Goal: Task Accomplishment & Management: Manage account settings

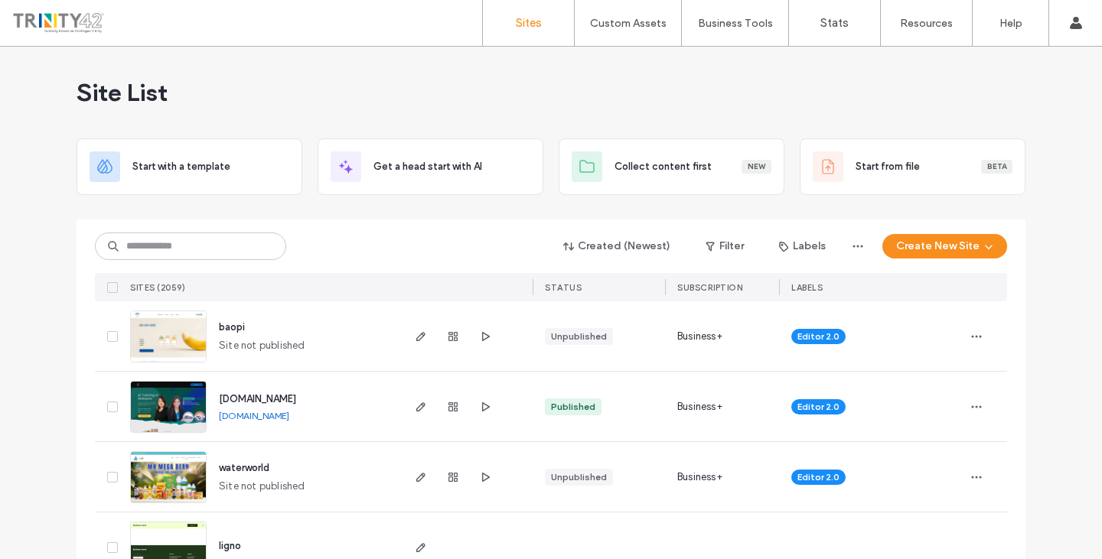
type input "*"
click at [208, 251] on input at bounding box center [190, 247] width 191 height 28
paste input "**********"
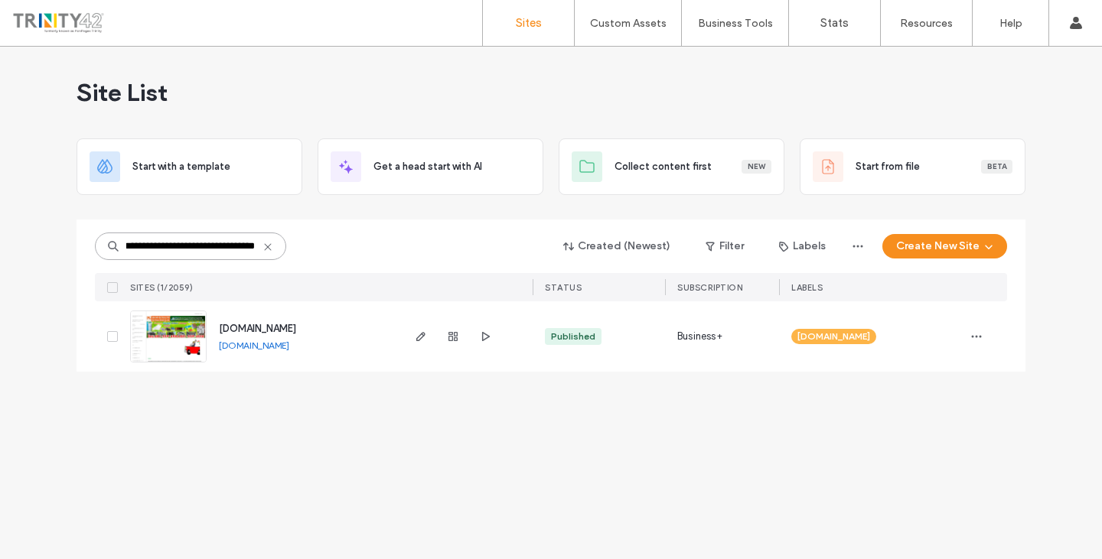
scroll to position [0, 48]
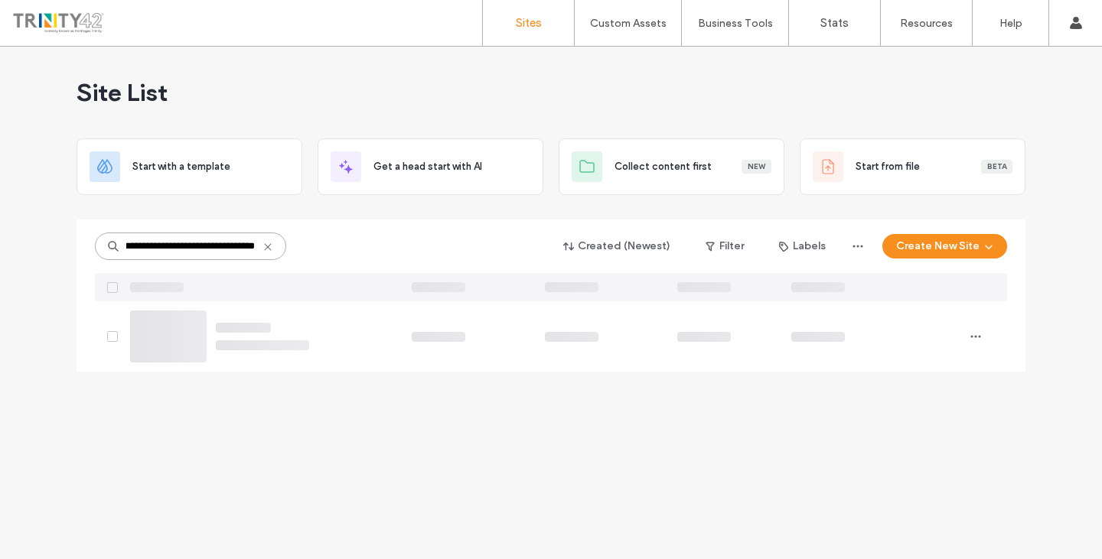
type input "**********"
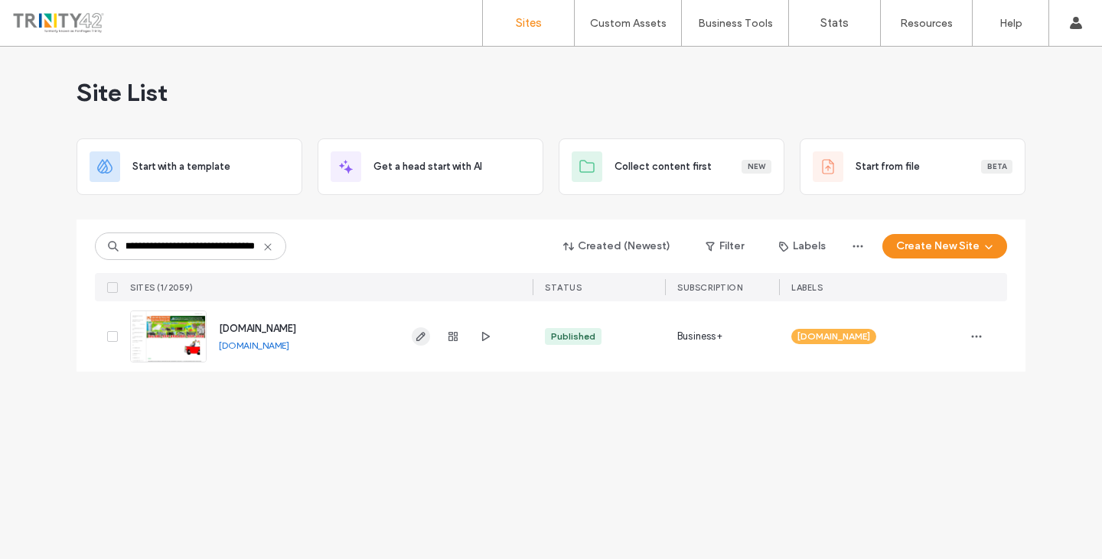
scroll to position [0, 0]
click at [418, 334] on icon "button" at bounding box center [421, 337] width 12 height 12
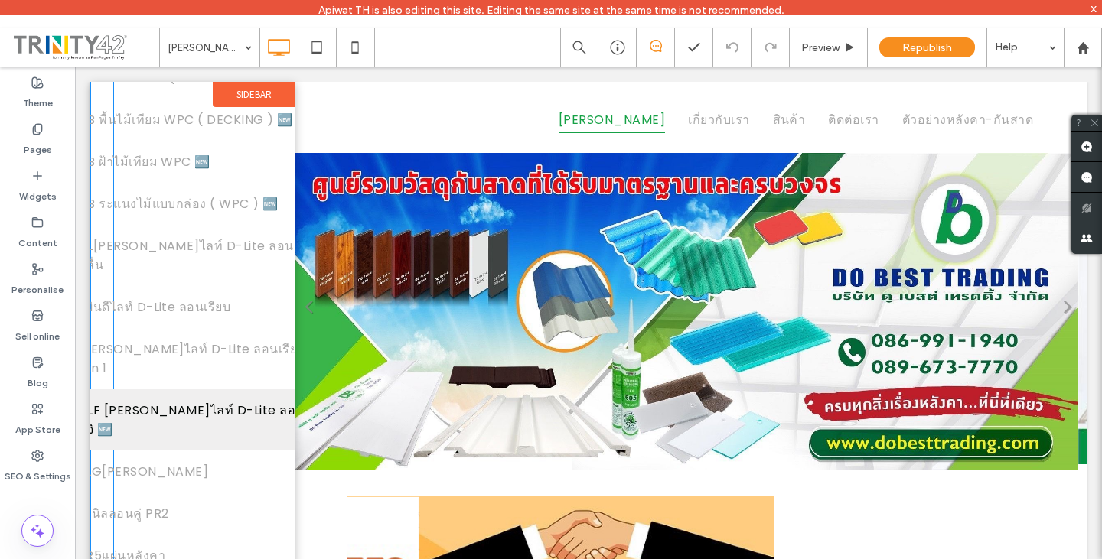
scroll to position [11, 0]
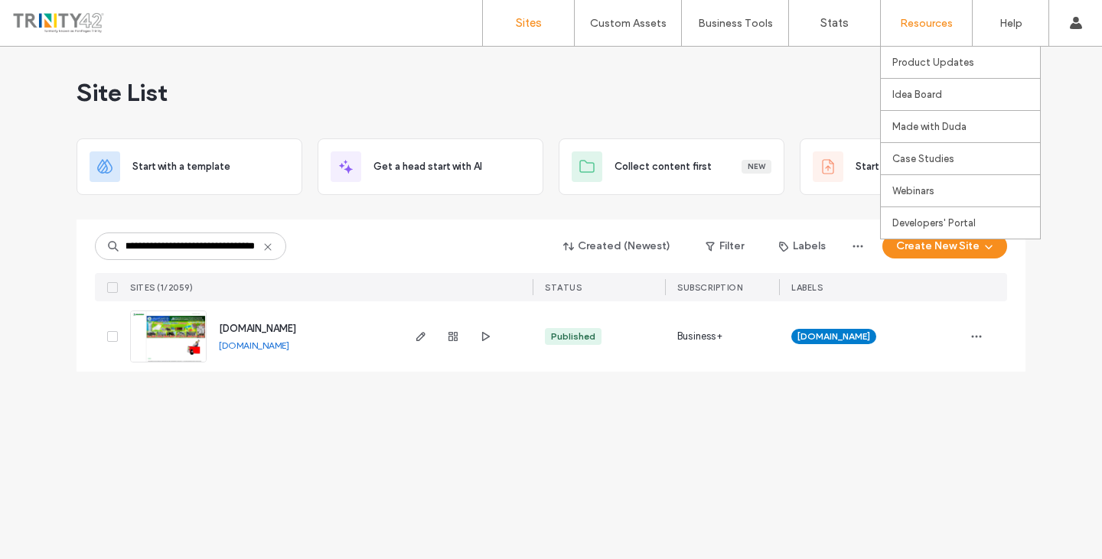
scroll to position [0, 54]
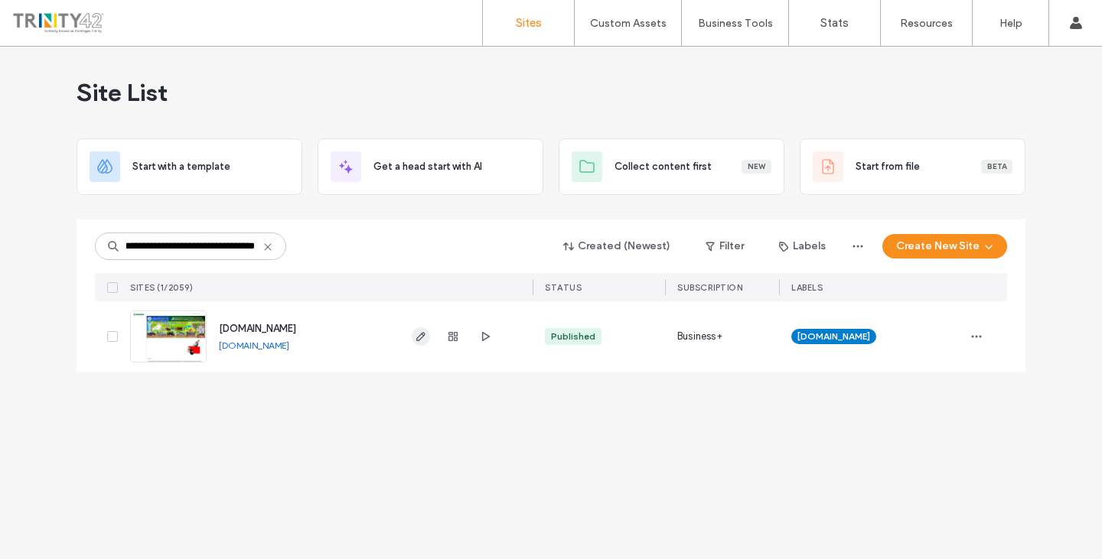
type input "**********"
click at [418, 339] on icon "button" at bounding box center [421, 337] width 12 height 12
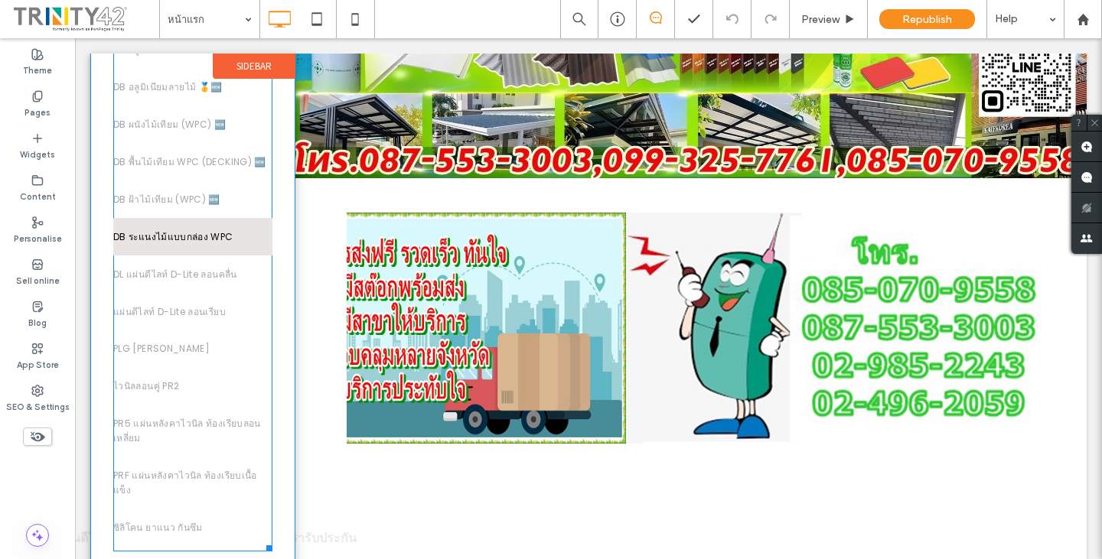
scroll to position [306, 0]
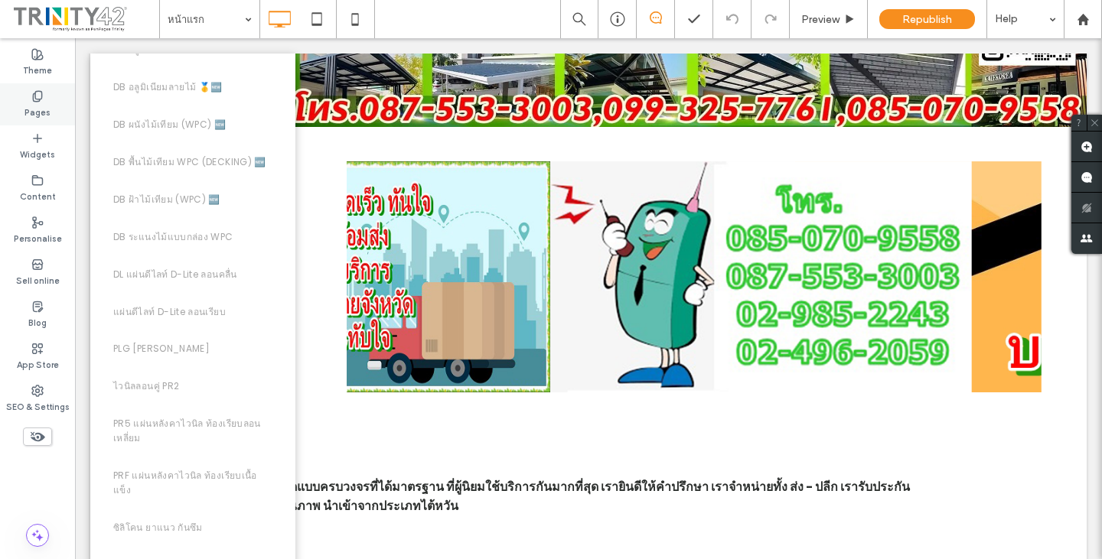
drag, startPoint x: 40, startPoint y: 90, endPoint x: 77, endPoint y: 54, distance: 52.0
click at [40, 91] on use at bounding box center [37, 96] width 8 height 10
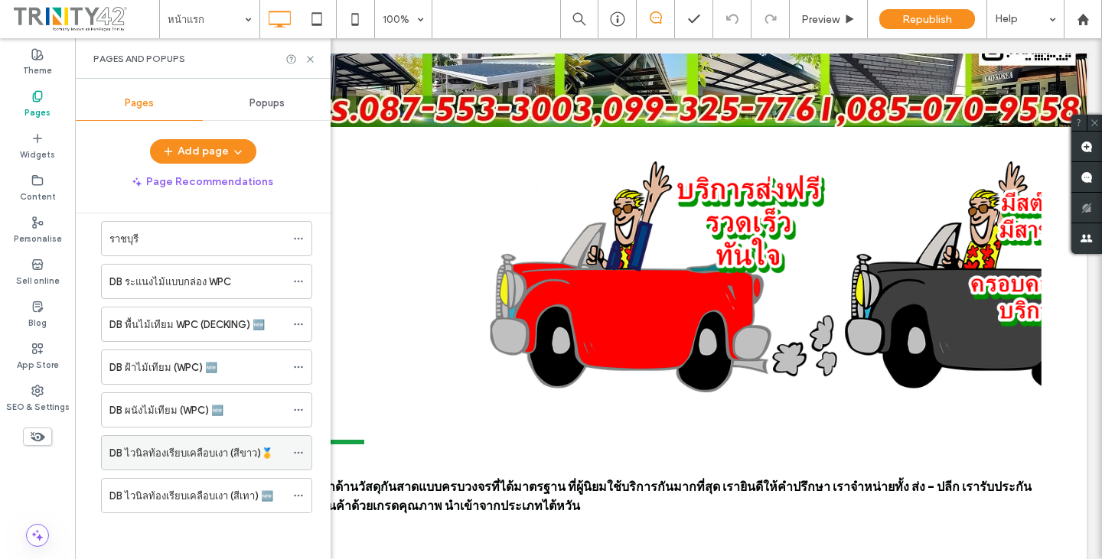
scroll to position [1142, 0]
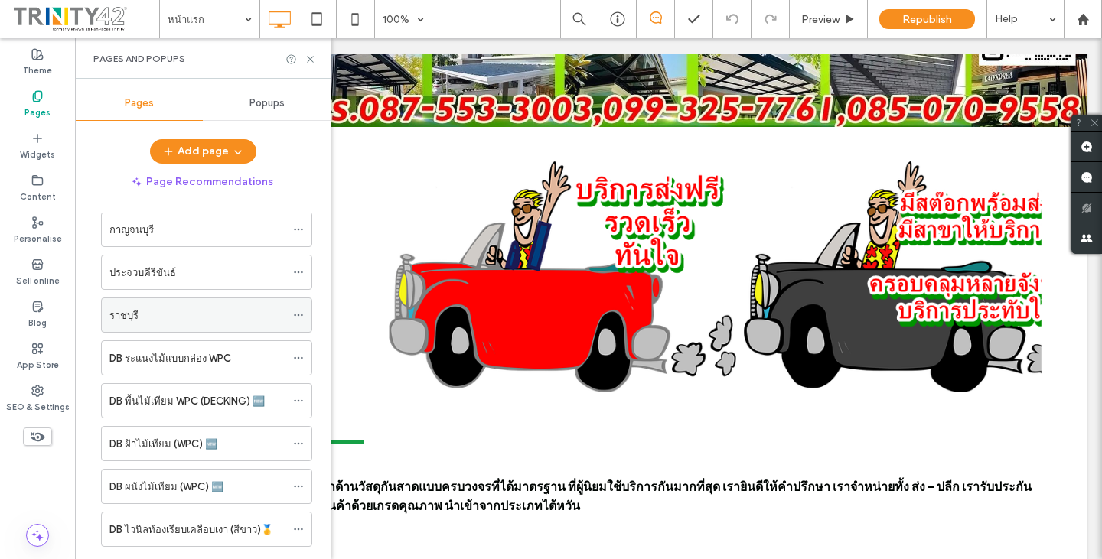
click at [130, 314] on label "ราชบุรี" at bounding box center [123, 315] width 29 height 27
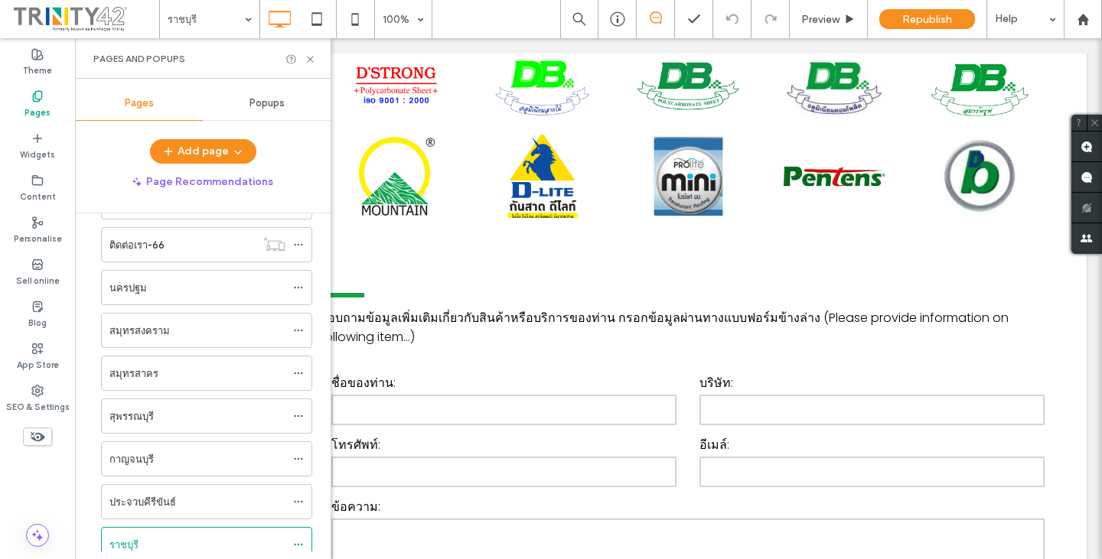
scroll to position [912, 0]
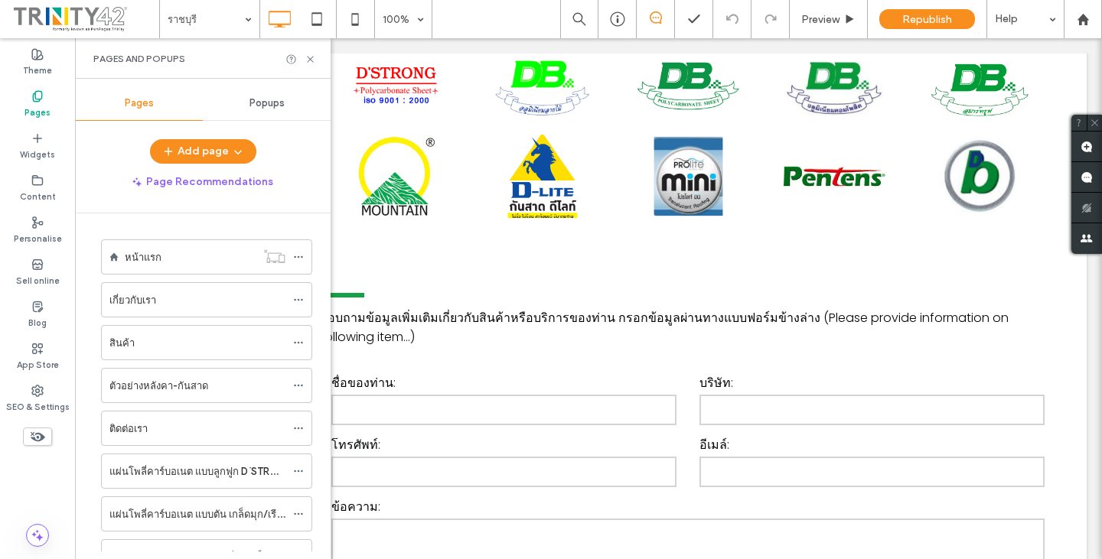
scroll to position [912, 0]
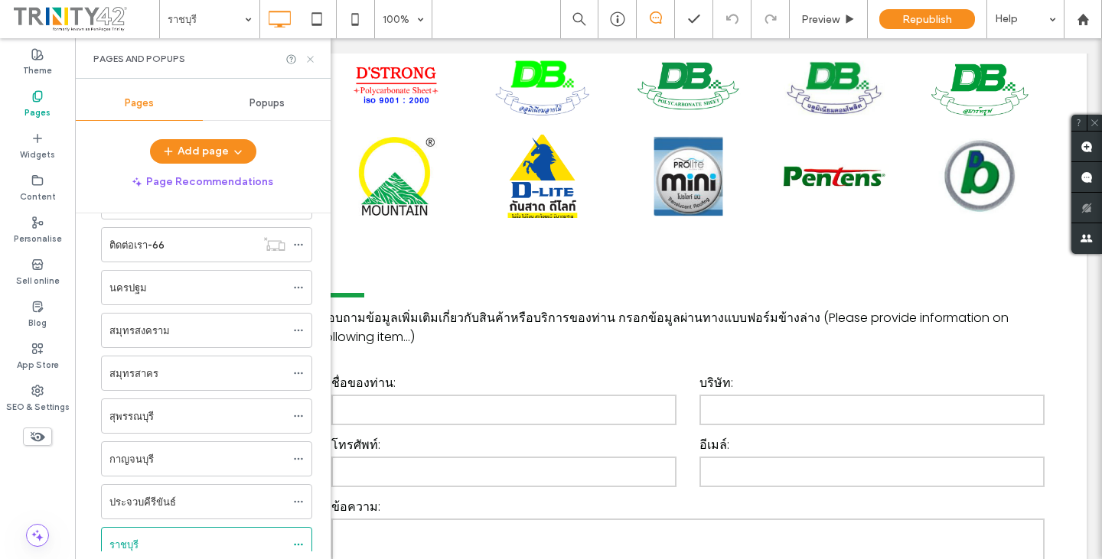
click at [310, 56] on icon at bounding box center [310, 59] width 11 height 11
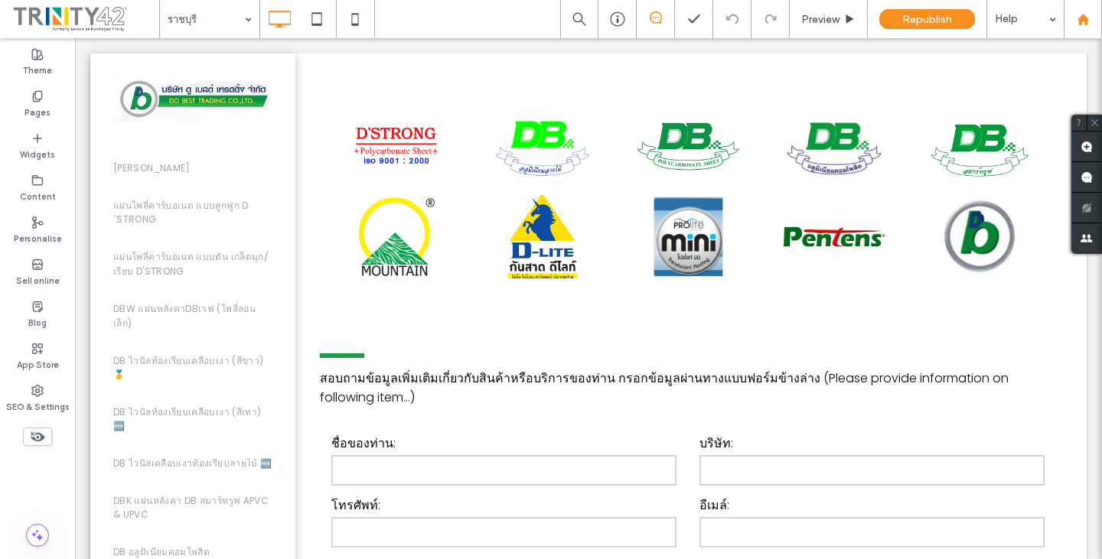
scroll to position [1658, 0]
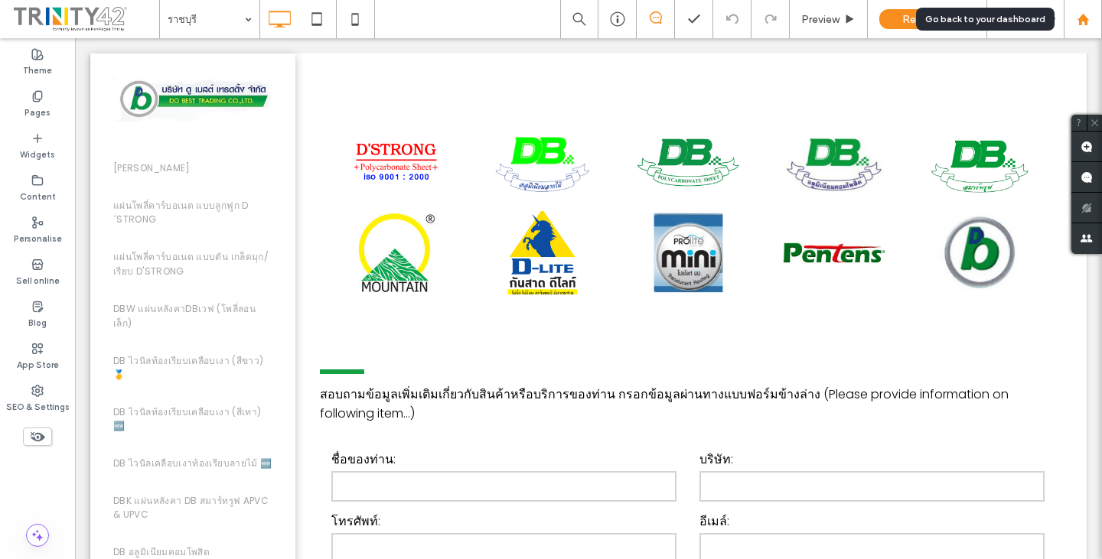
click at [1088, 15] on icon at bounding box center [1083, 19] width 13 height 13
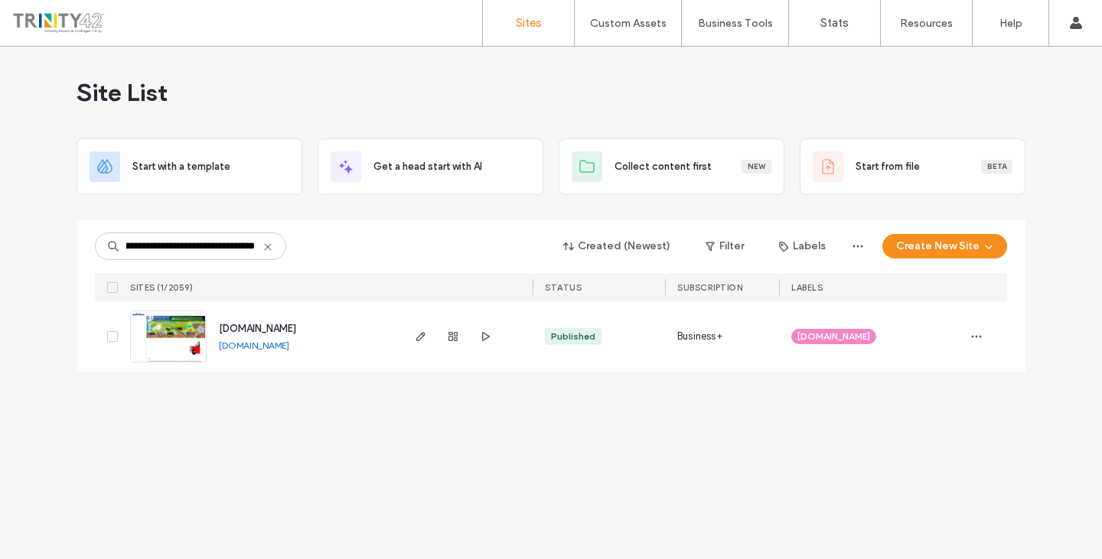
scroll to position [0, 79]
type input "**********"
drag, startPoint x: 420, startPoint y: 334, endPoint x: 400, endPoint y: 357, distance: 30.9
click at [419, 334] on icon "button" at bounding box center [421, 337] width 12 height 12
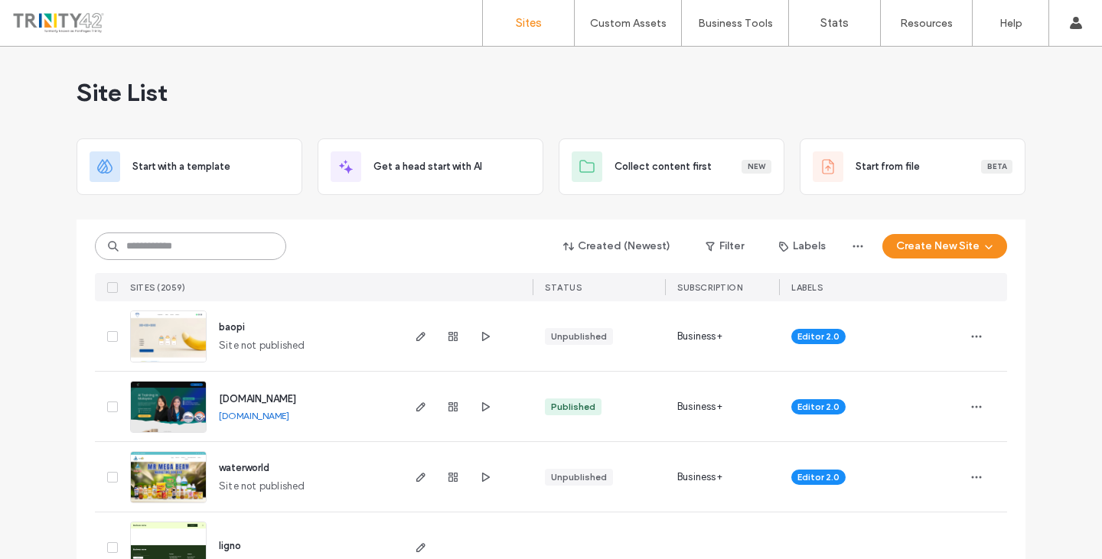
click at [168, 246] on input at bounding box center [190, 247] width 191 height 28
paste input "**********"
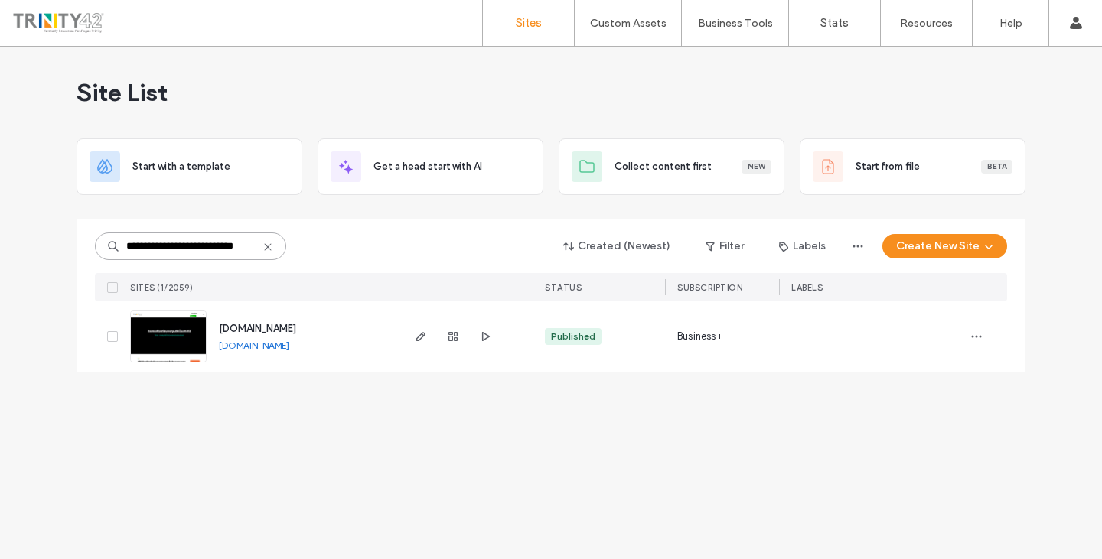
type input "**********"
click at [421, 333] on icon "button" at bounding box center [421, 337] width 12 height 12
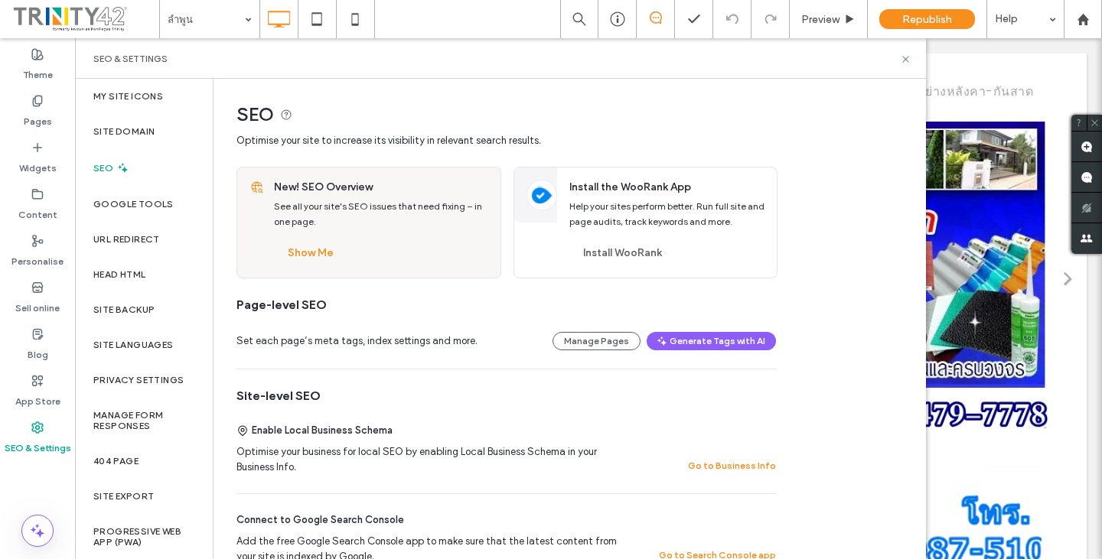
scroll to position [866, 0]
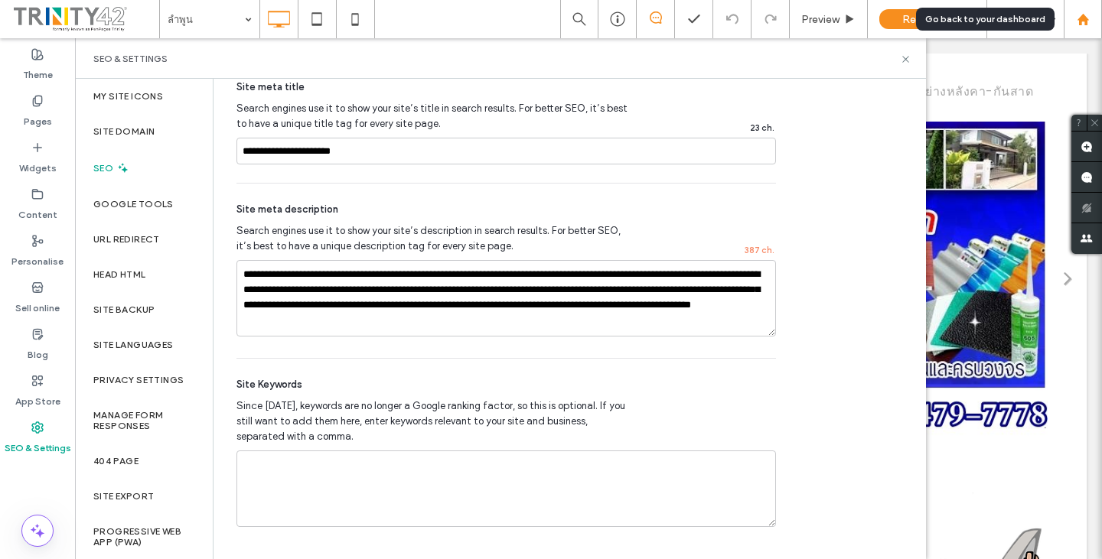
click at [1081, 14] on icon at bounding box center [1083, 19] width 13 height 13
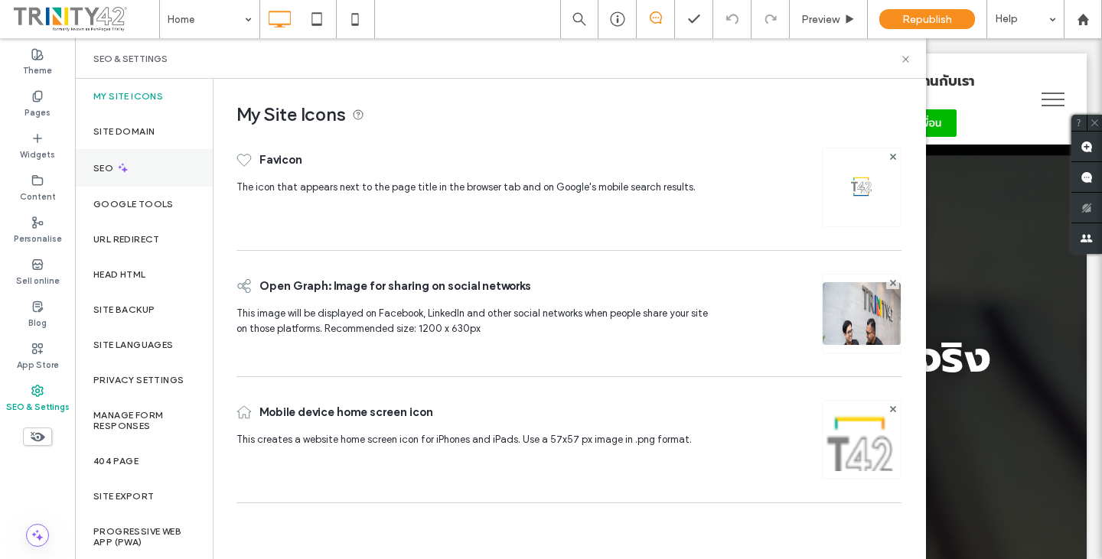
click at [189, 169] on div "SEO" at bounding box center [144, 168] width 138 height 38
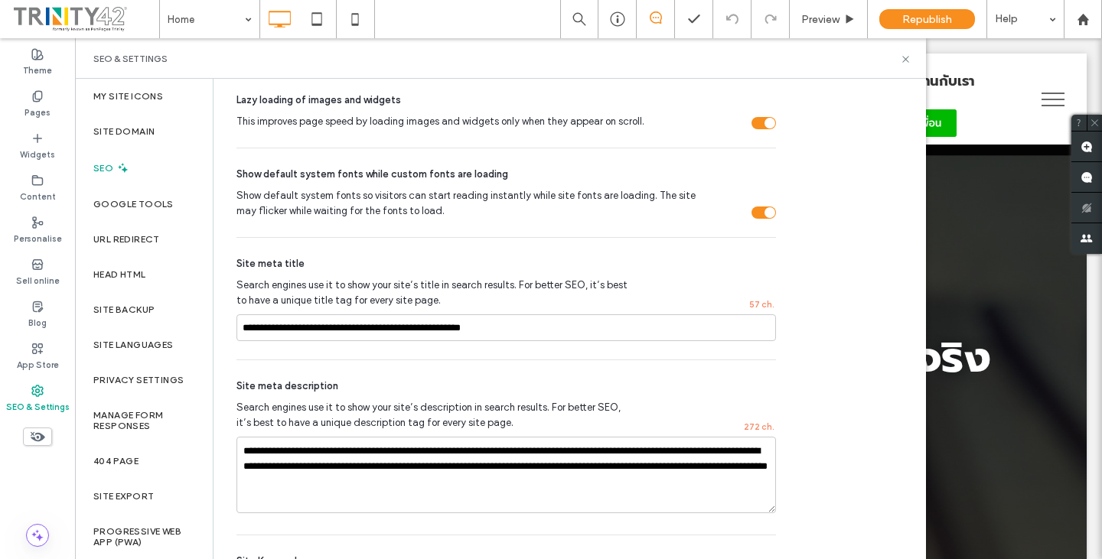
scroll to position [866, 0]
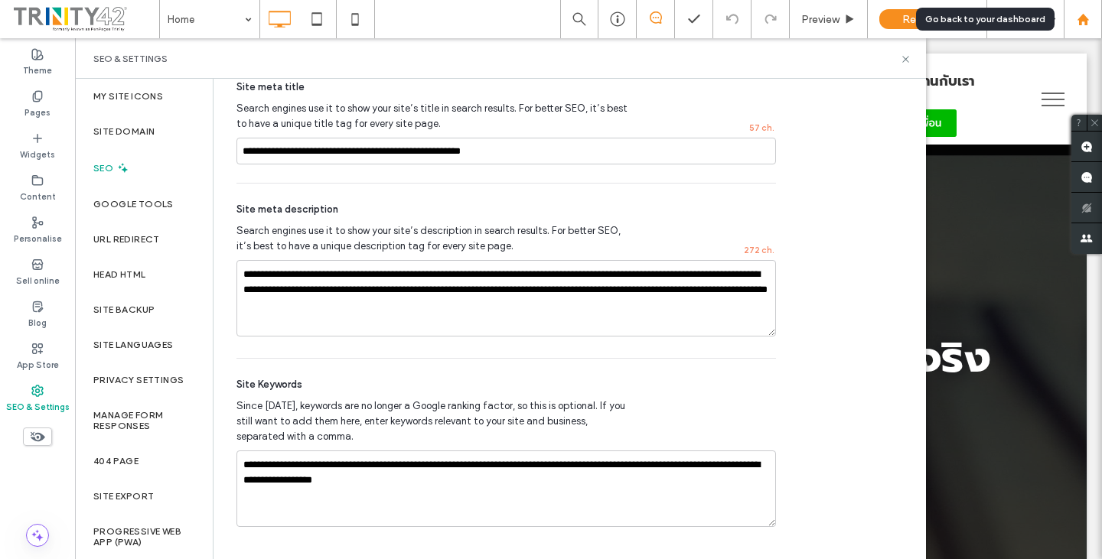
click at [1086, 15] on icon at bounding box center [1083, 19] width 13 height 13
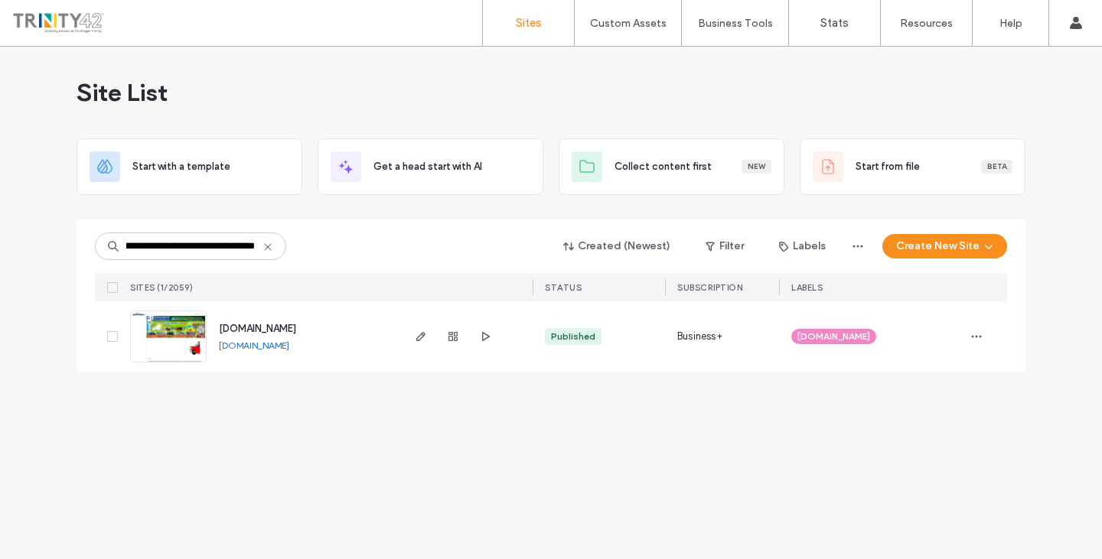
scroll to position [0, 79]
type input "**********"
click at [418, 342] on icon "button" at bounding box center [421, 337] width 12 height 12
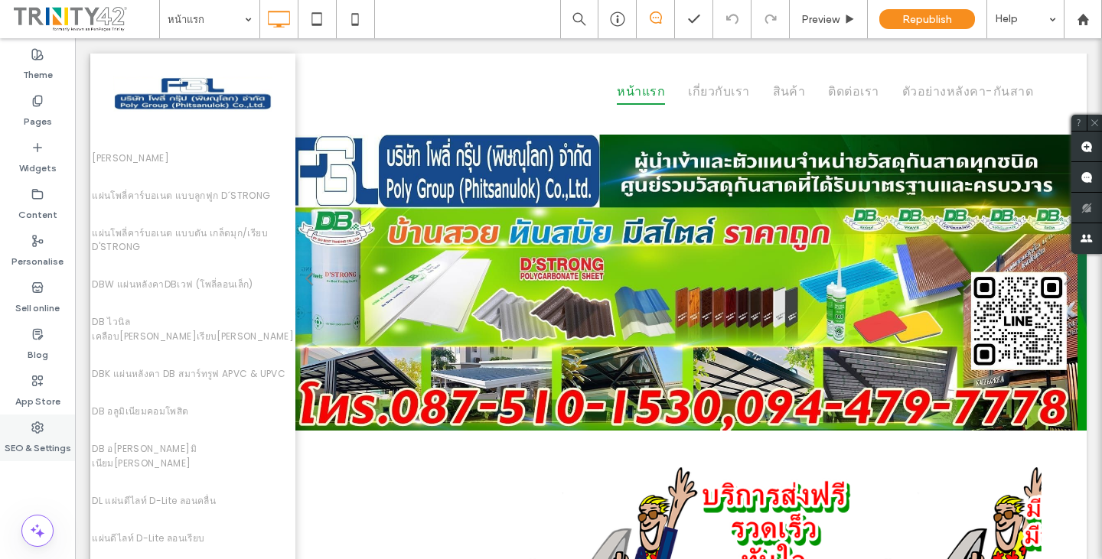
click at [29, 437] on label "SEO & Settings" at bounding box center [38, 444] width 67 height 21
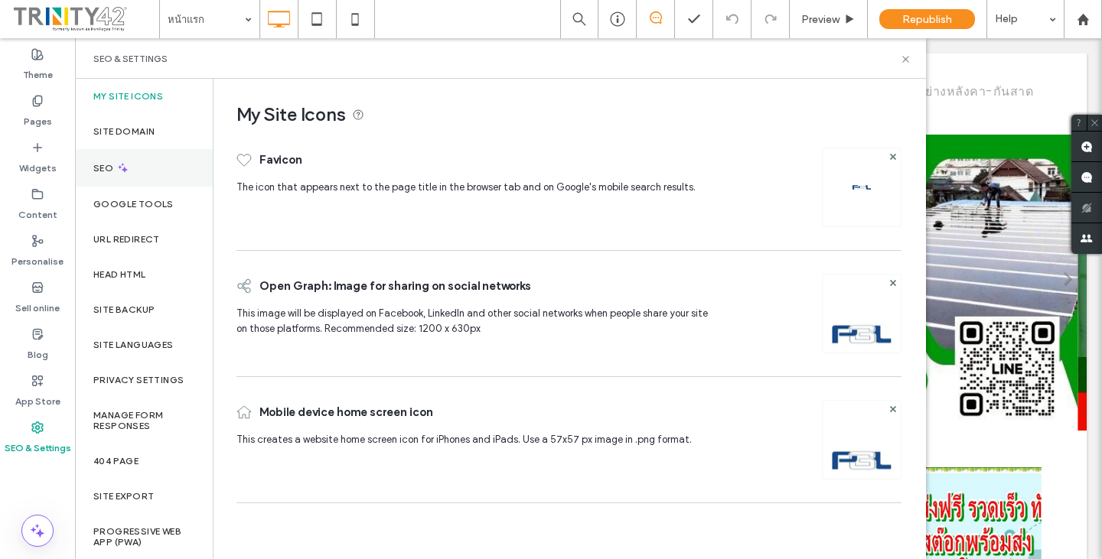
click at [157, 175] on div "SEO" at bounding box center [144, 168] width 138 height 38
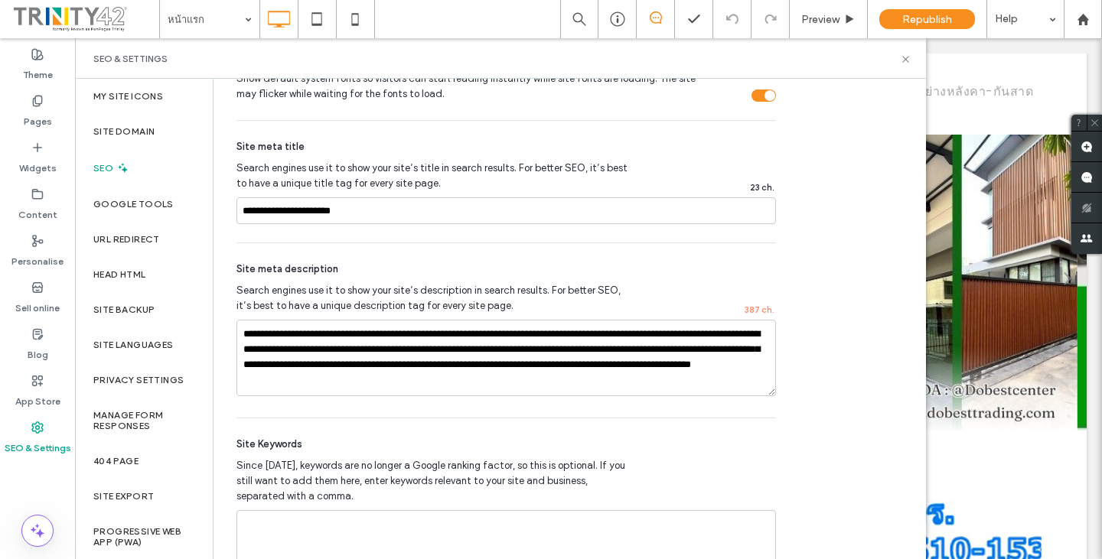
scroll to position [866, 0]
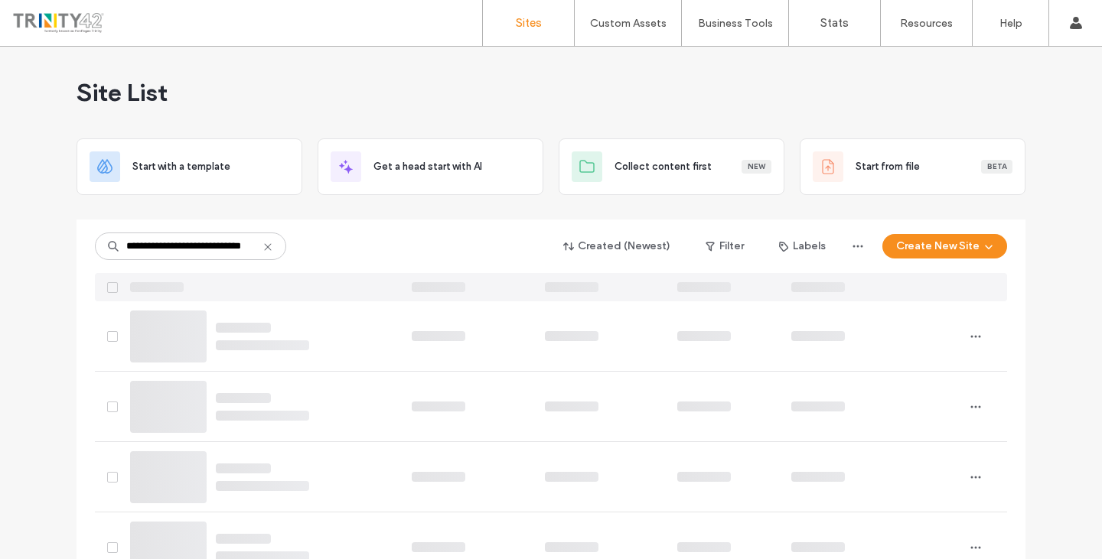
type input "**********"
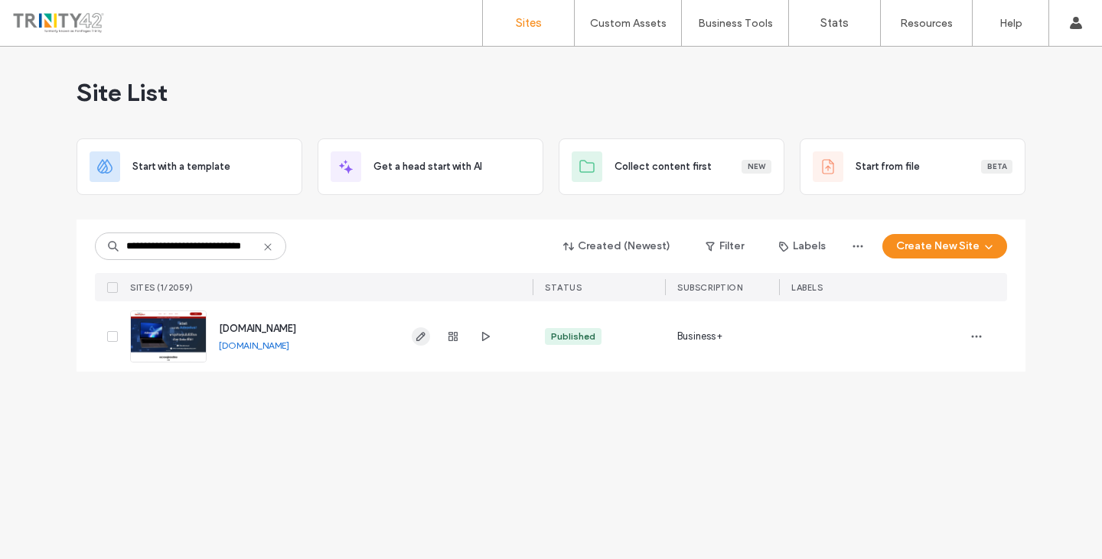
click at [413, 340] on span "button" at bounding box center [421, 337] width 18 height 18
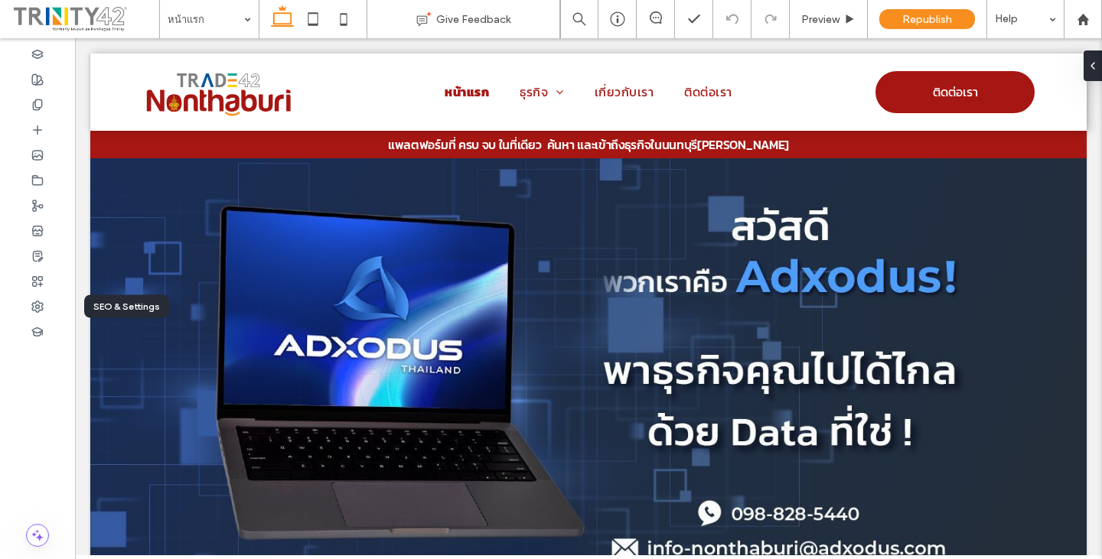
click at [38, 302] on icon at bounding box center [37, 307] width 12 height 12
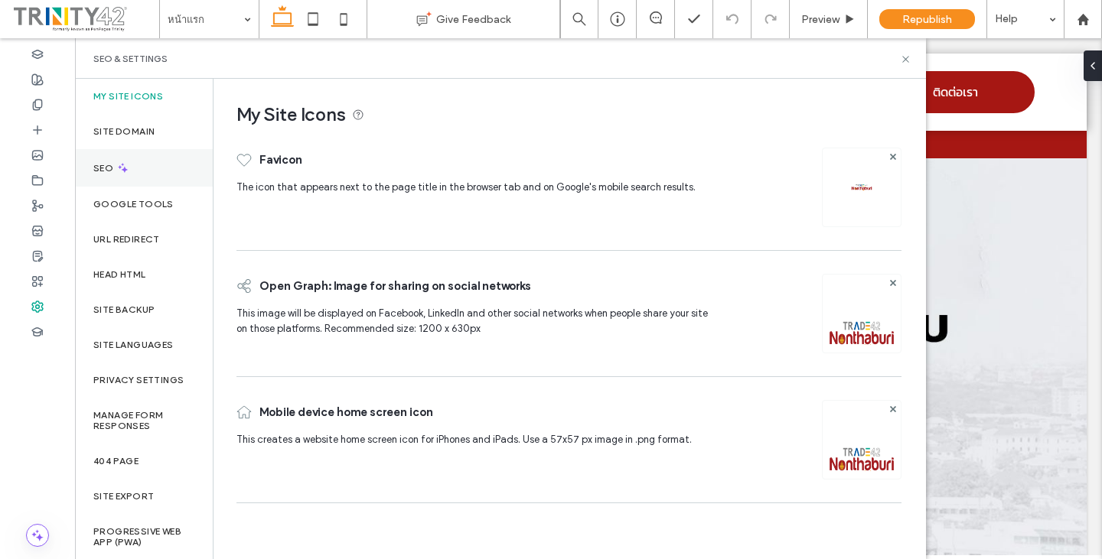
click at [135, 161] on div "SEO" at bounding box center [144, 168] width 138 height 38
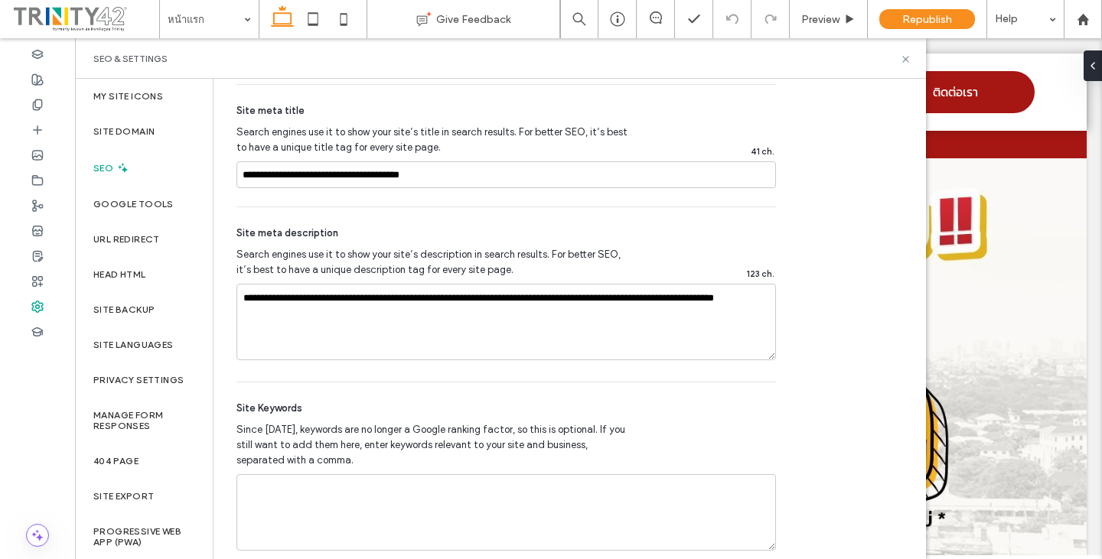
scroll to position [866, 0]
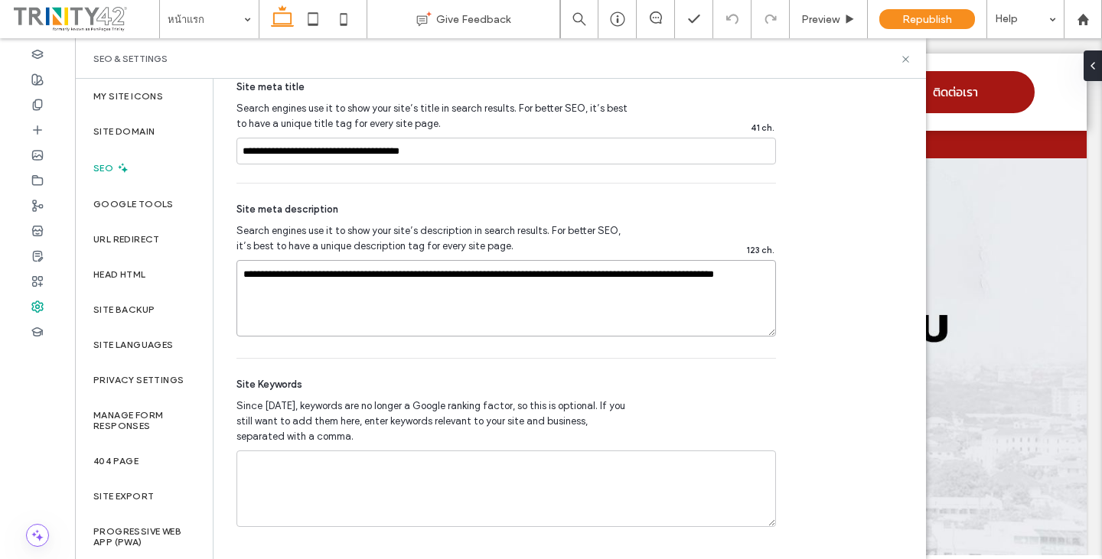
drag, startPoint x: 770, startPoint y: 277, endPoint x: 242, endPoint y: 265, distance: 528.3
click at [242, 265] on textarea "**********" at bounding box center [507, 298] width 540 height 77
drag, startPoint x: 278, startPoint y: 266, endPoint x: 247, endPoint y: 279, distance: 33.3
click at [247, 279] on textarea "**********" at bounding box center [507, 298] width 540 height 77
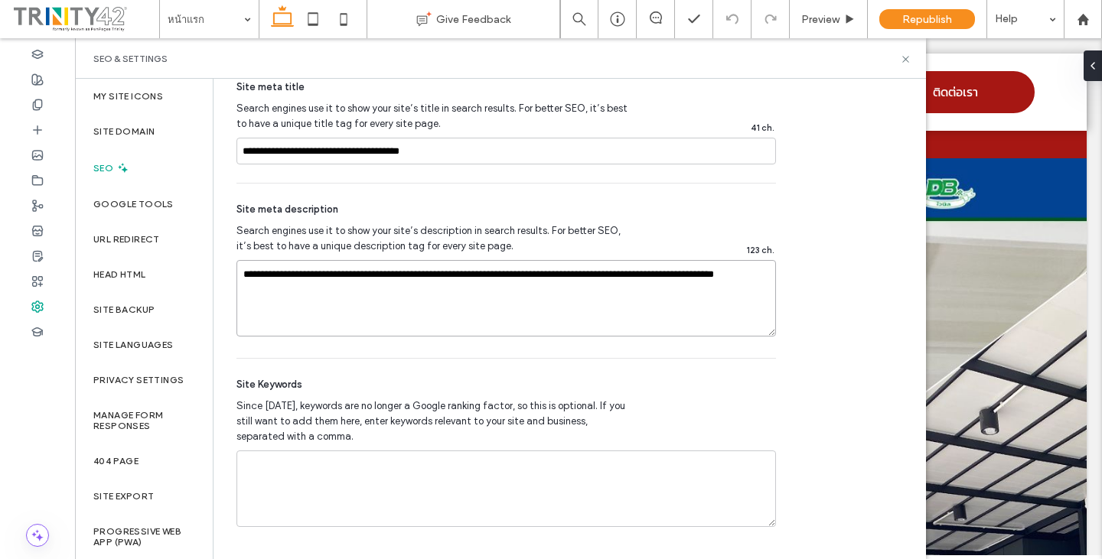
drag, startPoint x: 264, startPoint y: 275, endPoint x: 245, endPoint y: 278, distance: 19.4
click at [245, 278] on textarea "**********" at bounding box center [507, 298] width 540 height 77
drag, startPoint x: 243, startPoint y: 277, endPoint x: 719, endPoint y: 291, distance: 476.3
click at [775, 298] on textarea "**********" at bounding box center [507, 298] width 540 height 77
click at [404, 317] on textarea "**********" at bounding box center [507, 298] width 540 height 77
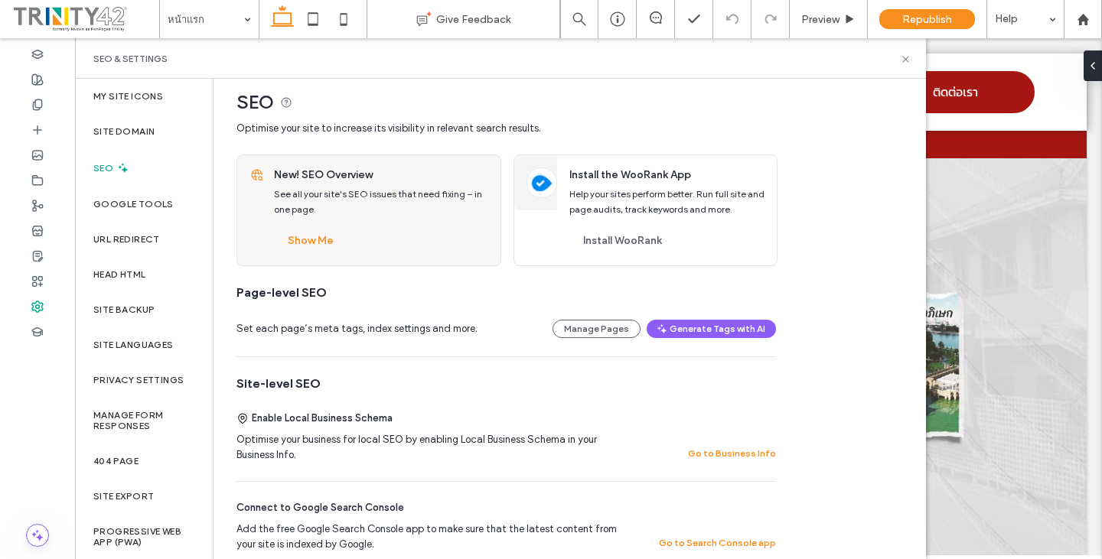
scroll to position [0, 0]
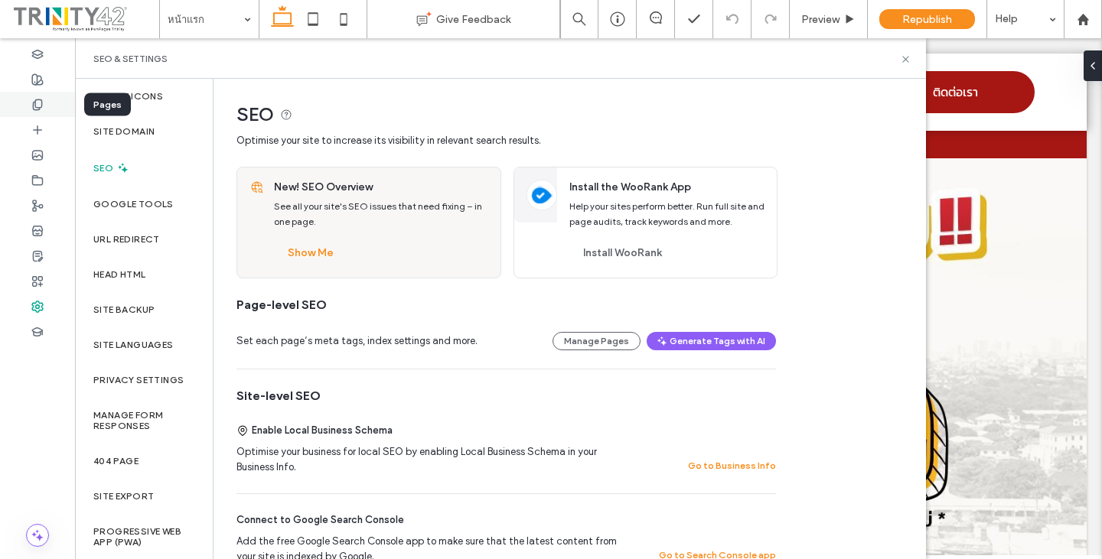
click at [39, 103] on icon at bounding box center [37, 105] width 12 height 12
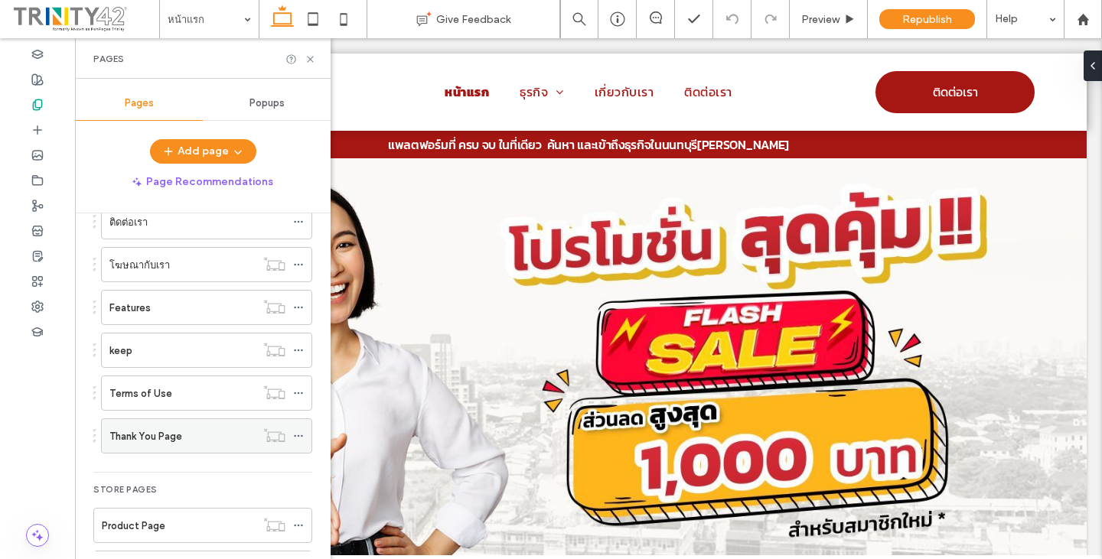
scroll to position [204, 0]
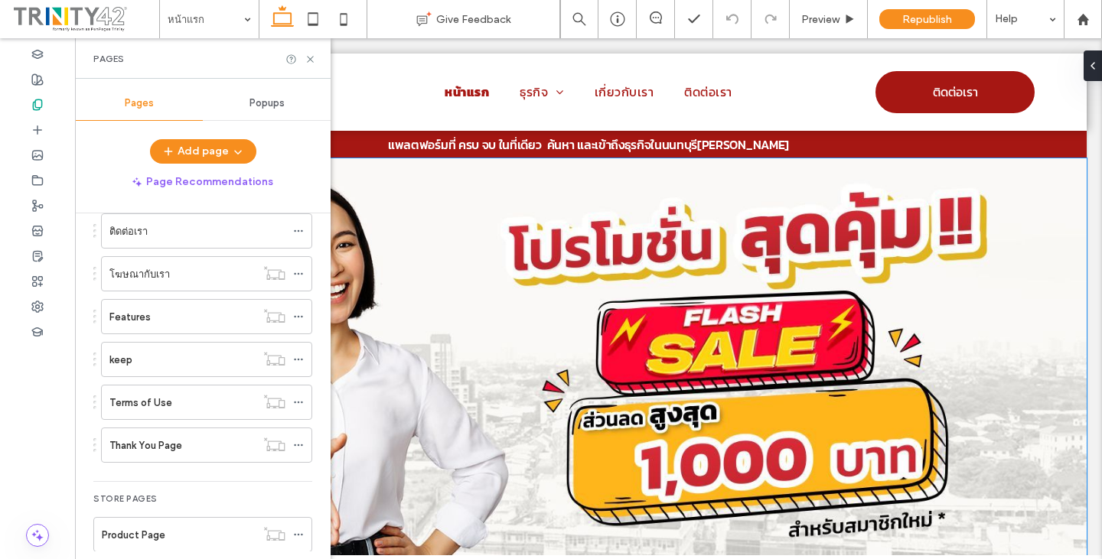
click at [624, 298] on div at bounding box center [588, 387] width 997 height 367
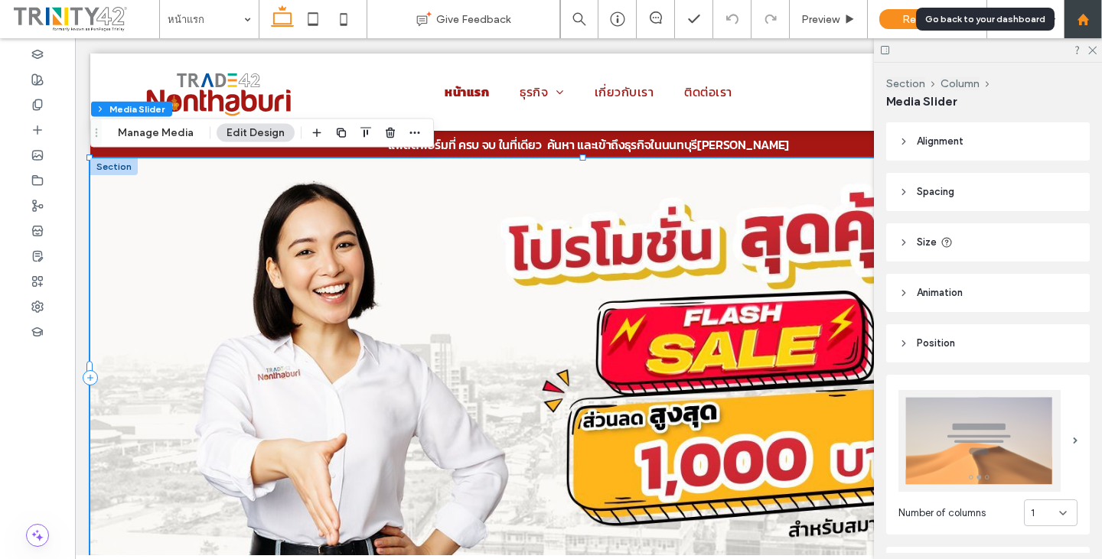
click at [1094, 18] on div at bounding box center [1083, 19] width 37 height 13
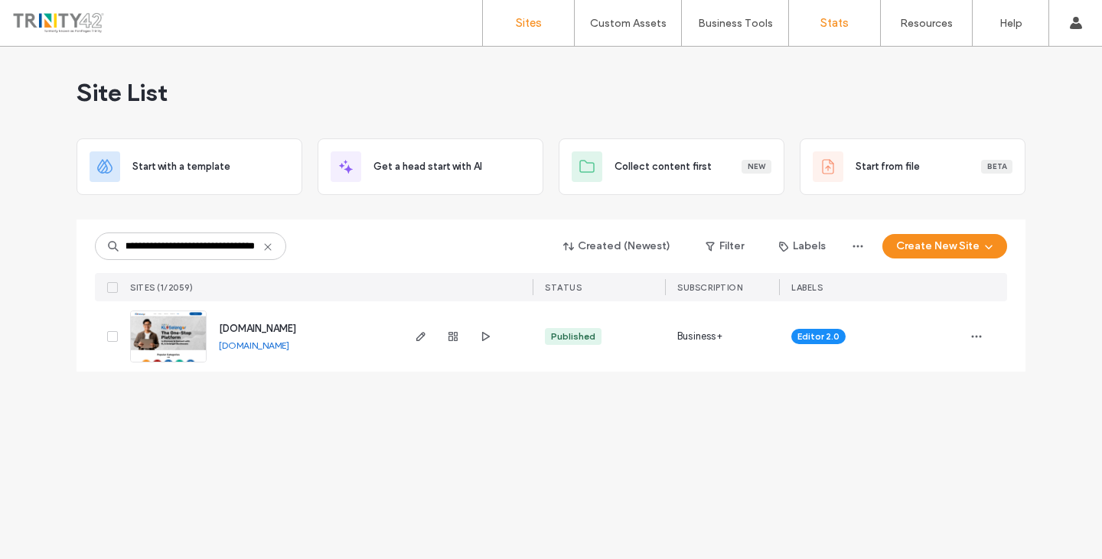
scroll to position [0, 41]
type input "**********"
click at [416, 341] on icon "button" at bounding box center [421, 337] width 12 height 12
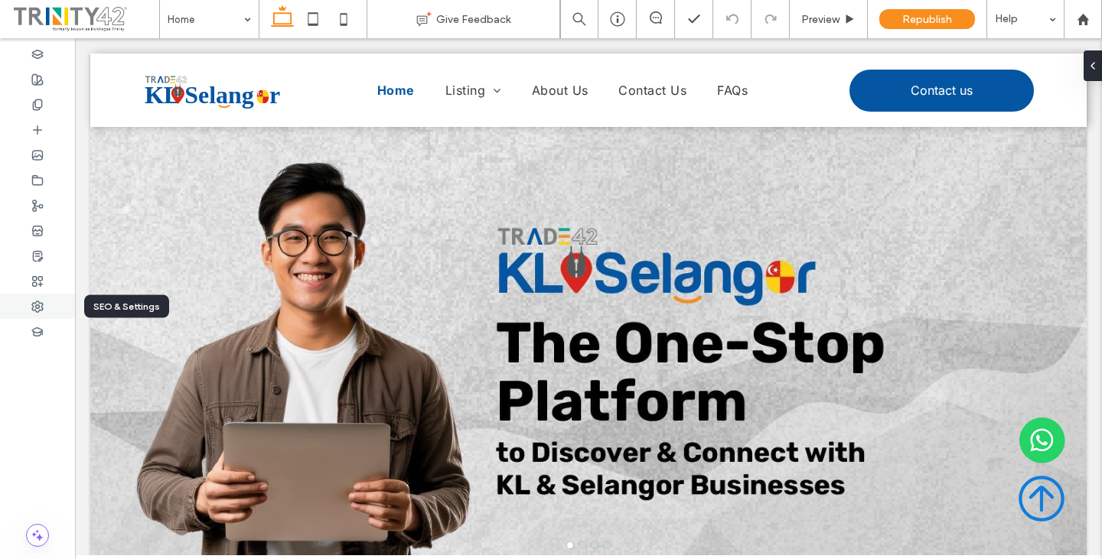
click at [38, 308] on use at bounding box center [37, 307] width 11 height 11
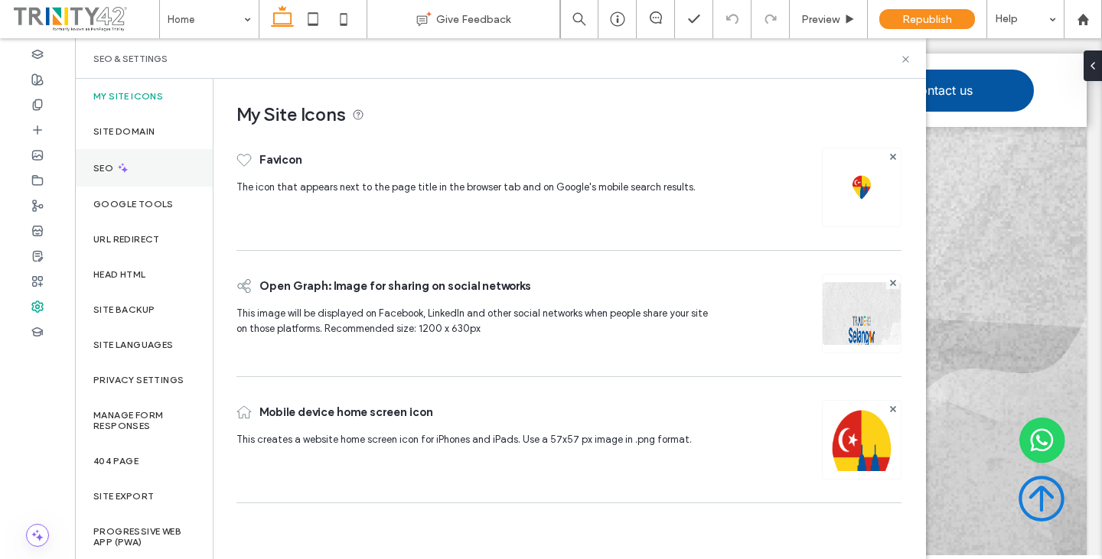
click at [128, 180] on div "SEO" at bounding box center [144, 168] width 138 height 38
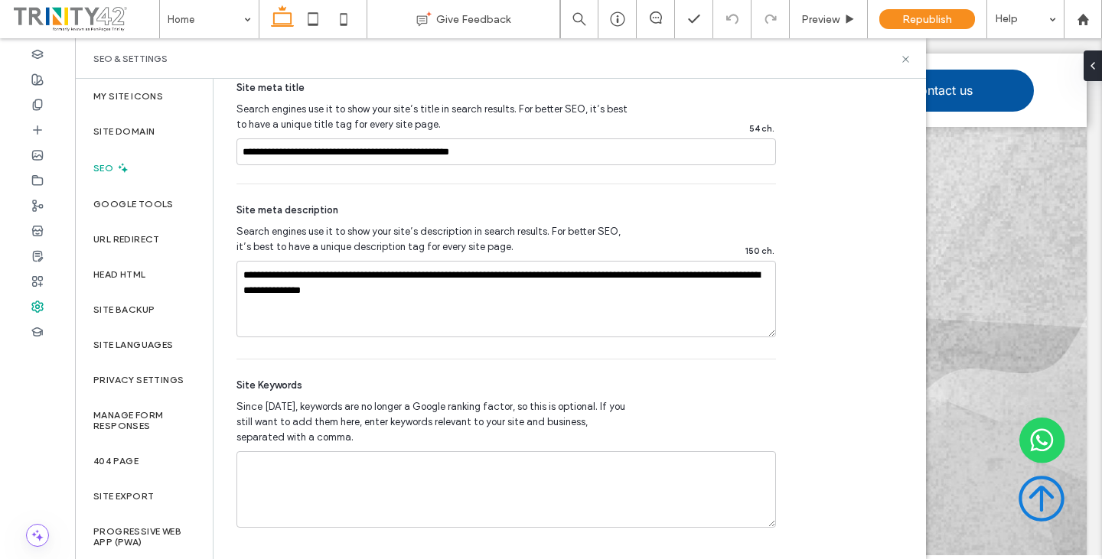
scroll to position [866, 0]
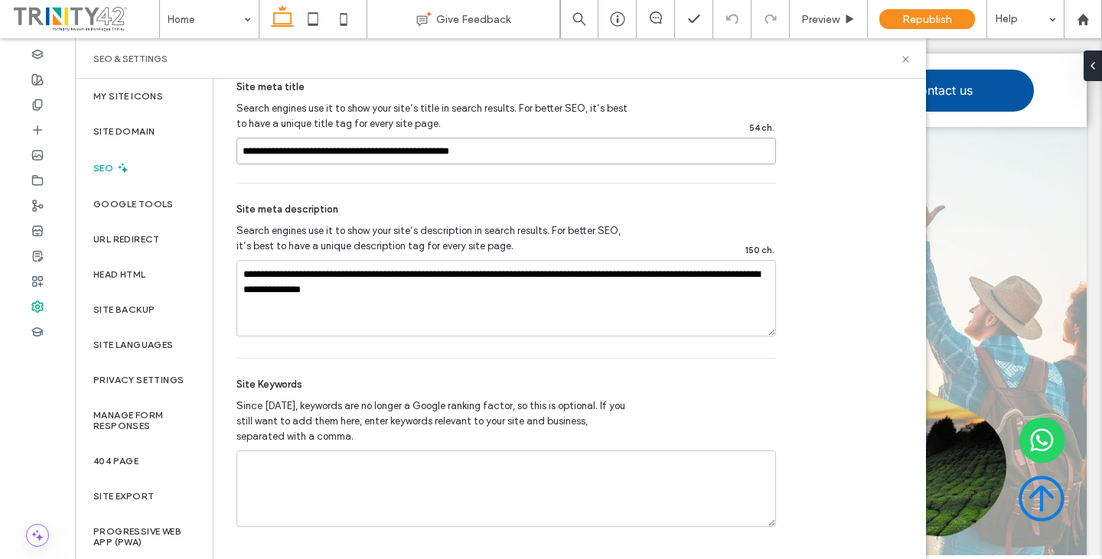
drag, startPoint x: 501, startPoint y: 151, endPoint x: 249, endPoint y: 156, distance: 252.6
click at [243, 155] on input "**********" at bounding box center [507, 151] width 540 height 27
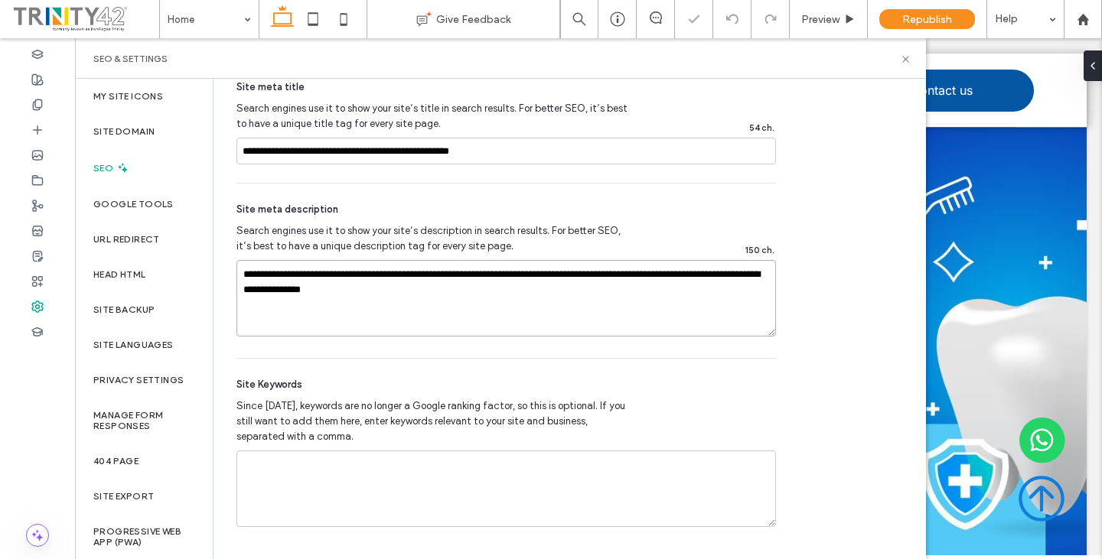
drag, startPoint x: 417, startPoint y: 287, endPoint x: 236, endPoint y: 275, distance: 181.8
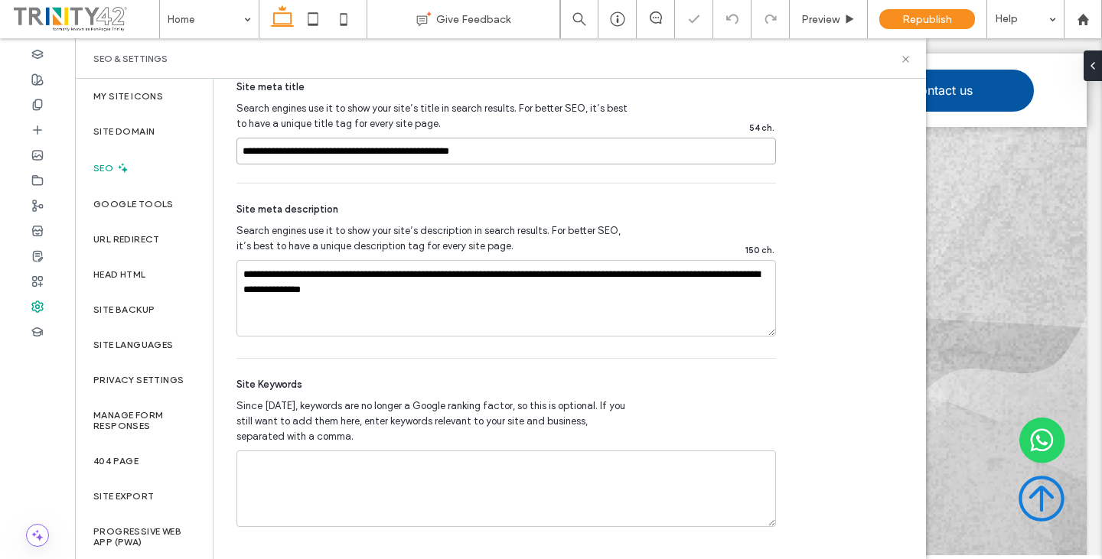
drag, startPoint x: 497, startPoint y: 155, endPoint x: 164, endPoint y: 151, distance: 333.7
click at [164, 151] on div "My Site Icons Site Domain SEO Google Tools URL Redirect Head HTML Site backup S…" at bounding box center [500, 319] width 851 height 481
click at [598, 189] on div "**********" at bounding box center [507, 271] width 540 height 175
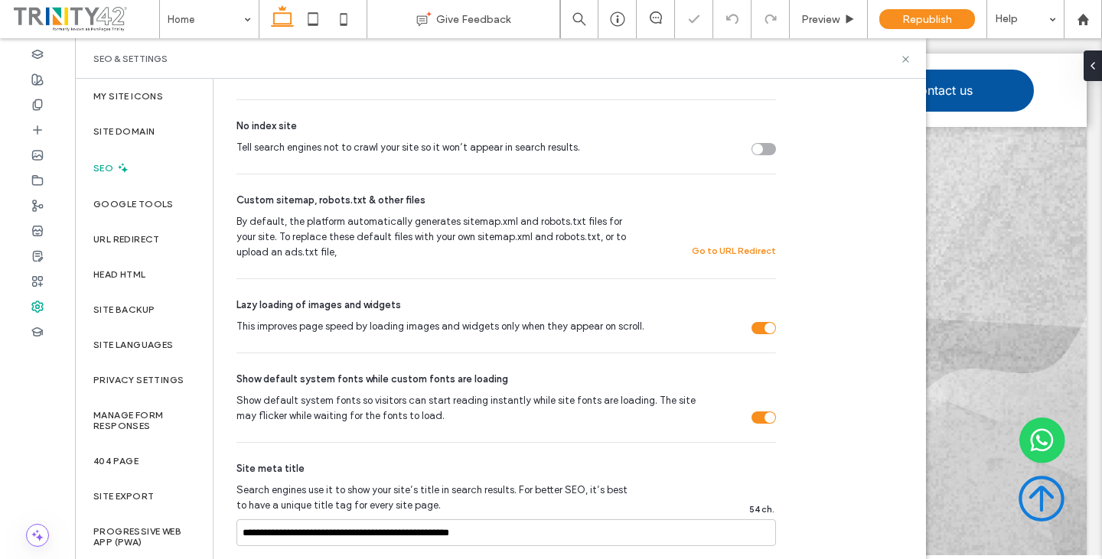
scroll to position [24, 0]
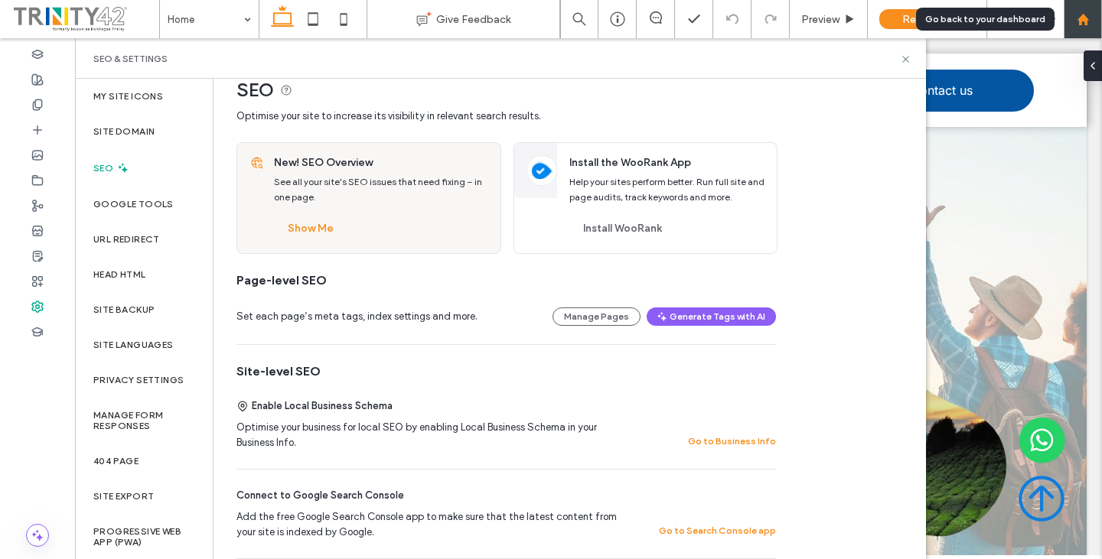
click at [1078, 18] on icon at bounding box center [1083, 19] width 13 height 13
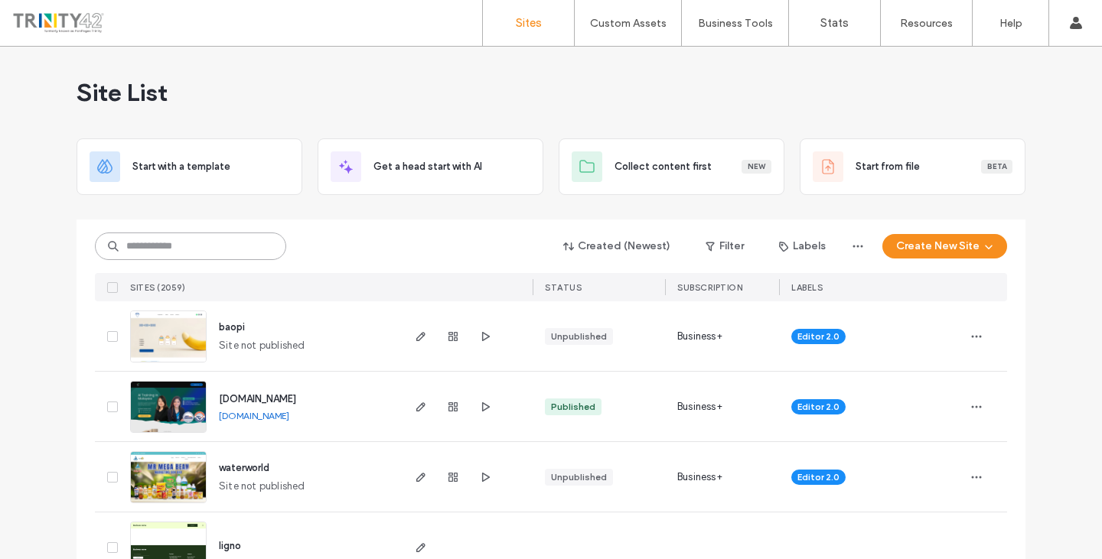
click at [232, 245] on input at bounding box center [190, 247] width 191 height 28
click at [152, 251] on input at bounding box center [190, 247] width 191 height 28
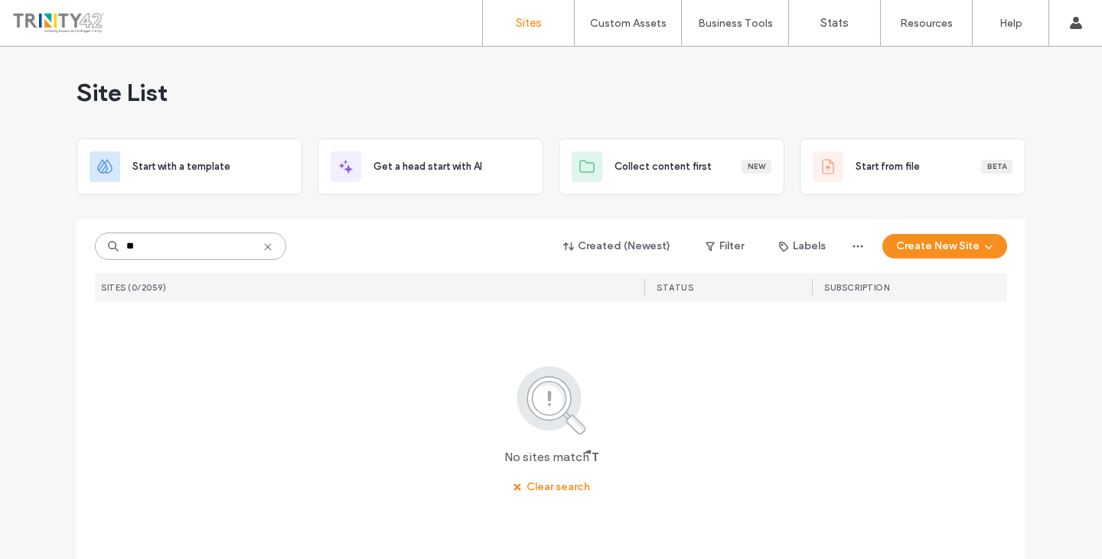
drag, startPoint x: 137, startPoint y: 246, endPoint x: 80, endPoint y: 245, distance: 56.7
click at [80, 245] on div "** Created (Newest) Filter Labels Create New Site SITES (0/2059) STATUS Subscri…" at bounding box center [551, 390] width 949 height 341
paste input "**********"
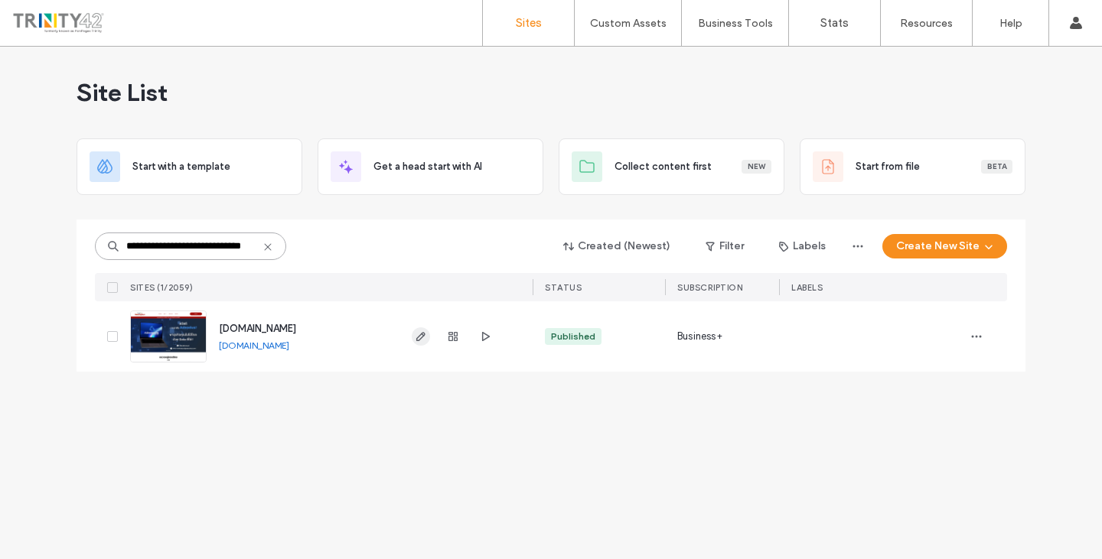
type input "**********"
click at [421, 336] on icon "button" at bounding box center [421, 337] width 12 height 12
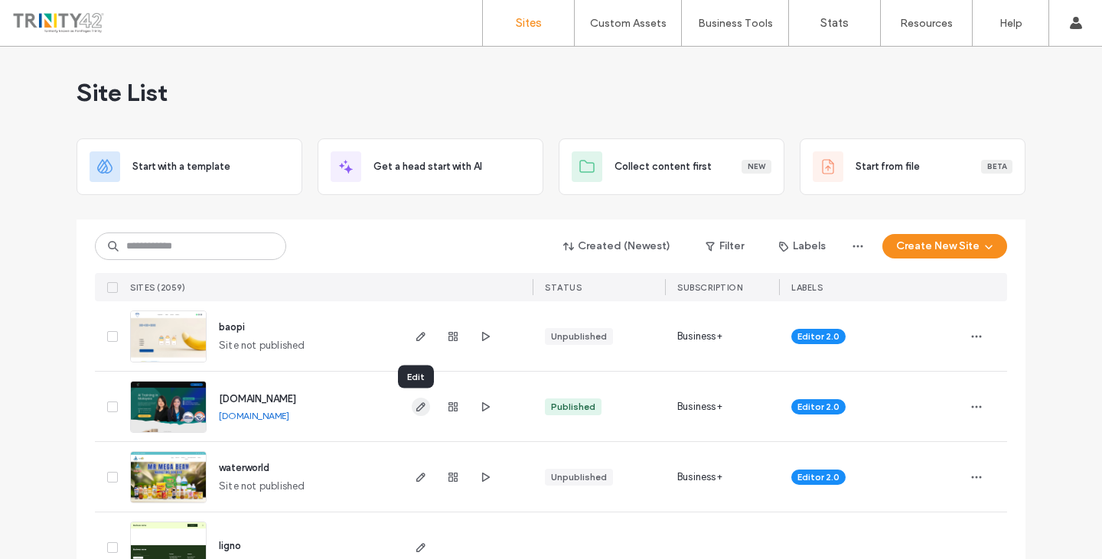
click at [415, 412] on icon "button" at bounding box center [421, 407] width 12 height 12
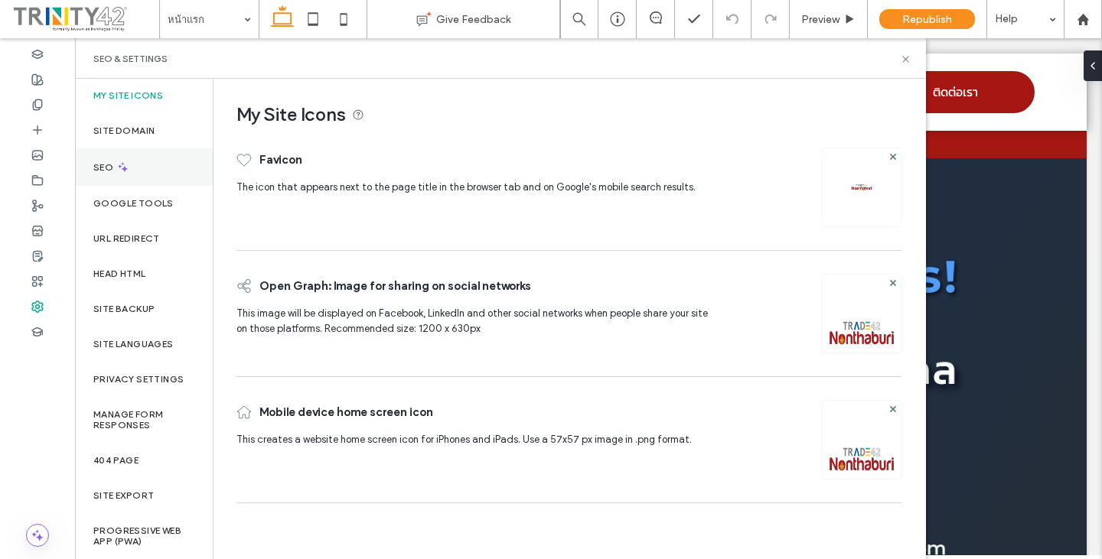
click at [122, 163] on icon at bounding box center [122, 167] width 13 height 13
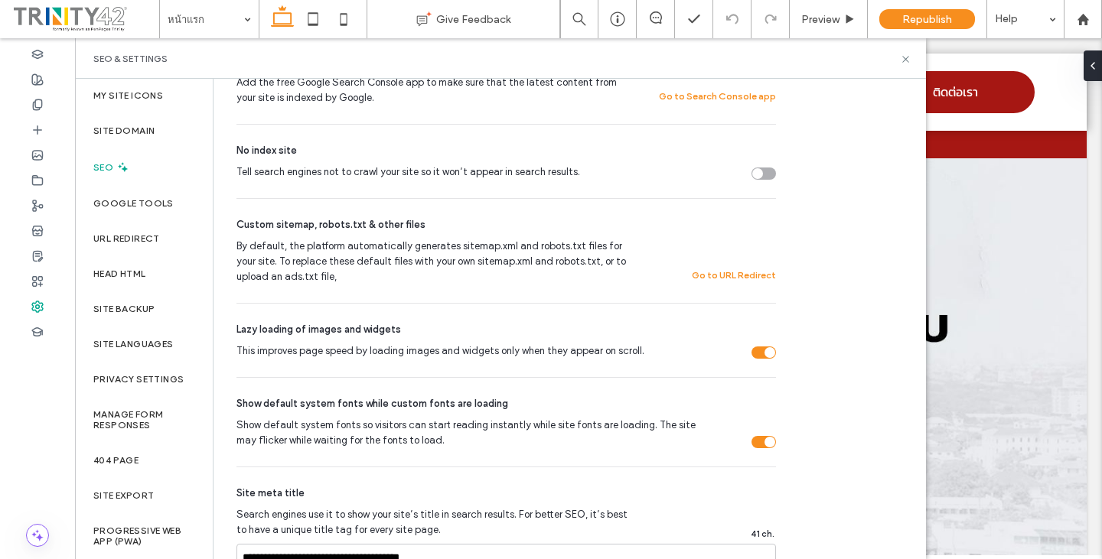
scroll to position [765, 0]
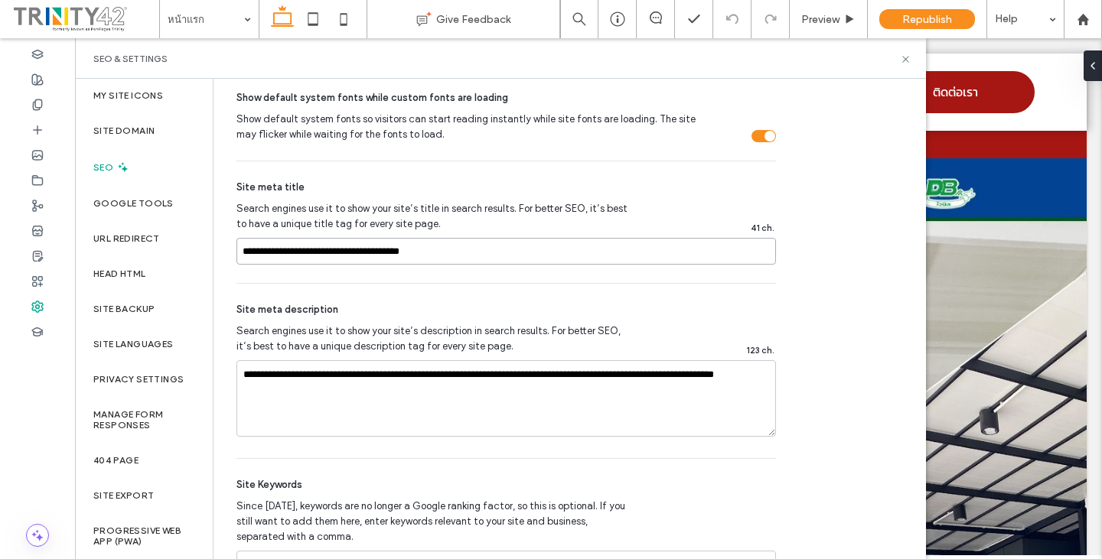
drag, startPoint x: 429, startPoint y: 254, endPoint x: 243, endPoint y: 245, distance: 186.2
click at [243, 245] on input "**********" at bounding box center [507, 251] width 540 height 27
drag, startPoint x: 243, startPoint y: 380, endPoint x: 727, endPoint y: 389, distance: 483.8
click at [386, 409] on textarea "**********" at bounding box center [507, 398] width 540 height 77
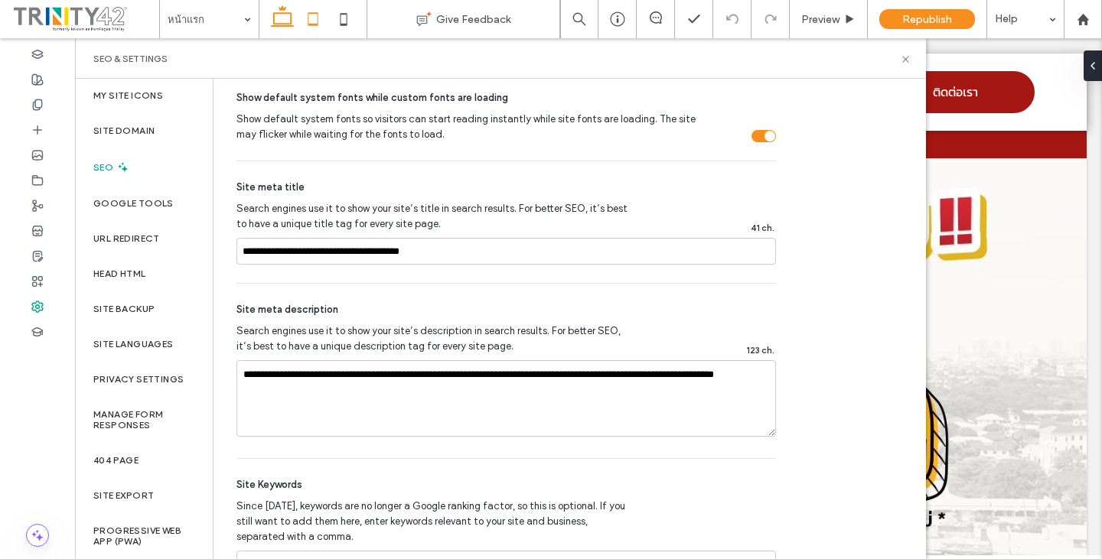
click at [318, 25] on icon at bounding box center [313, 19] width 31 height 31
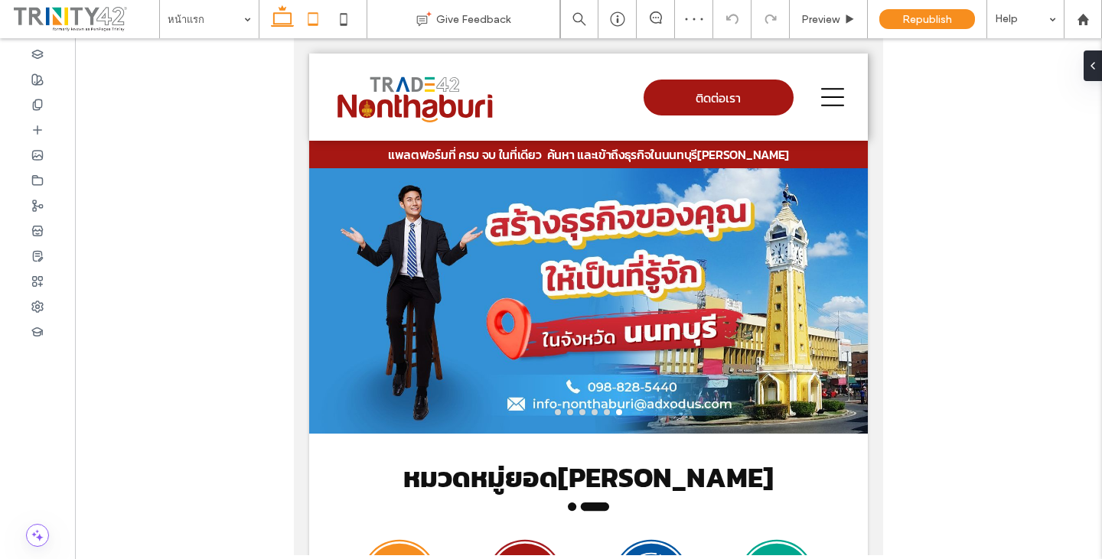
click at [283, 23] on use at bounding box center [282, 15] width 23 height 21
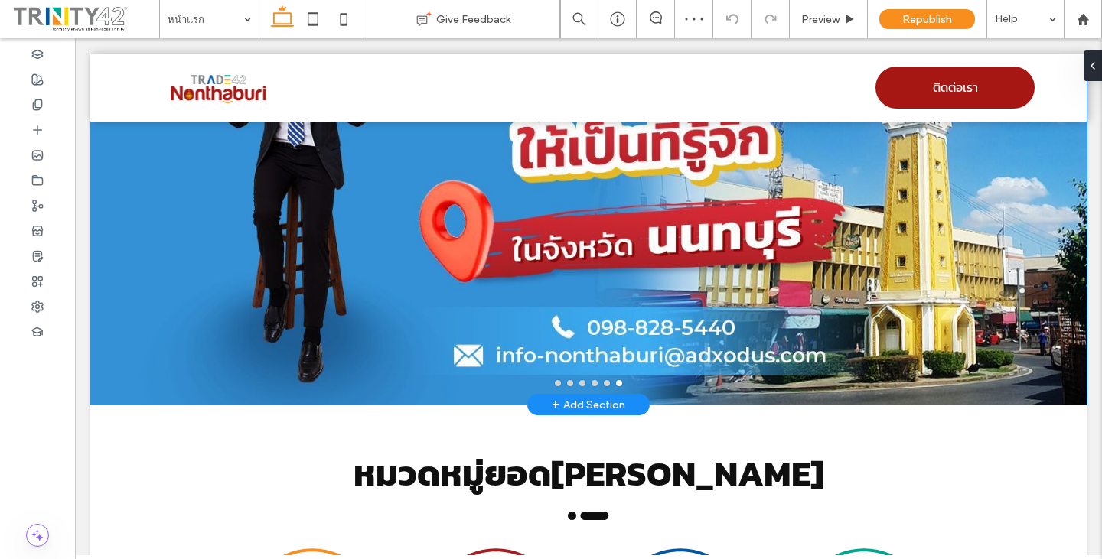
scroll to position [220, 0]
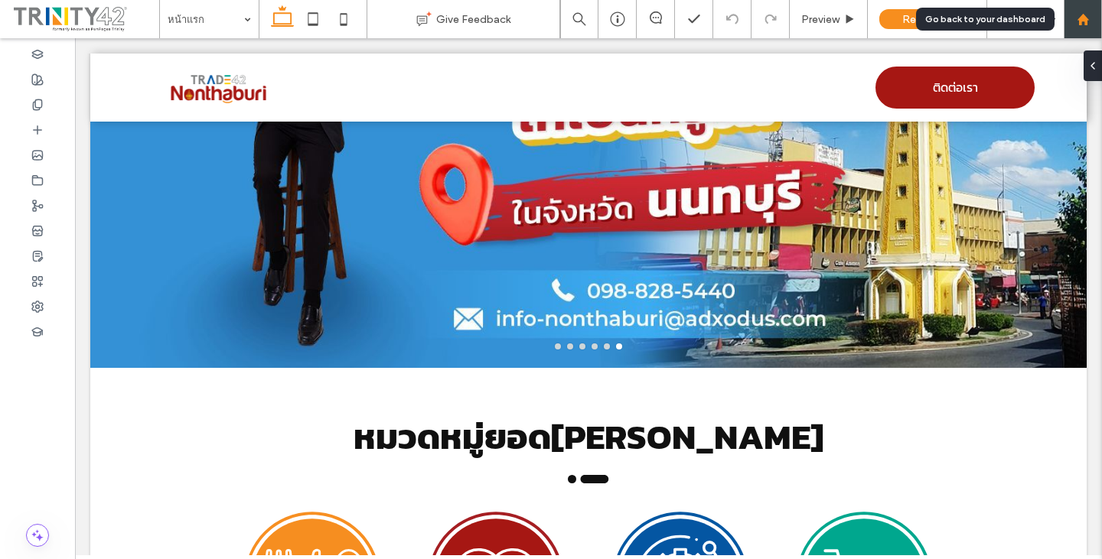
click at [1088, 18] on use at bounding box center [1082, 18] width 11 height 11
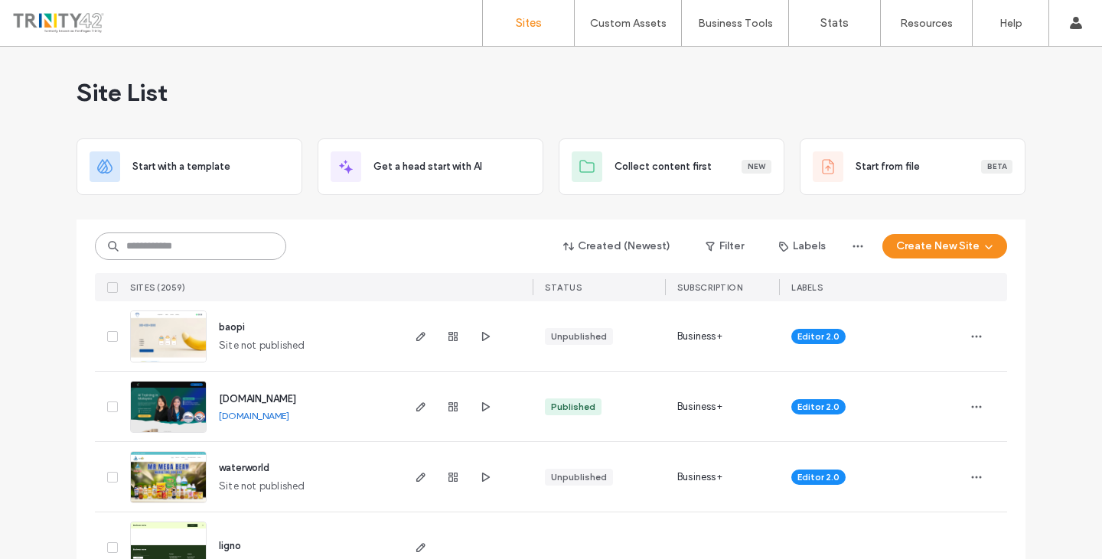
click at [185, 257] on input at bounding box center [190, 247] width 191 height 28
paste input "**********"
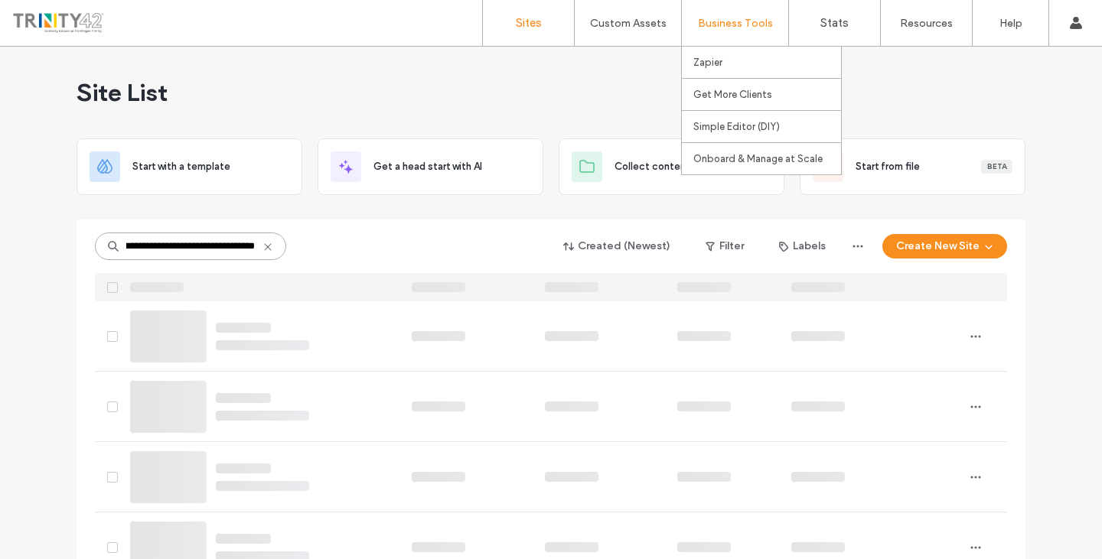
scroll to position [0, 48]
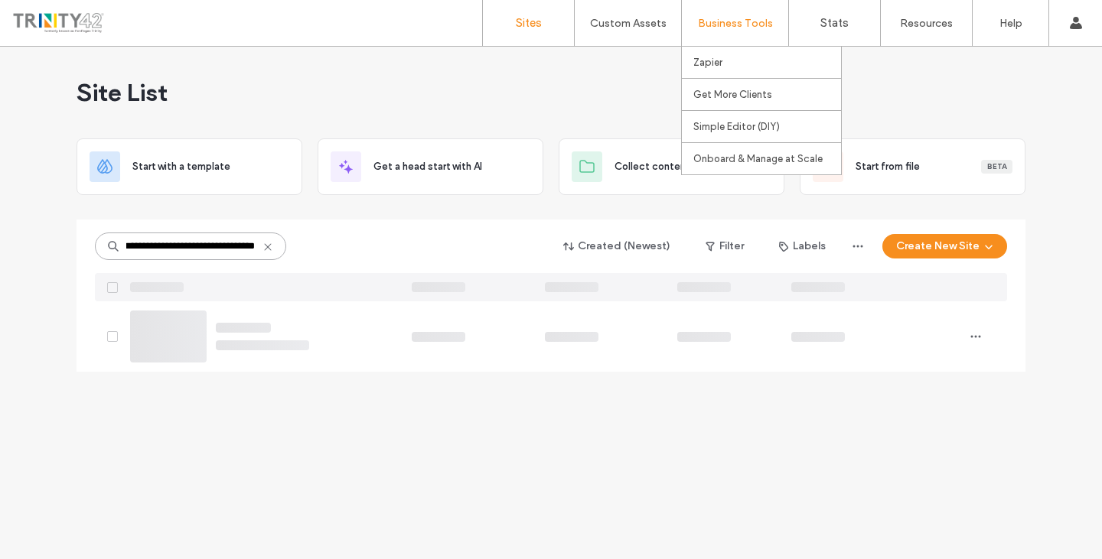
type input "**********"
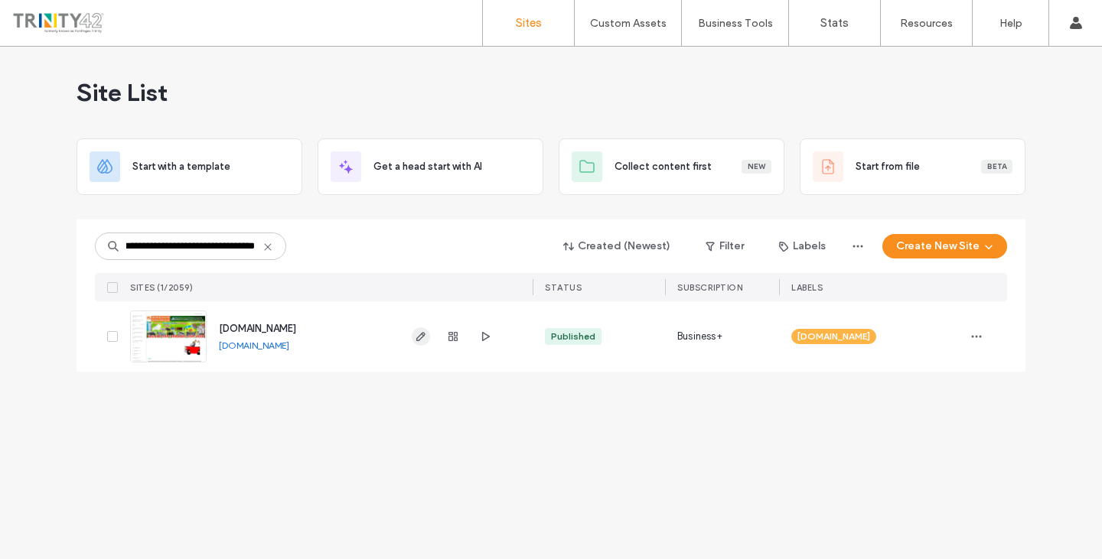
scroll to position [0, 0]
click at [421, 339] on icon "button" at bounding box center [421, 337] width 12 height 12
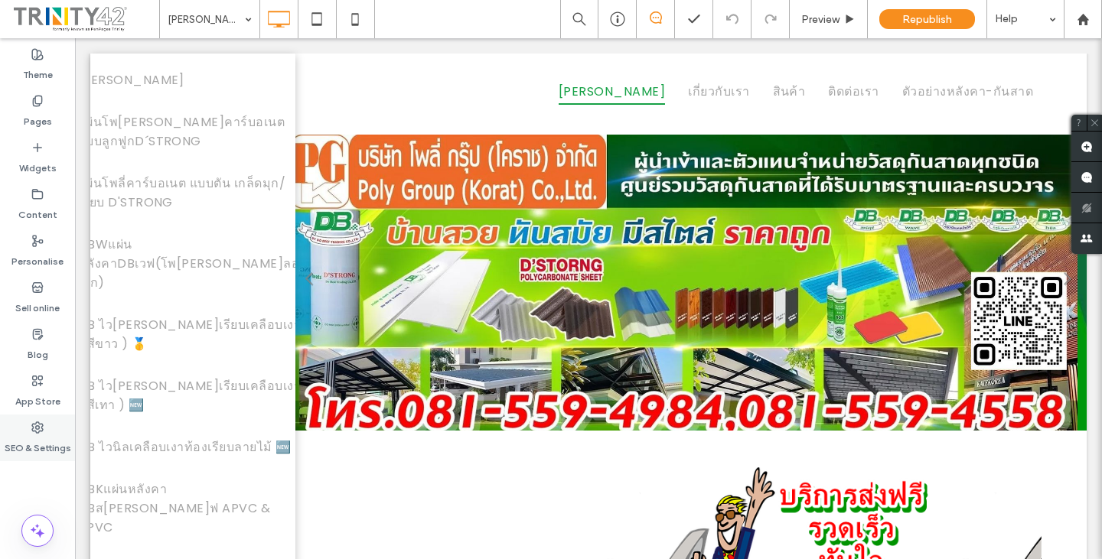
click at [38, 424] on icon at bounding box center [37, 428] width 12 height 12
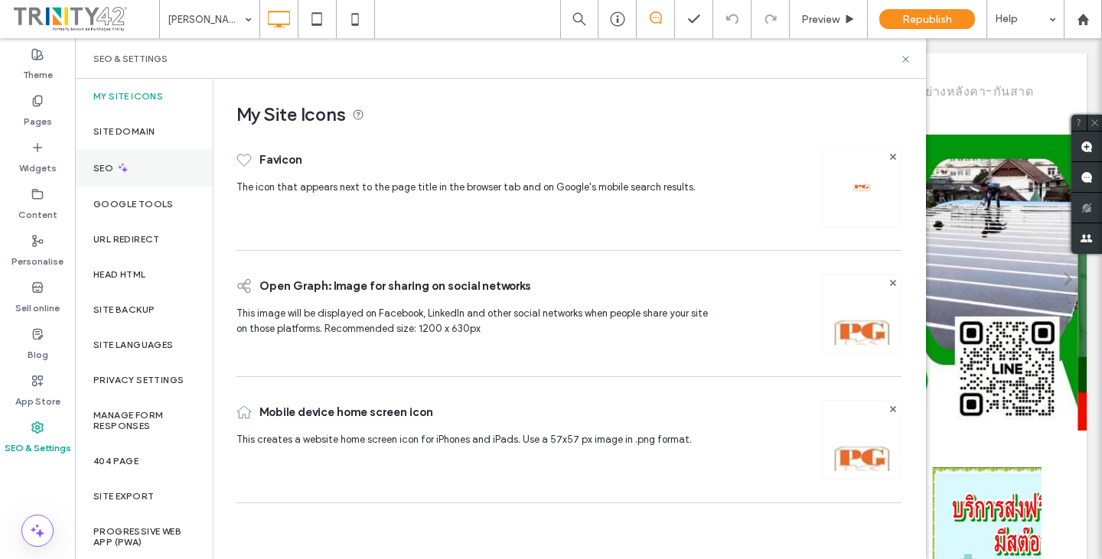
click at [158, 177] on div "SEO" at bounding box center [144, 168] width 138 height 38
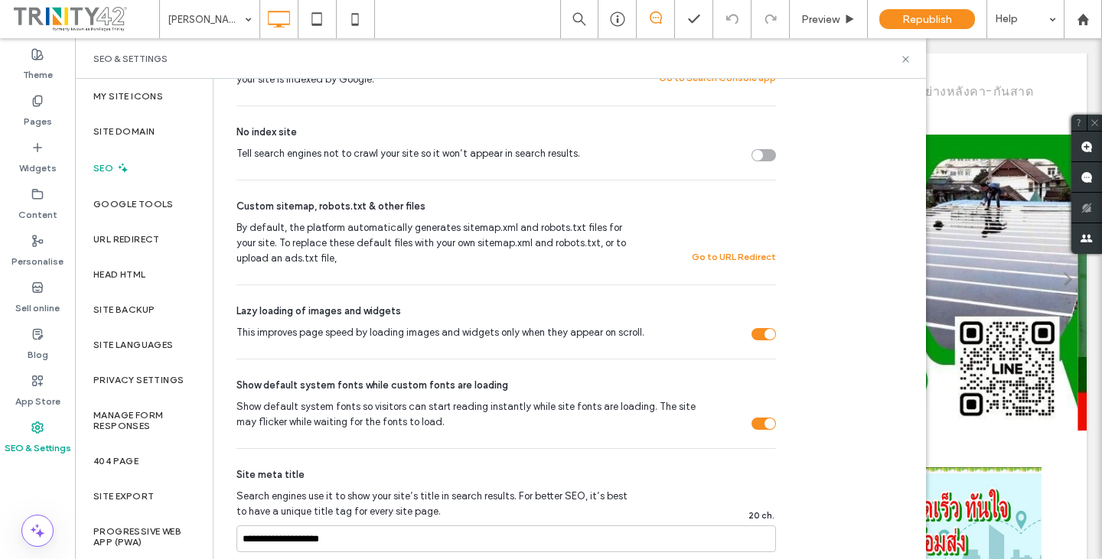
scroll to position [612, 0]
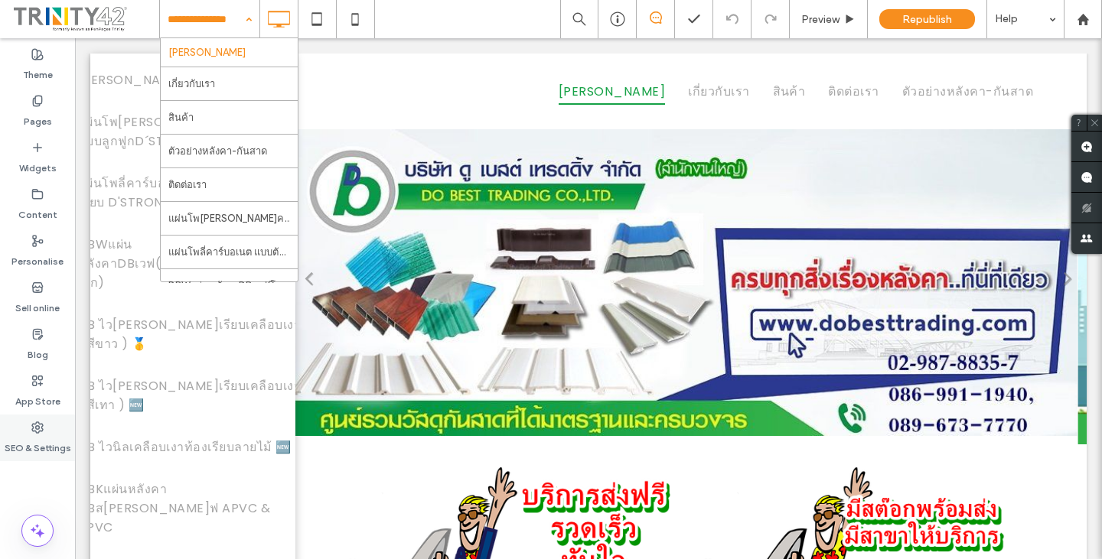
click at [33, 432] on icon at bounding box center [37, 428] width 12 height 12
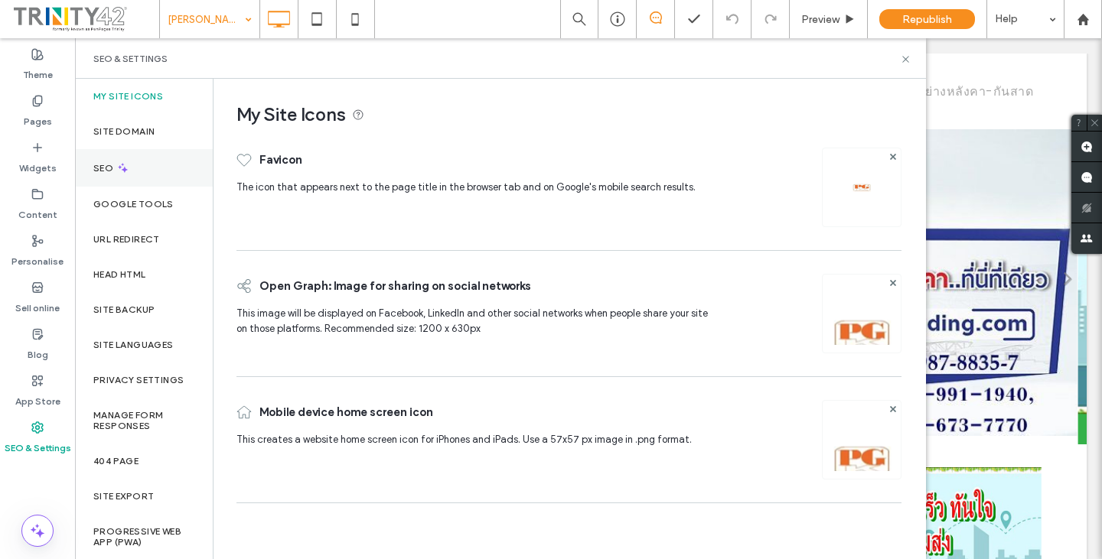
click at [127, 166] on icon at bounding box center [122, 167] width 13 height 13
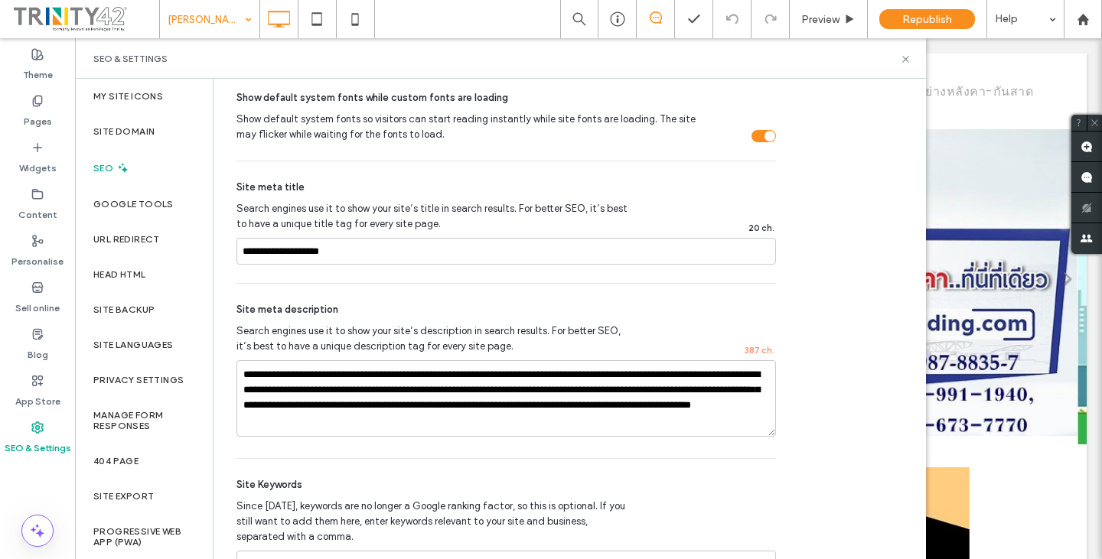
scroll to position [866, 0]
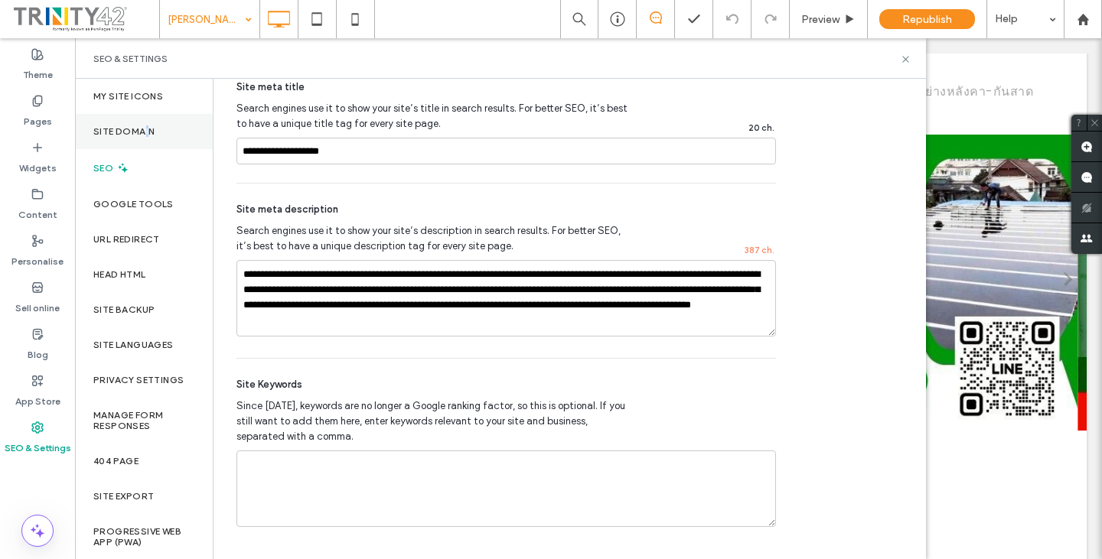
click at [147, 123] on div "Site Domain" at bounding box center [144, 131] width 138 height 35
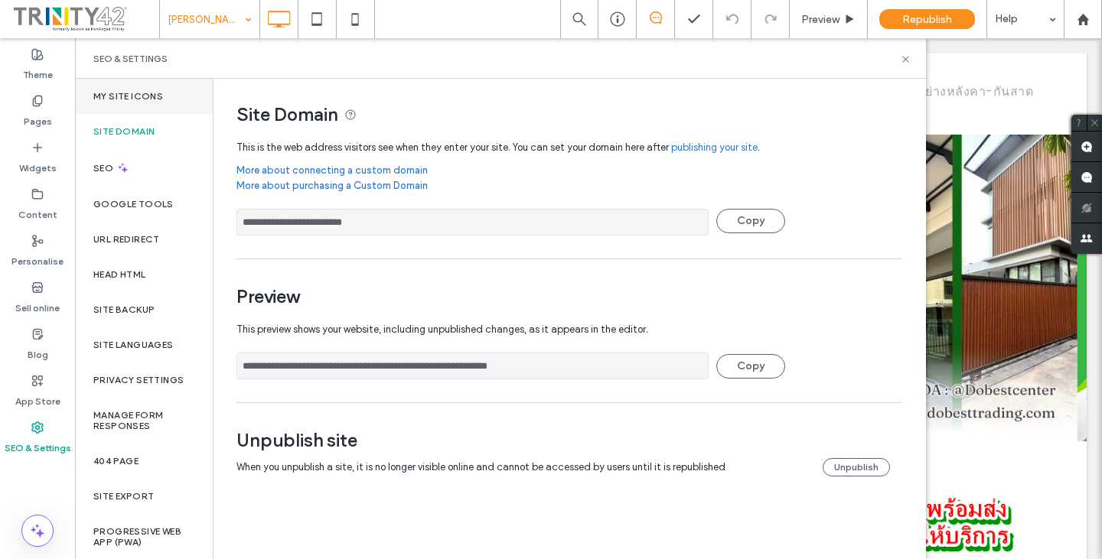
click at [123, 99] on label "My Site Icons" at bounding box center [128, 96] width 70 height 11
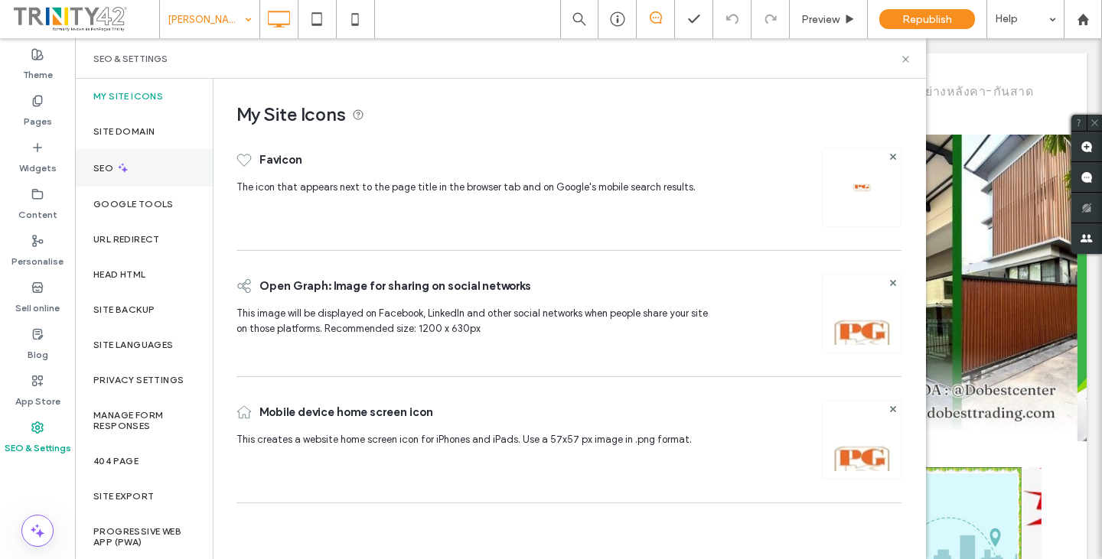
drag, startPoint x: 98, startPoint y: 169, endPoint x: 116, endPoint y: 167, distance: 17.8
click at [98, 169] on label "SEO" at bounding box center [104, 168] width 23 height 11
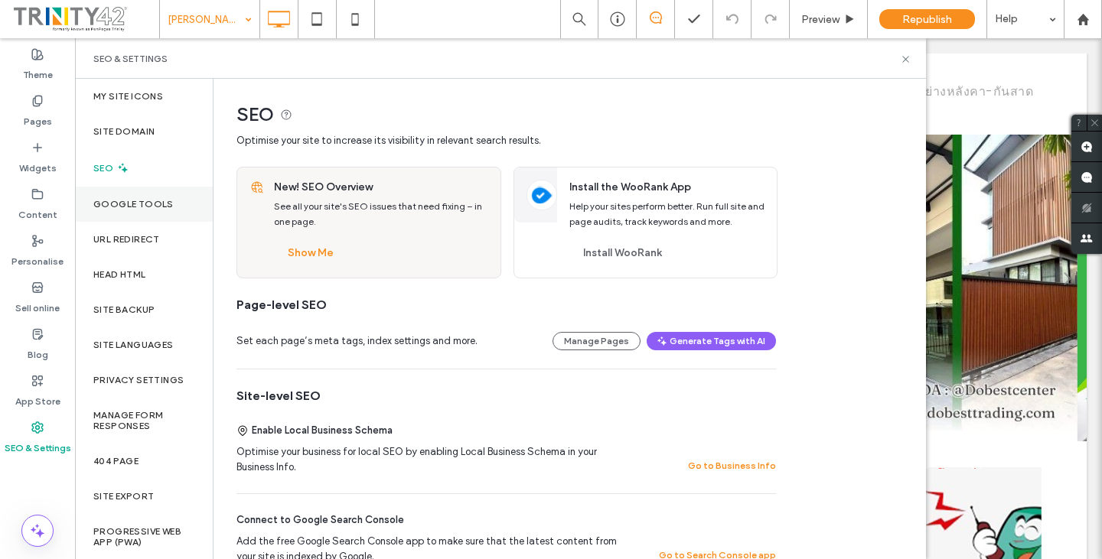
click at [132, 201] on label "Google Tools" at bounding box center [133, 204] width 80 height 11
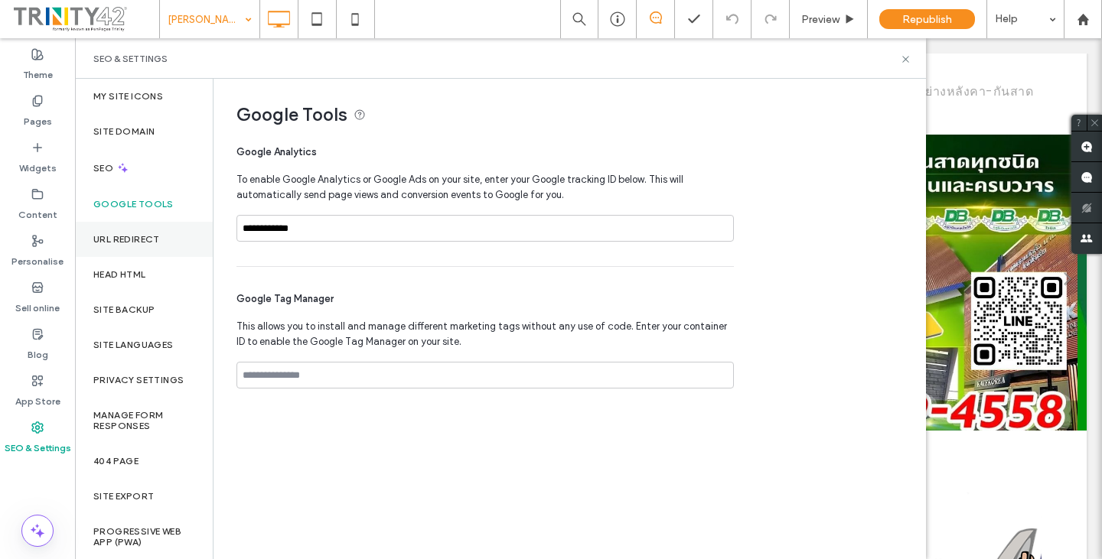
click at [122, 234] on label "URL Redirect" at bounding box center [126, 239] width 67 height 11
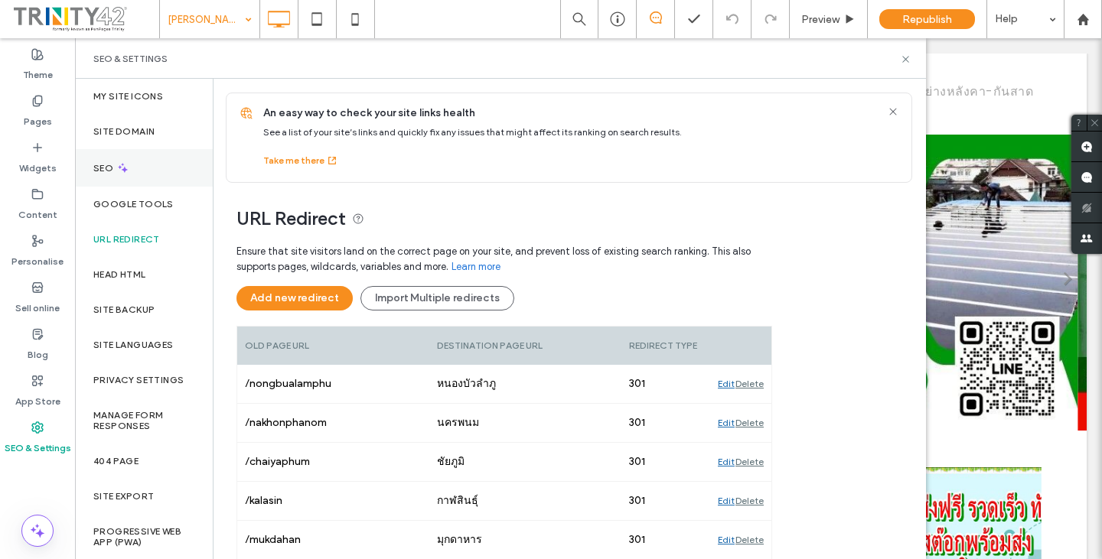
click at [185, 165] on div "SEO" at bounding box center [144, 168] width 138 height 38
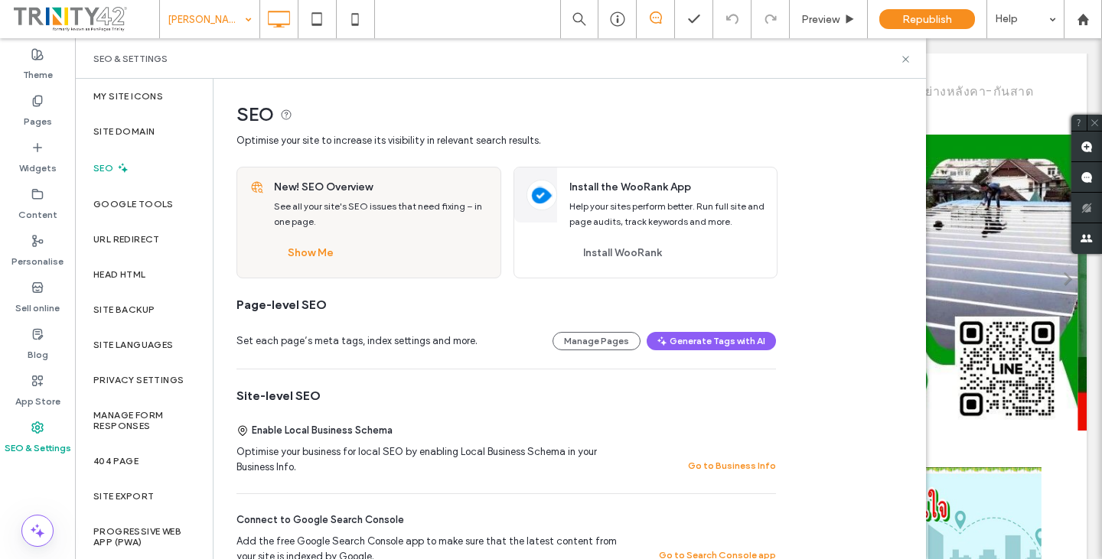
click at [156, 154] on div "SEO" at bounding box center [144, 168] width 138 height 38
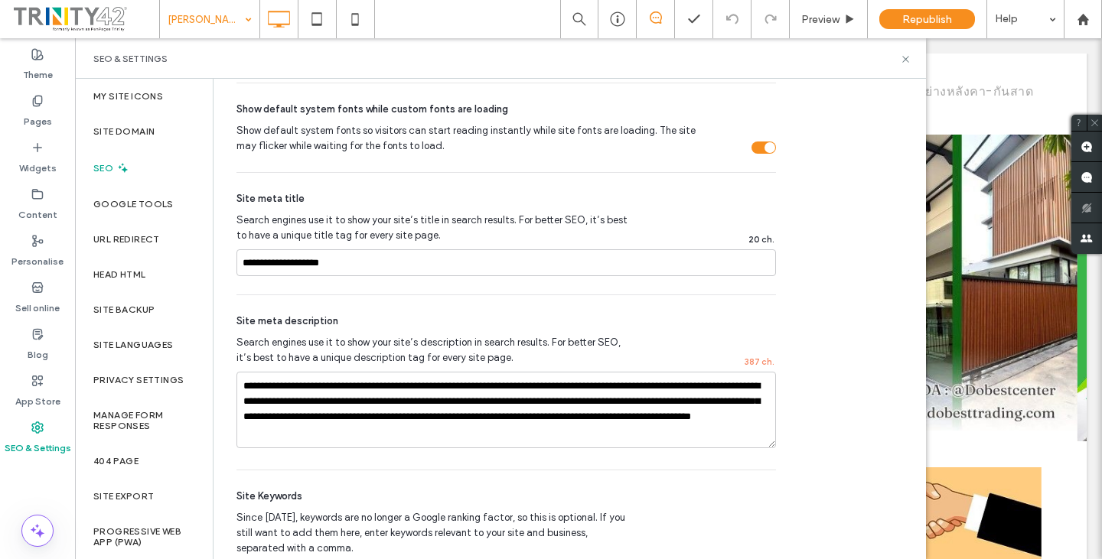
scroll to position [713, 0]
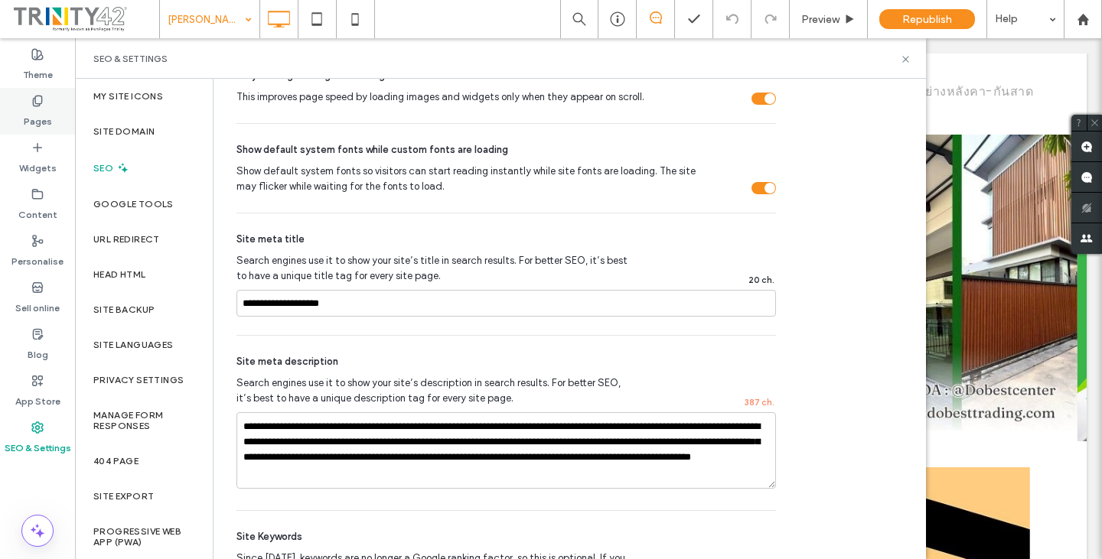
click at [48, 122] on label "Pages" at bounding box center [38, 117] width 28 height 21
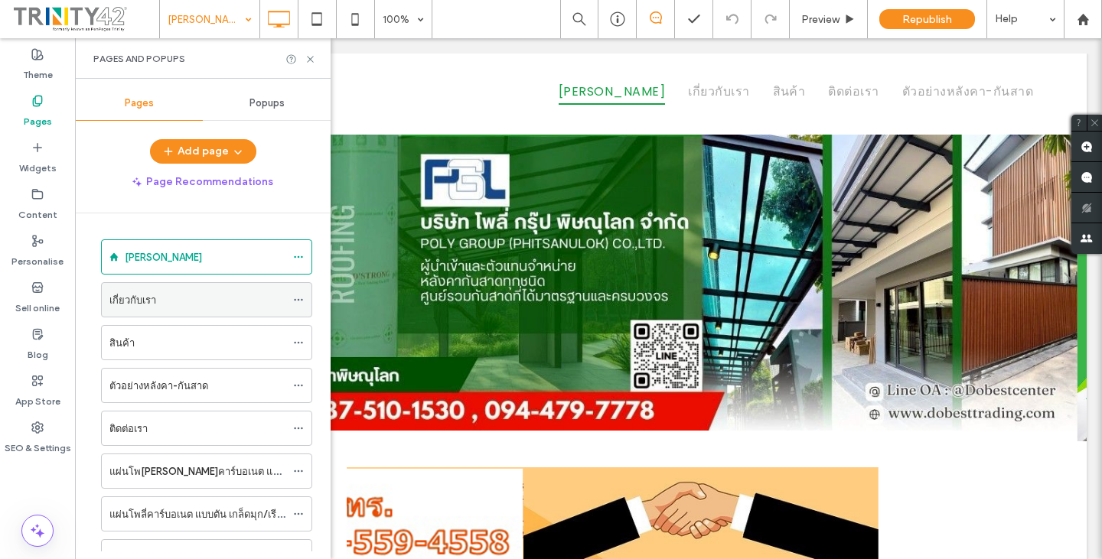
click at [168, 298] on div "เกี่ยวกับเรา" at bounding box center [197, 300] width 176 height 16
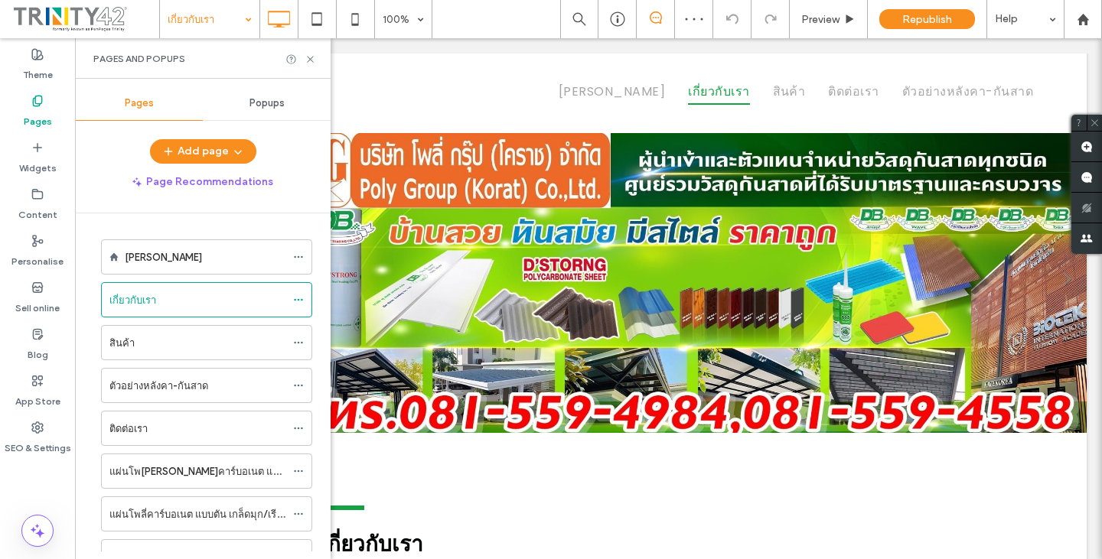
click at [11, 479] on div "Theme Pages Widgets Content Personalise Sell online Blog App Store SEO & Settin…" at bounding box center [37, 298] width 75 height 521
drag, startPoint x: 27, startPoint y: 439, endPoint x: 104, endPoint y: 412, distance: 81.8
click at [28, 439] on label "SEO & Settings" at bounding box center [38, 444] width 67 height 21
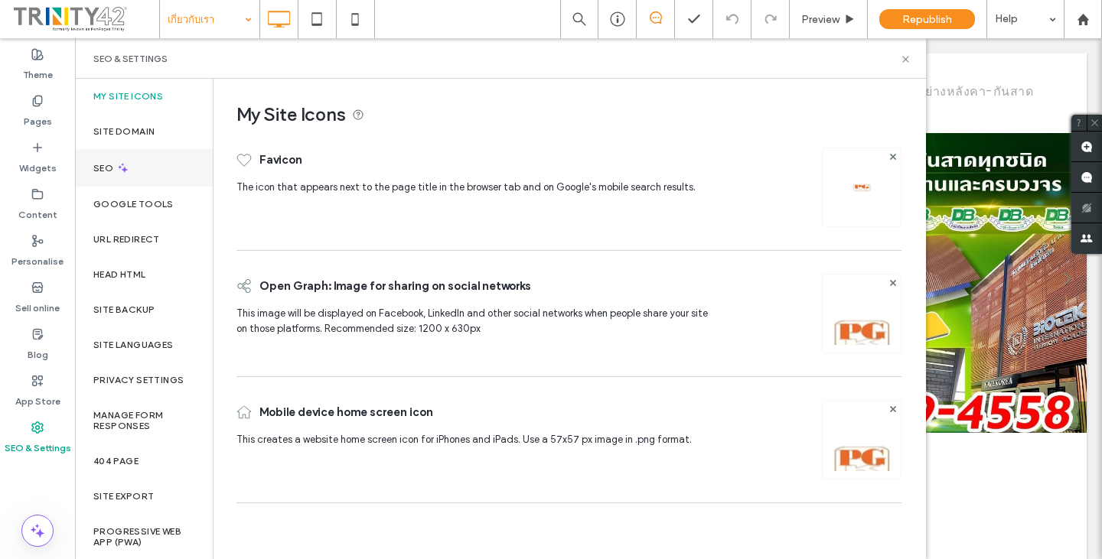
click at [144, 174] on div "SEO" at bounding box center [144, 168] width 138 height 38
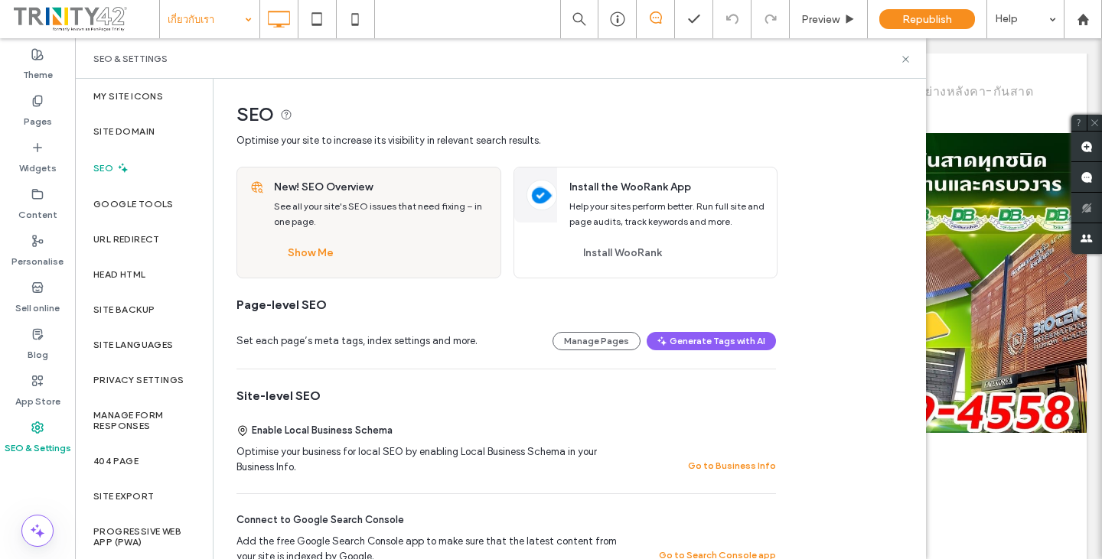
click at [156, 169] on div "SEO" at bounding box center [144, 168] width 138 height 38
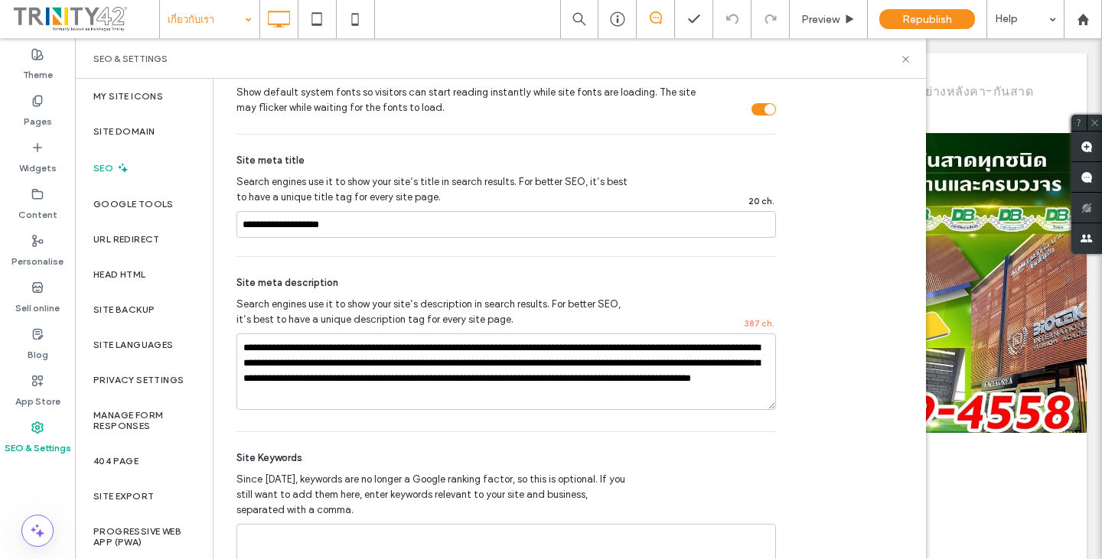
scroll to position [842, 0]
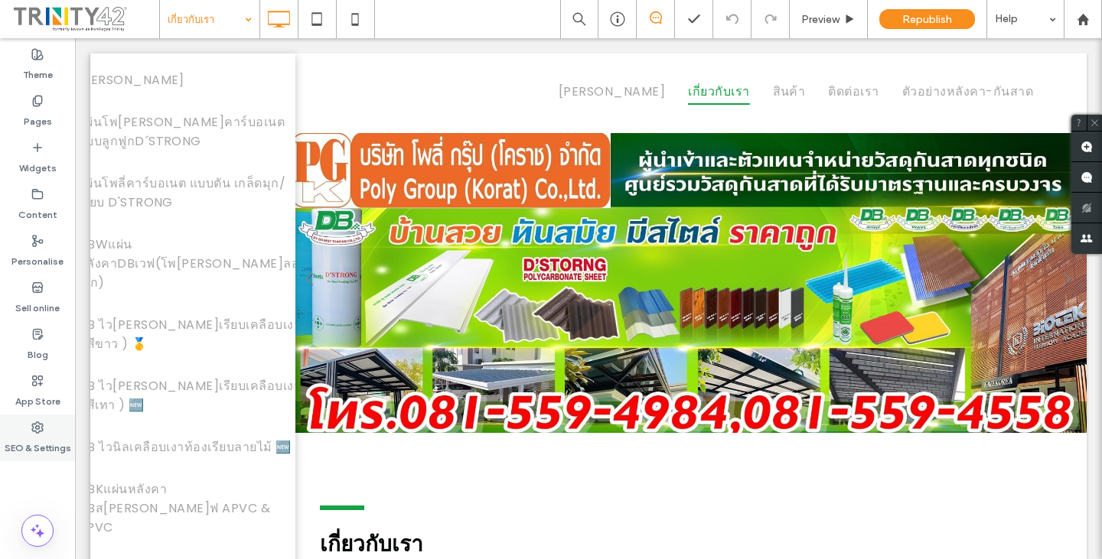
click at [37, 430] on icon at bounding box center [37, 428] width 12 height 12
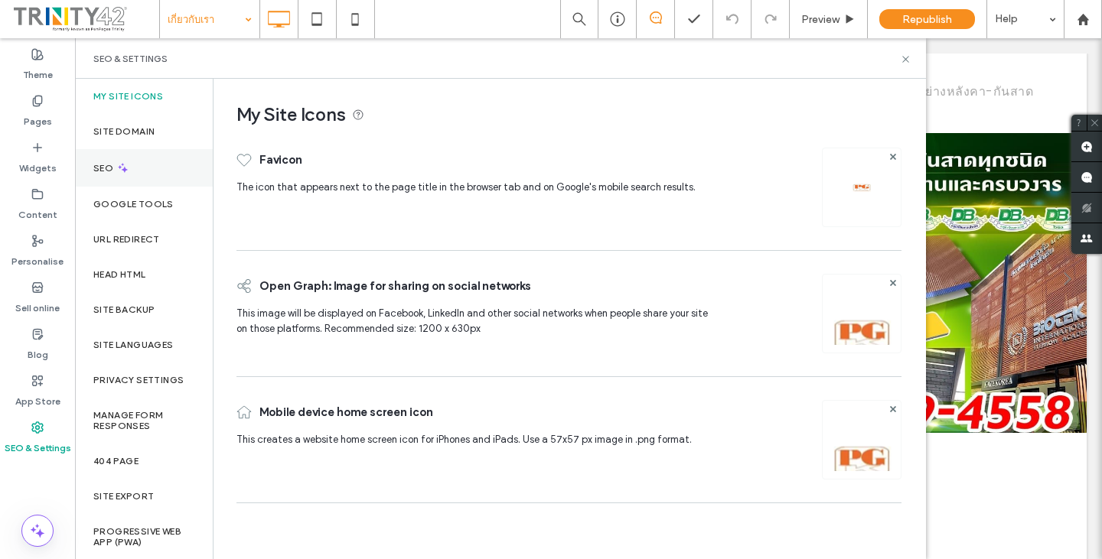
click at [114, 171] on label "SEO" at bounding box center [104, 168] width 23 height 11
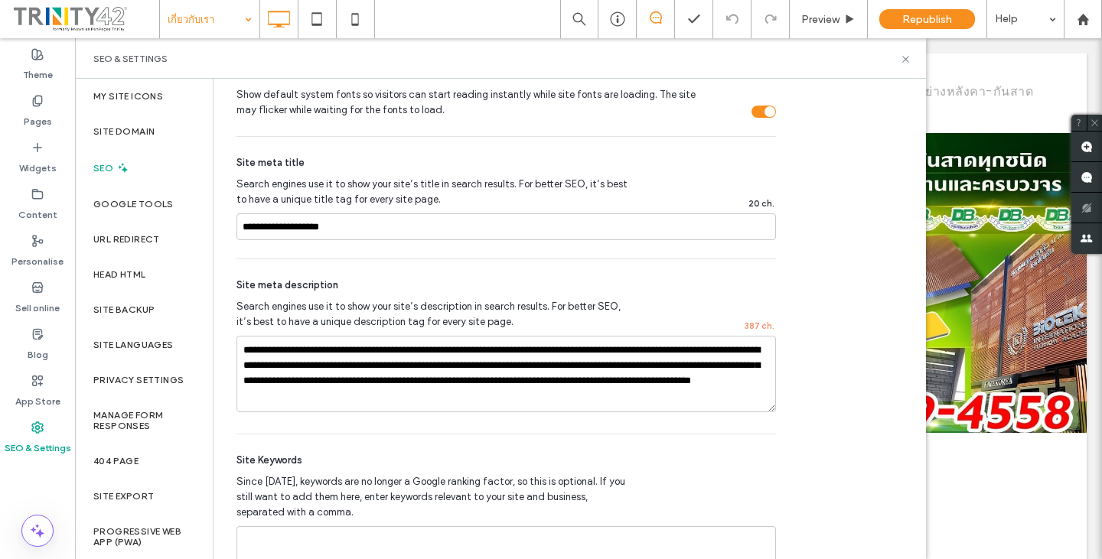
scroll to position [560, 0]
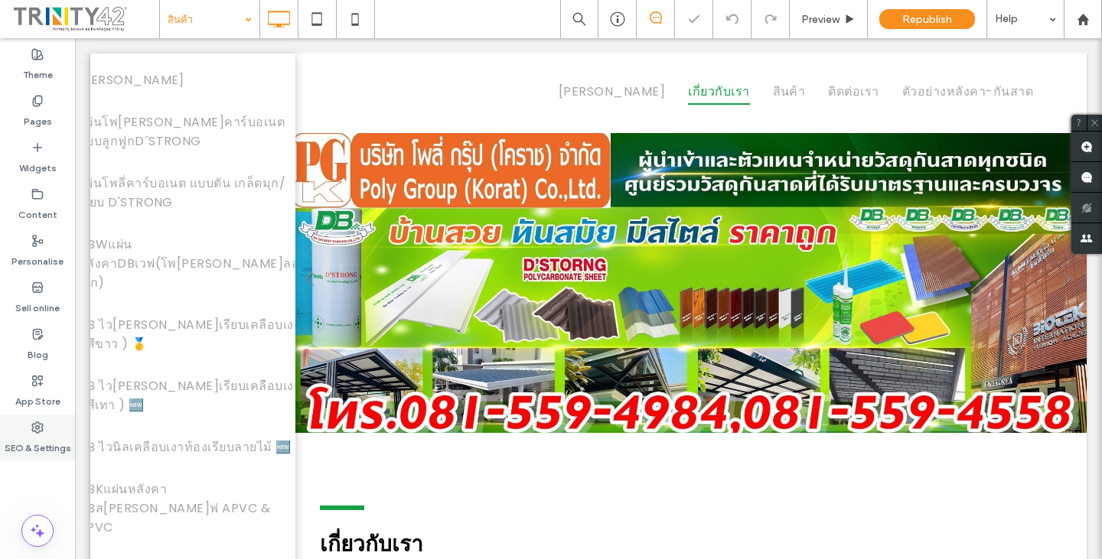
click at [44, 447] on label "SEO & Settings" at bounding box center [38, 444] width 67 height 21
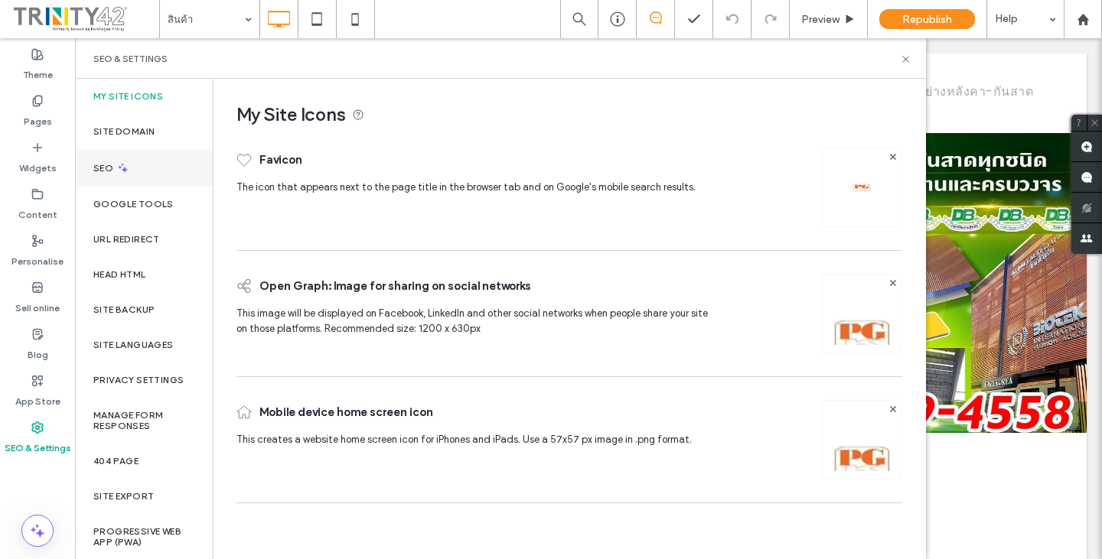
click at [135, 180] on div "SEO" at bounding box center [144, 168] width 138 height 38
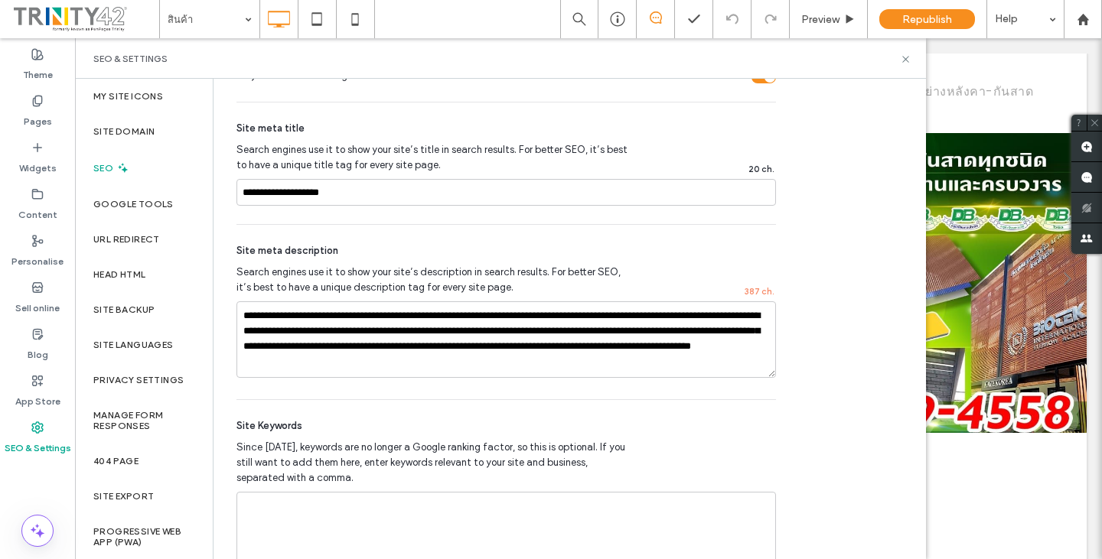
scroll to position [866, 0]
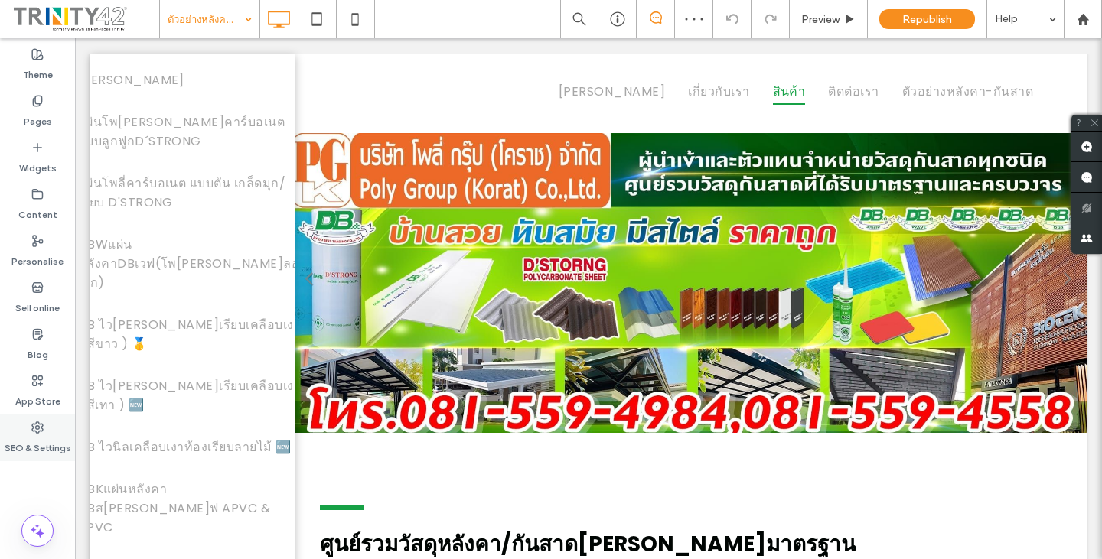
click at [31, 436] on label "SEO & Settings" at bounding box center [38, 444] width 67 height 21
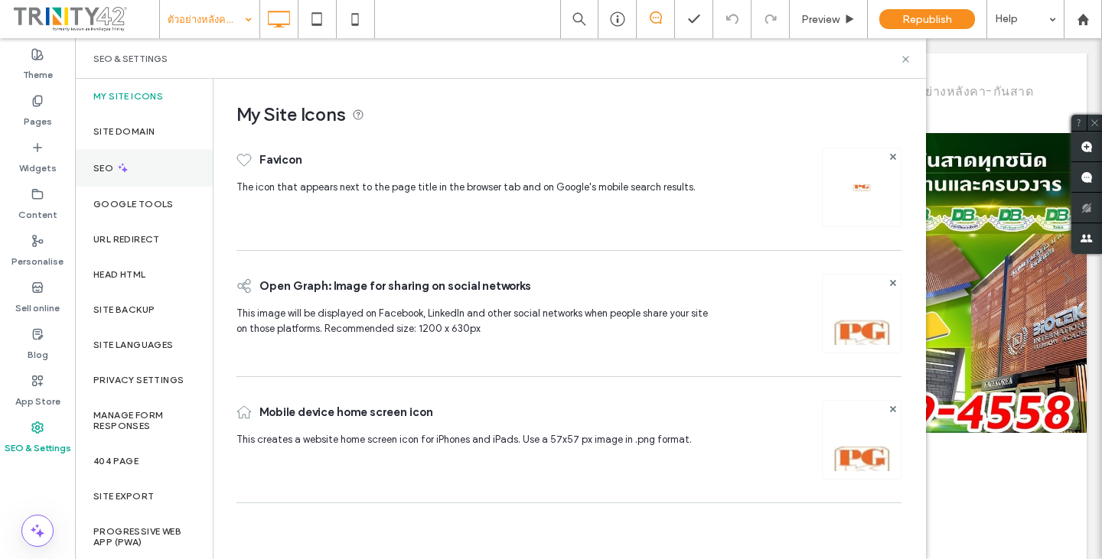
click at [122, 162] on icon at bounding box center [122, 167] width 13 height 13
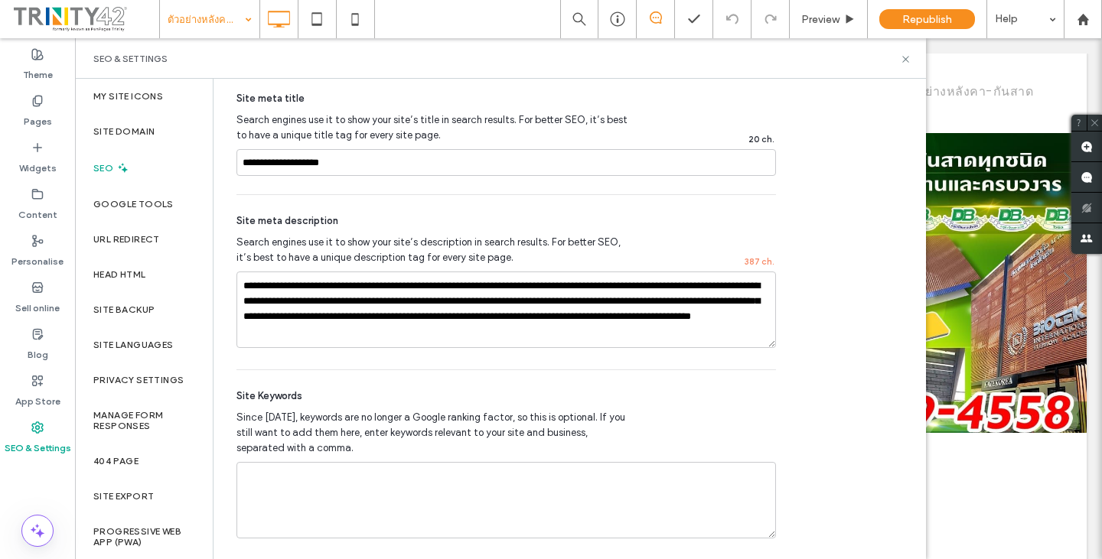
scroll to position [866, 0]
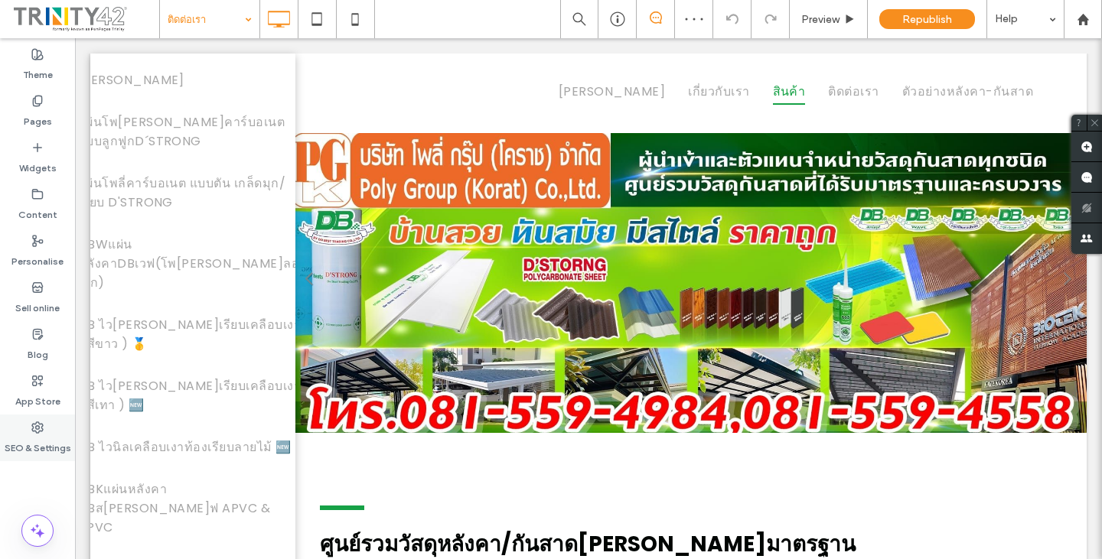
click at [38, 425] on icon at bounding box center [37, 428] width 12 height 12
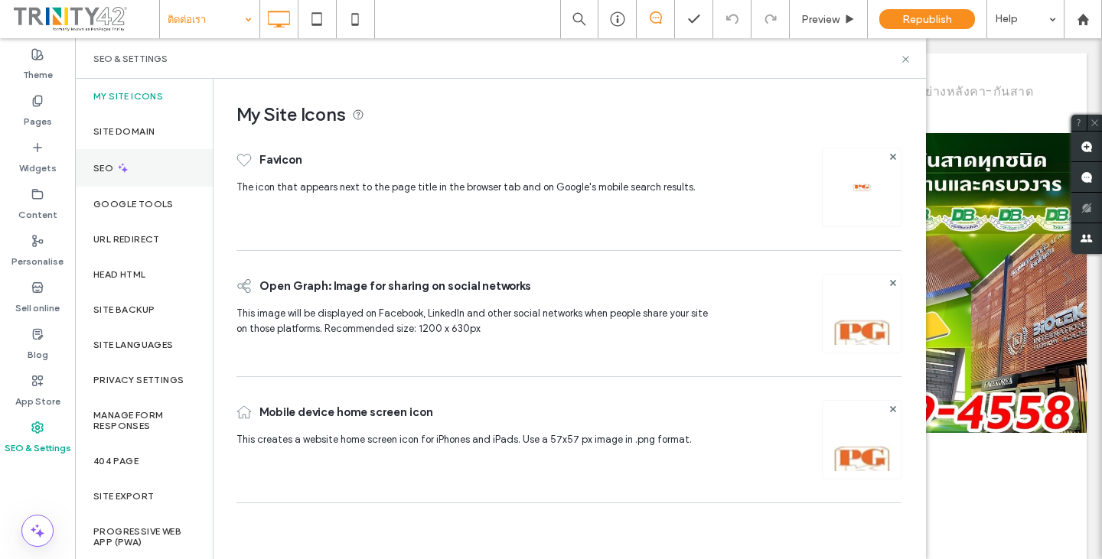
click at [169, 168] on div "SEO" at bounding box center [144, 168] width 138 height 38
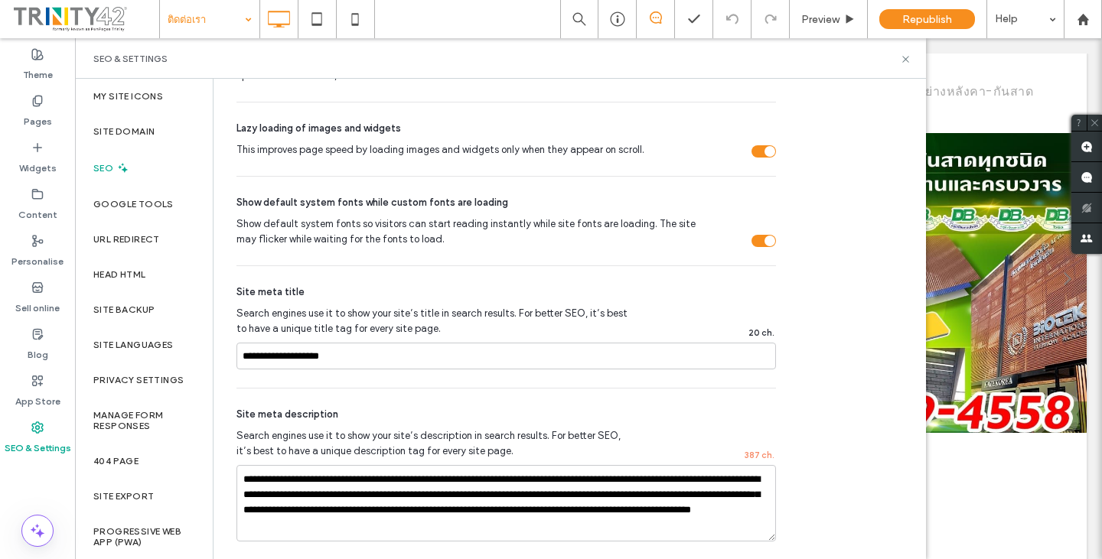
scroll to position [407, 0]
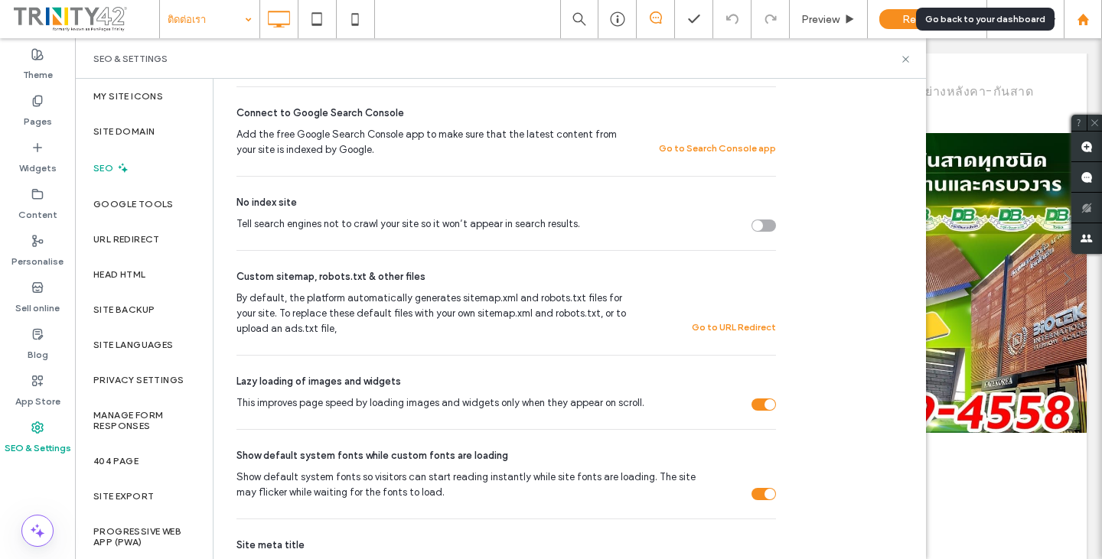
click at [1088, 11] on div at bounding box center [1083, 19] width 38 height 38
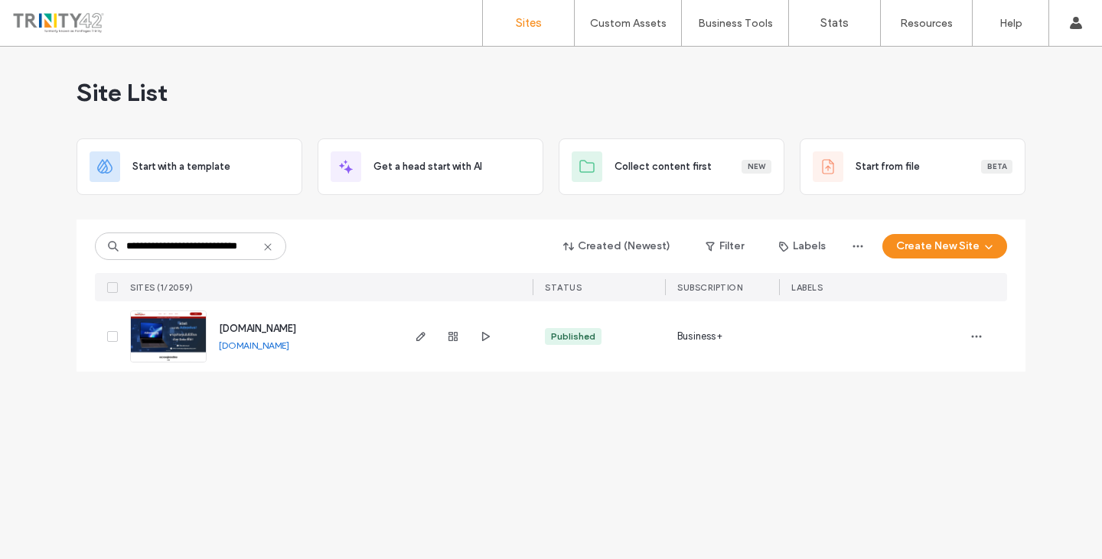
scroll to position [0, 13]
type input "**********"
click at [416, 351] on div at bounding box center [453, 337] width 83 height 70
click at [415, 347] on div at bounding box center [453, 337] width 83 height 70
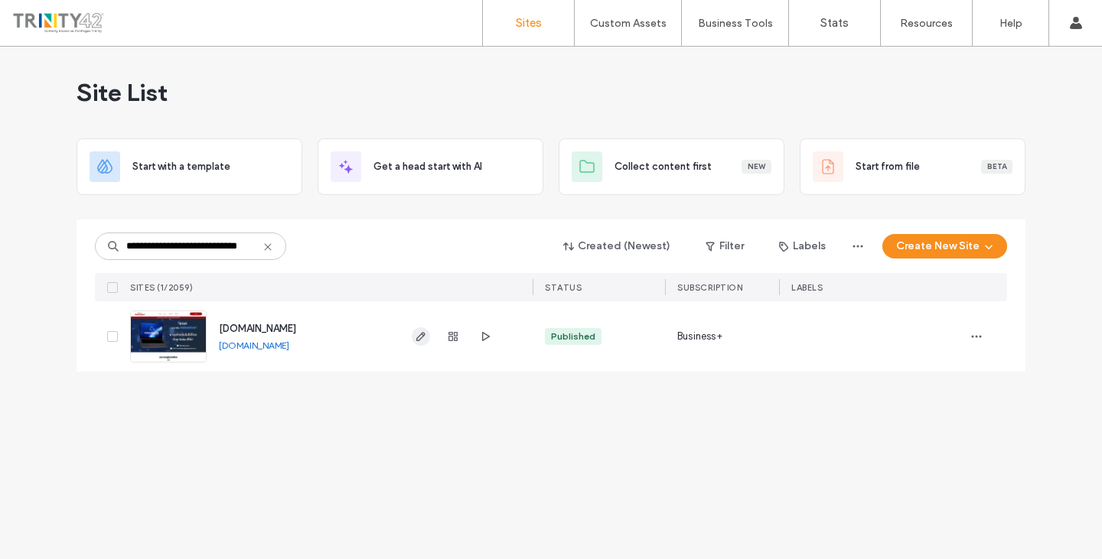
click at [418, 338] on use "button" at bounding box center [420, 336] width 9 height 9
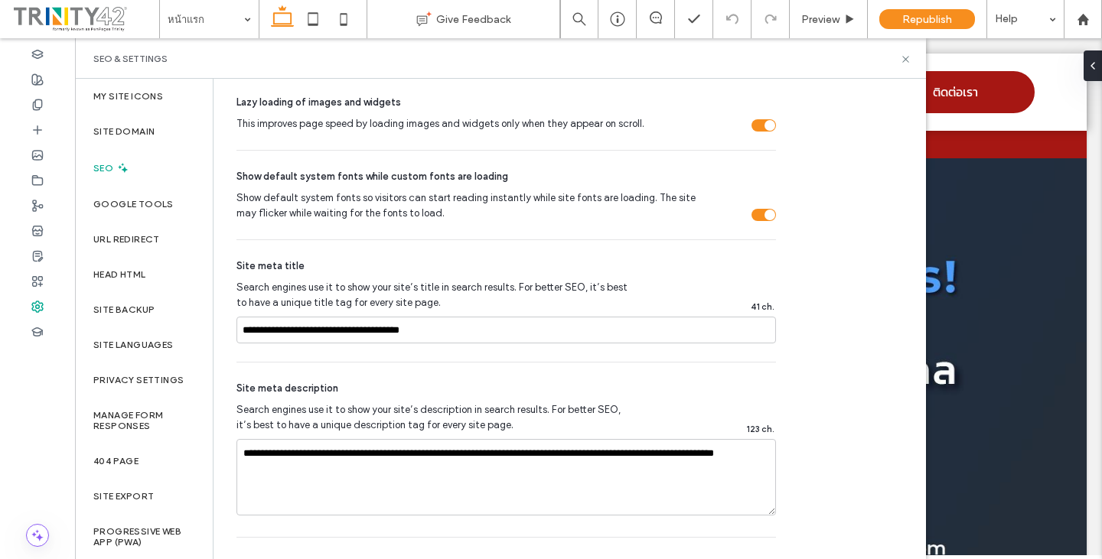
scroll to position [689, 0]
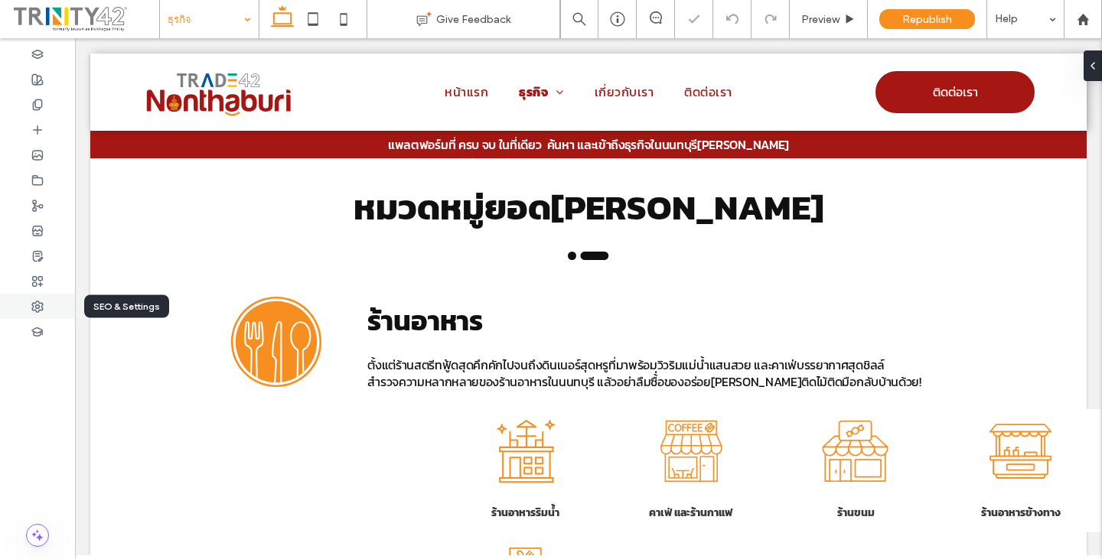
click at [33, 305] on icon at bounding box center [37, 307] width 12 height 12
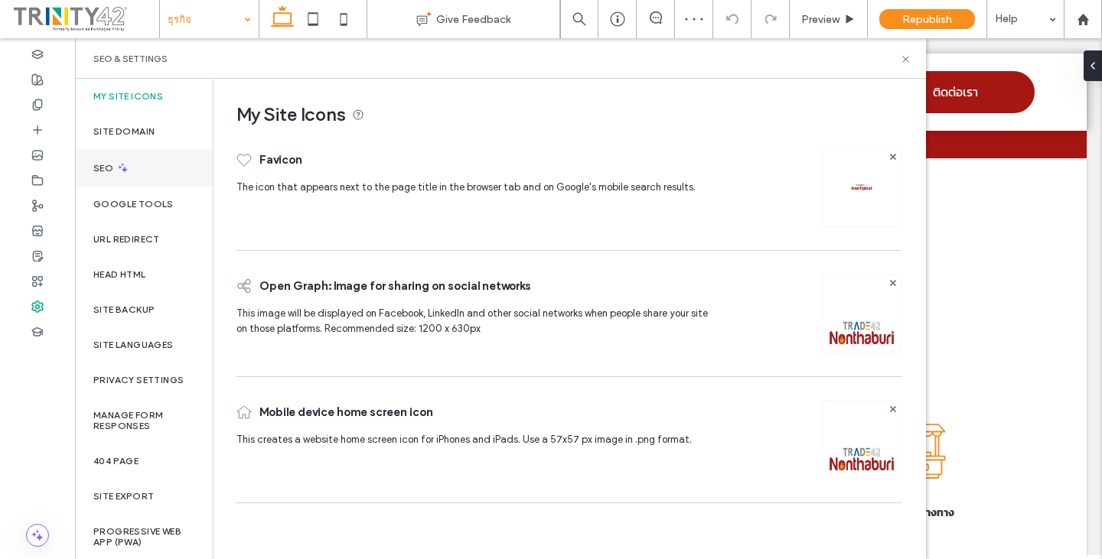
click at [133, 169] on div "SEO" at bounding box center [144, 168] width 138 height 38
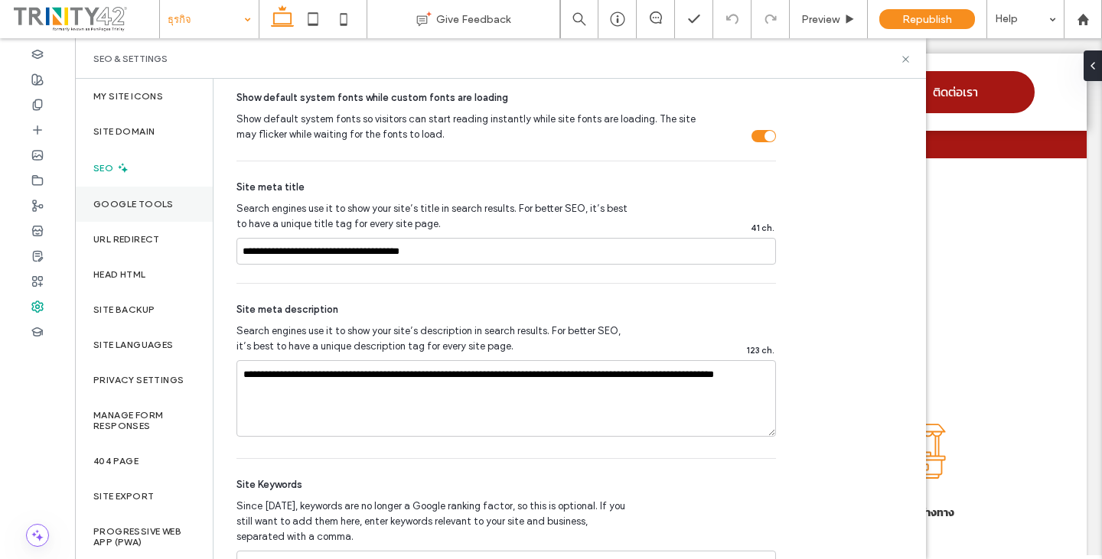
scroll to position [1, 0]
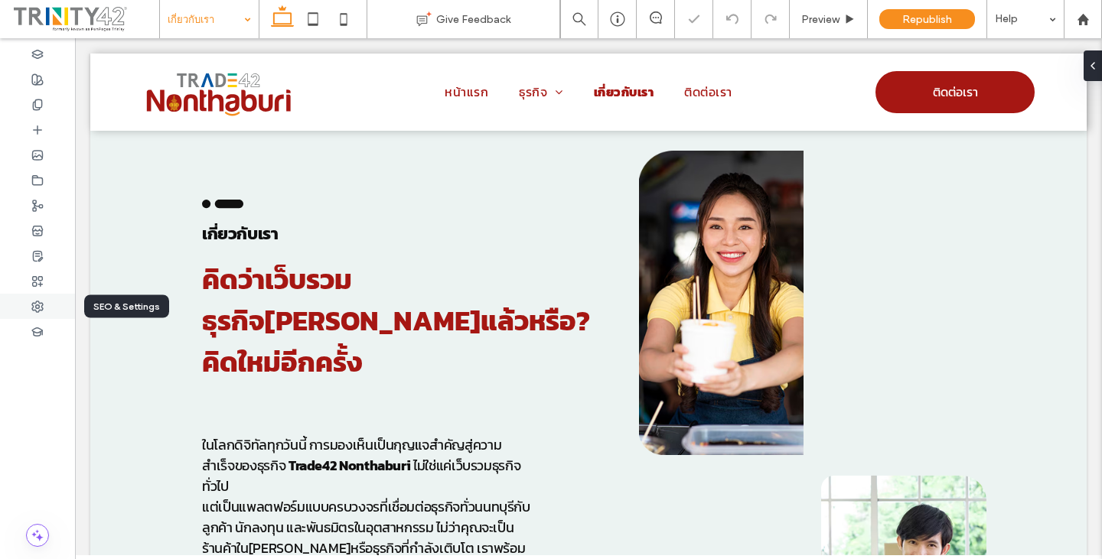
click at [34, 305] on icon at bounding box center [37, 307] width 12 height 12
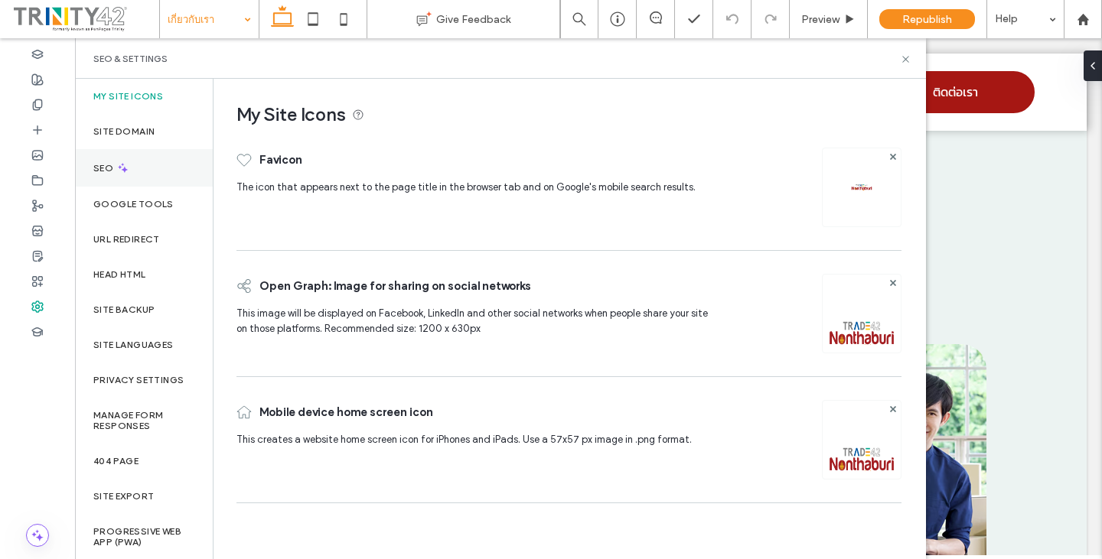
click at [148, 168] on div "SEO" at bounding box center [144, 168] width 138 height 38
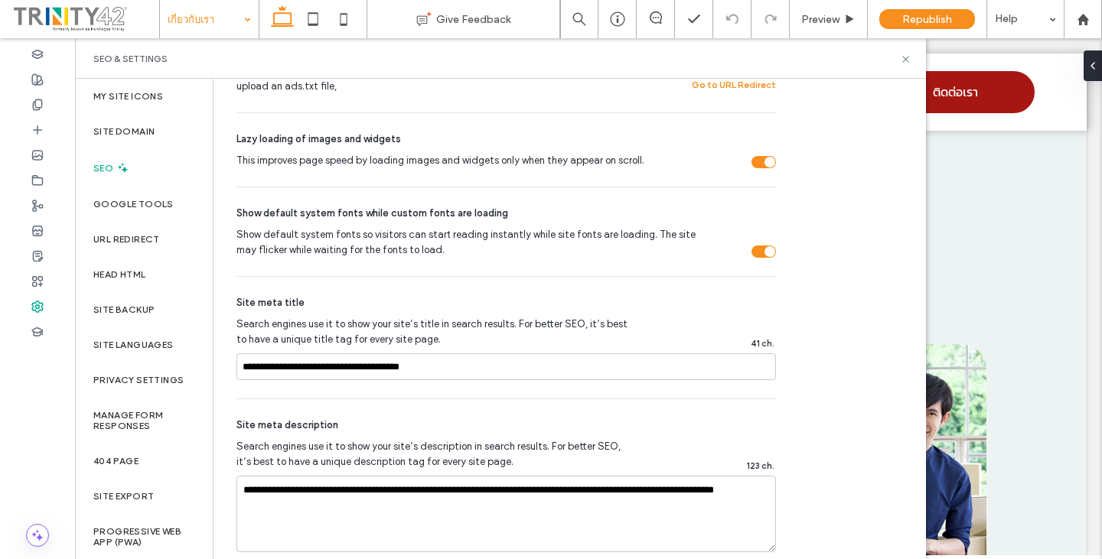
scroll to position [689, 0]
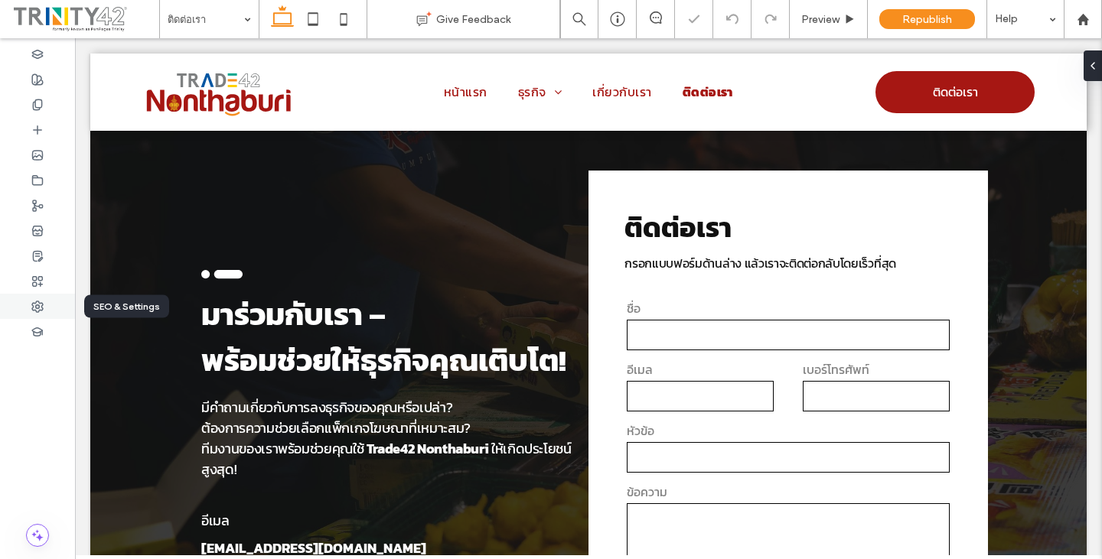
click at [35, 306] on use at bounding box center [37, 307] width 11 height 11
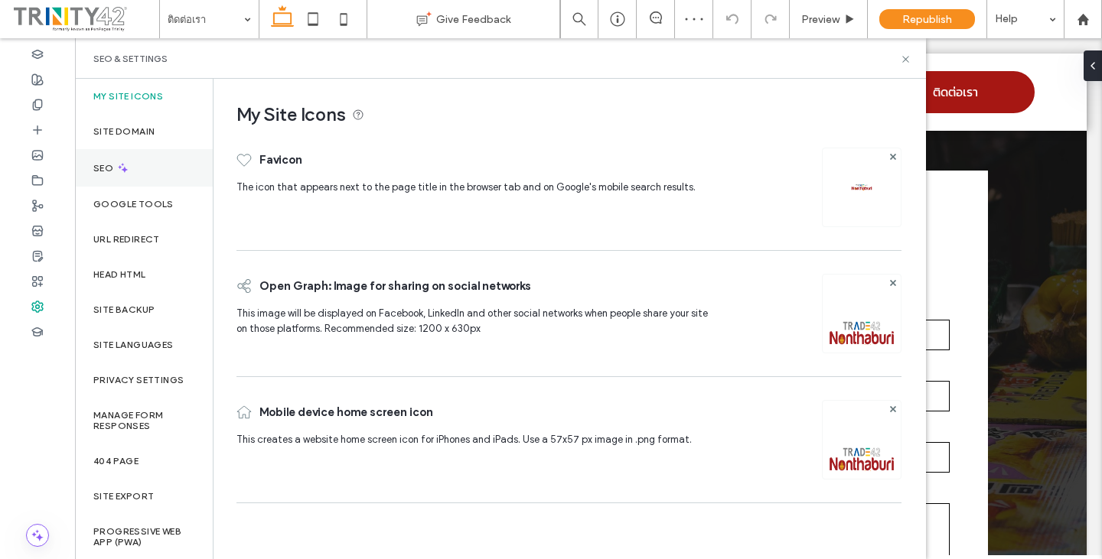
click at [129, 182] on div "SEO" at bounding box center [144, 168] width 138 height 38
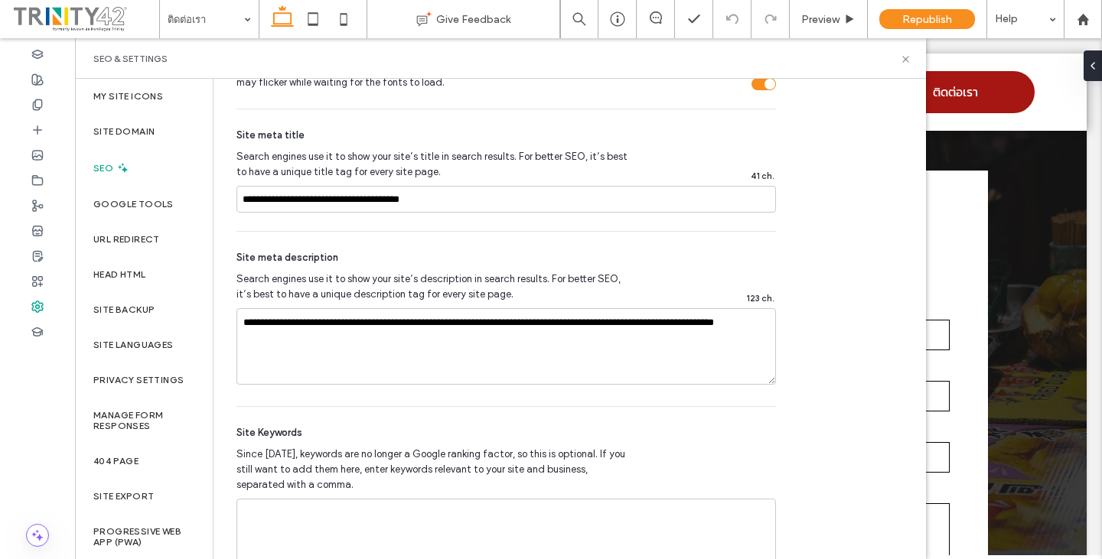
scroll to position [866, 0]
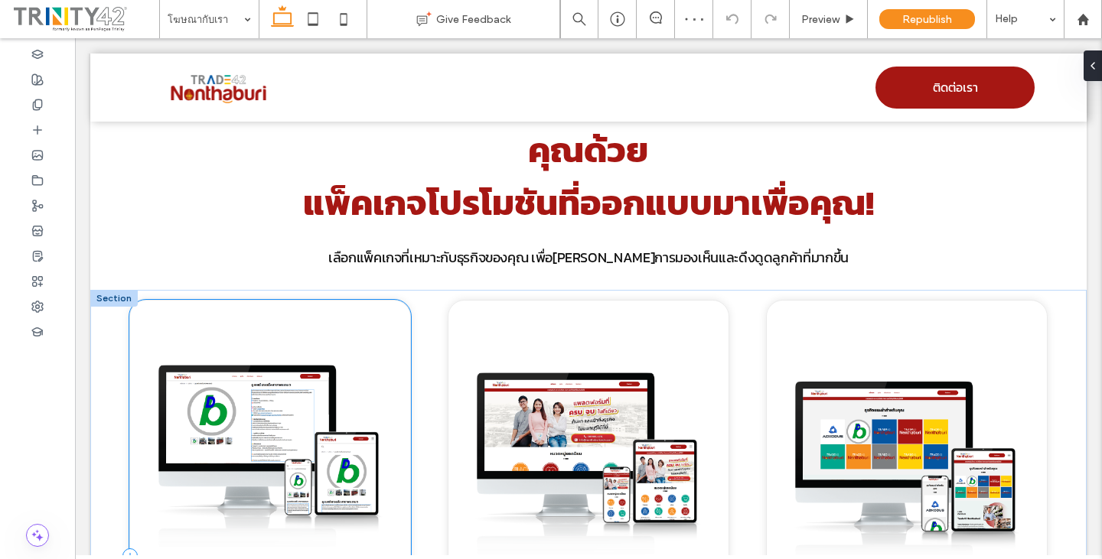
scroll to position [144, 0]
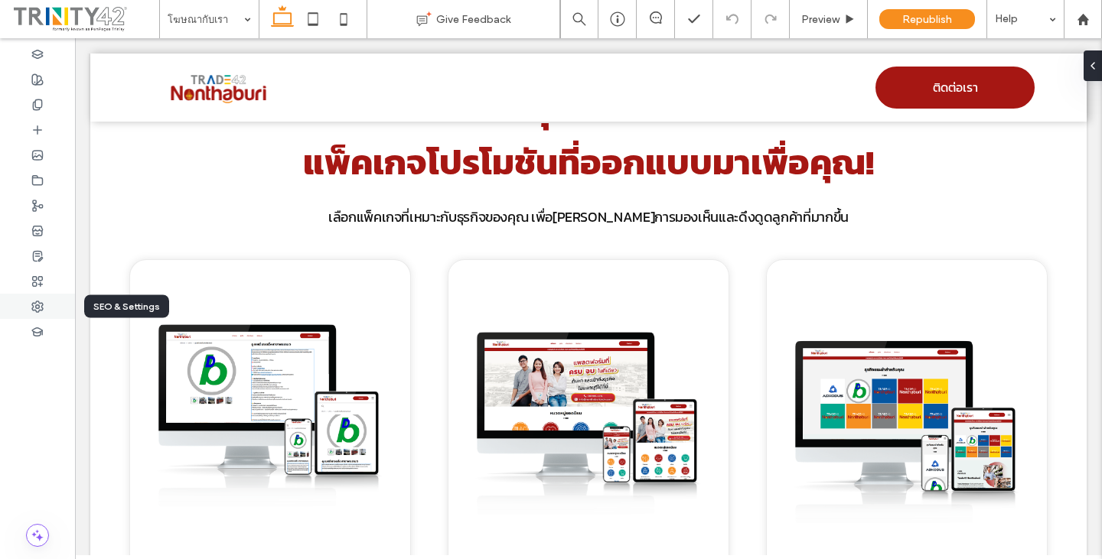
click at [38, 303] on icon at bounding box center [37, 307] width 12 height 12
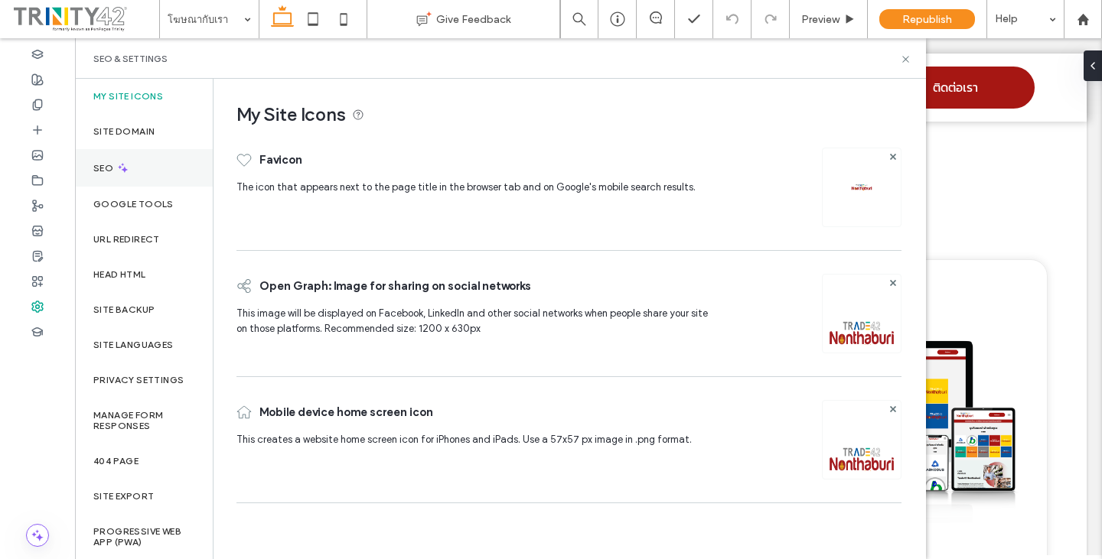
click at [156, 173] on div "SEO" at bounding box center [144, 168] width 138 height 38
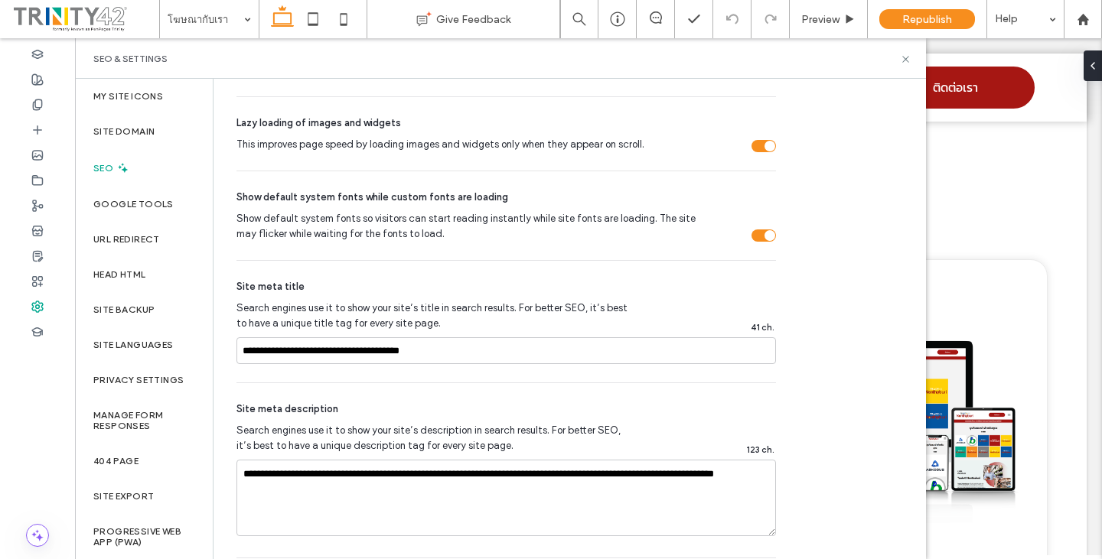
scroll to position [637, 0]
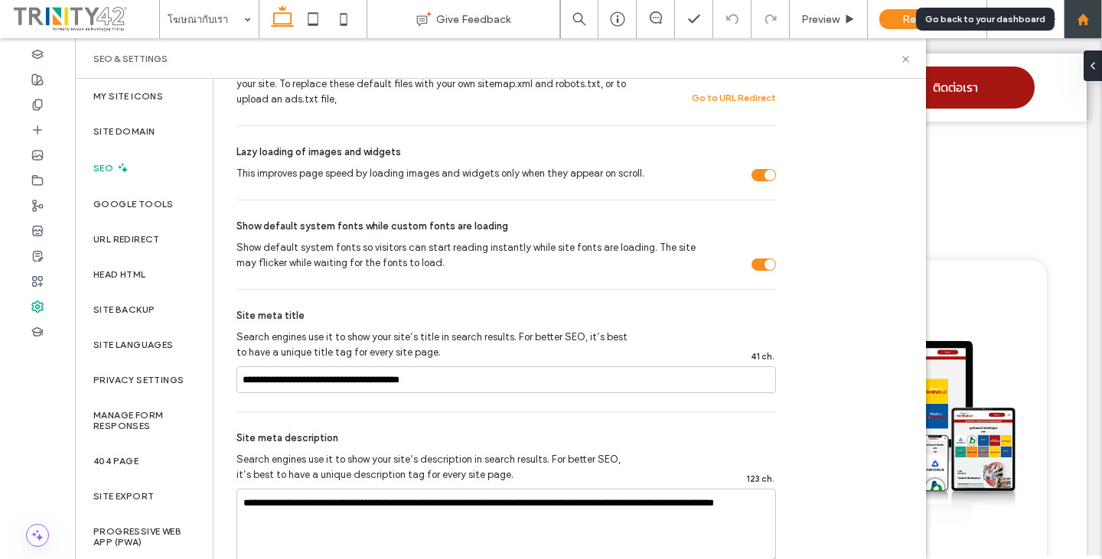
click at [1078, 17] on icon at bounding box center [1083, 19] width 13 height 13
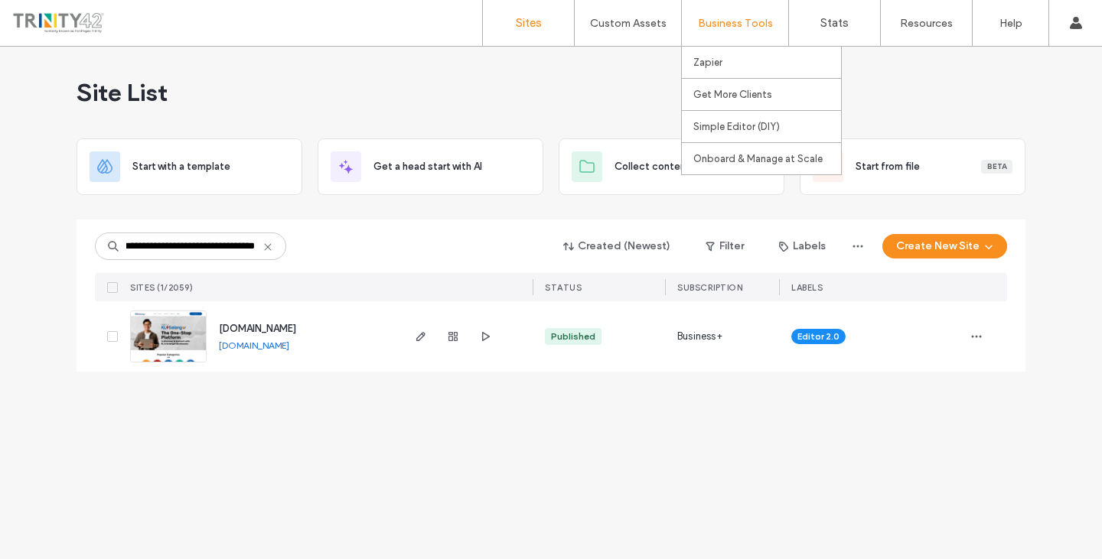
scroll to position [0, 41]
type input "**********"
click at [422, 343] on span "button" at bounding box center [421, 337] width 18 height 18
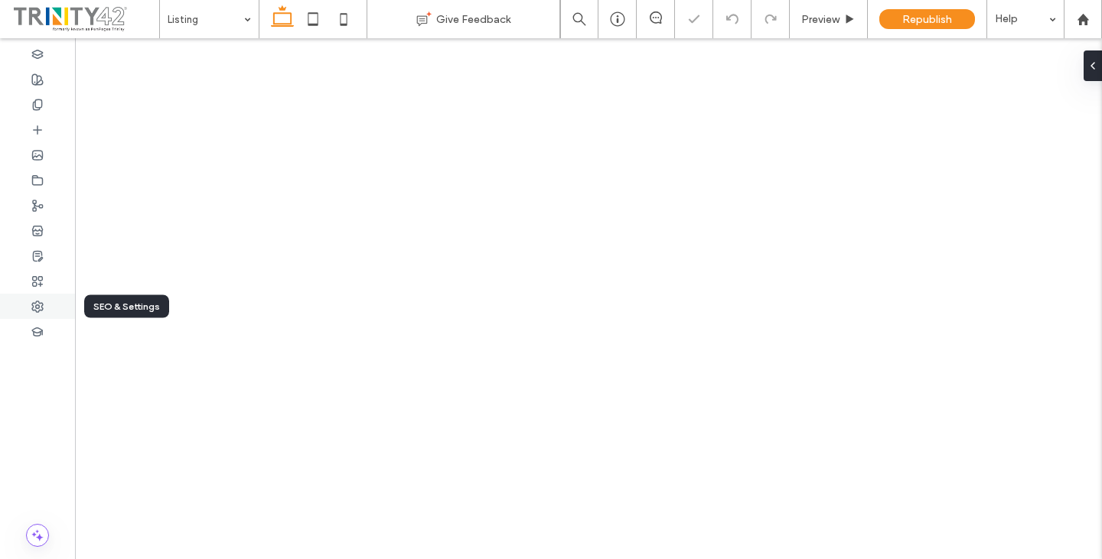
click at [39, 308] on use at bounding box center [37, 307] width 11 height 11
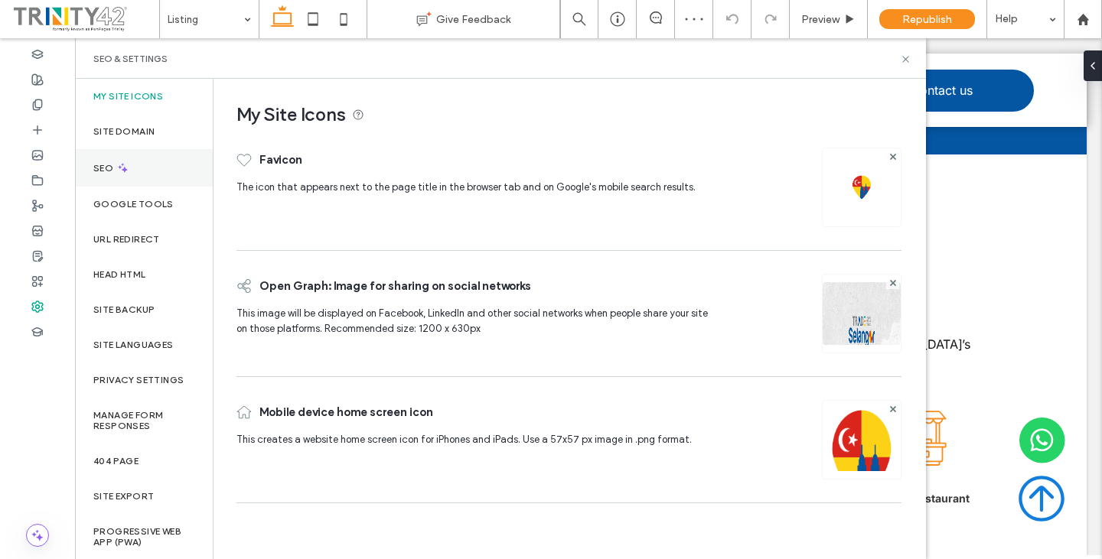
click at [168, 164] on div "SEO" at bounding box center [144, 168] width 138 height 38
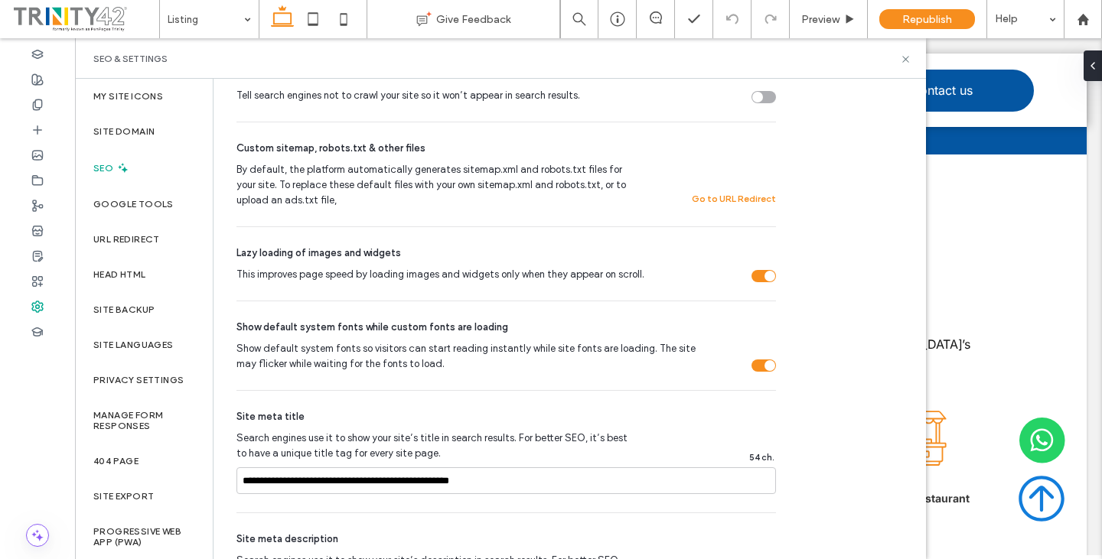
scroll to position [689, 0]
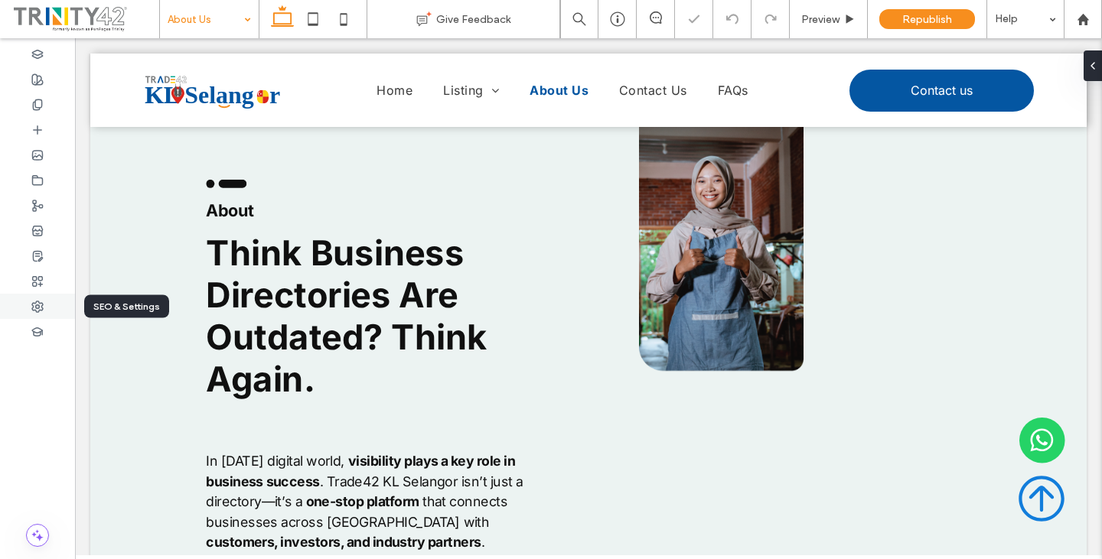
click at [33, 308] on icon at bounding box center [37, 307] width 12 height 12
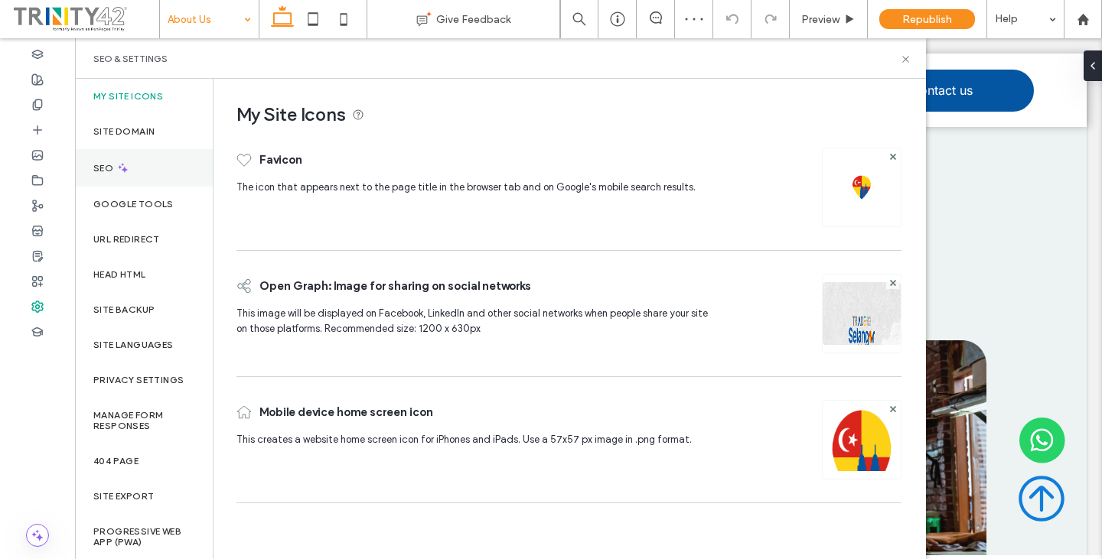
click at [195, 162] on div "SEO" at bounding box center [144, 168] width 138 height 38
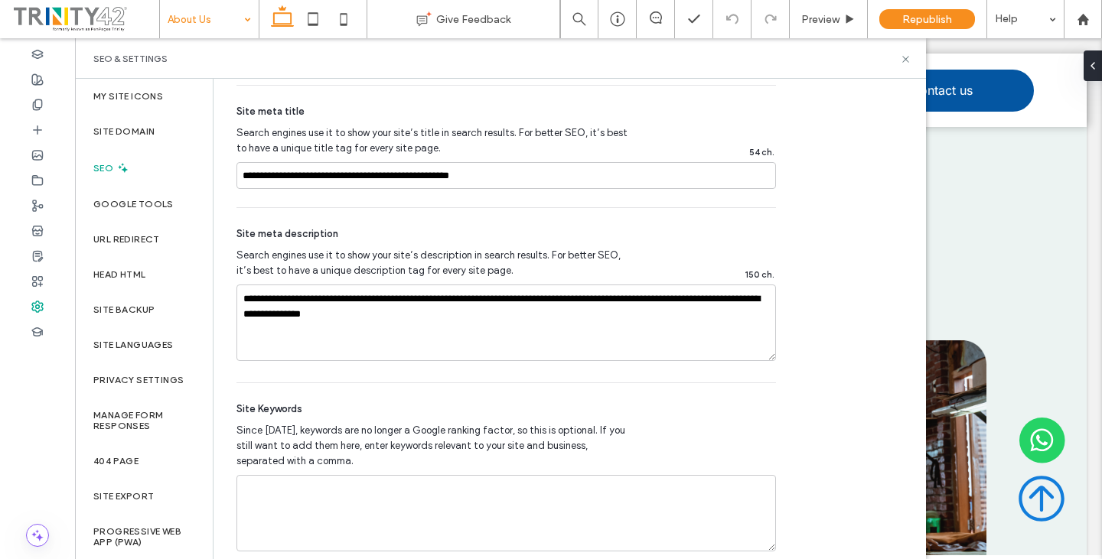
scroll to position [842, 0]
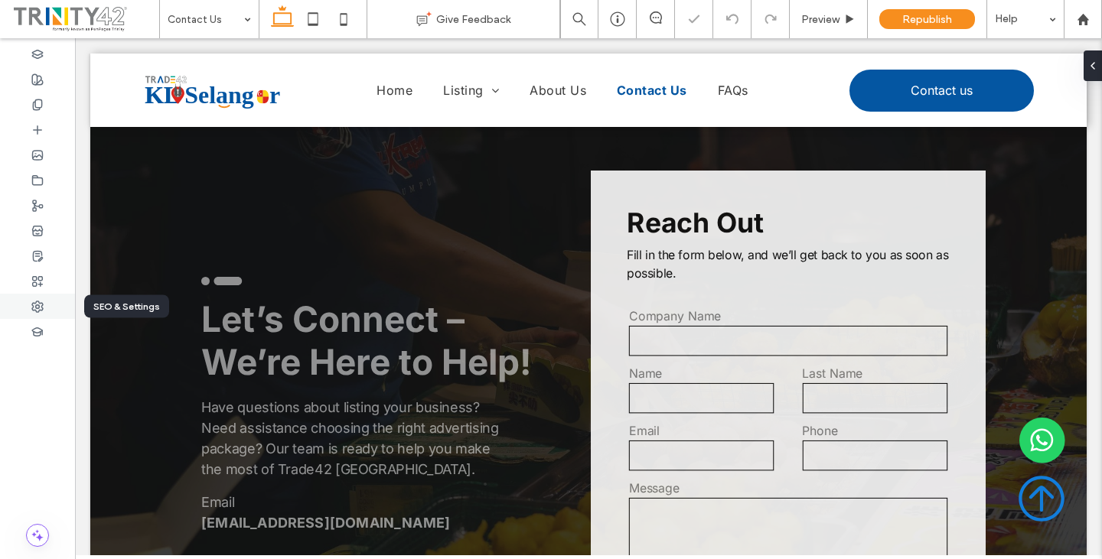
click at [41, 310] on use at bounding box center [37, 307] width 11 height 11
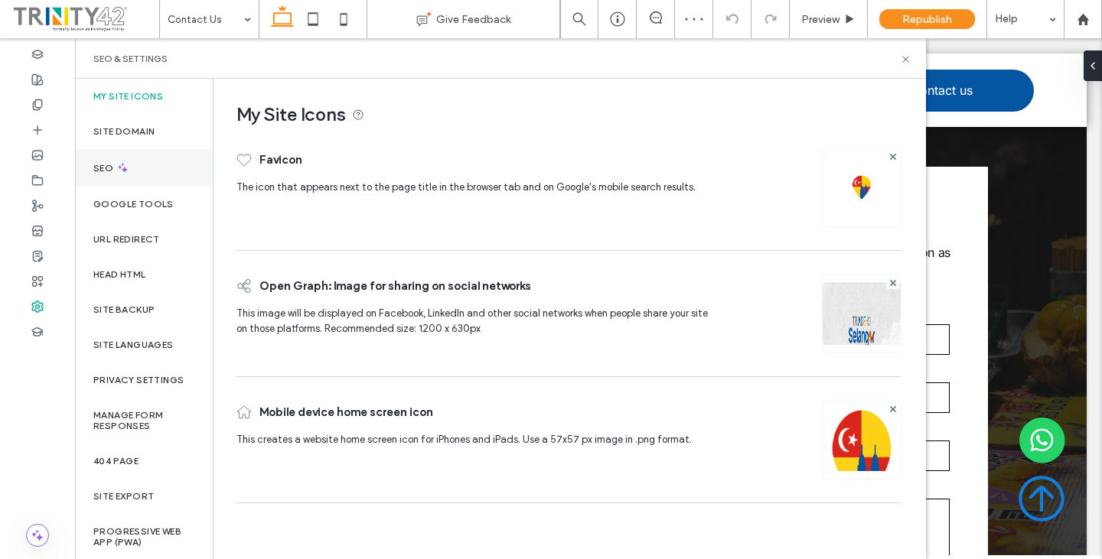
click at [146, 176] on div "SEO" at bounding box center [144, 168] width 138 height 38
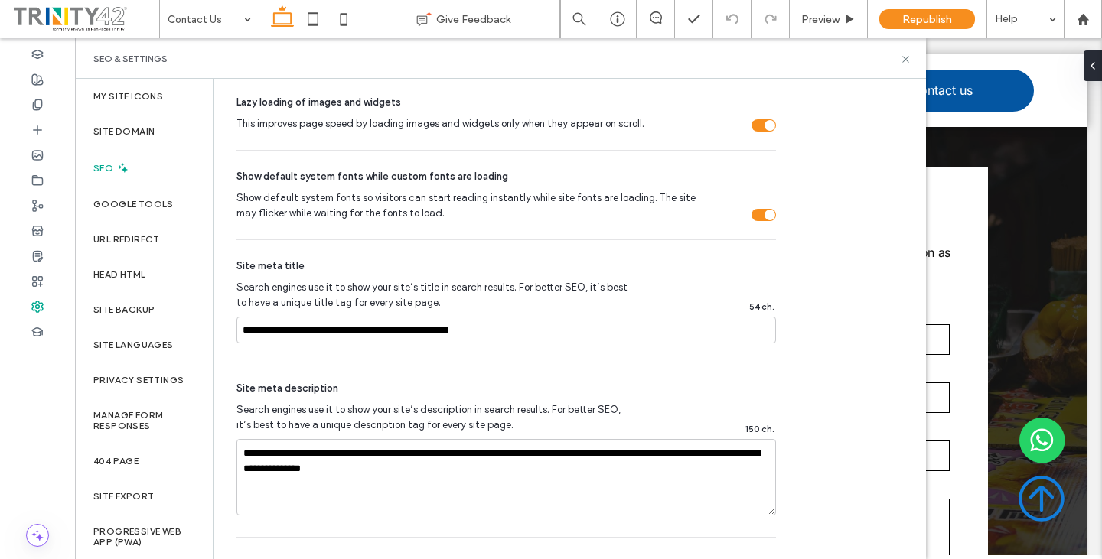
scroll to position [689, 0]
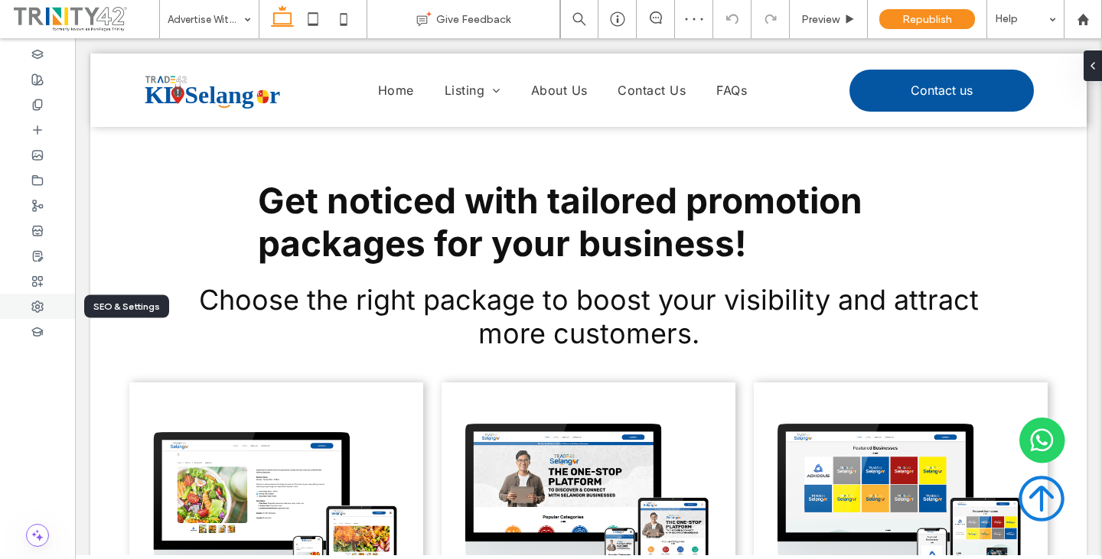
click at [40, 309] on icon at bounding box center [37, 307] width 12 height 12
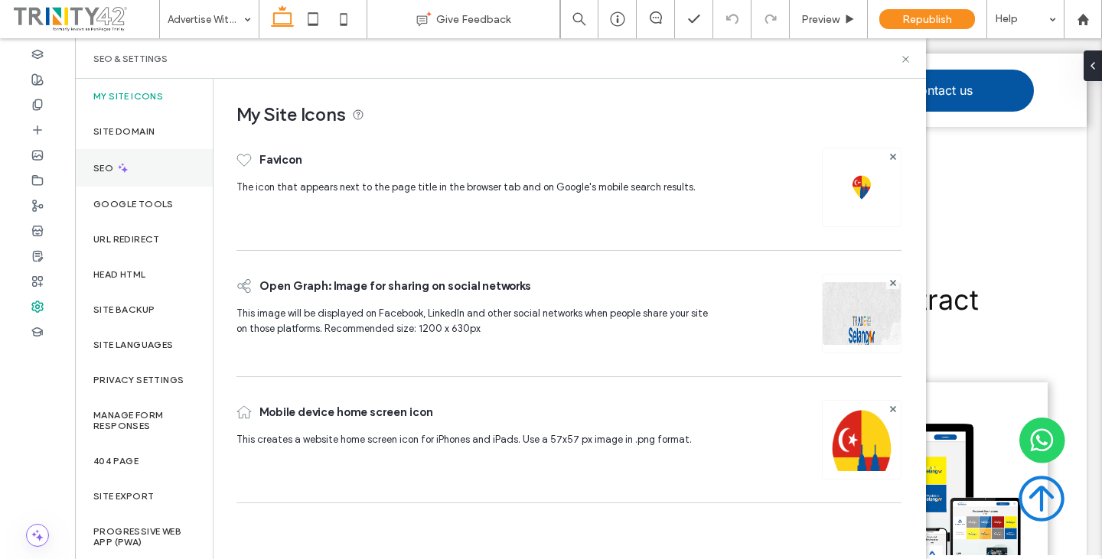
click at [162, 177] on div "SEO" at bounding box center [144, 168] width 138 height 38
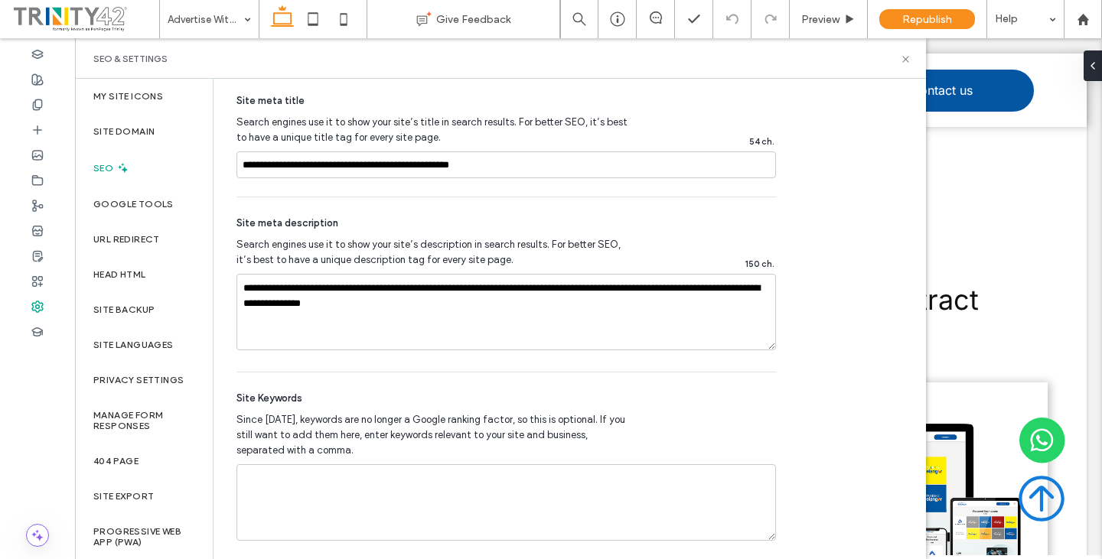
scroll to position [866, 0]
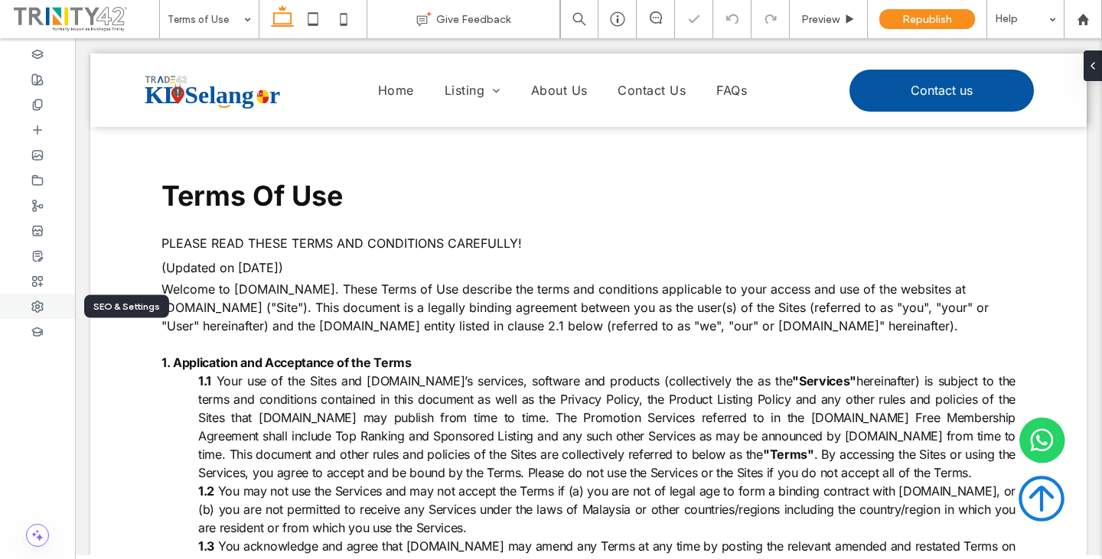
click at [35, 312] on icon at bounding box center [37, 307] width 12 height 12
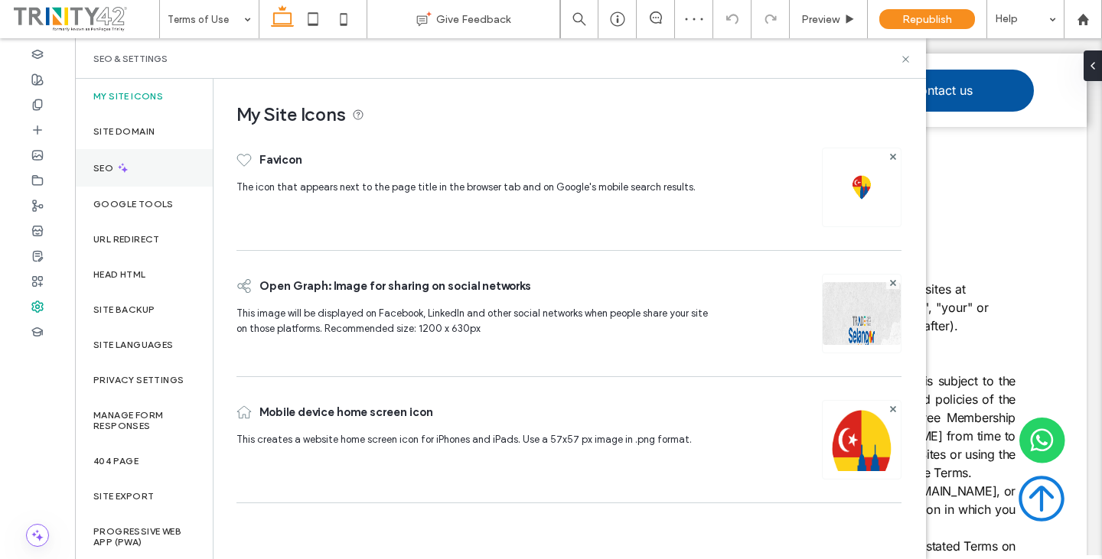
click at [151, 165] on div "SEO" at bounding box center [144, 168] width 138 height 38
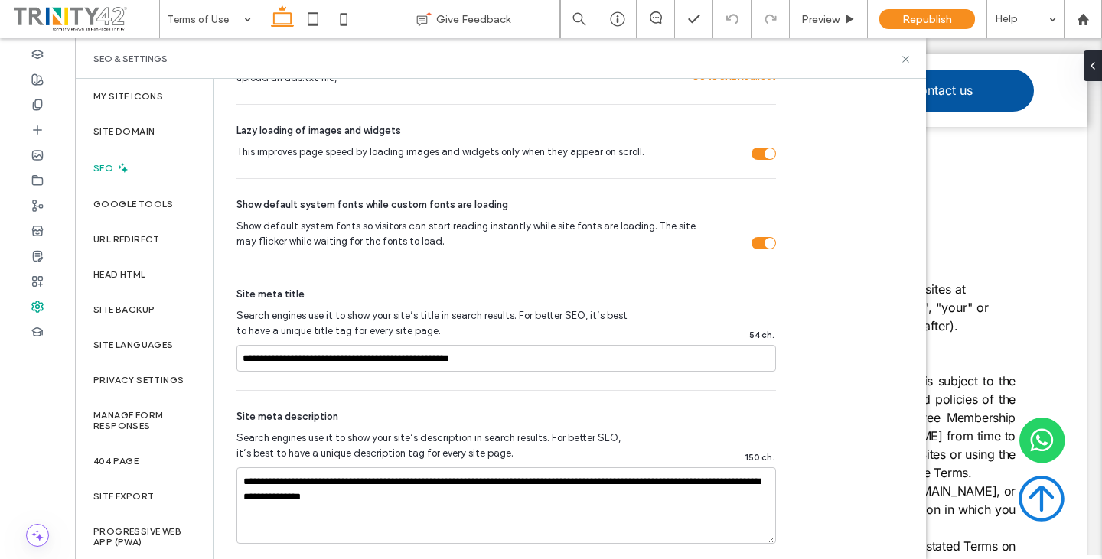
scroll to position [689, 0]
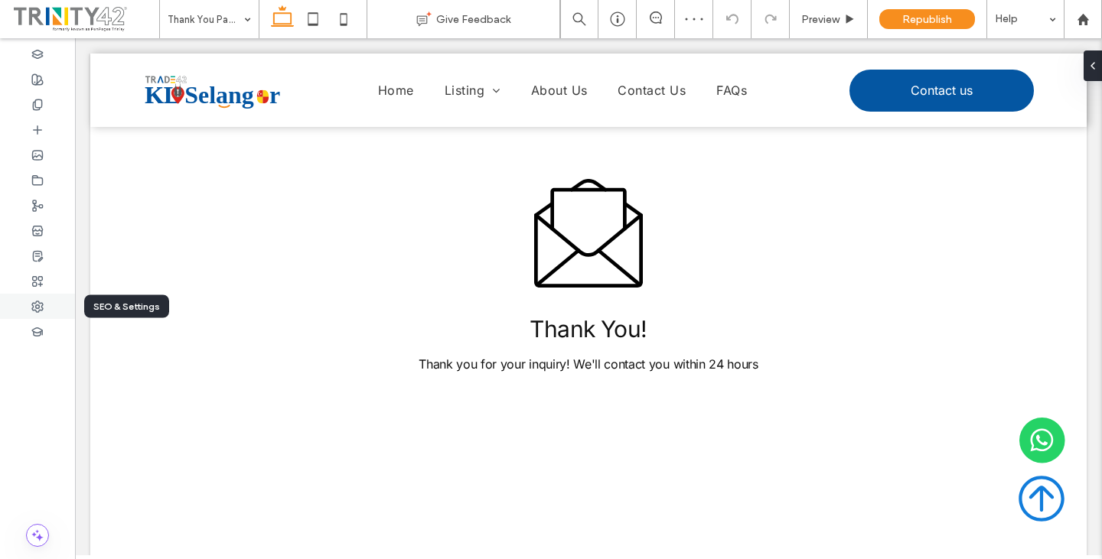
click at [35, 312] on icon at bounding box center [37, 307] width 12 height 12
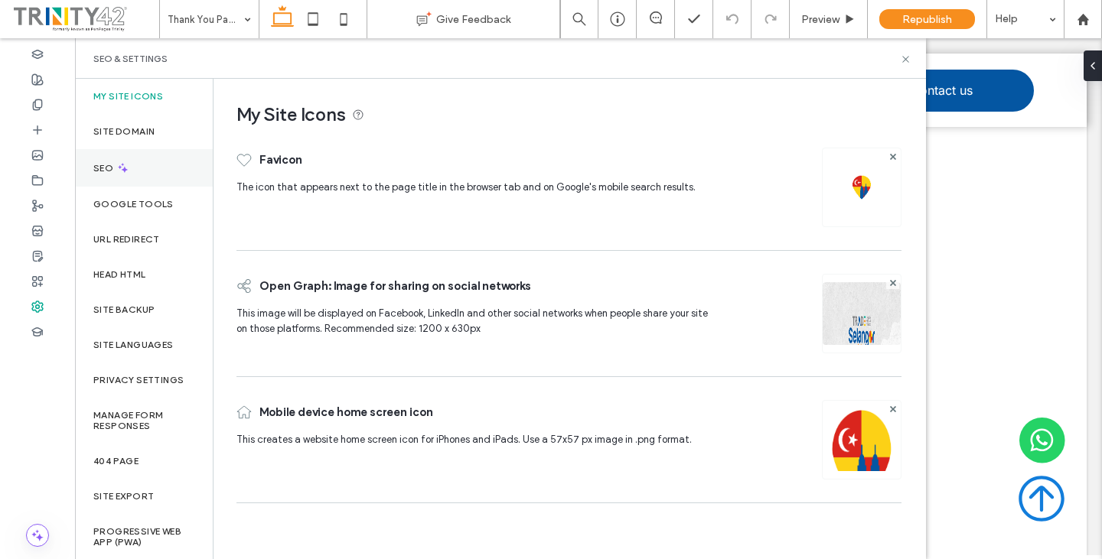
click at [152, 171] on div "SEO" at bounding box center [144, 168] width 138 height 38
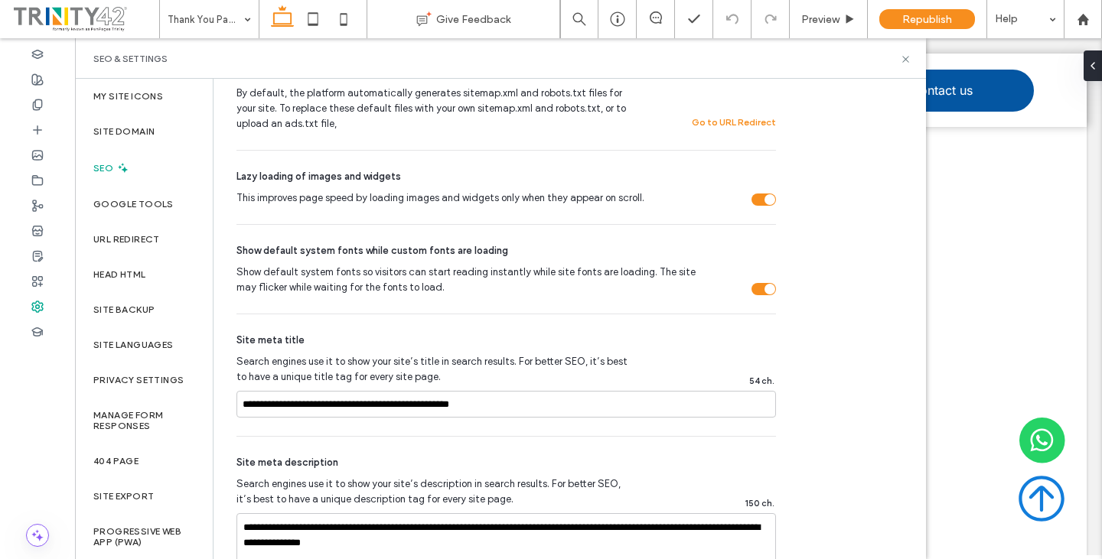
scroll to position [689, 0]
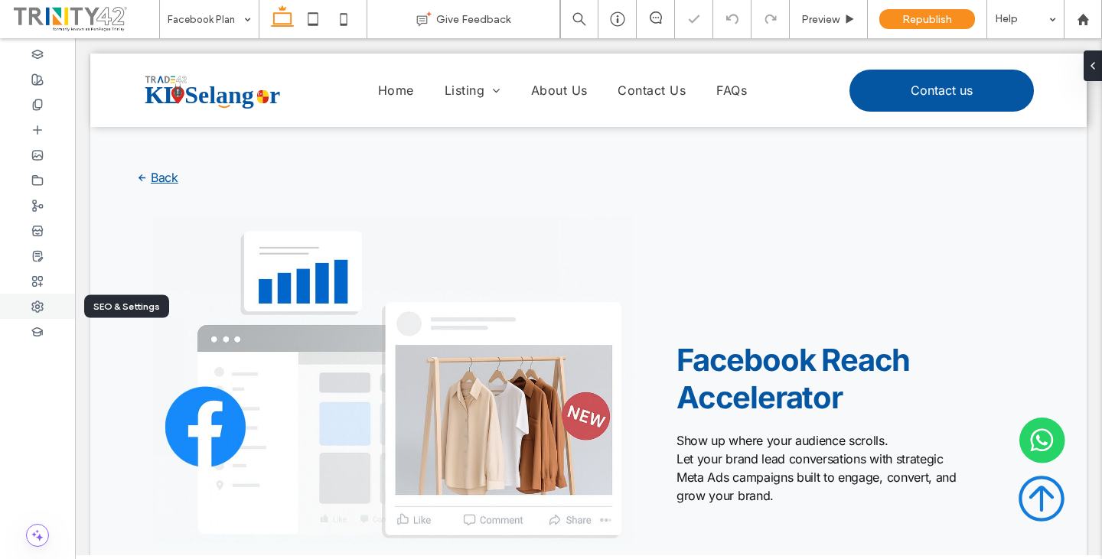
click at [43, 308] on use at bounding box center [37, 307] width 11 height 11
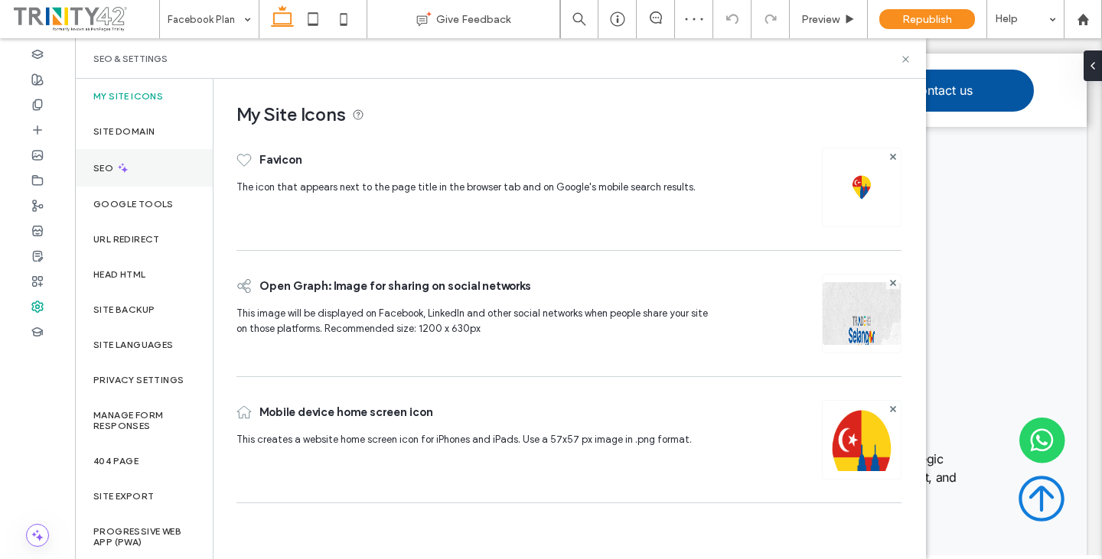
click at [158, 166] on div "SEO" at bounding box center [144, 168] width 138 height 38
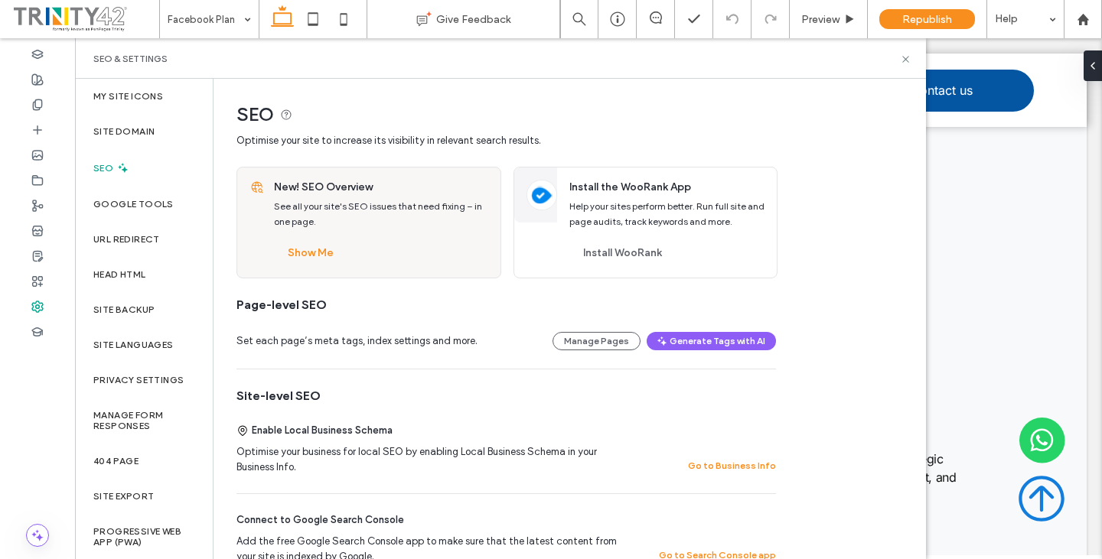
click at [167, 167] on div "SEO" at bounding box center [144, 168] width 138 height 38
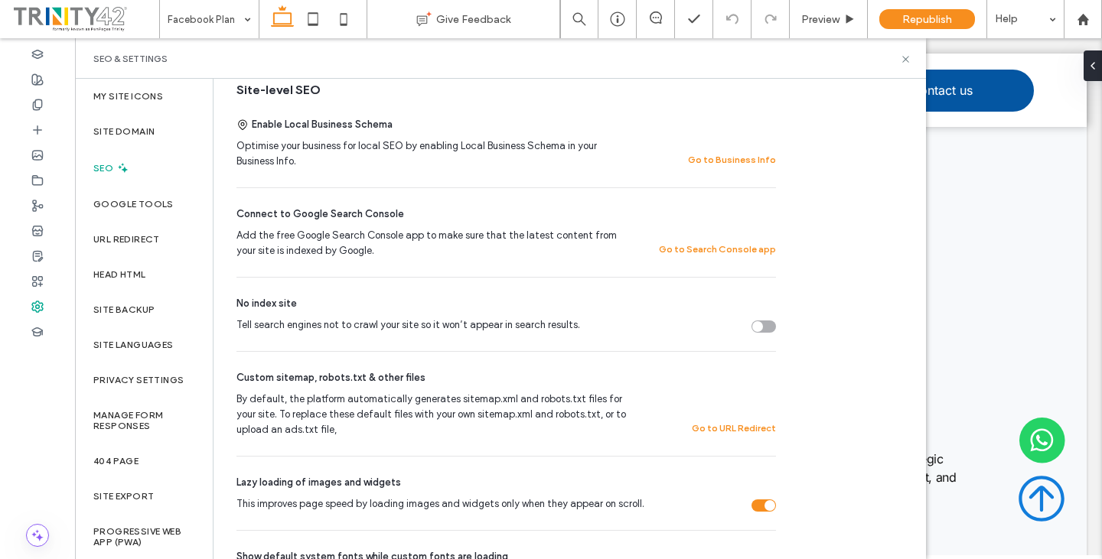
scroll to position [77, 0]
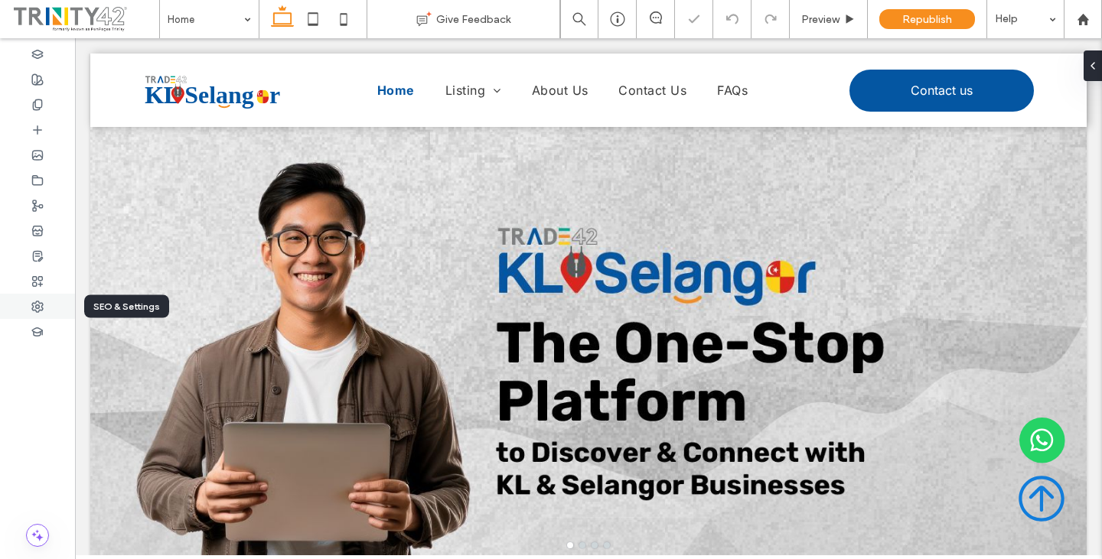
click at [39, 312] on icon at bounding box center [37, 307] width 12 height 12
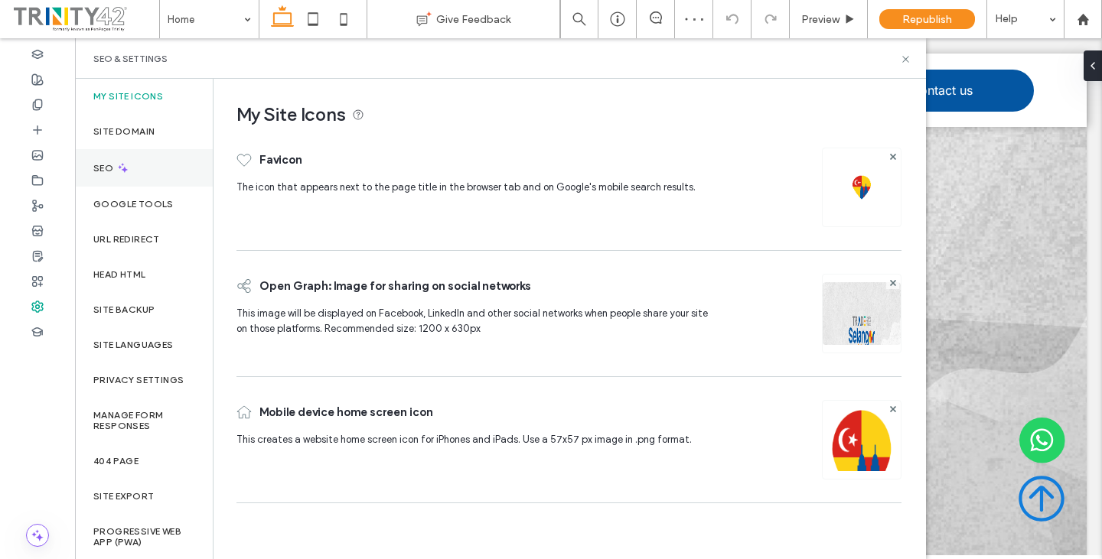
click at [145, 166] on div "SEO" at bounding box center [144, 168] width 138 height 38
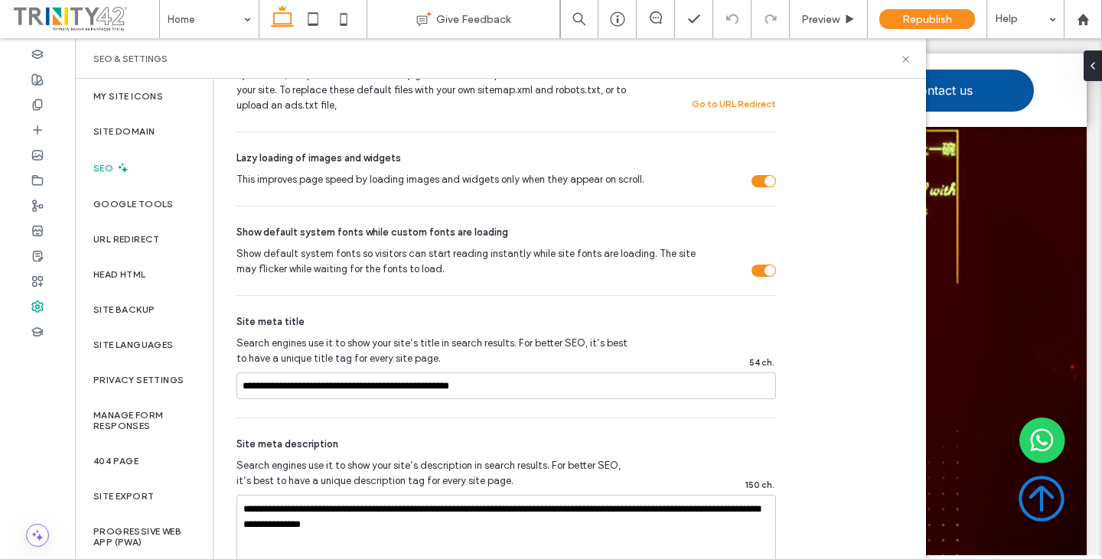
scroll to position [612, 0]
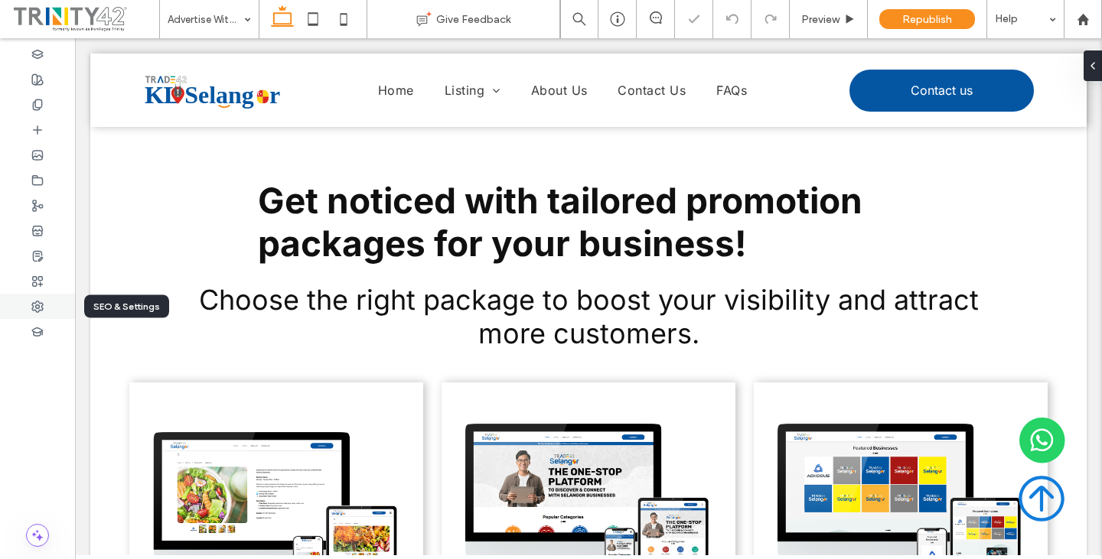
click at [37, 304] on icon at bounding box center [37, 307] width 12 height 12
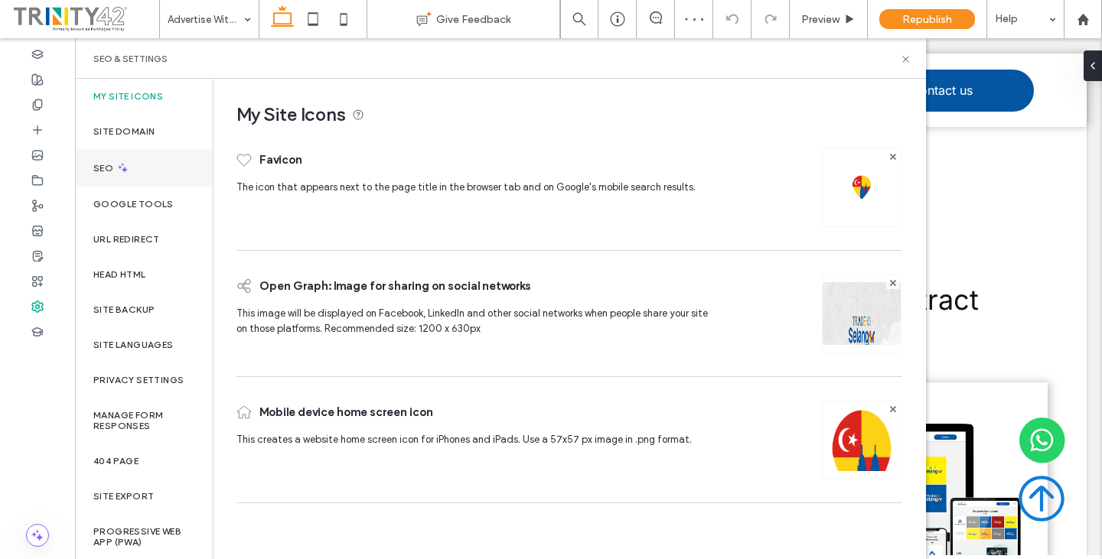
drag, startPoint x: 142, startPoint y: 170, endPoint x: 152, endPoint y: 169, distance: 10.7
click at [142, 170] on div "SEO" at bounding box center [144, 168] width 138 height 38
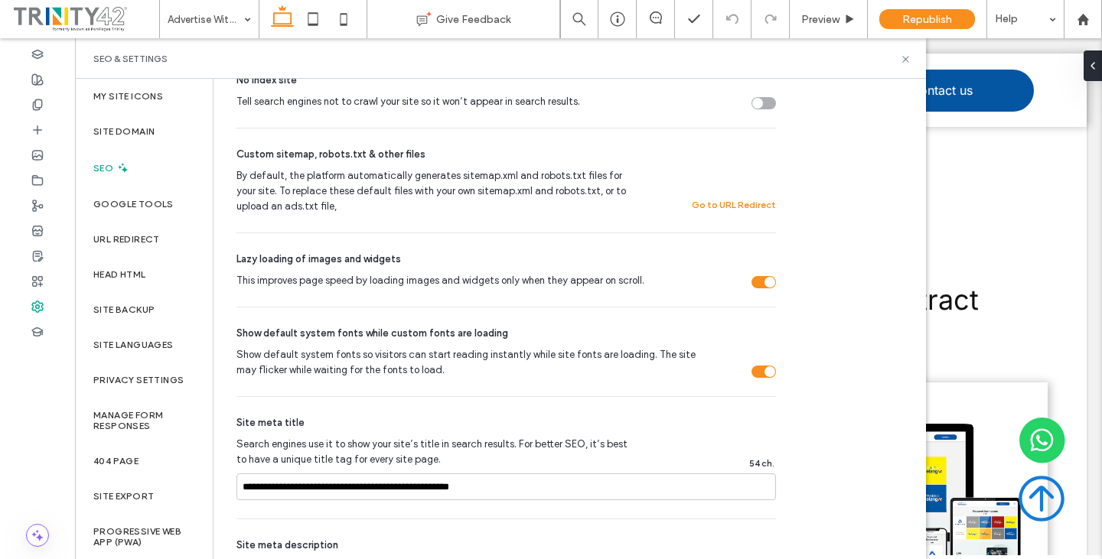
scroll to position [612, 0]
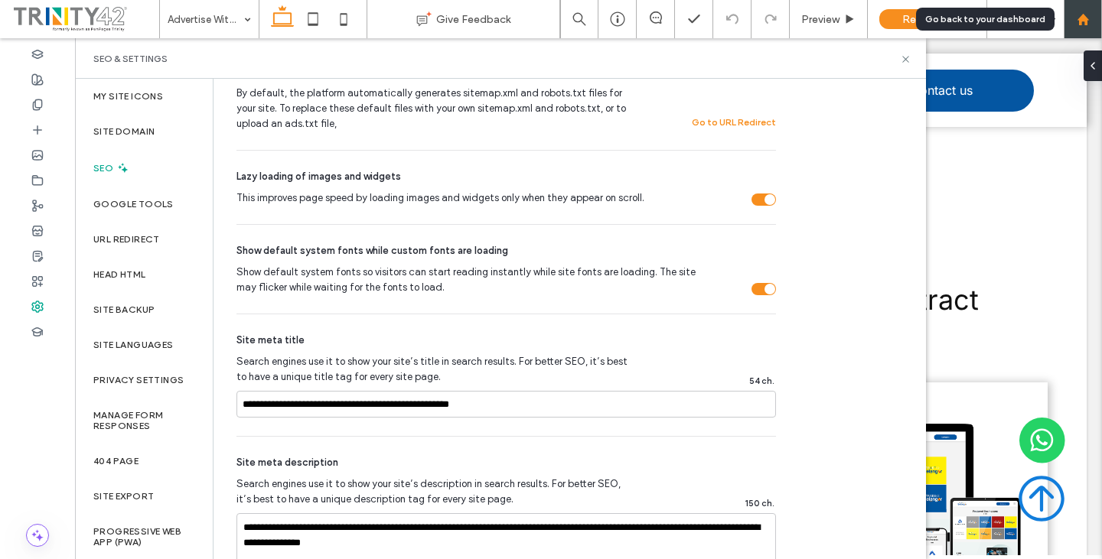
click at [1086, 24] on use at bounding box center [1082, 18] width 11 height 11
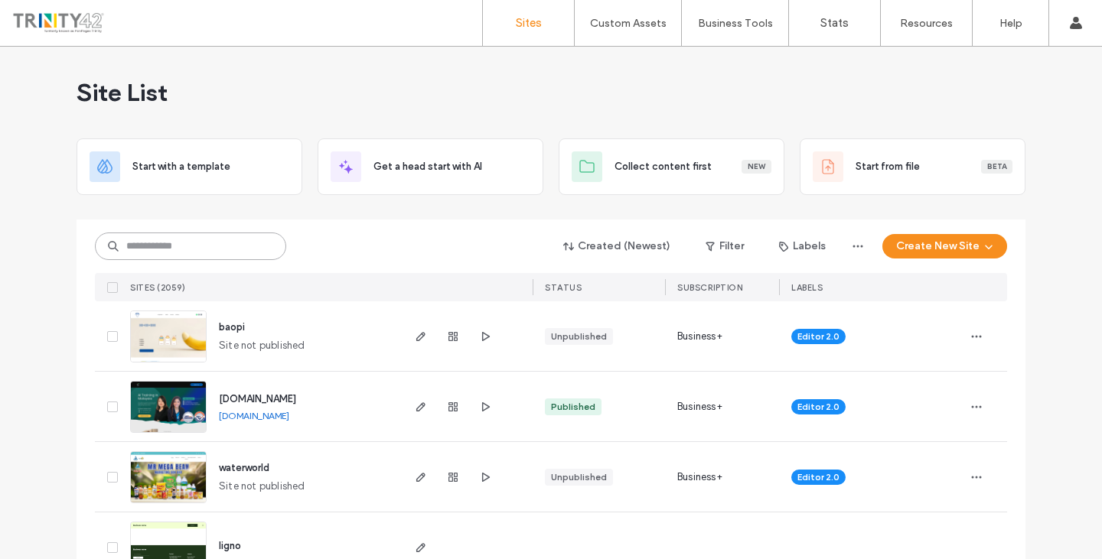
click at [185, 243] on input at bounding box center [190, 247] width 191 height 28
drag, startPoint x: 185, startPoint y: 243, endPoint x: 179, endPoint y: 250, distance: 9.2
paste input "**********"
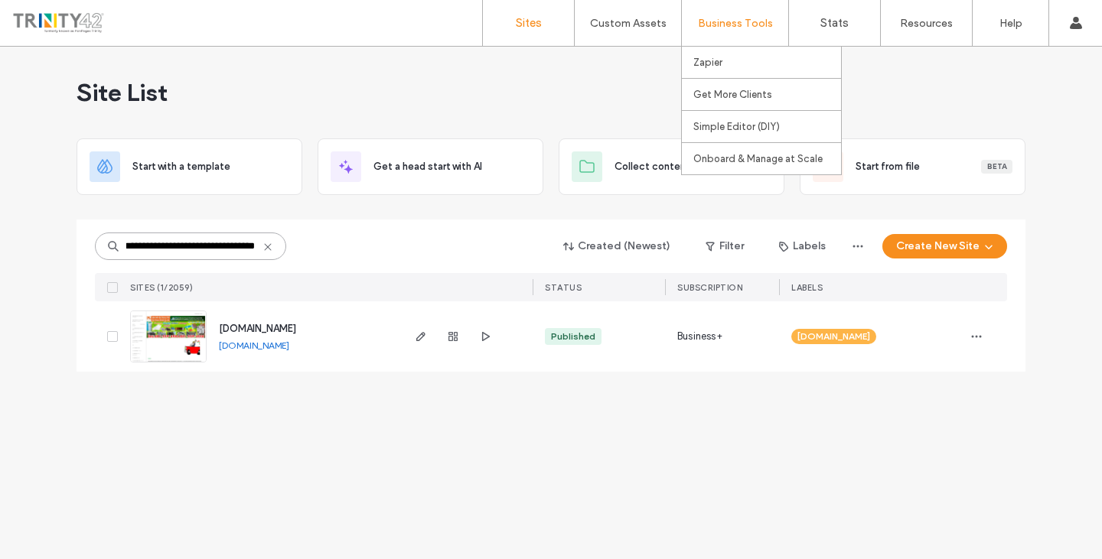
scroll to position [0, 48]
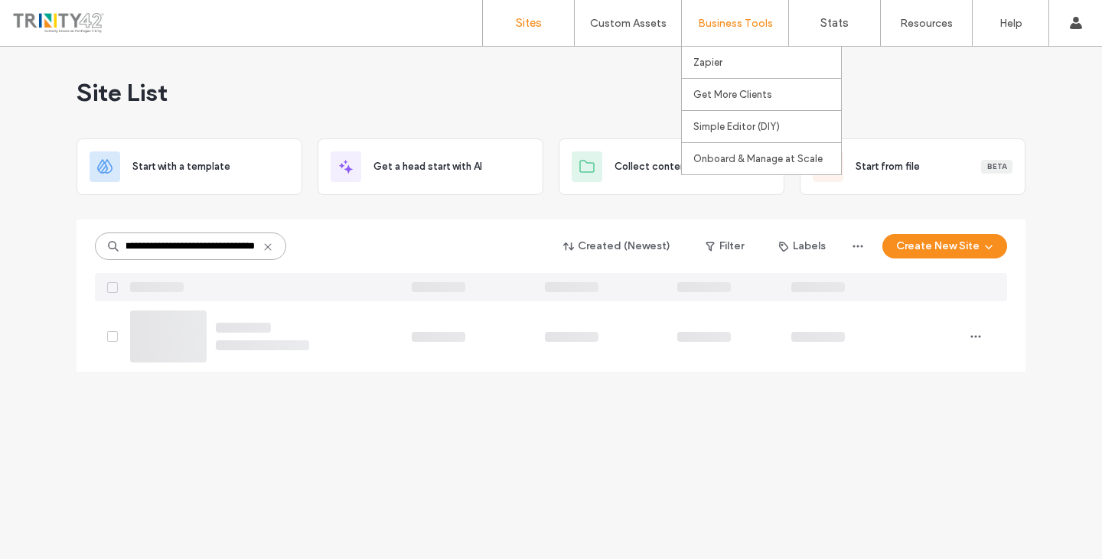
type input "**********"
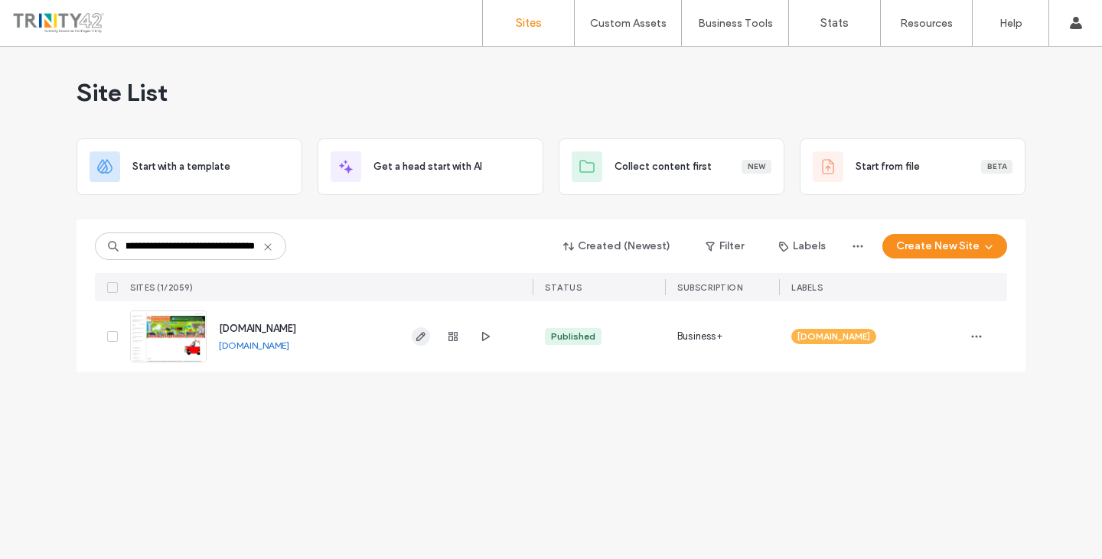
click at [416, 344] on span "button" at bounding box center [421, 337] width 18 height 18
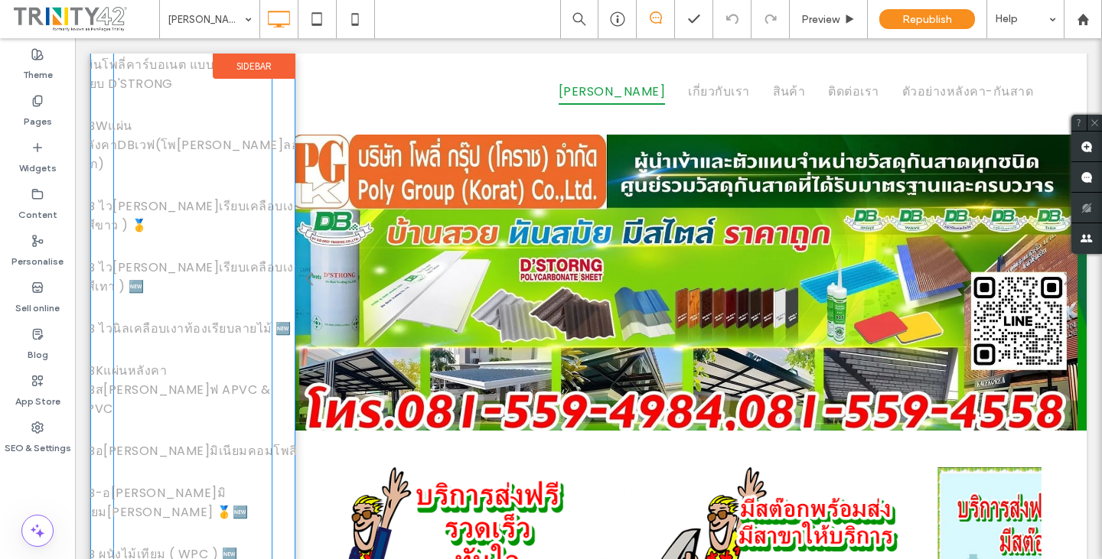
scroll to position [306, 0]
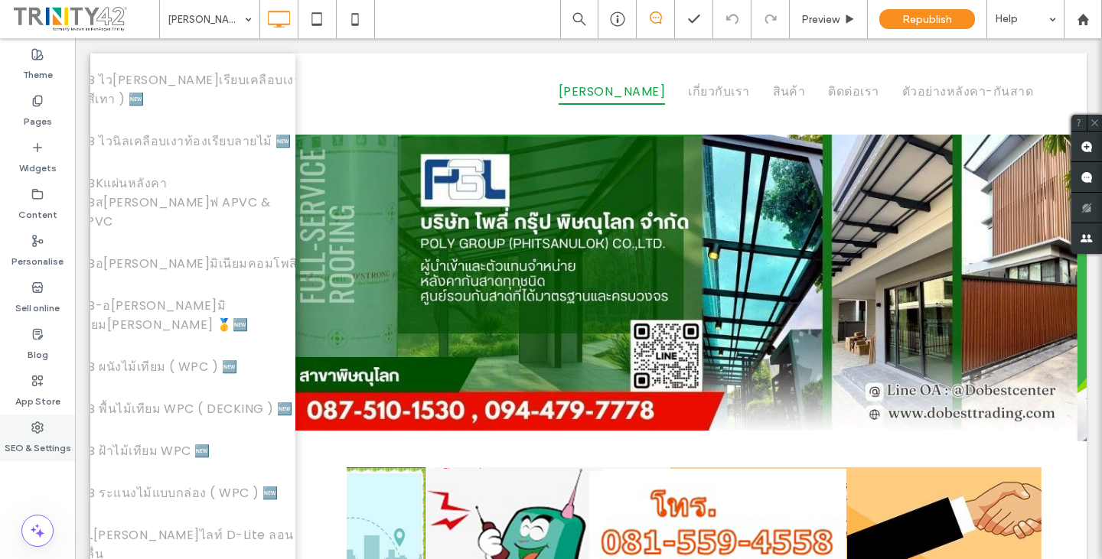
click at [28, 429] on div "SEO & Settings" at bounding box center [37, 438] width 75 height 47
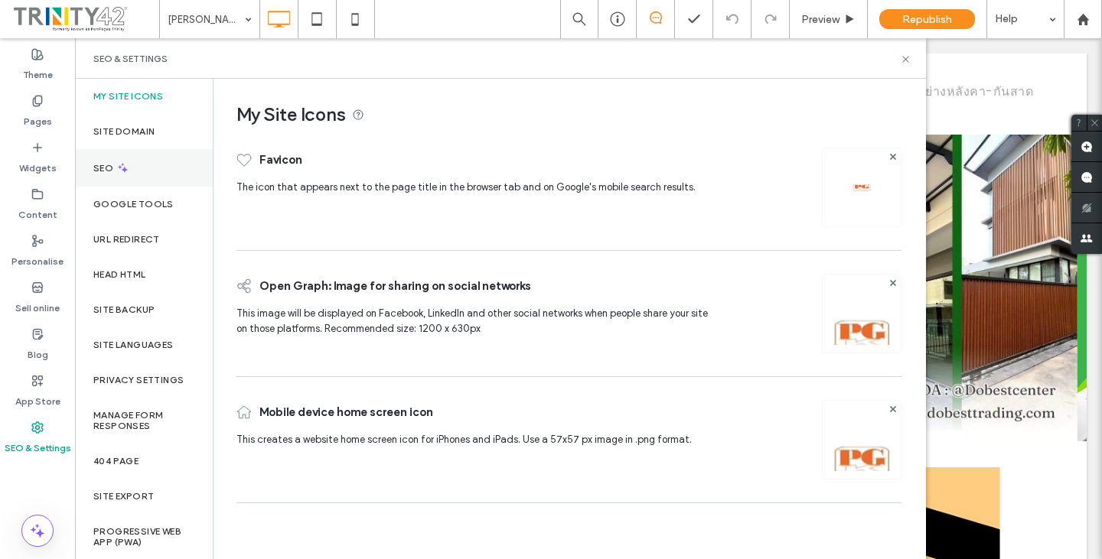
click at [122, 164] on icon at bounding box center [122, 167] width 13 height 13
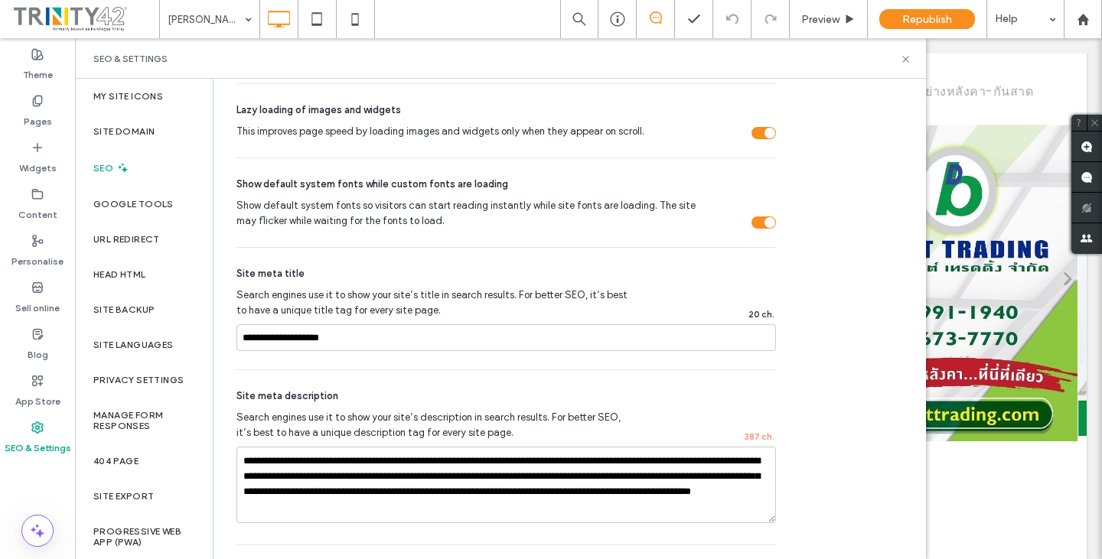
scroll to position [689, 0]
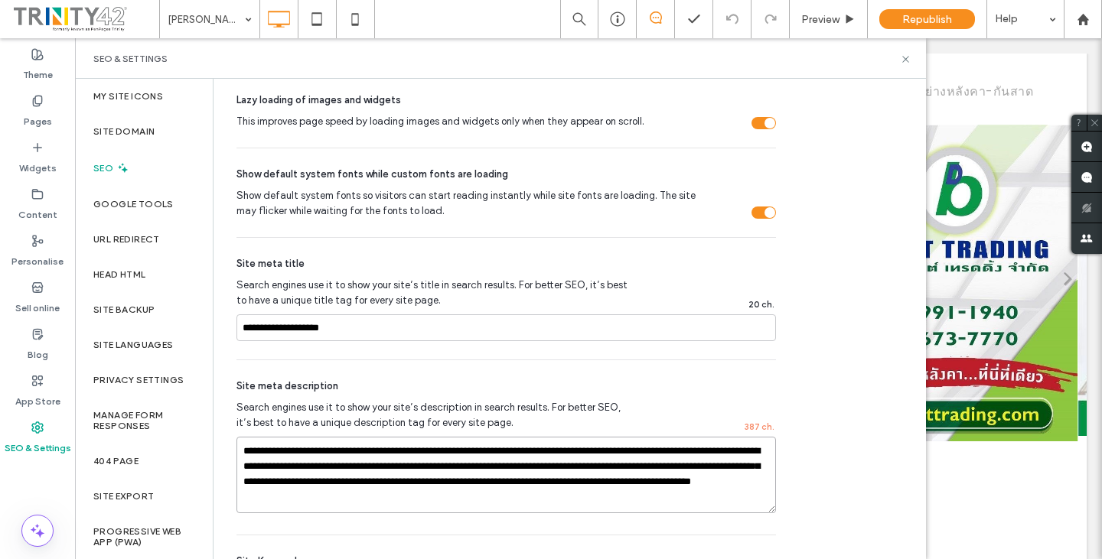
click at [438, 493] on textarea "**********" at bounding box center [507, 475] width 540 height 77
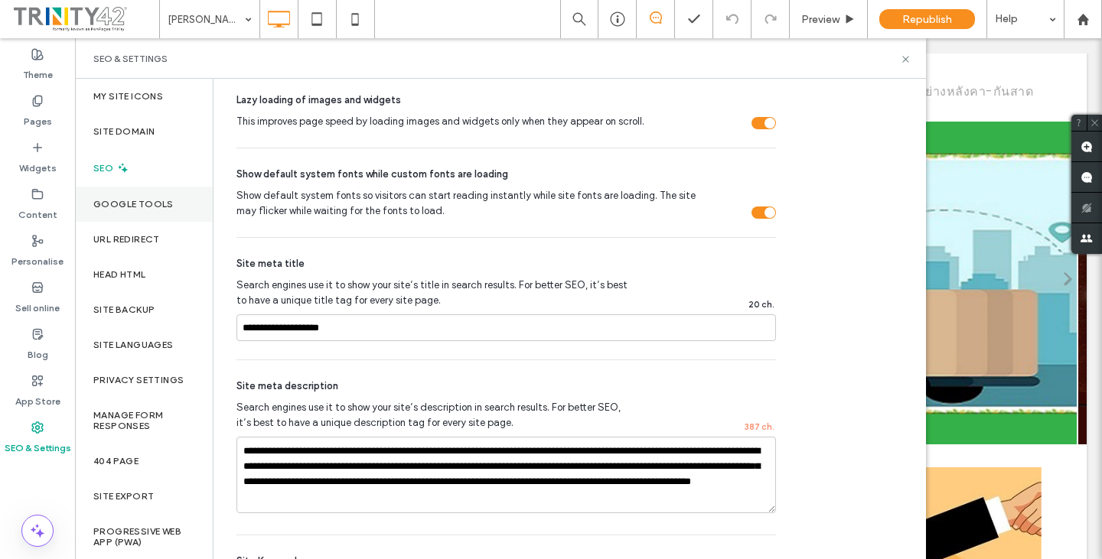
click at [165, 208] on label "Google Tools" at bounding box center [133, 204] width 80 height 11
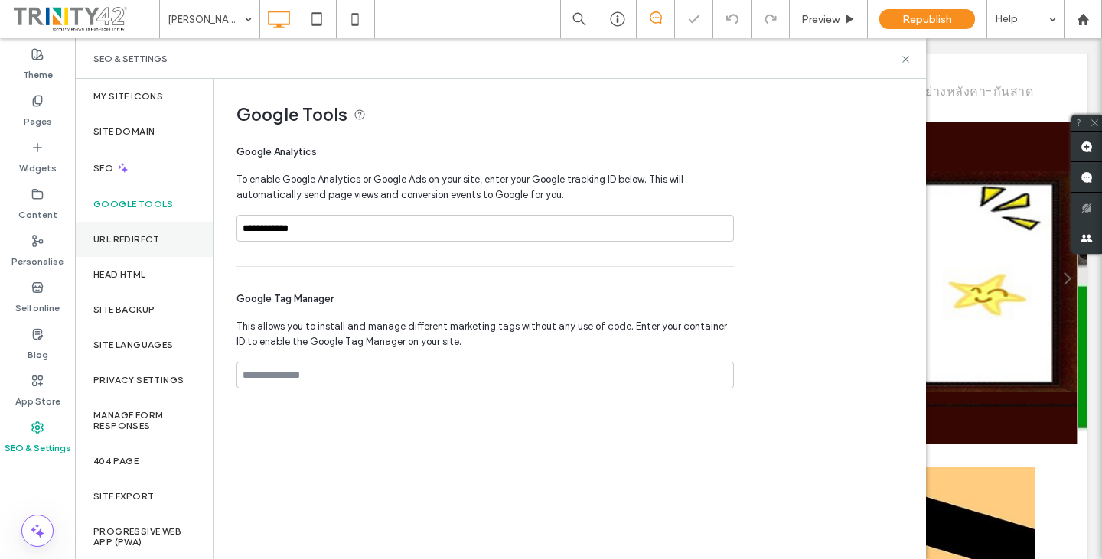
click at [155, 240] on label "URL Redirect" at bounding box center [126, 239] width 67 height 11
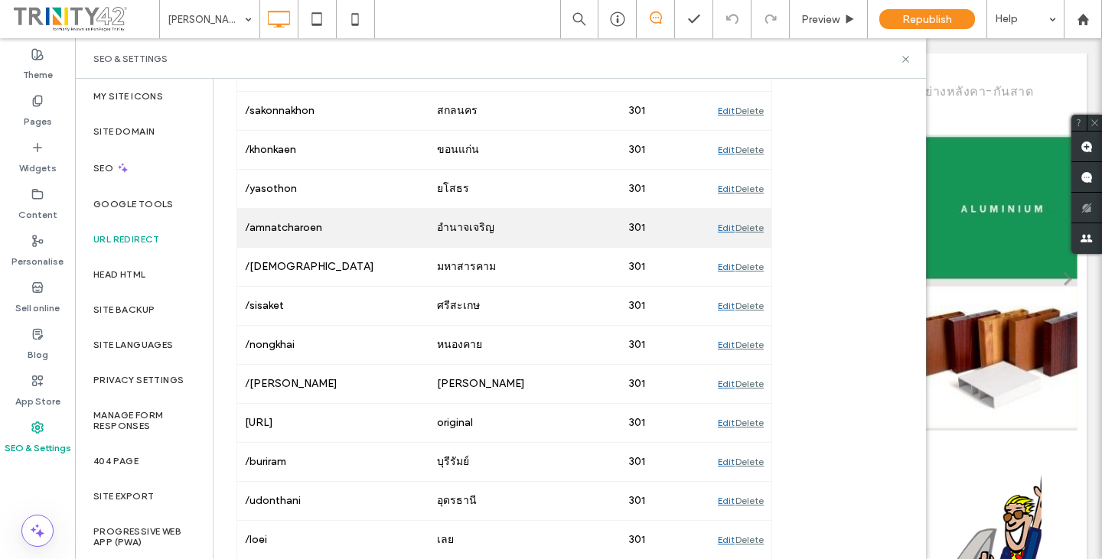
scroll to position [483, 0]
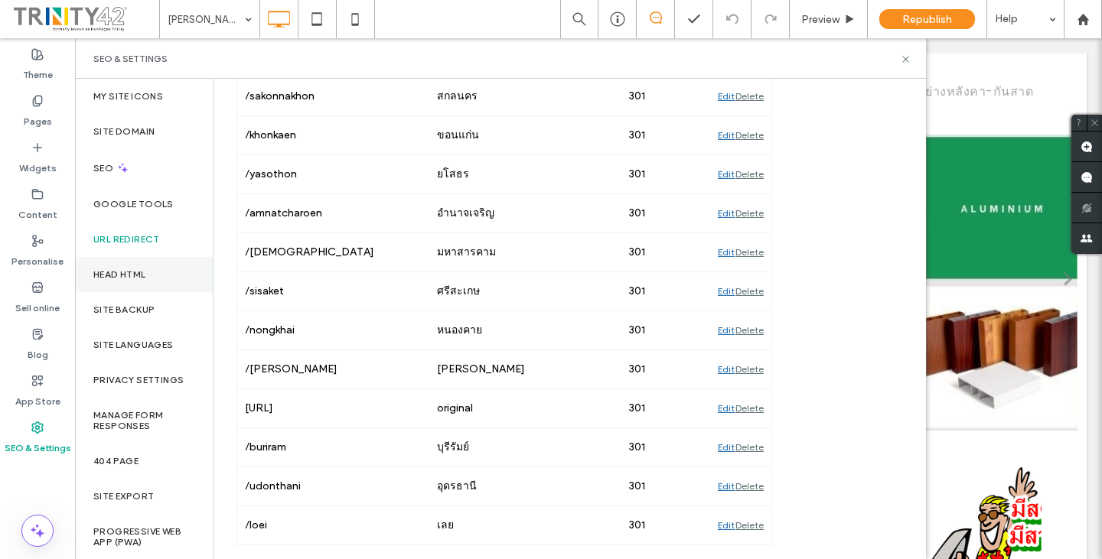
click at [142, 275] on label "Head HTML" at bounding box center [119, 274] width 53 height 11
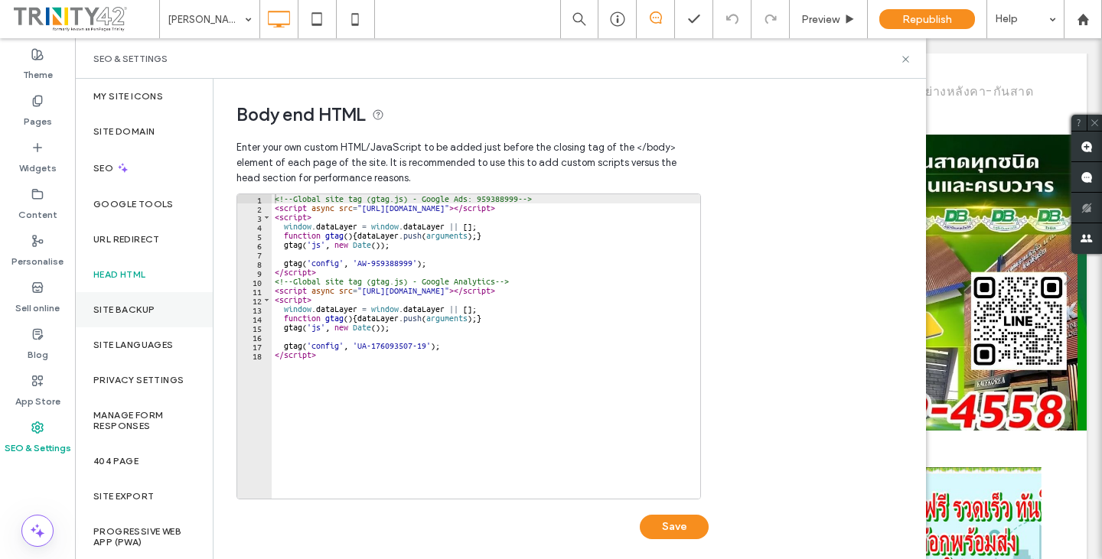
click at [136, 314] on label "Site backup" at bounding box center [123, 310] width 61 height 11
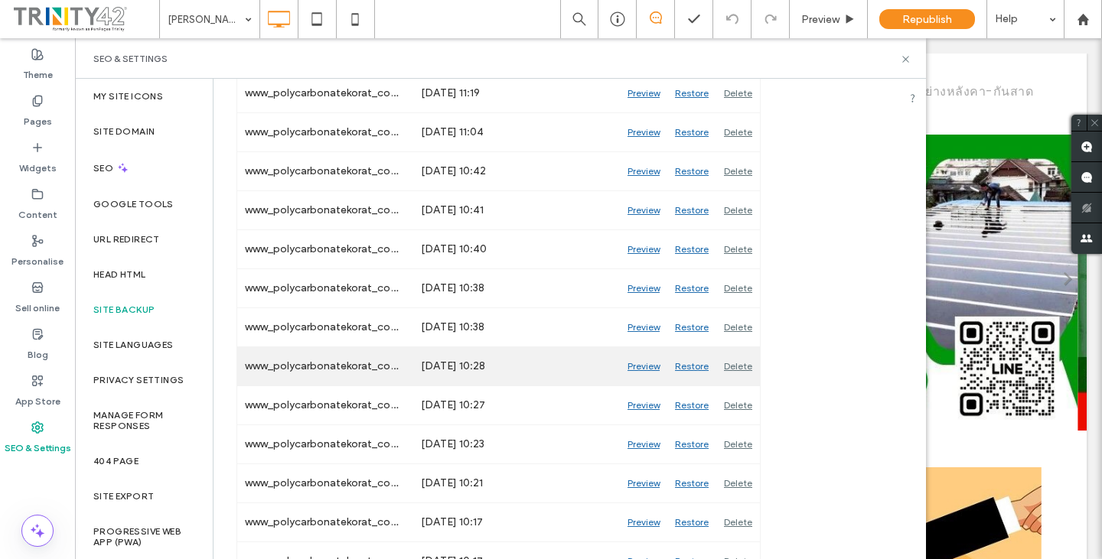
scroll to position [918, 0]
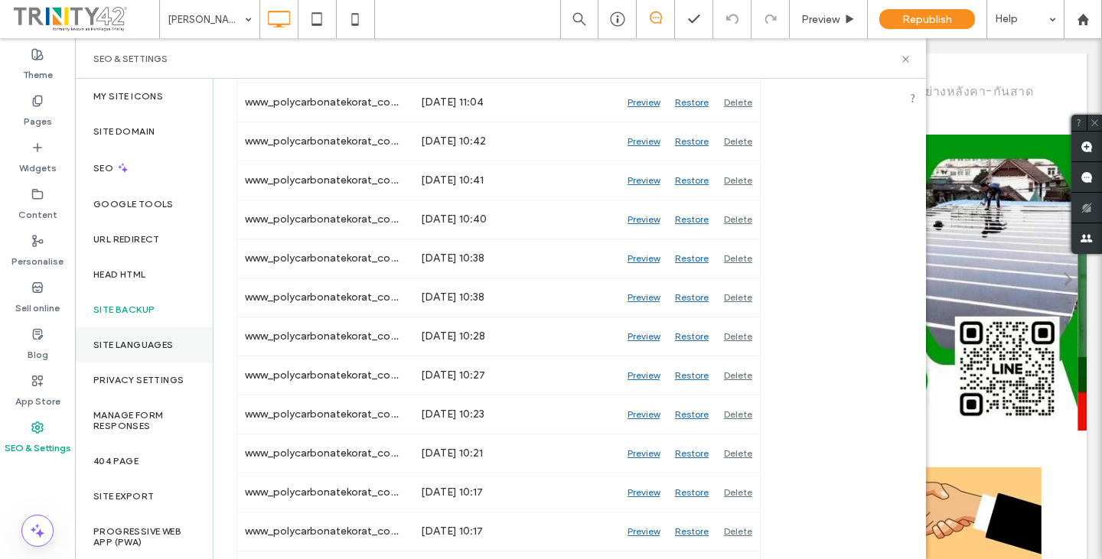
click at [171, 357] on div "Site Languages" at bounding box center [144, 345] width 138 height 35
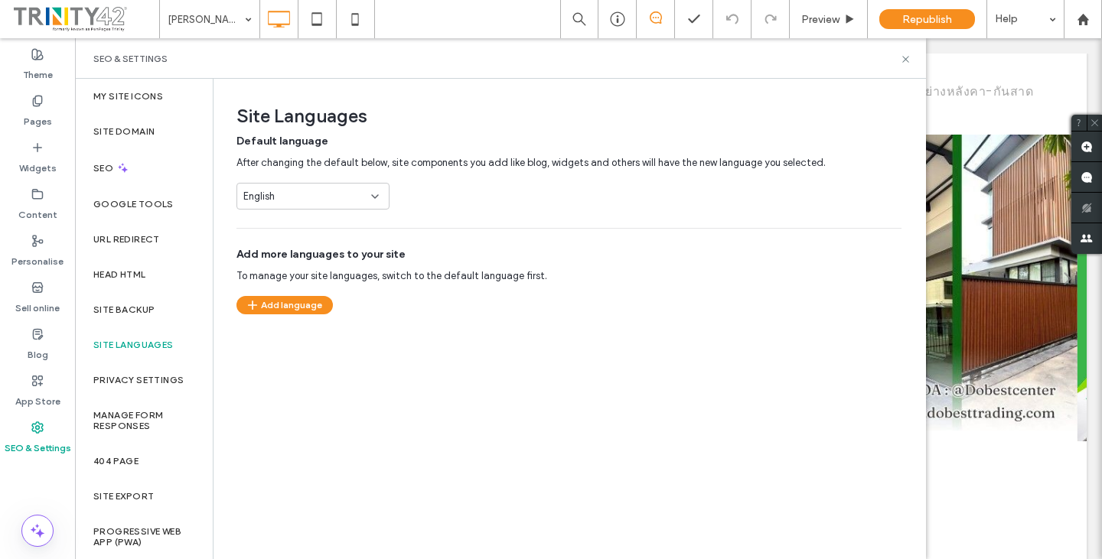
click at [370, 198] on icon at bounding box center [375, 197] width 12 height 12
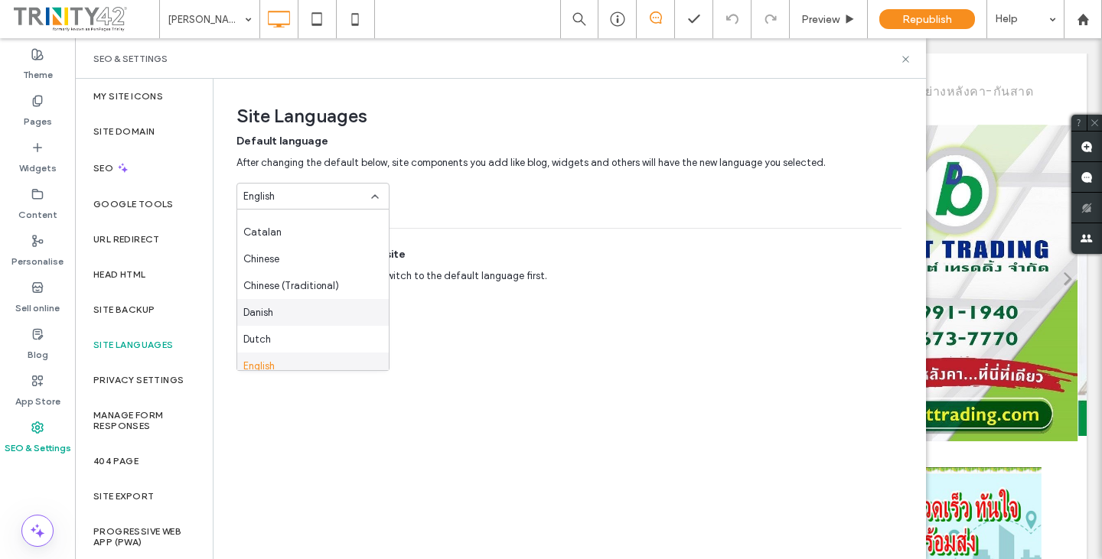
scroll to position [0, 0]
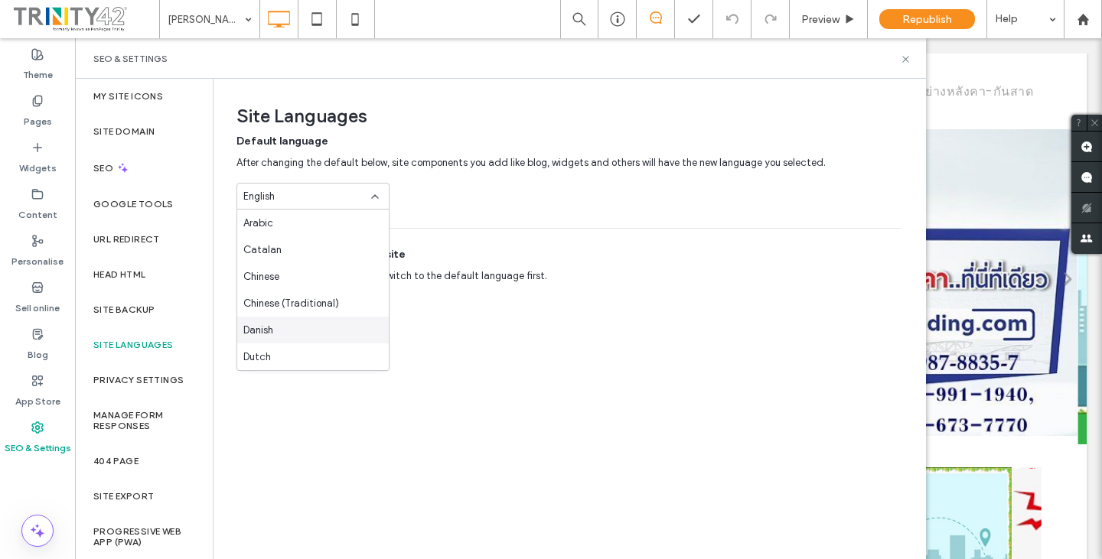
click at [732, 326] on div "Site Languages Default language After changing the default below, site componen…" at bounding box center [569, 318] width 711 height 479
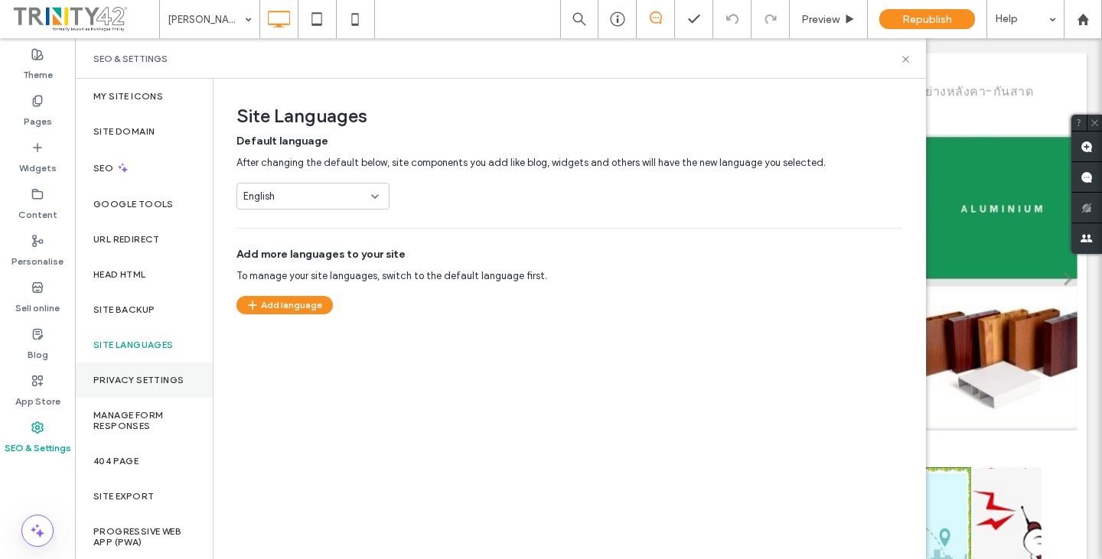
click at [122, 376] on label "Privacy Settings" at bounding box center [138, 380] width 90 height 11
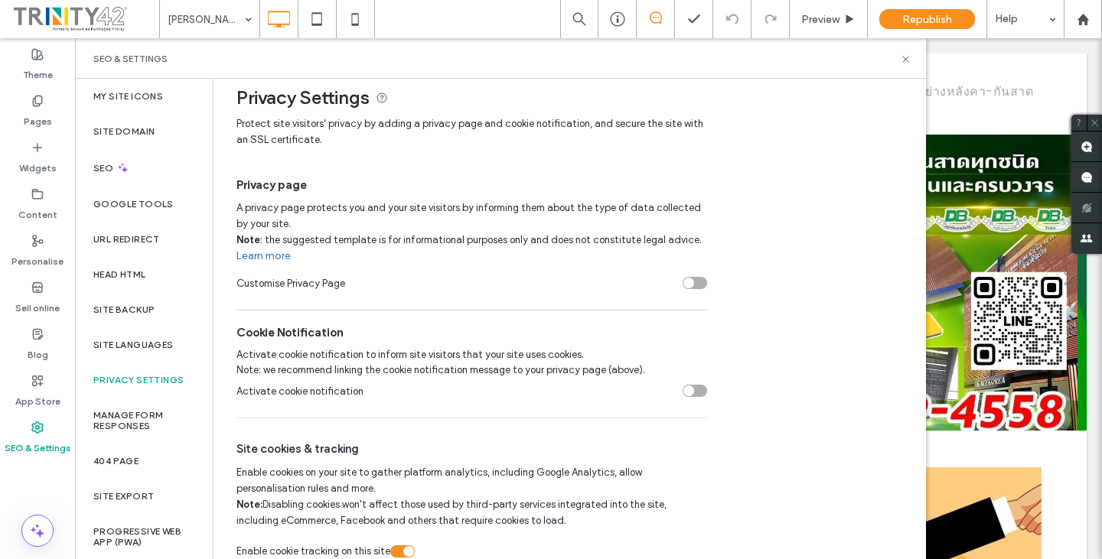
scroll to position [34, 0]
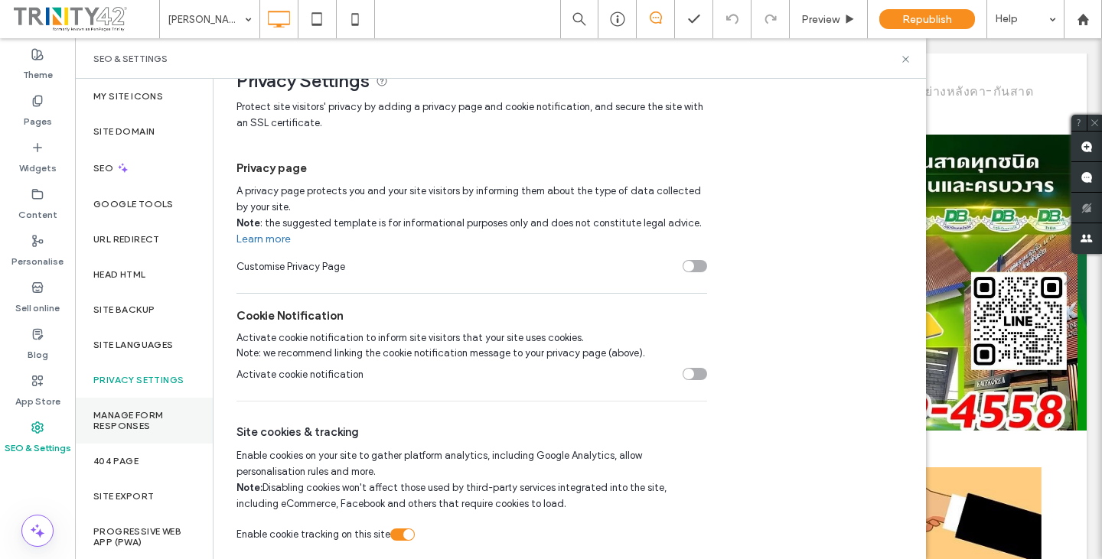
click at [161, 415] on label "Manage Form Responses" at bounding box center [143, 420] width 101 height 21
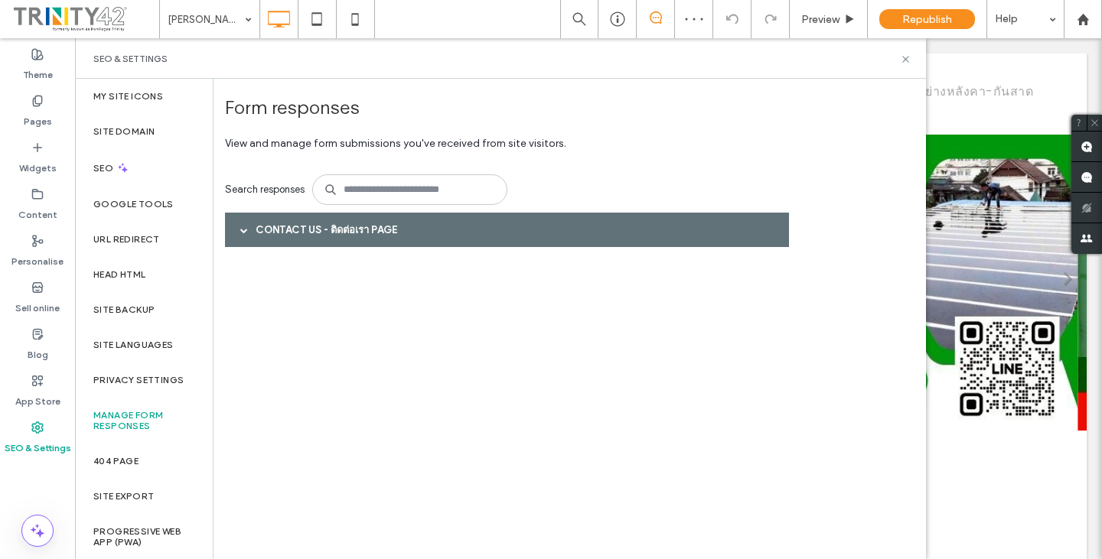
click at [240, 233] on div at bounding box center [244, 230] width 23 height 27
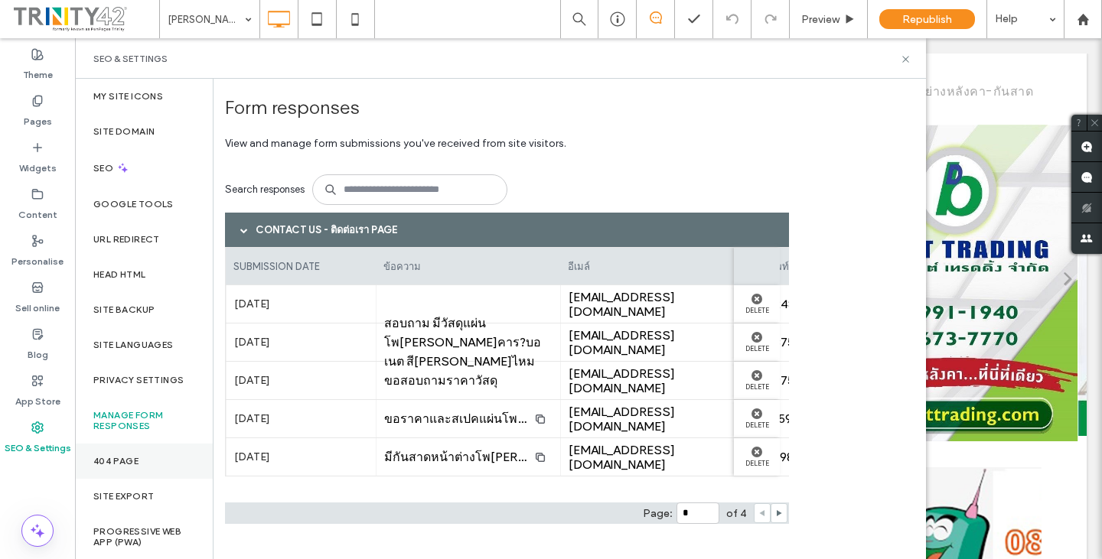
click at [130, 459] on label "404 Page" at bounding box center [115, 461] width 45 height 11
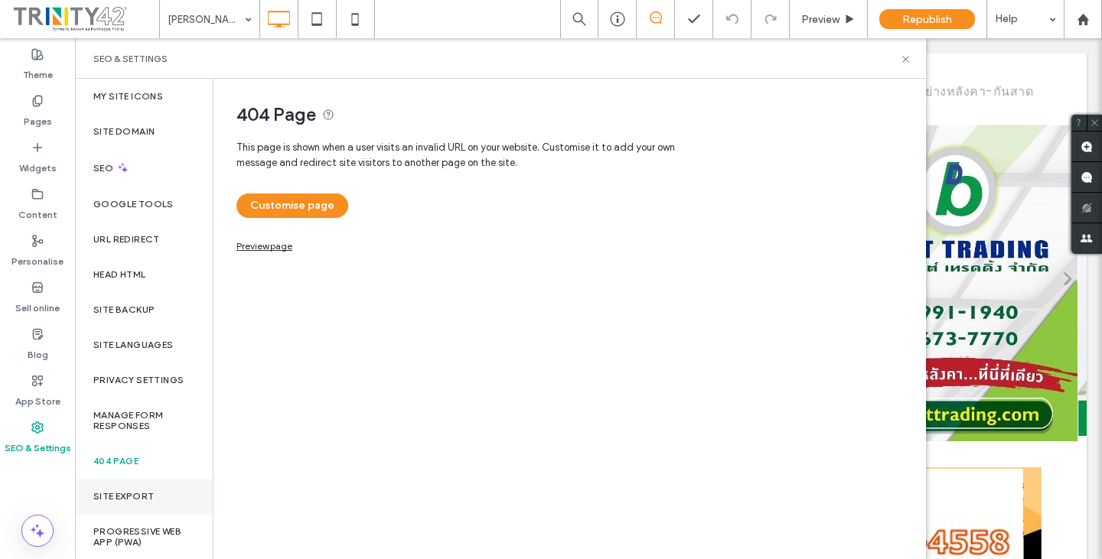
click at [139, 492] on label "Site Export" at bounding box center [123, 496] width 60 height 11
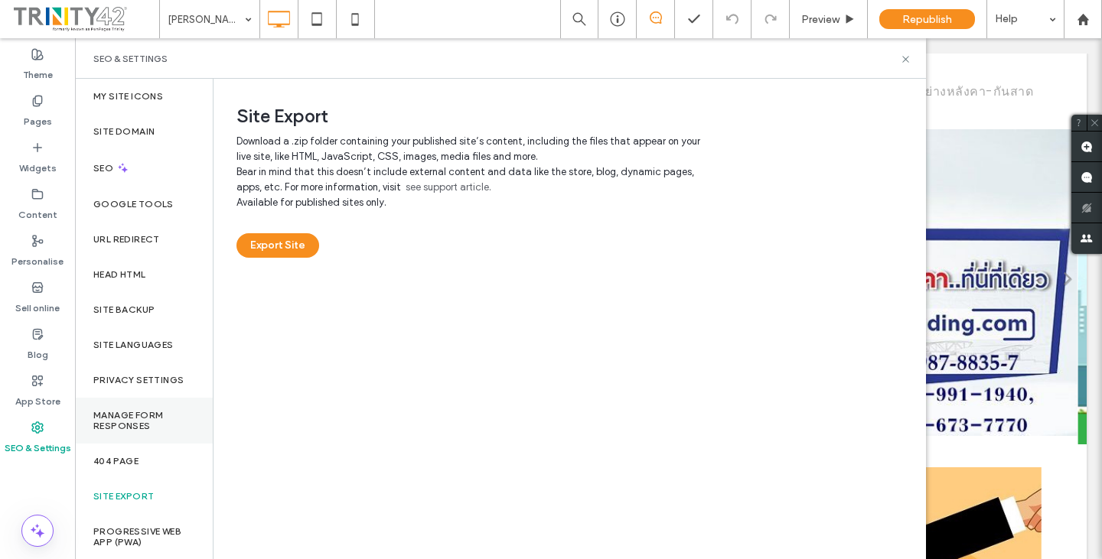
scroll to position [1, 0]
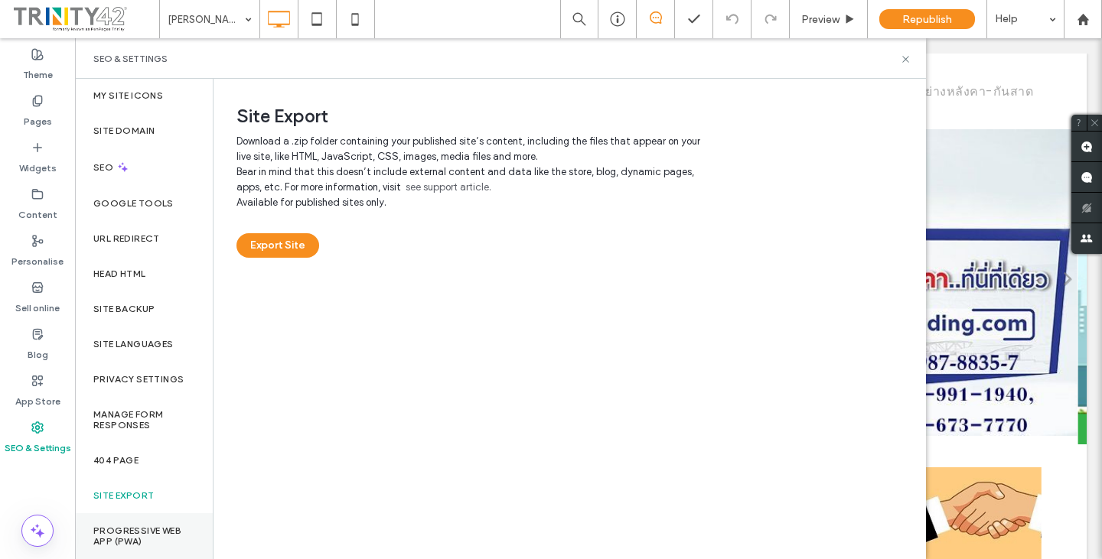
click at [132, 535] on label "Progressive Web App (PWA)" at bounding box center [143, 536] width 101 height 21
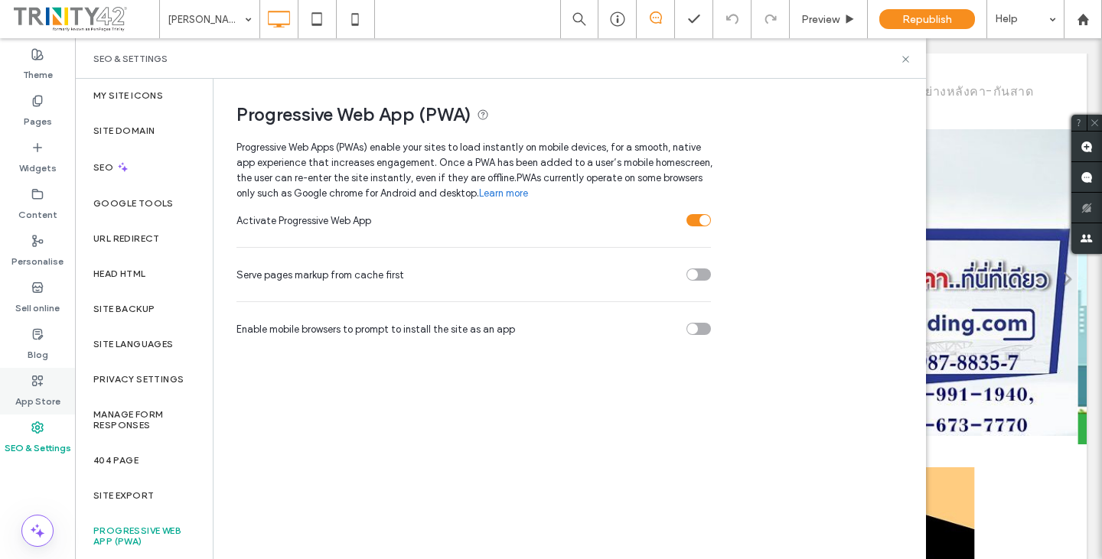
click at [63, 394] on div "App Store" at bounding box center [37, 391] width 75 height 47
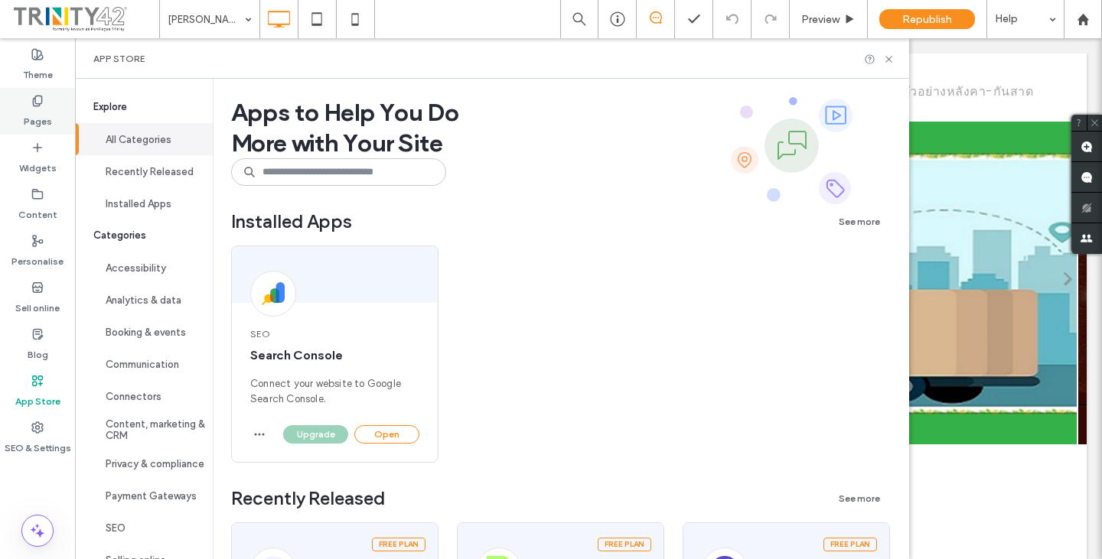
click at [41, 104] on icon at bounding box center [37, 101] width 12 height 12
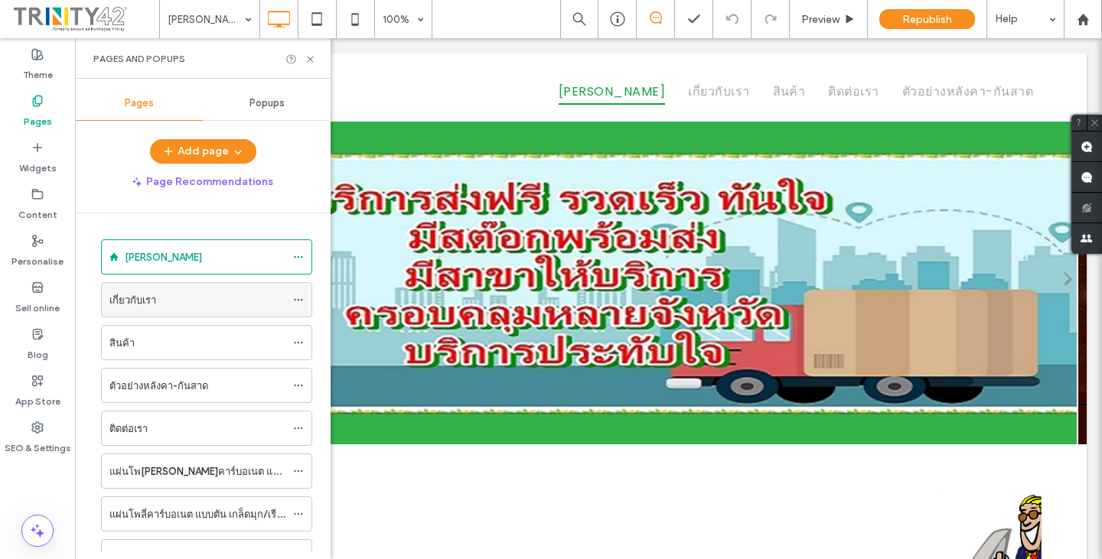
click at [155, 301] on label "เกี่ยวกับเรา" at bounding box center [132, 300] width 47 height 27
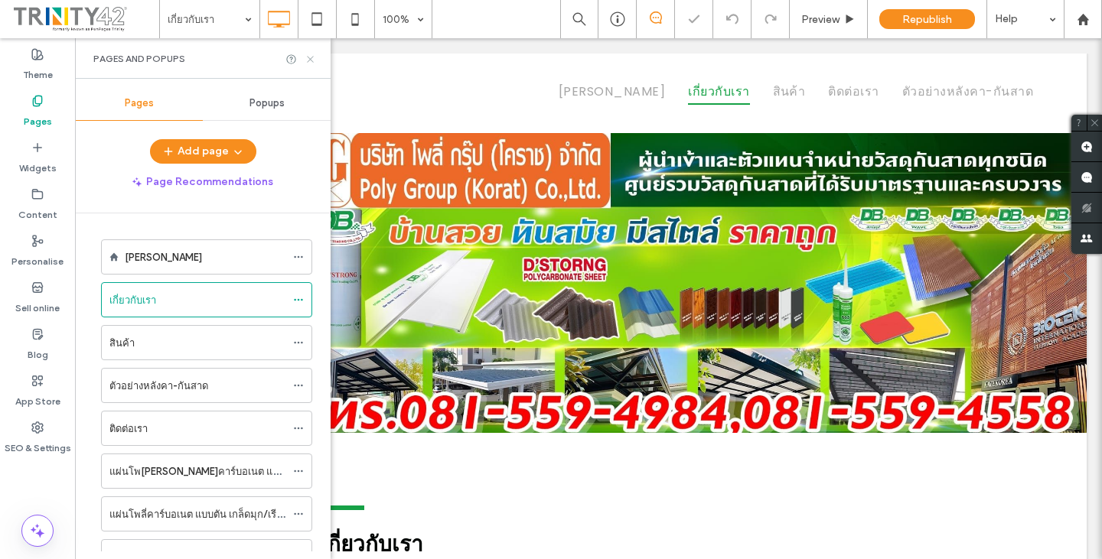
click at [307, 59] on icon at bounding box center [310, 59] width 11 height 11
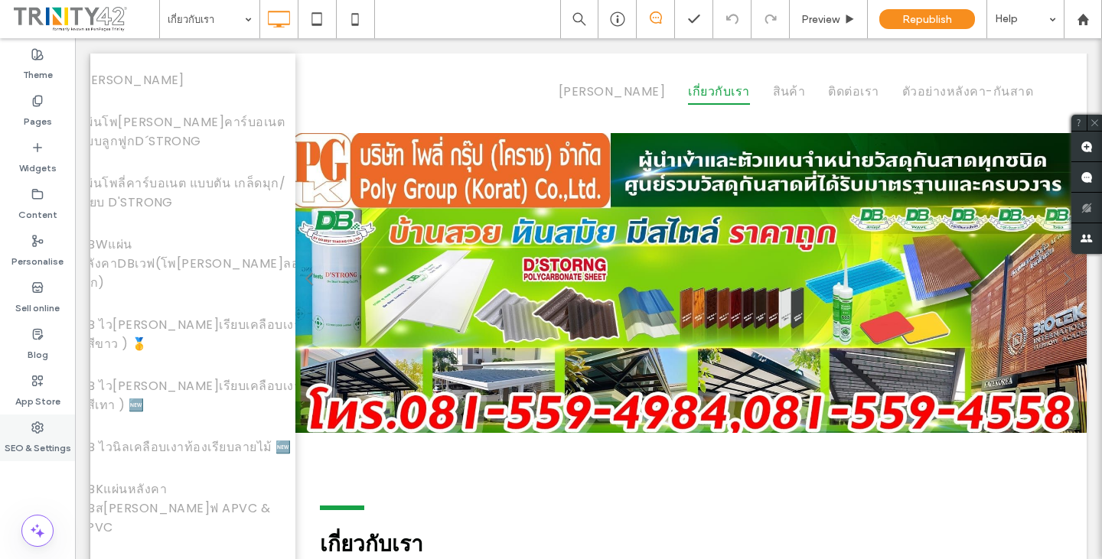
click at [39, 436] on label "SEO & Settings" at bounding box center [38, 444] width 67 height 21
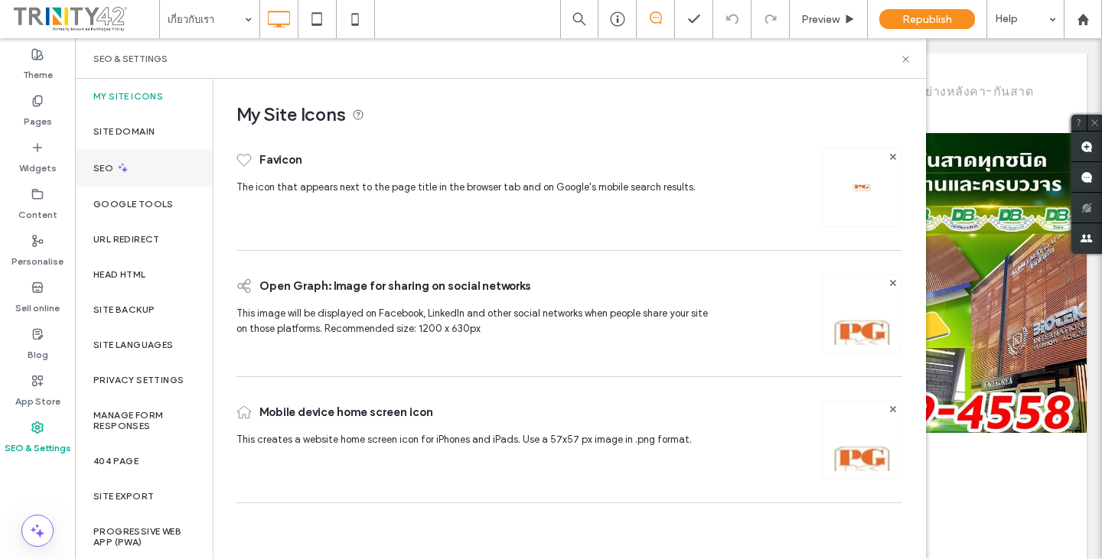
click at [157, 171] on div "SEO" at bounding box center [144, 168] width 138 height 38
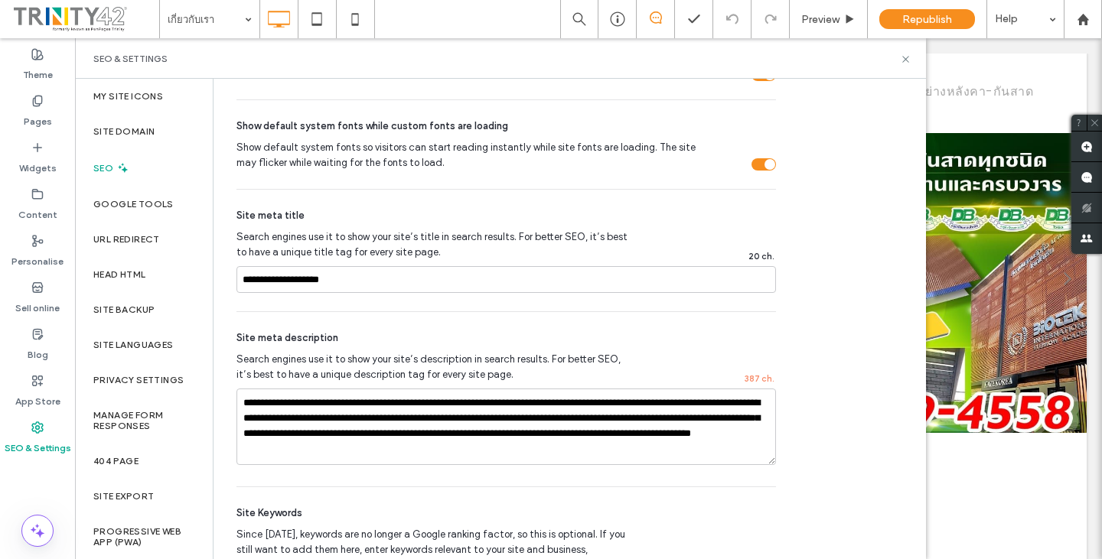
scroll to position [637, 0]
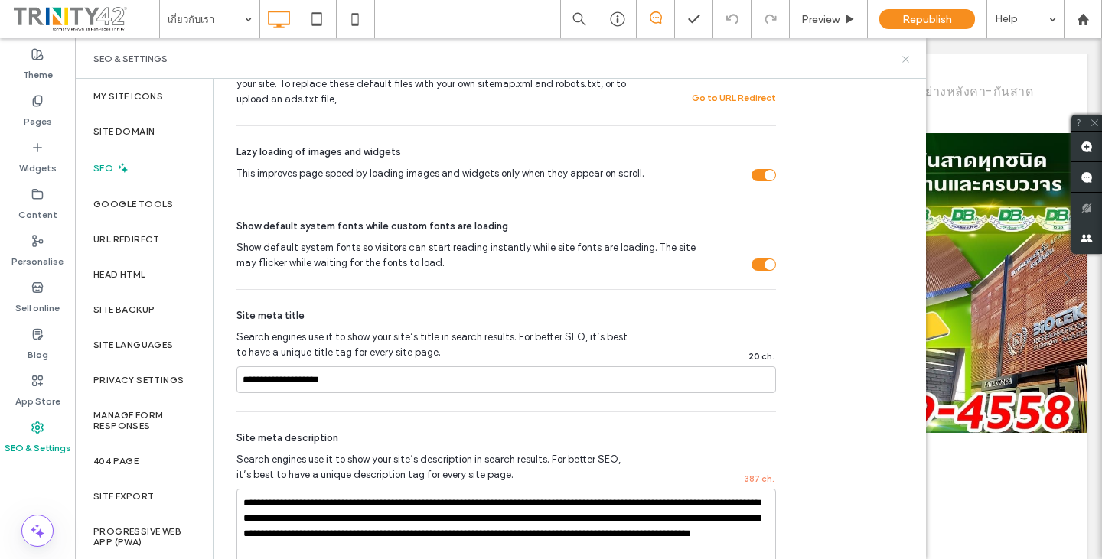
click at [909, 60] on icon at bounding box center [905, 59] width 11 height 11
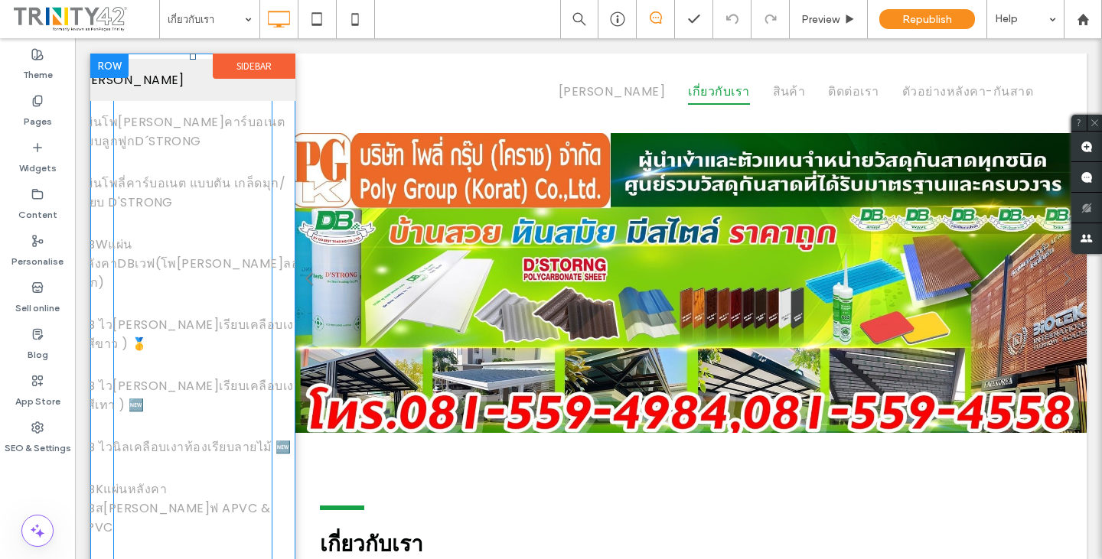
click at [178, 83] on span "เชิญเลือกสินค้า" at bounding box center [131, 79] width 106 height 19
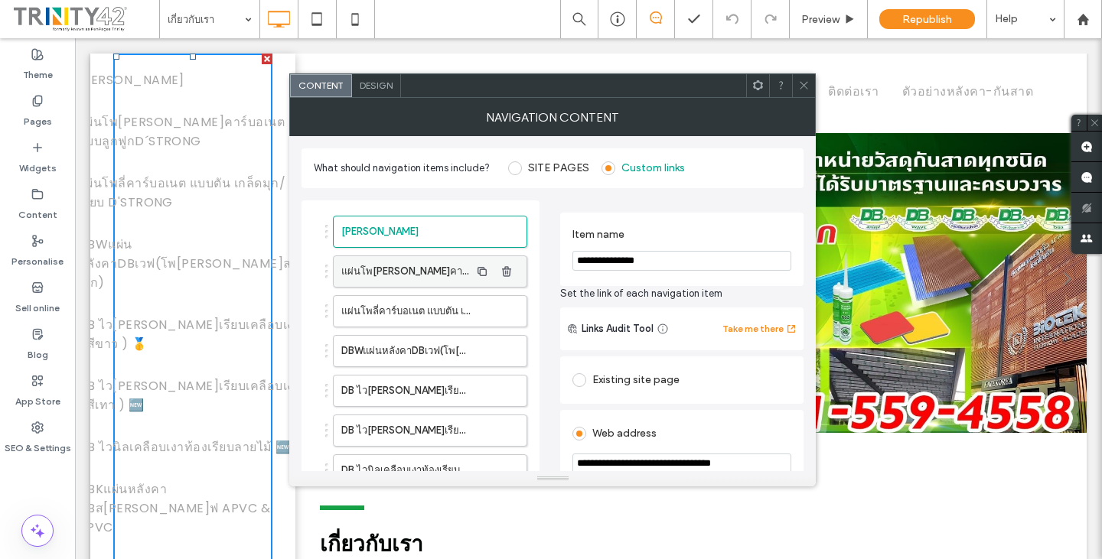
click at [417, 271] on label "แผ่นโพลี่คาร์บอเนต แบบลูกฟูกD´STRONG" at bounding box center [405, 271] width 128 height 31
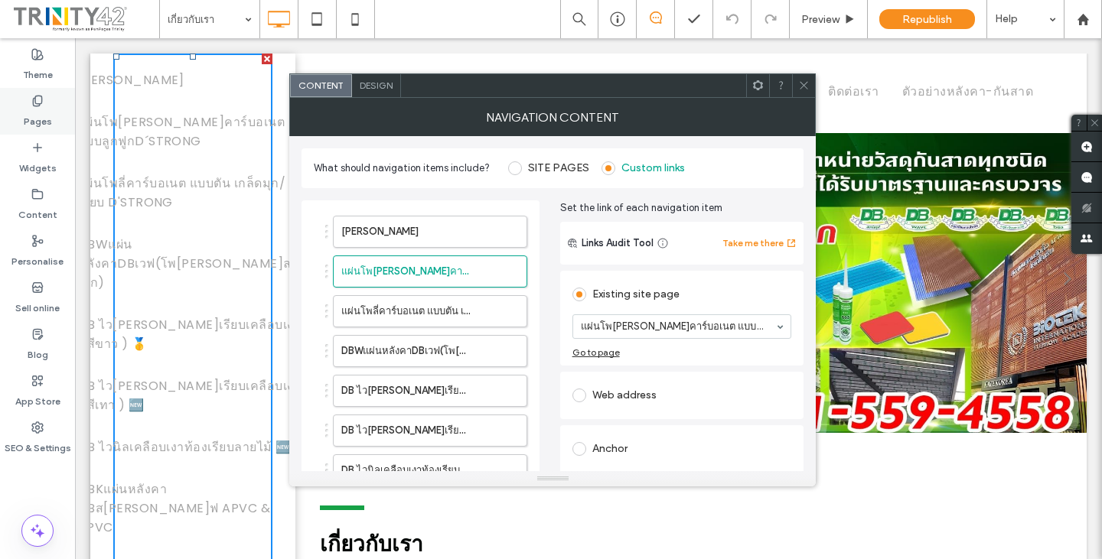
click at [38, 108] on label "Pages" at bounding box center [38, 117] width 28 height 21
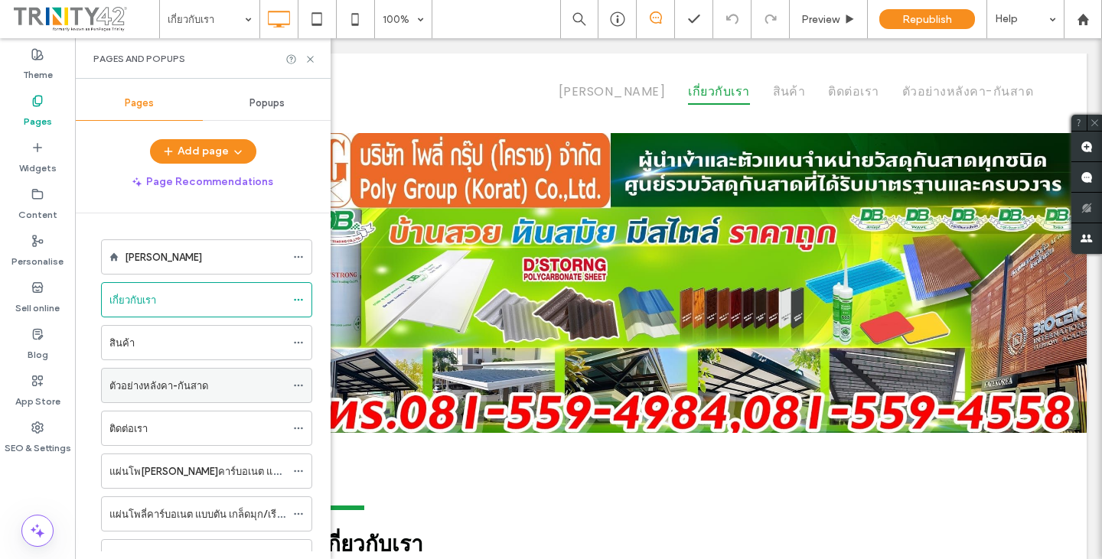
click at [141, 383] on label "ตัวอย่างหลังคา-กันสาด" at bounding box center [158, 386] width 99 height 27
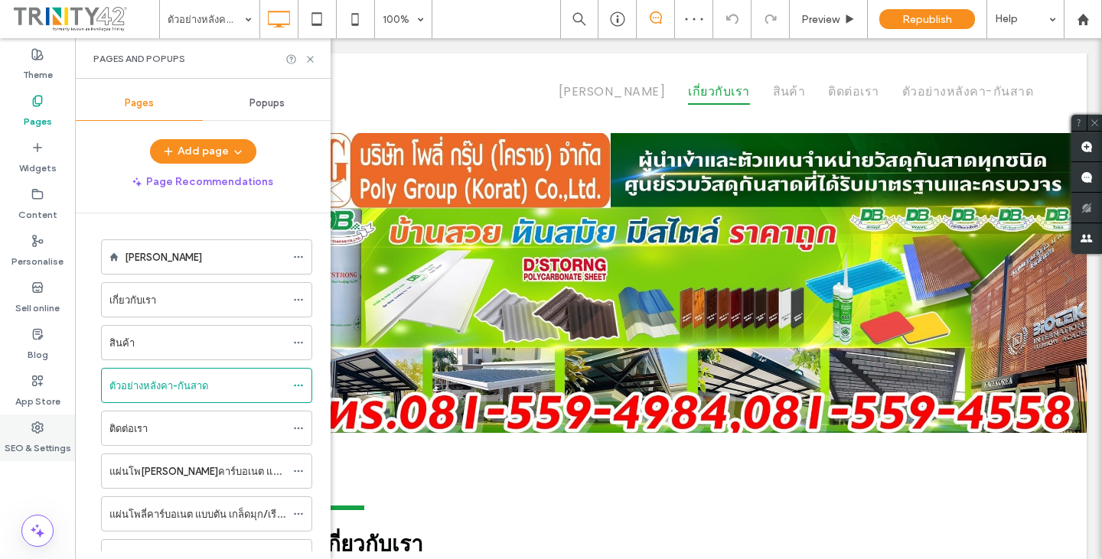
click at [47, 442] on label "SEO & Settings" at bounding box center [38, 444] width 67 height 21
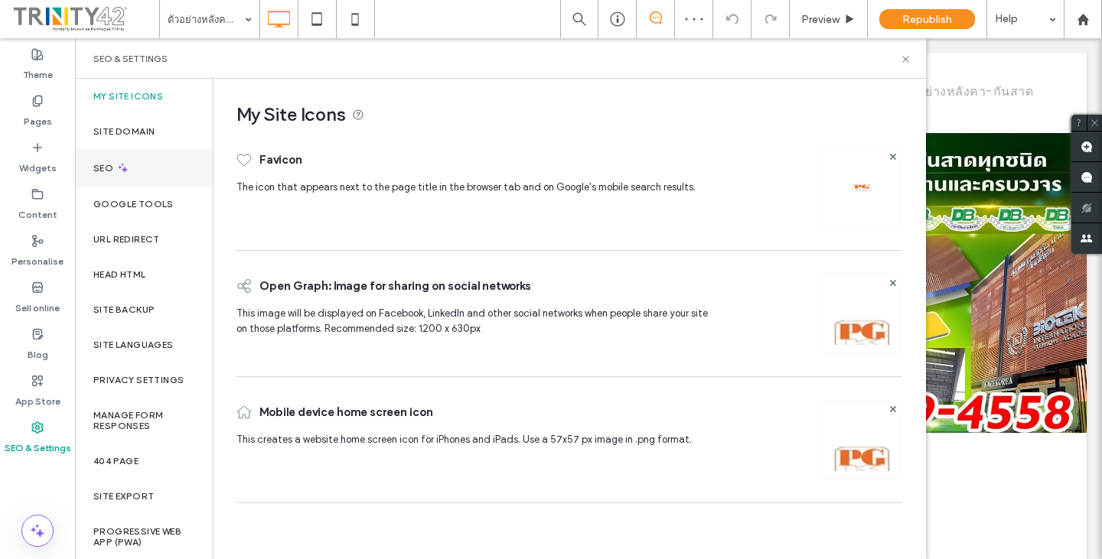
click at [154, 153] on div "SEO" at bounding box center [144, 168] width 138 height 38
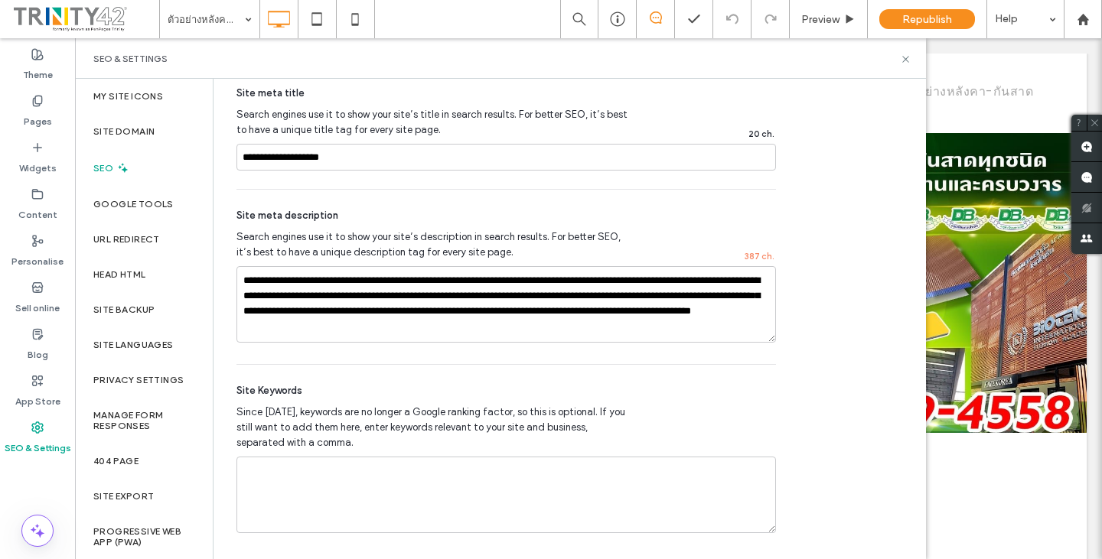
scroll to position [866, 0]
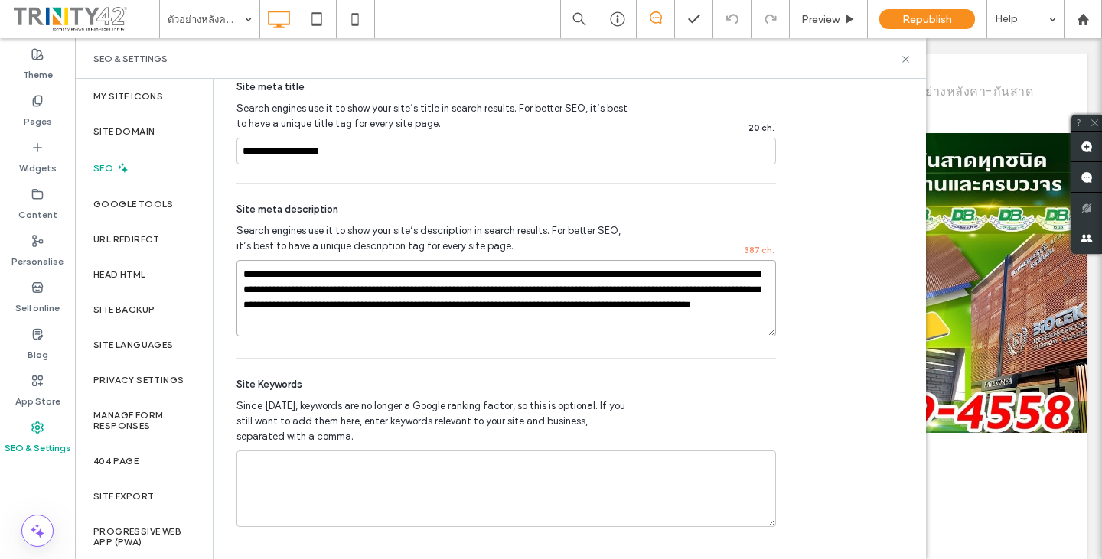
drag, startPoint x: 377, startPoint y: 321, endPoint x: 308, endPoint y: 284, distance: 78.1
paste textarea
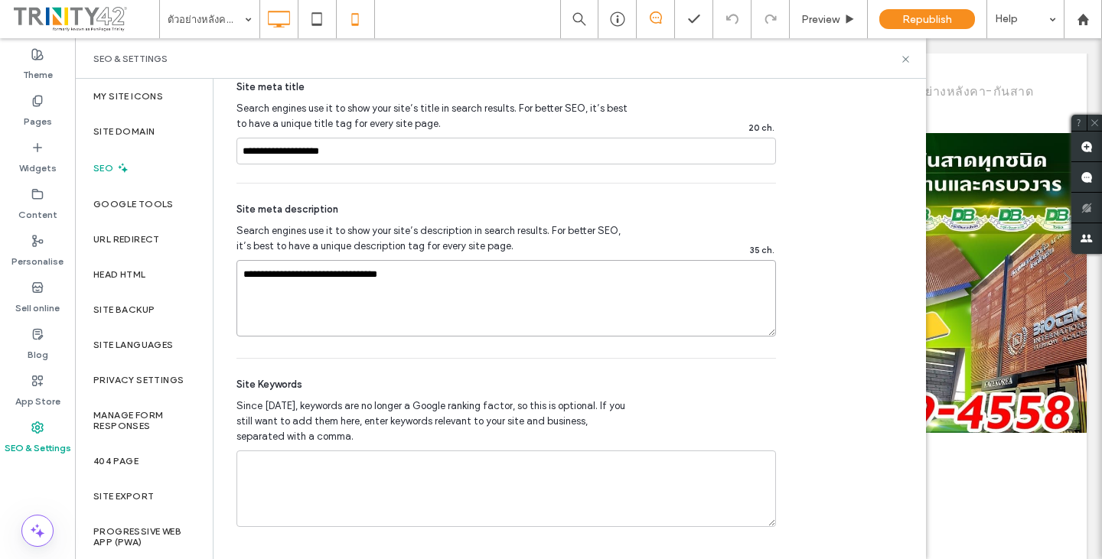
type textarea "**********"
click at [482, 422] on span "Since [DATE], keywords are no longer a Google ranking factor, so this is option…" at bounding box center [433, 422] width 393 height 46
drag, startPoint x: 482, startPoint y: 422, endPoint x: 441, endPoint y: 279, distance: 149.7
click at [441, 279] on textarea "**********" at bounding box center [507, 298] width 540 height 77
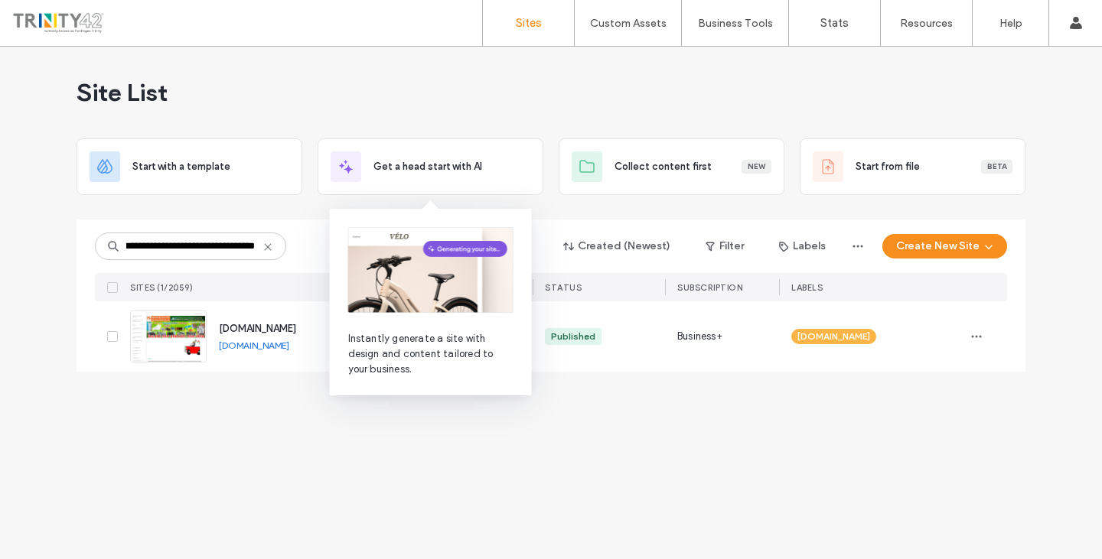
scroll to position [0, 48]
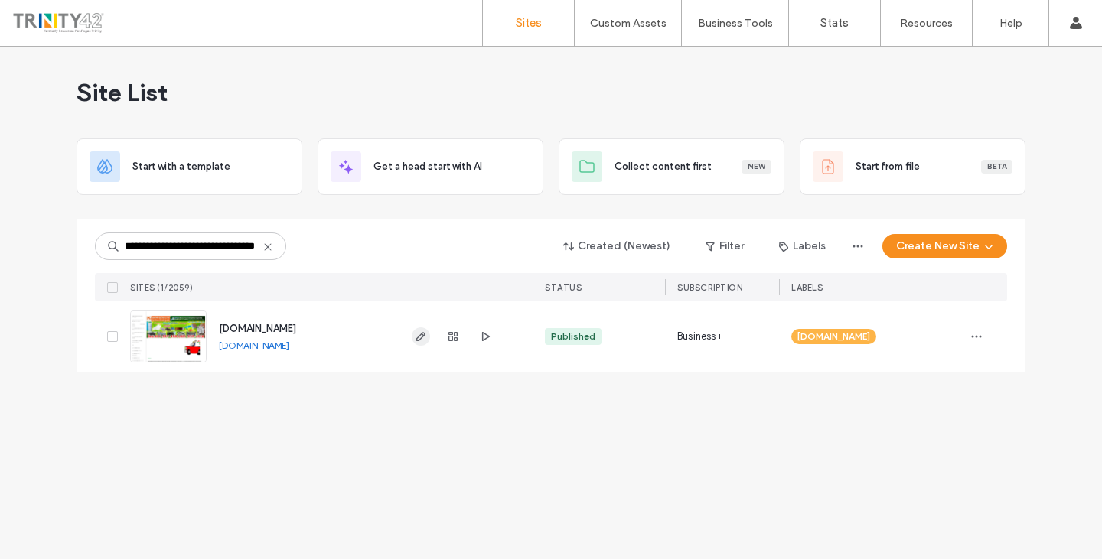
type input "**********"
click at [420, 342] on icon "button" at bounding box center [421, 337] width 12 height 12
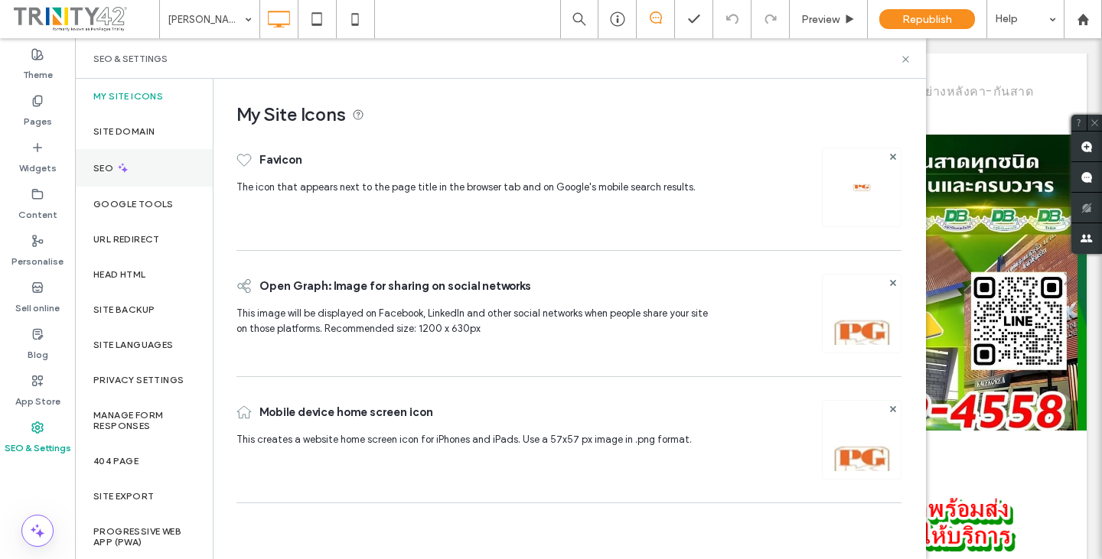
drag, startPoint x: 161, startPoint y: 168, endPoint x: 191, endPoint y: 160, distance: 31.0
click at [163, 165] on div "SEO" at bounding box center [144, 168] width 138 height 38
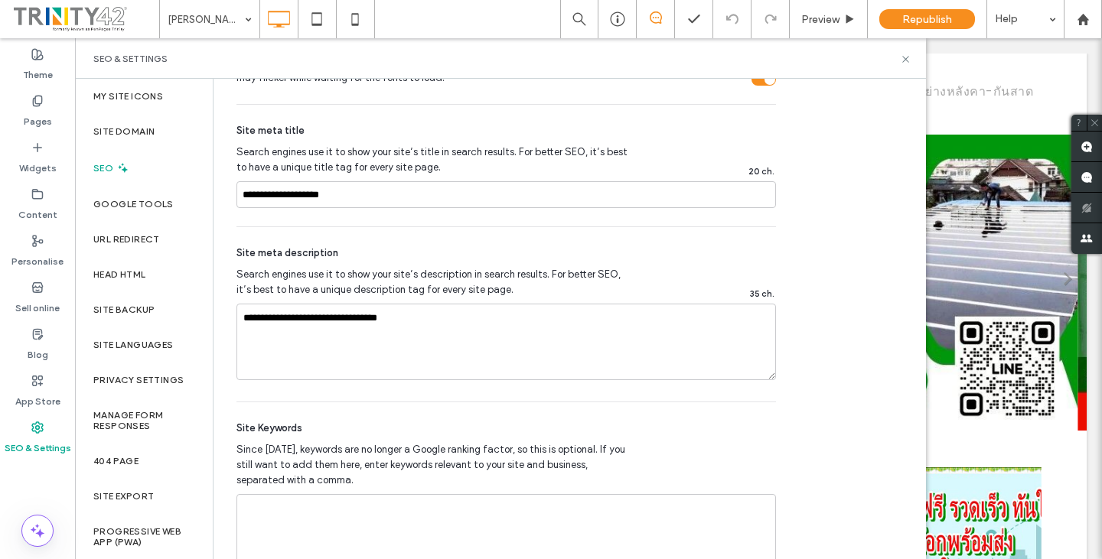
scroll to position [842, 0]
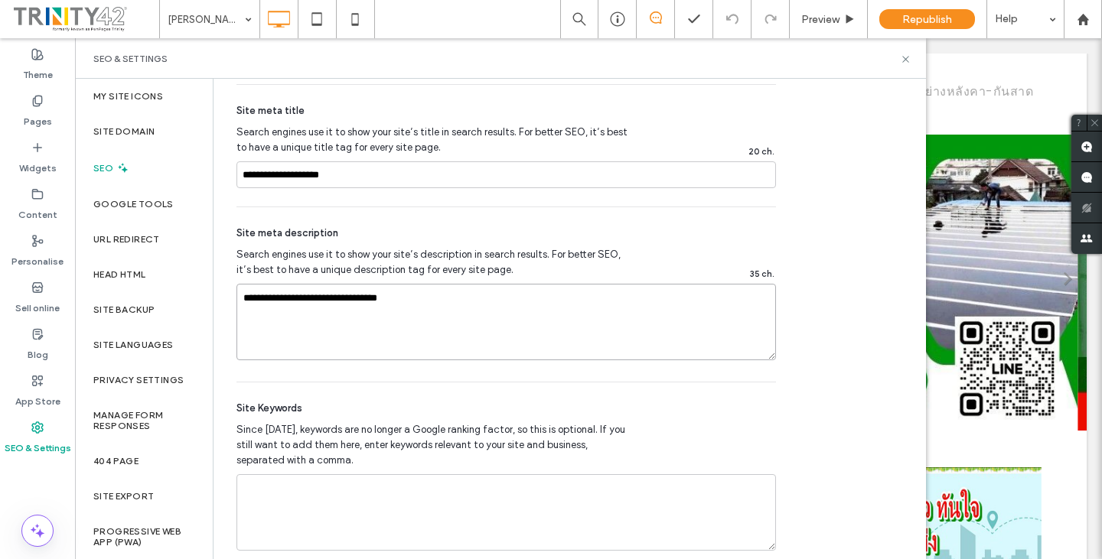
click at [521, 318] on textarea "**********" at bounding box center [507, 322] width 540 height 77
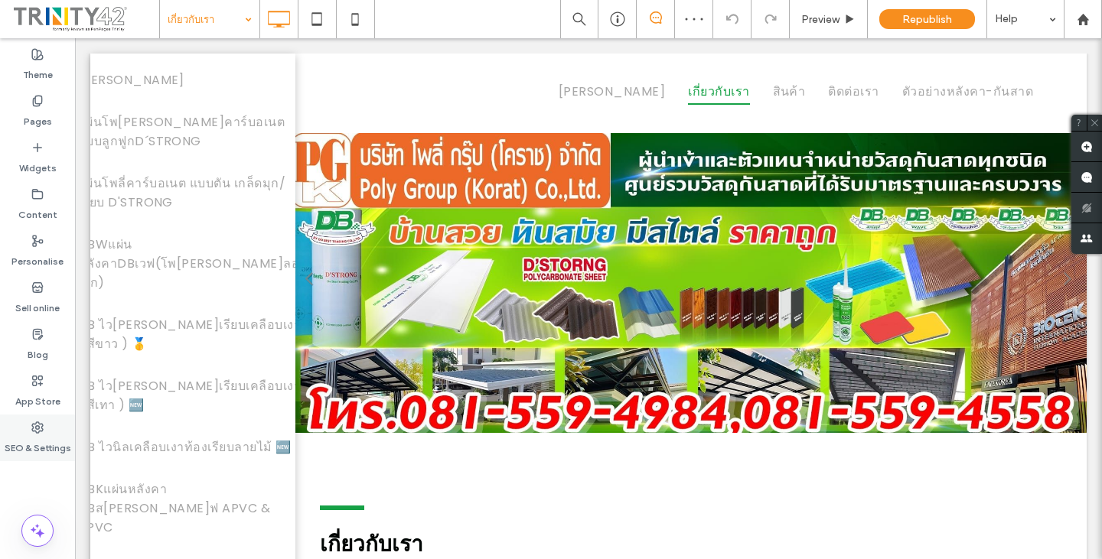
click at [54, 440] on label "SEO & Settings" at bounding box center [38, 444] width 67 height 21
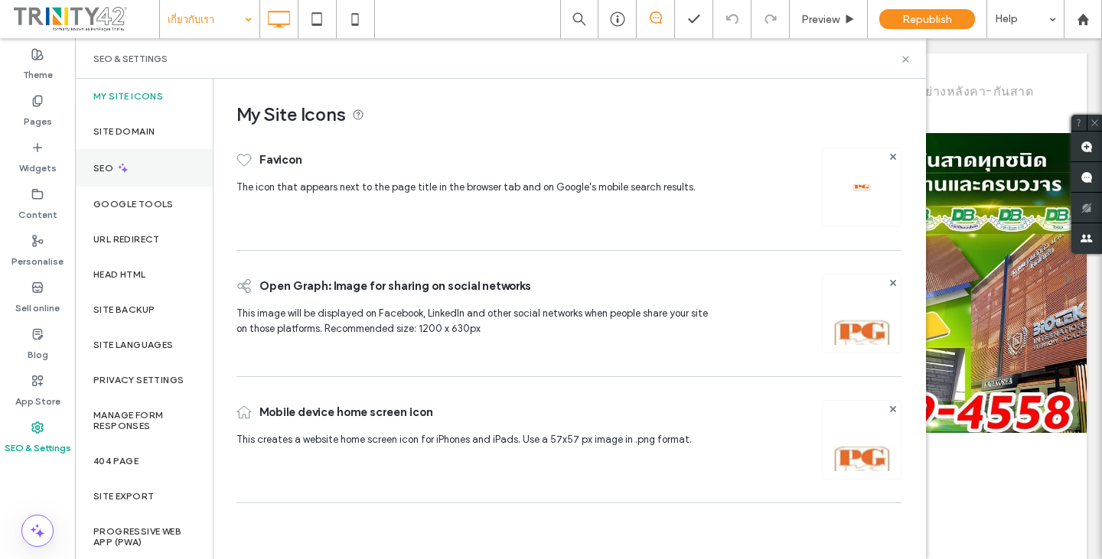
click at [149, 175] on div "SEO" at bounding box center [144, 168] width 138 height 38
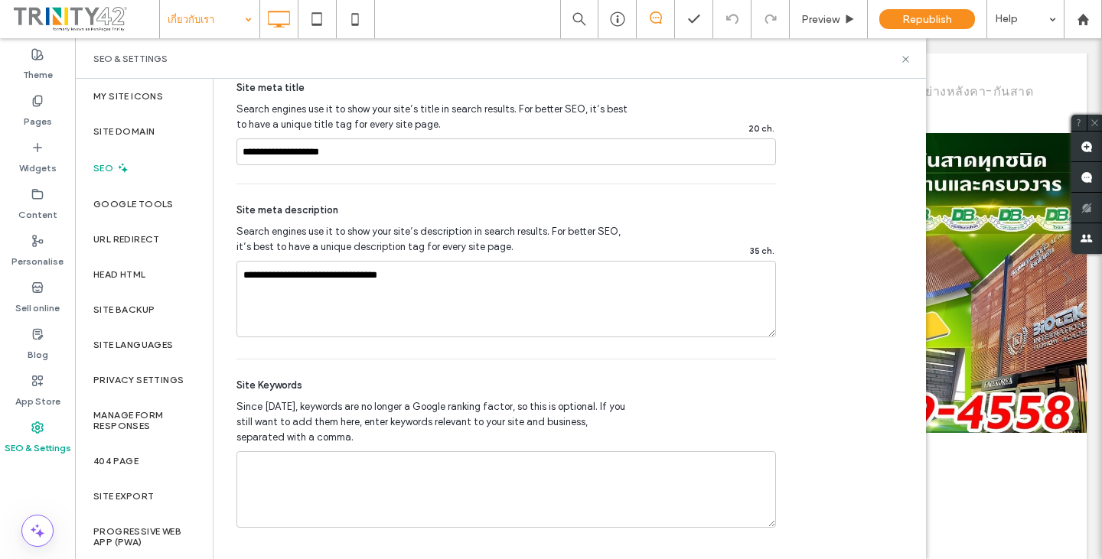
scroll to position [866, 0]
click at [548, 302] on textarea "**********" at bounding box center [507, 298] width 540 height 77
click at [452, 271] on textarea "**********" at bounding box center [507, 298] width 540 height 77
drag, startPoint x: 451, startPoint y: 270, endPoint x: 217, endPoint y: 294, distance: 234.6
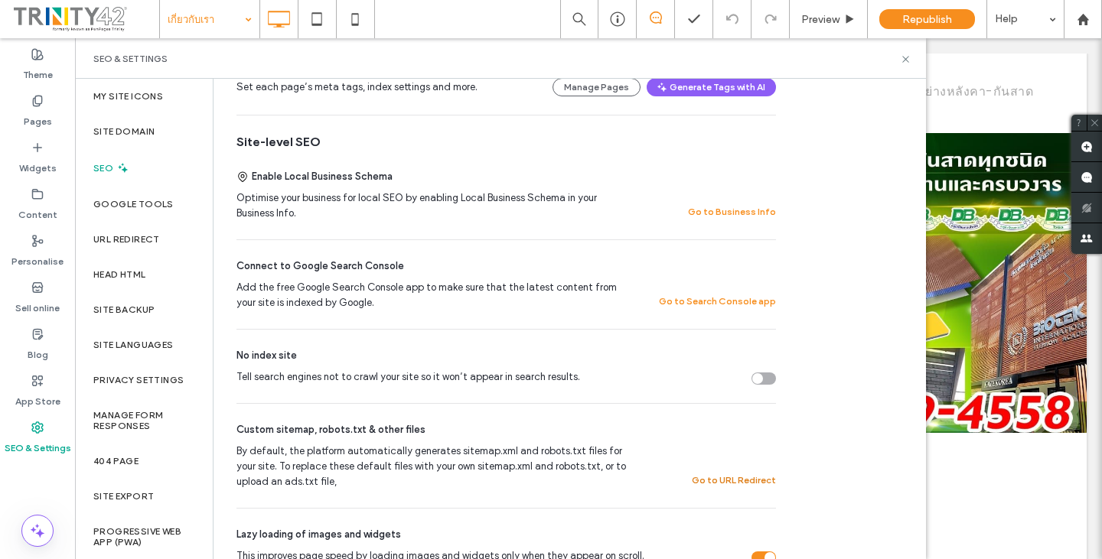
scroll to position [178, 0]
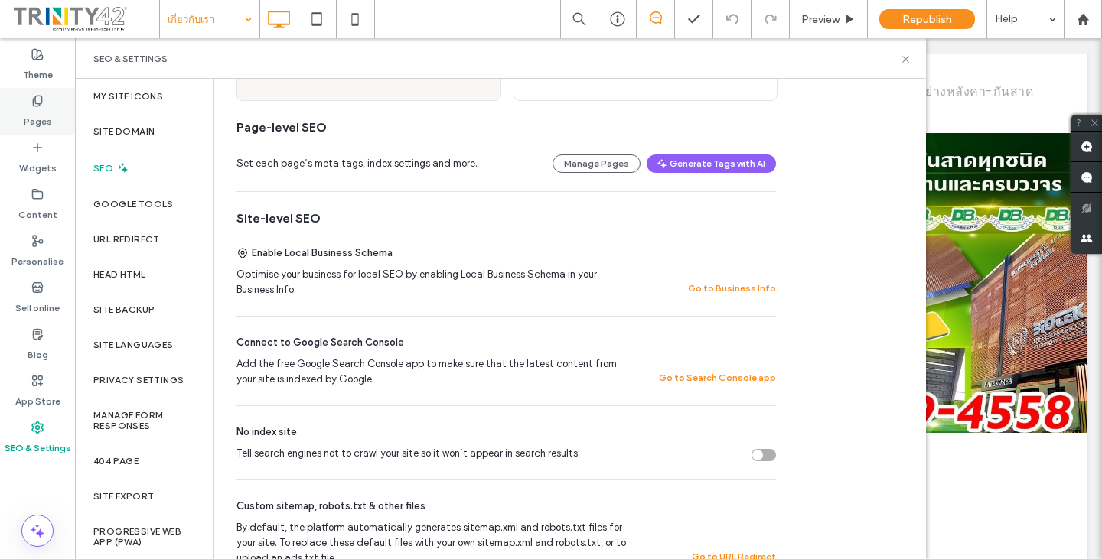
click at [46, 106] on div "Pages" at bounding box center [37, 111] width 75 height 47
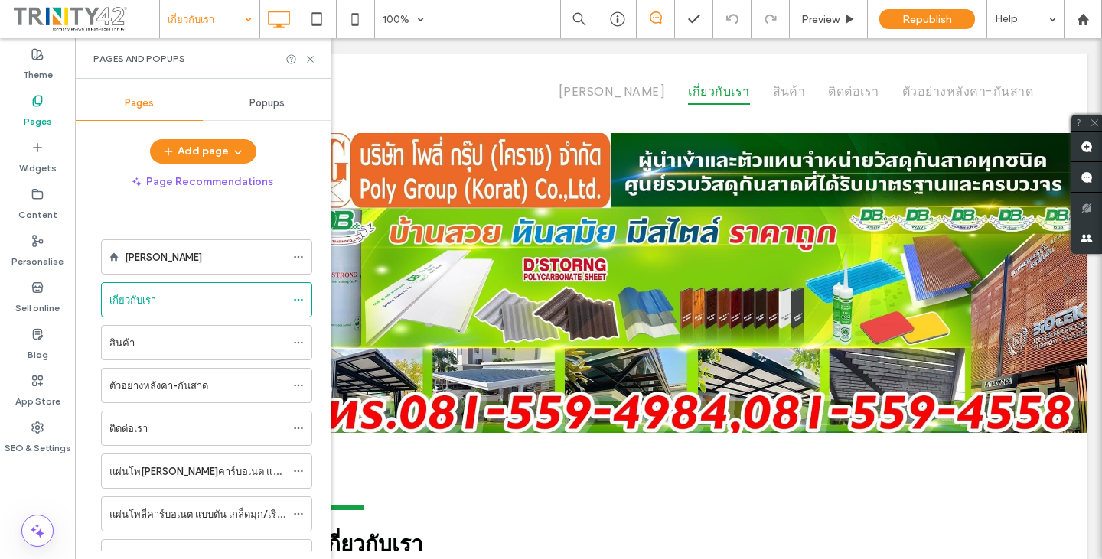
click at [207, 338] on div "สินค้า" at bounding box center [197, 343] width 176 height 16
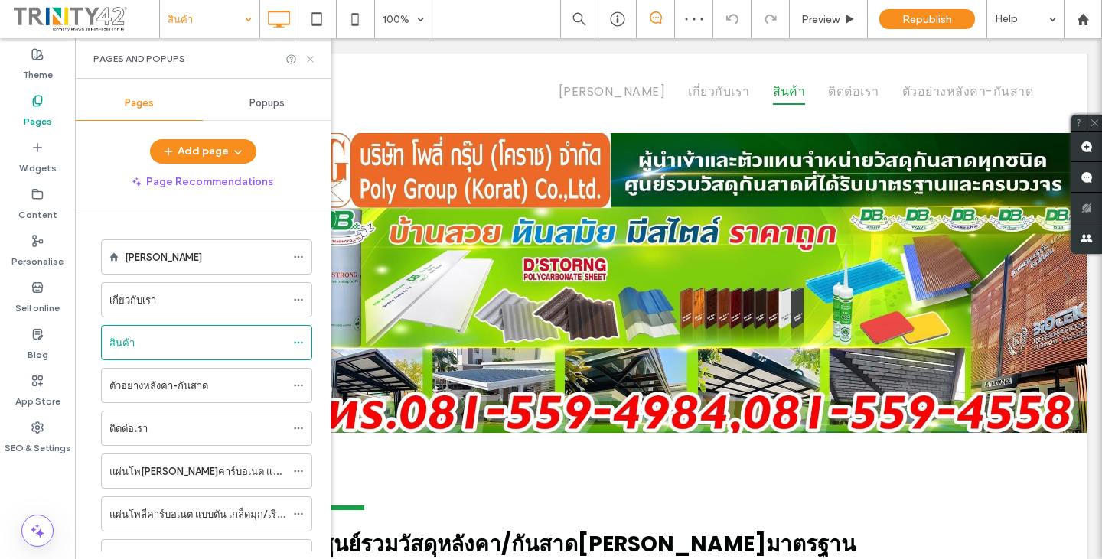
drag, startPoint x: 309, startPoint y: 59, endPoint x: 233, endPoint y: 21, distance: 85.6
click at [309, 59] on icon at bounding box center [310, 59] width 11 height 11
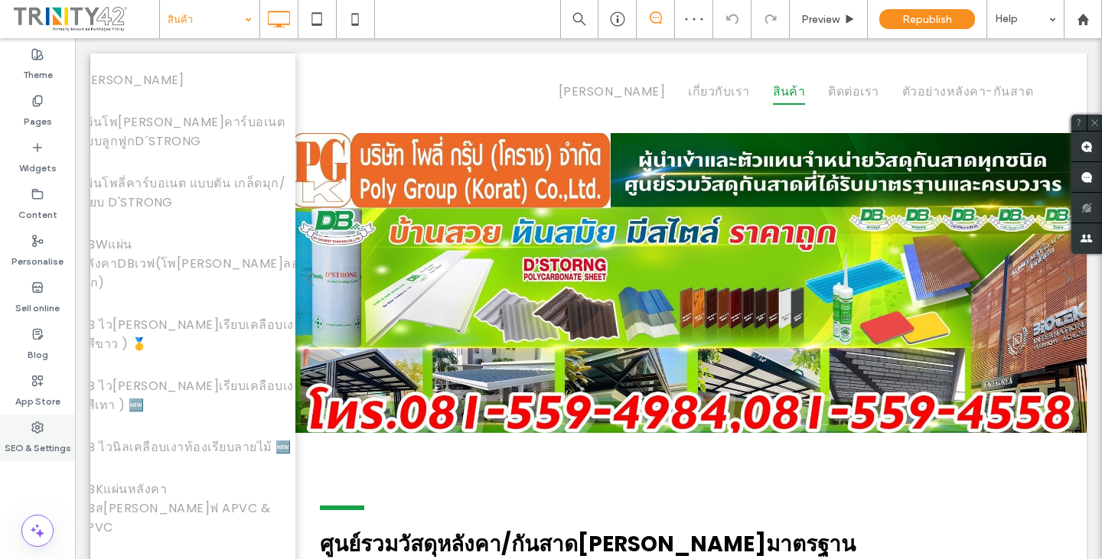
click at [44, 445] on label "SEO & Settings" at bounding box center [38, 444] width 67 height 21
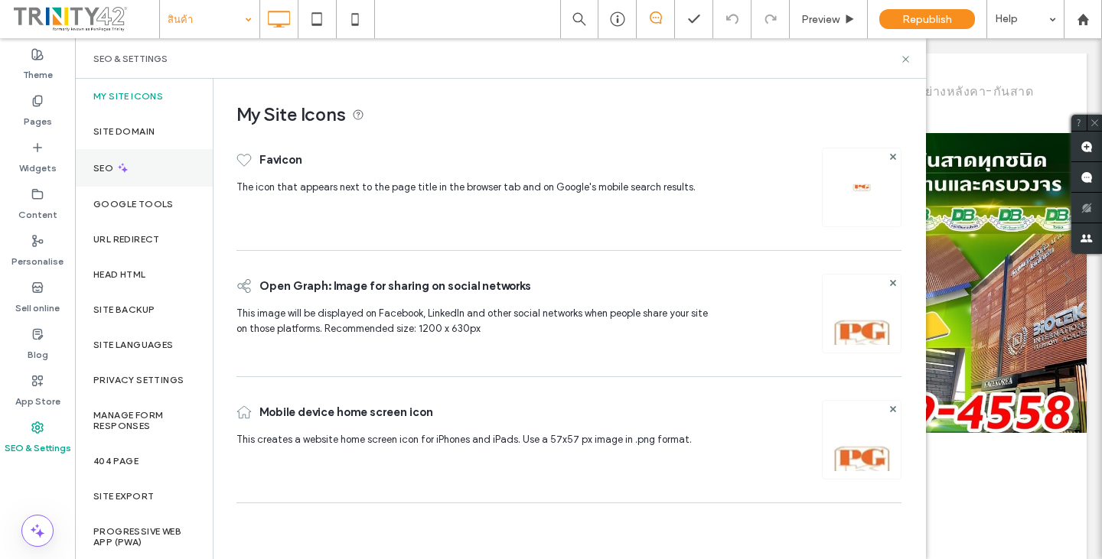
click at [129, 163] on div "SEO" at bounding box center [144, 168] width 138 height 38
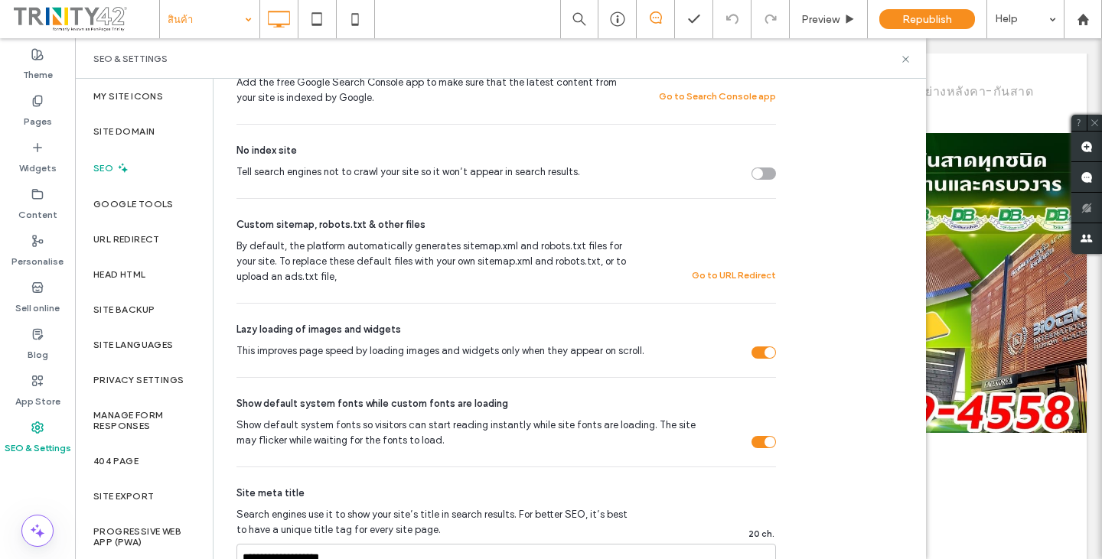
scroll to position [765, 0]
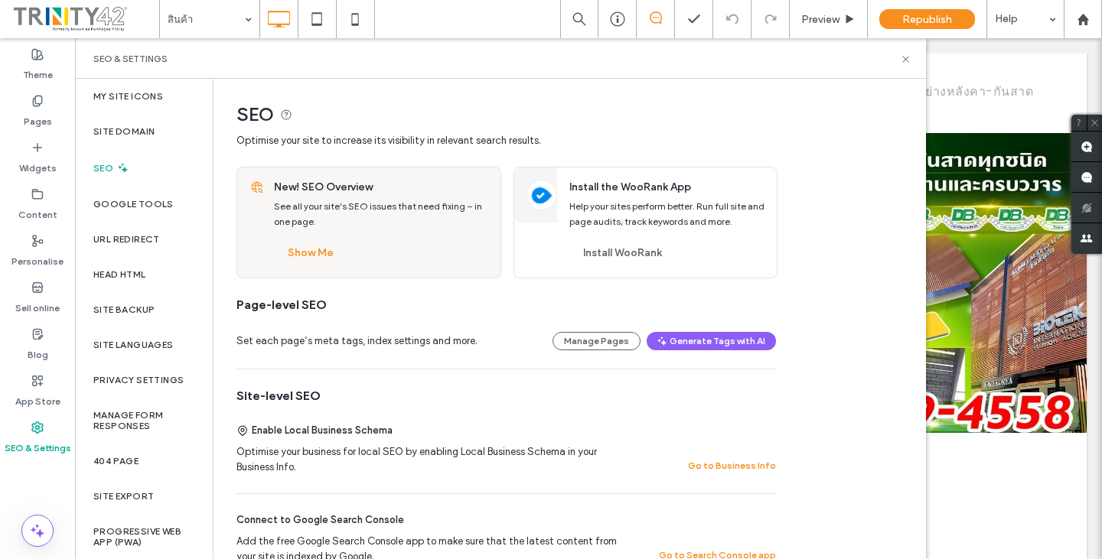
scroll to position [765, 0]
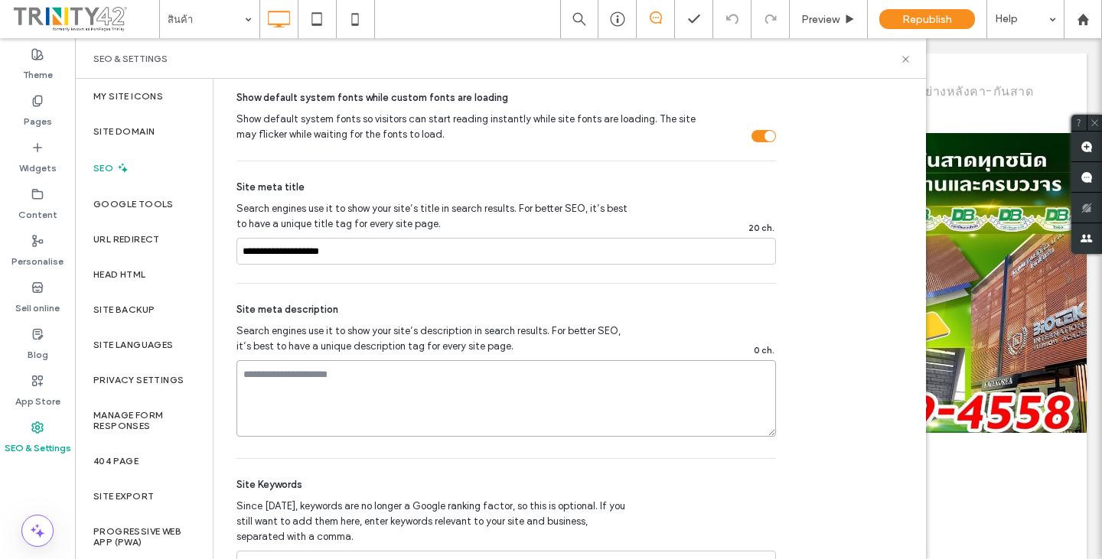
click at [321, 381] on textarea at bounding box center [507, 398] width 540 height 77
click at [728, 391] on textarea at bounding box center [507, 398] width 540 height 77
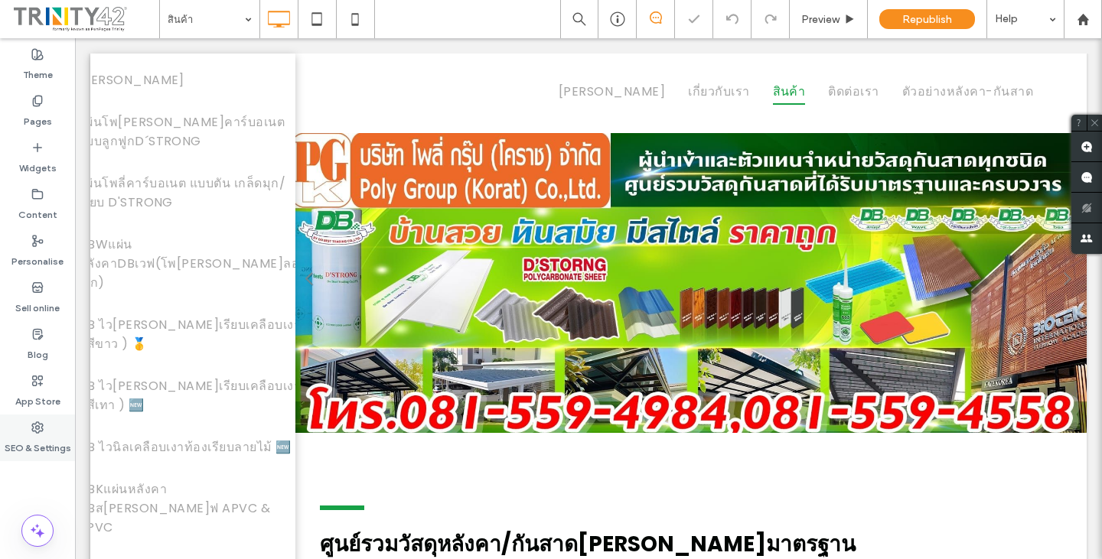
click at [40, 437] on label "SEO & Settings" at bounding box center [38, 444] width 67 height 21
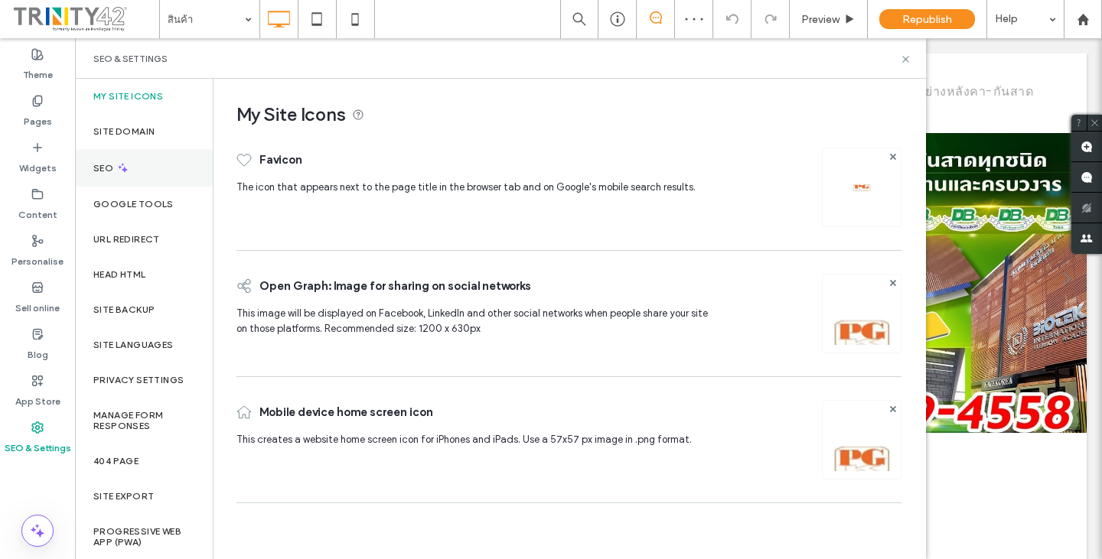
drag, startPoint x: 116, startPoint y: 163, endPoint x: 127, endPoint y: 159, distance: 11.4
click at [117, 161] on icon at bounding box center [122, 167] width 13 height 13
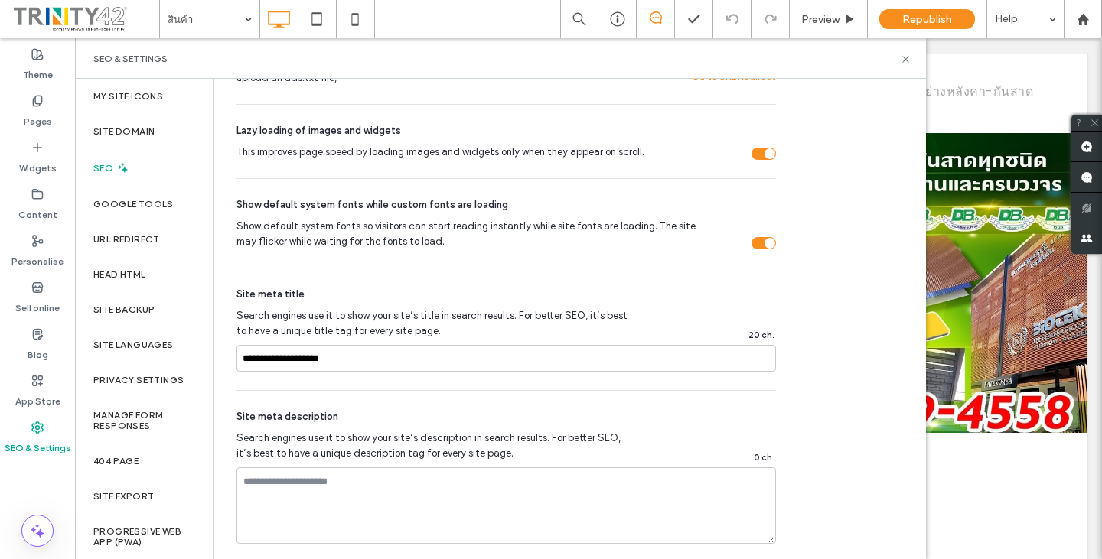
scroll to position [689, 0]
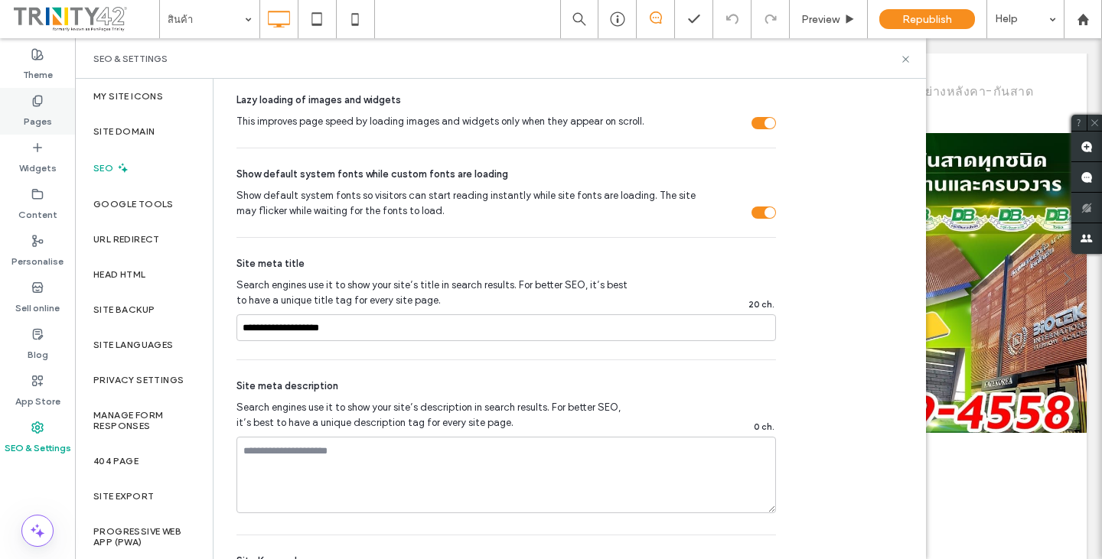
click at [41, 111] on label "Pages" at bounding box center [38, 117] width 28 height 21
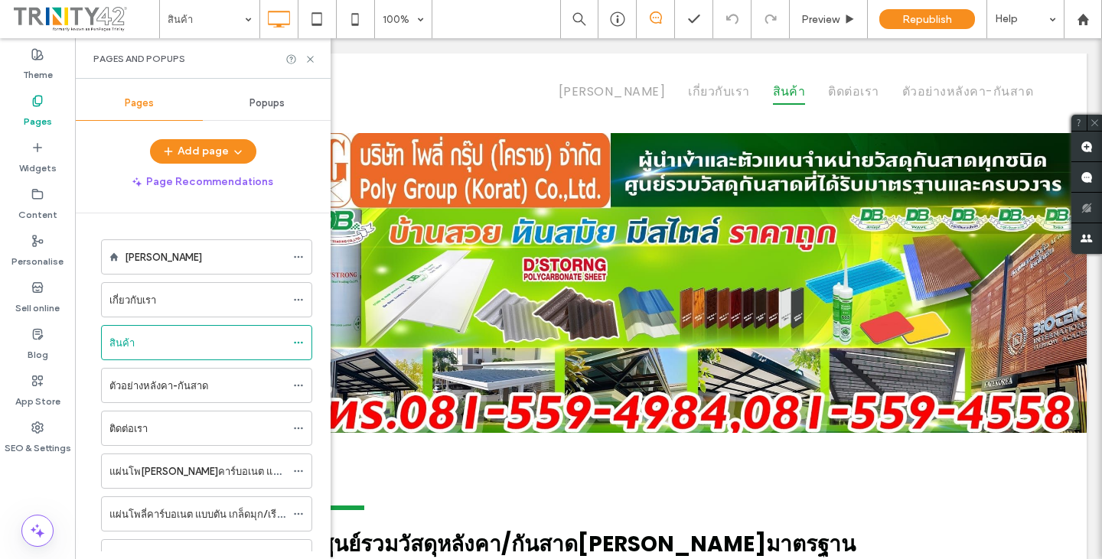
click at [19, 114] on div "Pages" at bounding box center [37, 111] width 75 height 47
click at [29, 108] on label "Pages" at bounding box center [38, 117] width 28 height 21
click at [33, 106] on icon at bounding box center [37, 101] width 12 height 12
click at [201, 339] on div "สินค้า" at bounding box center [197, 343] width 176 height 16
click at [203, 341] on div at bounding box center [551, 279] width 1102 height 559
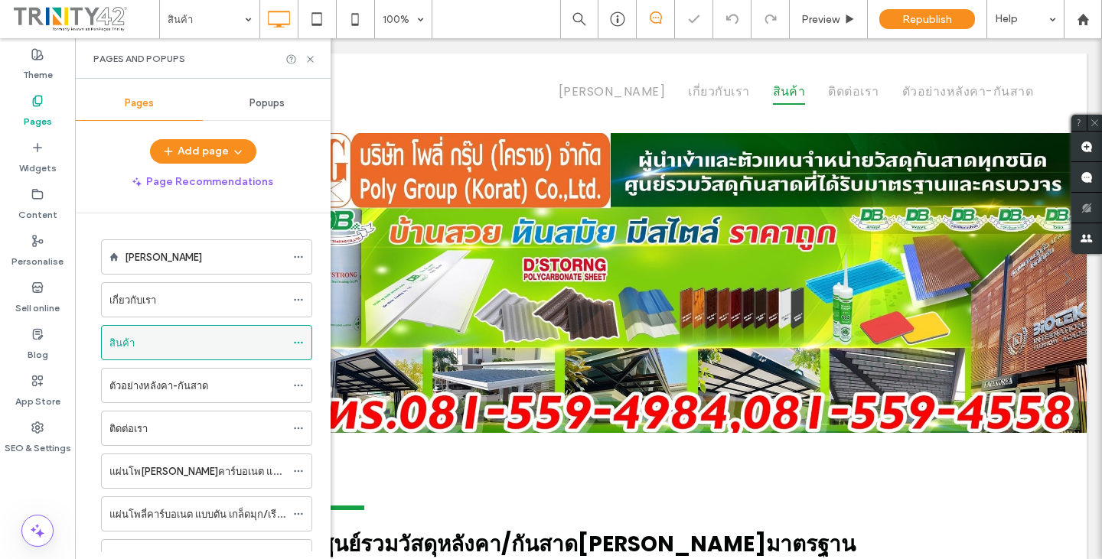
click at [302, 342] on use at bounding box center [298, 343] width 8 height 2
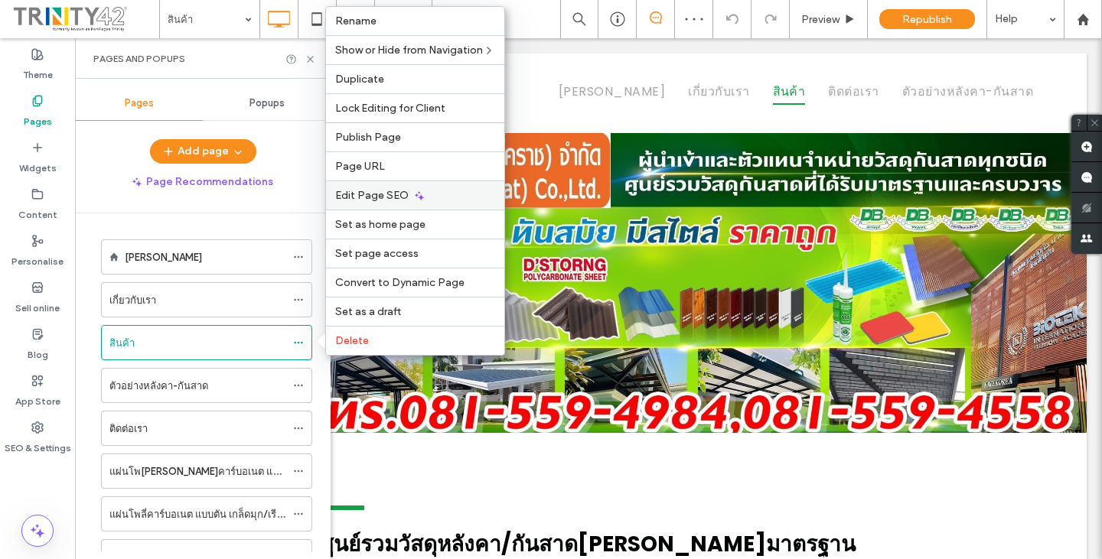
click at [404, 202] on div "Edit Page SEO" at bounding box center [415, 195] width 178 height 29
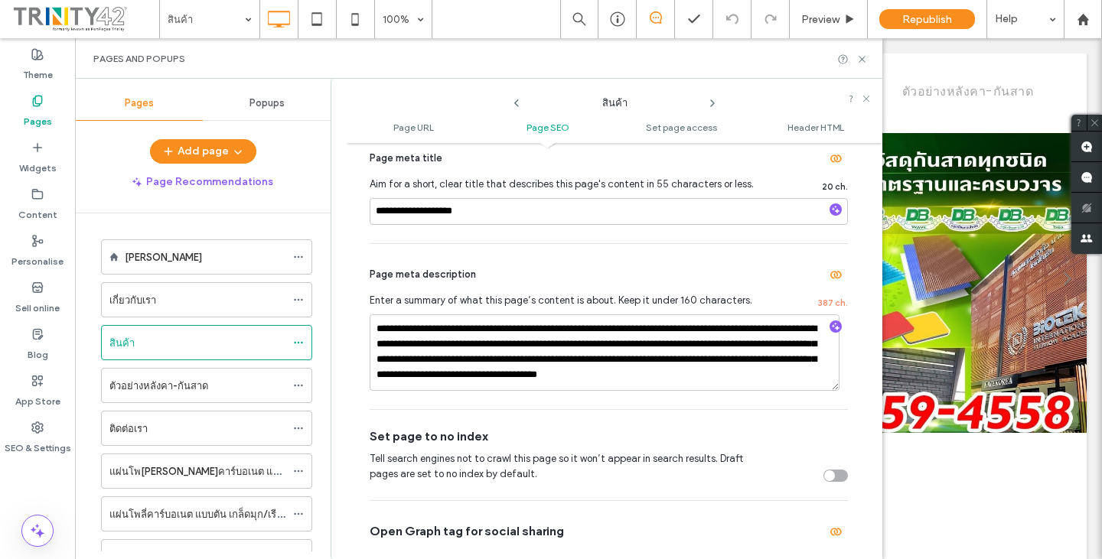
scroll to position [383, 0]
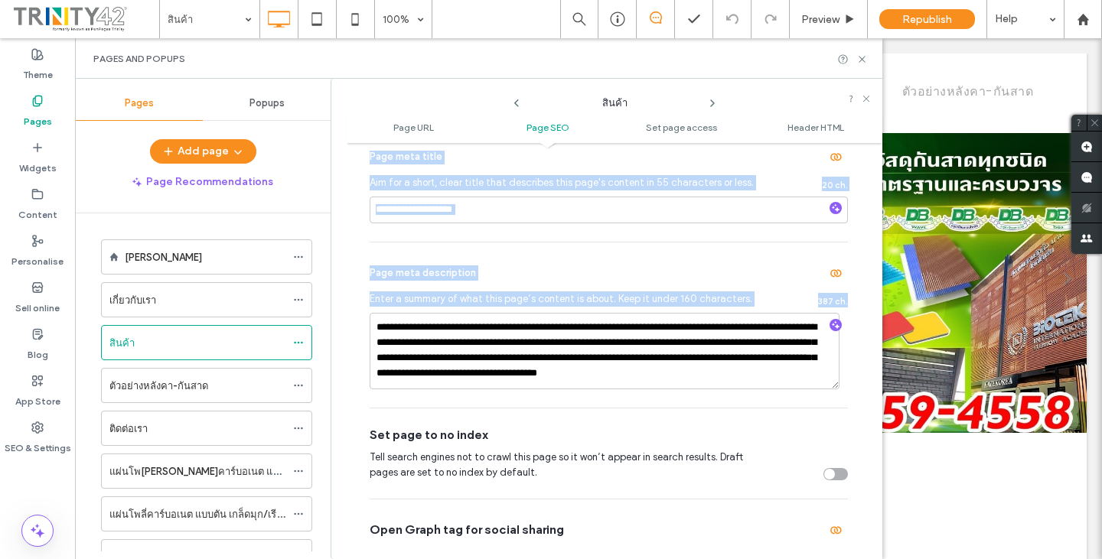
drag, startPoint x: 834, startPoint y: 334, endPoint x: 831, endPoint y: 352, distance: 17.9
click at [832, 352] on div "**********" at bounding box center [609, 351] width 478 height 77
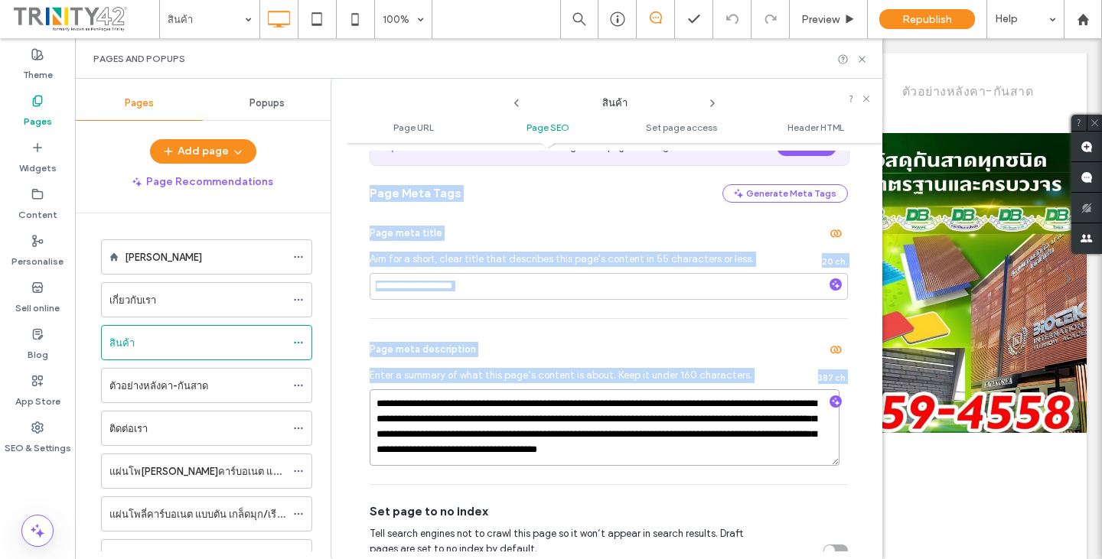
scroll to position [0, 0]
click at [259, 386] on div "ตัวอย่างหลังคา-กันสาด" at bounding box center [197, 386] width 176 height 16
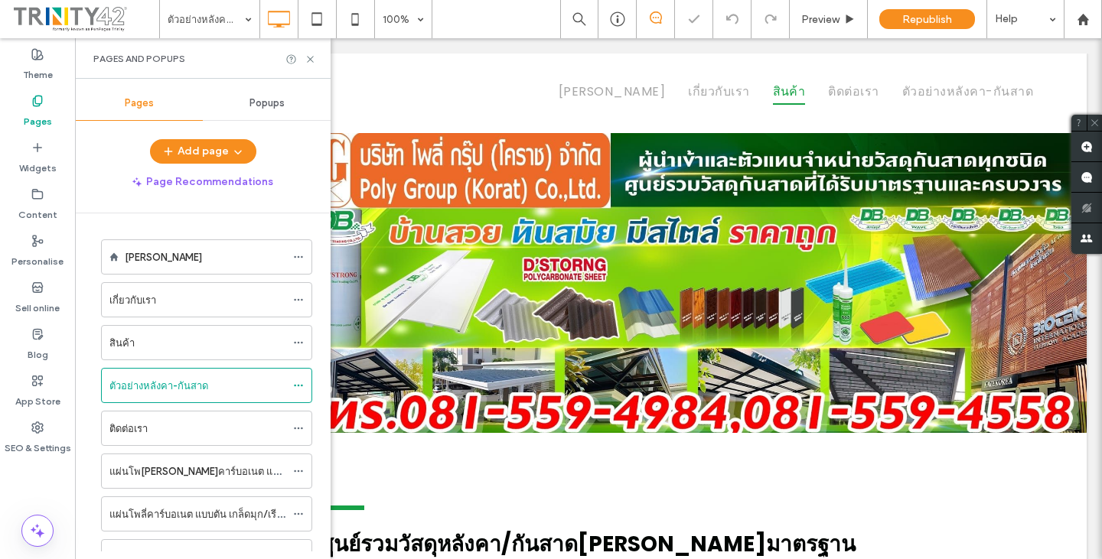
click at [305, 387] on div at bounding box center [551, 279] width 1102 height 559
click at [297, 387] on div at bounding box center [551, 279] width 1102 height 559
click at [300, 386] on icon at bounding box center [298, 385] width 11 height 11
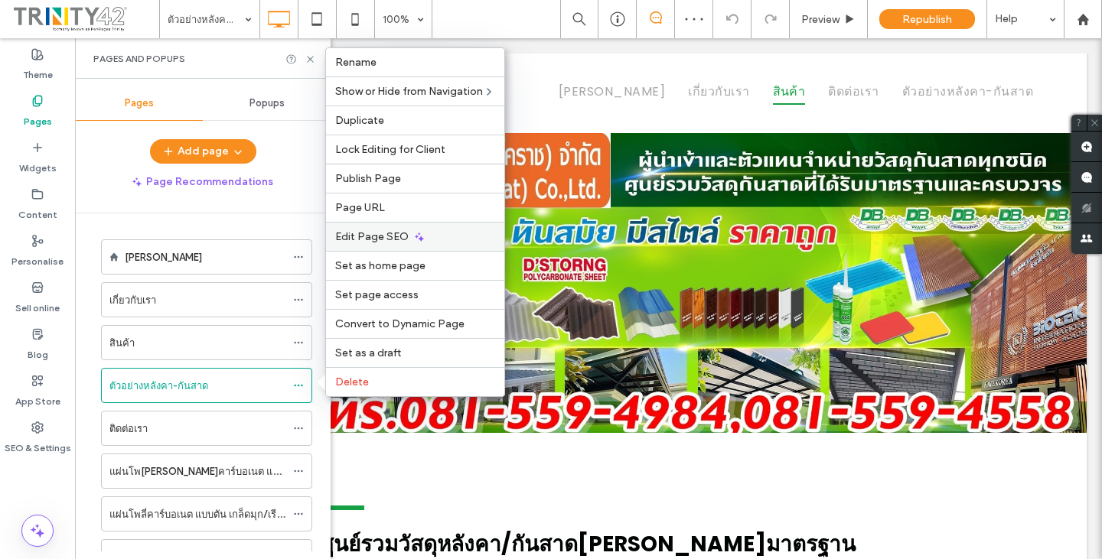
click at [440, 237] on div "Edit Page SEO" at bounding box center [415, 236] width 178 height 29
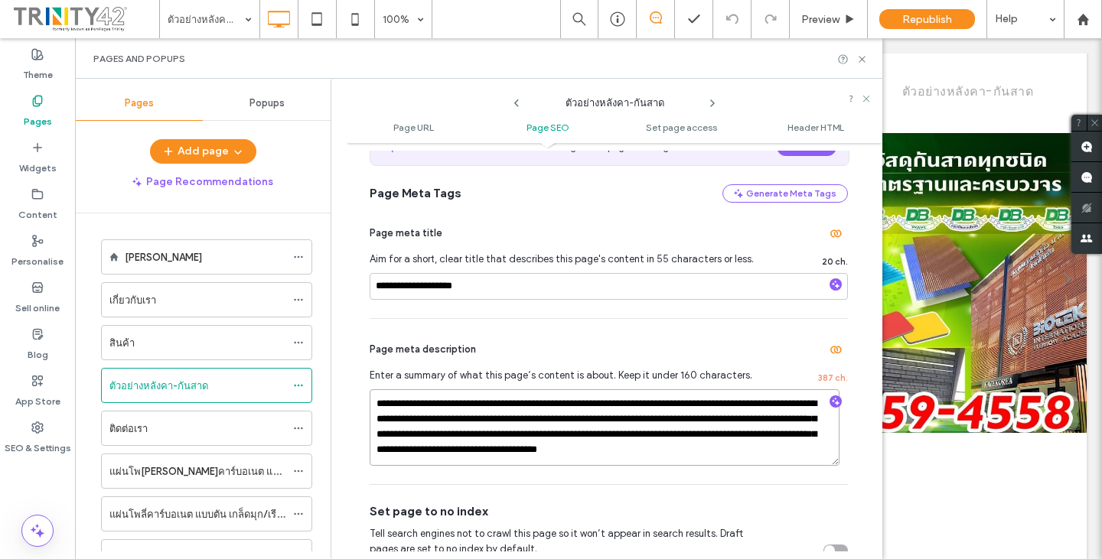
drag, startPoint x: 409, startPoint y: 451, endPoint x: 365, endPoint y: 388, distance: 76.4
click at [365, 388] on div "**********" at bounding box center [615, 351] width 536 height 401
click at [556, 267] on span "Aim for a short, clear title that describes this page's content in 55 character…" at bounding box center [566, 259] width 393 height 15
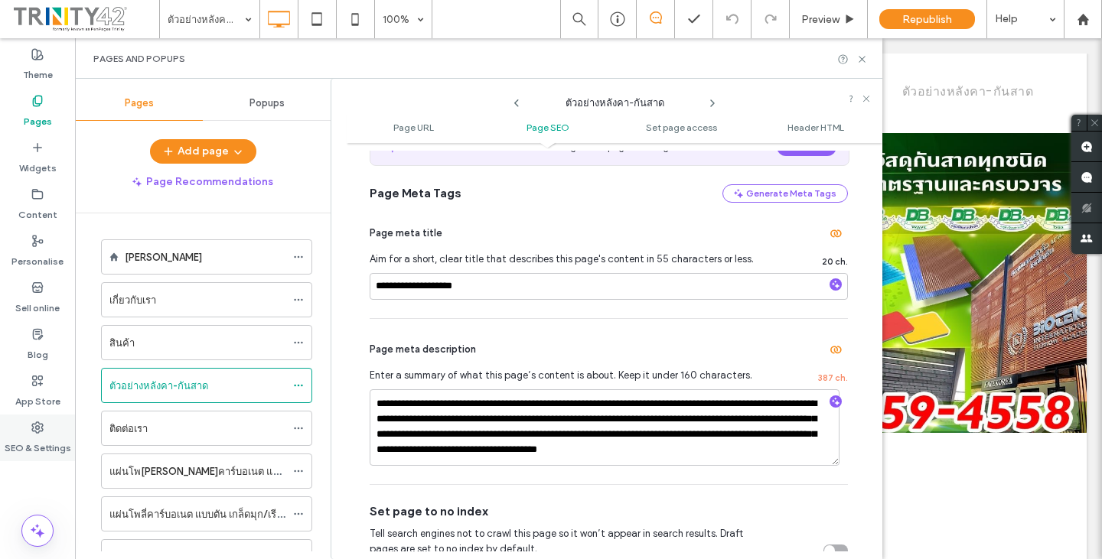
click at [41, 418] on div "SEO & Settings" at bounding box center [37, 438] width 75 height 47
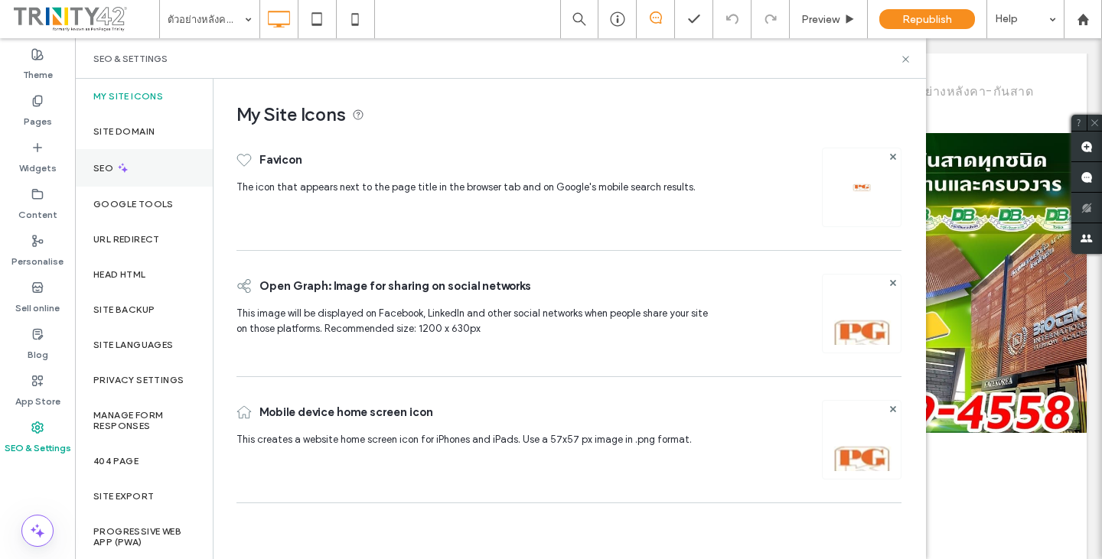
click at [141, 175] on div "SEO" at bounding box center [144, 168] width 138 height 38
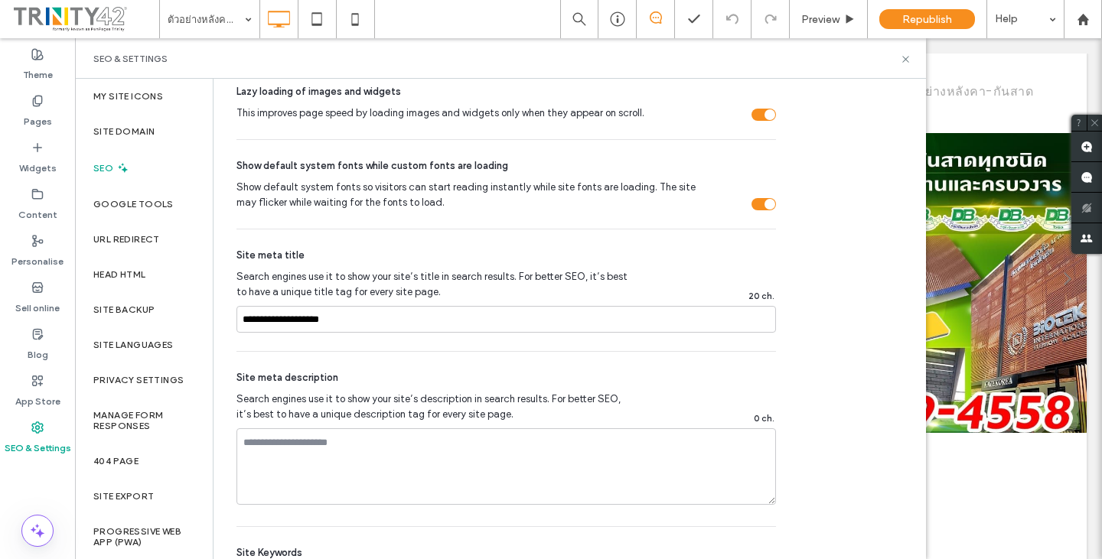
scroll to position [765, 0]
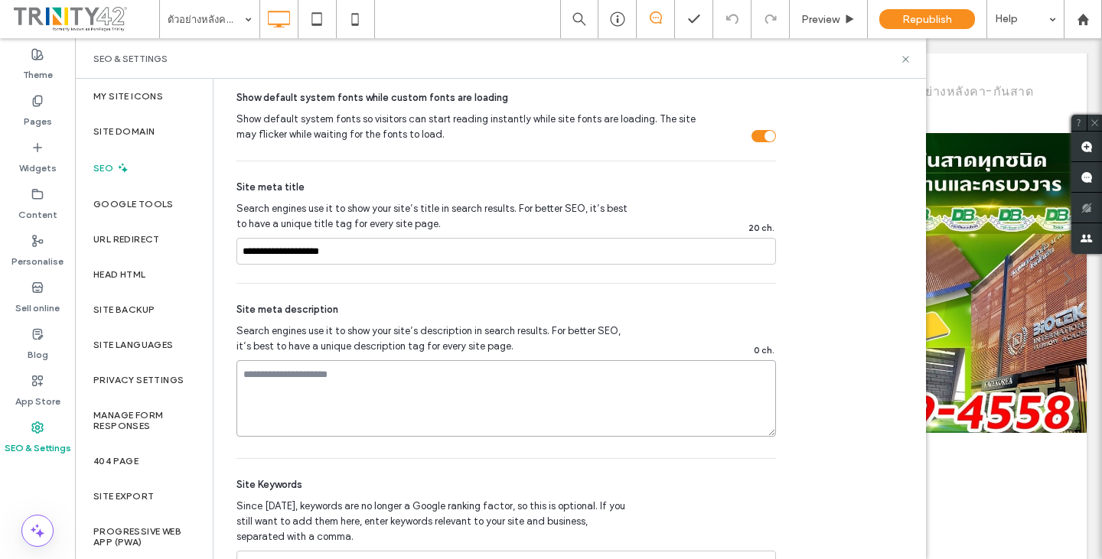
click at [351, 396] on textarea at bounding box center [507, 398] width 540 height 77
paste textarea "**********"
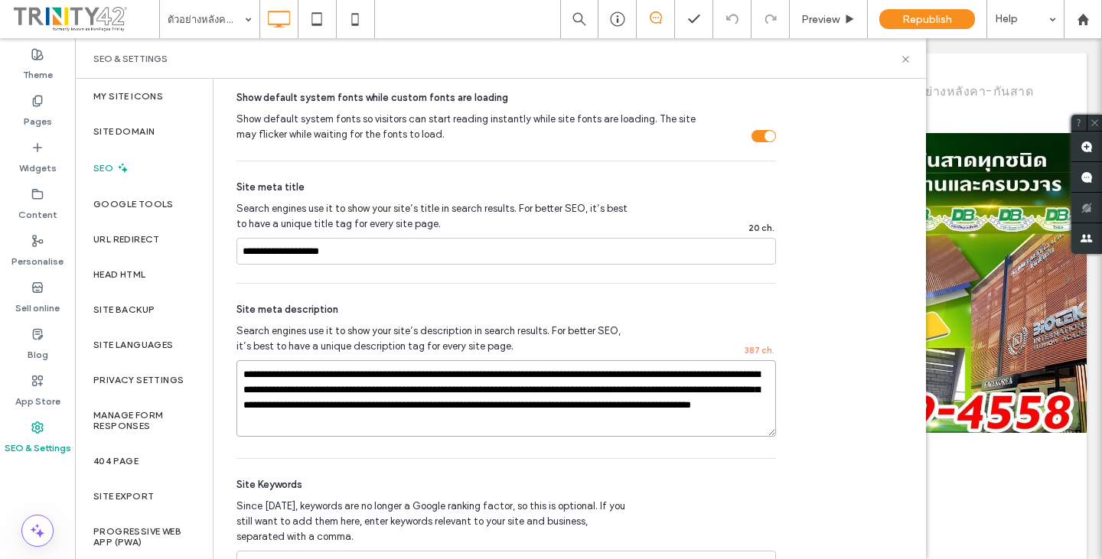
type textarea "**********"
click at [422, 279] on div "**********" at bounding box center [507, 222] width 540 height 122
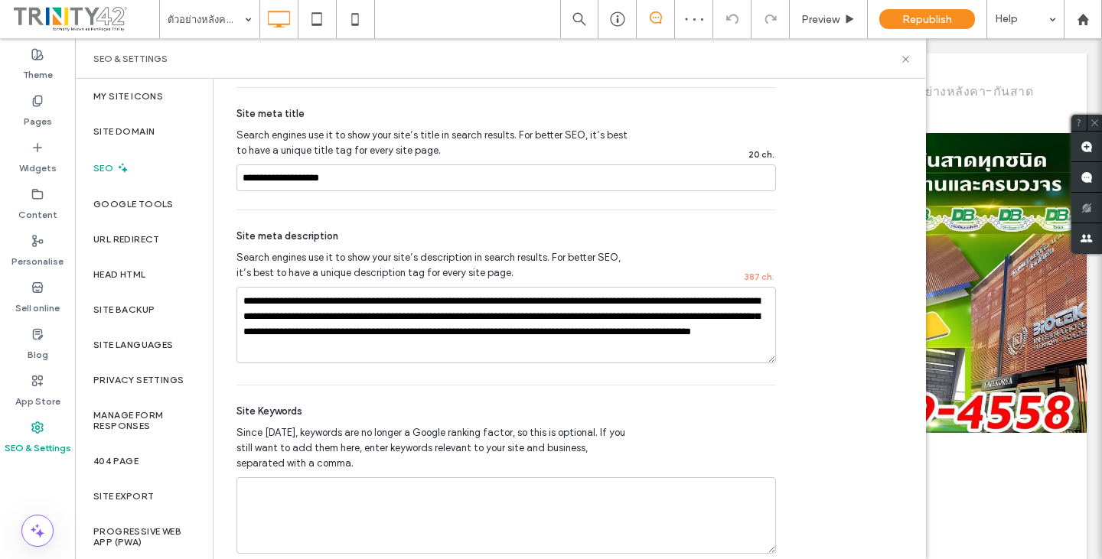
scroll to position [866, 0]
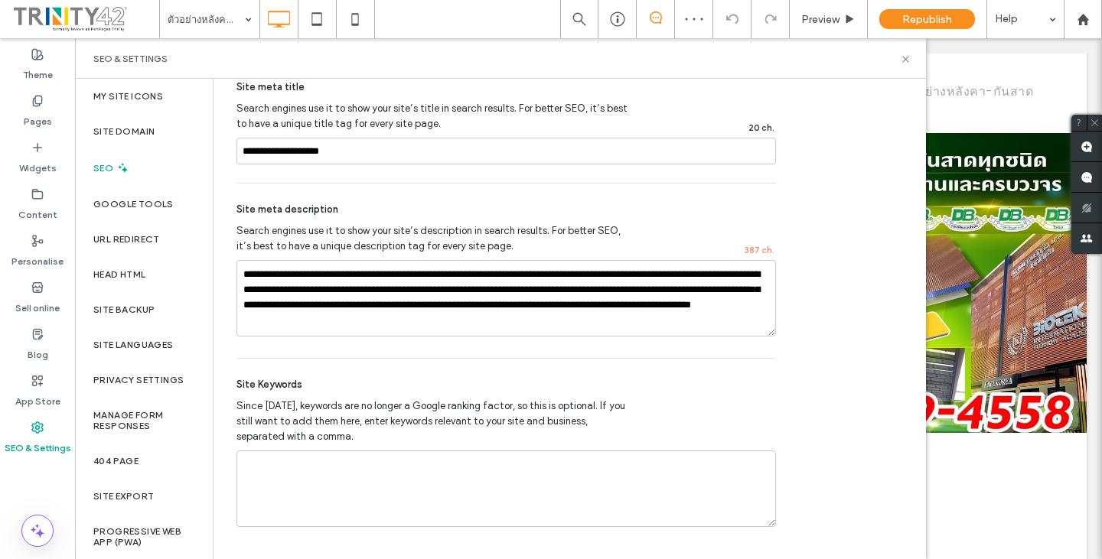
click at [726, 352] on div "**********" at bounding box center [507, 271] width 540 height 175
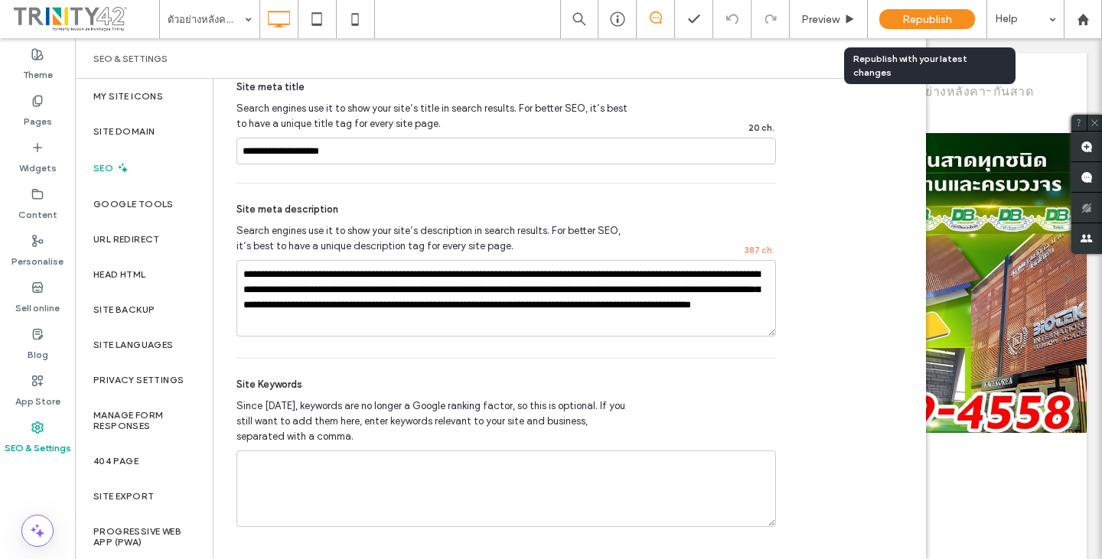
click at [938, 12] on div "Republish" at bounding box center [927, 19] width 96 height 20
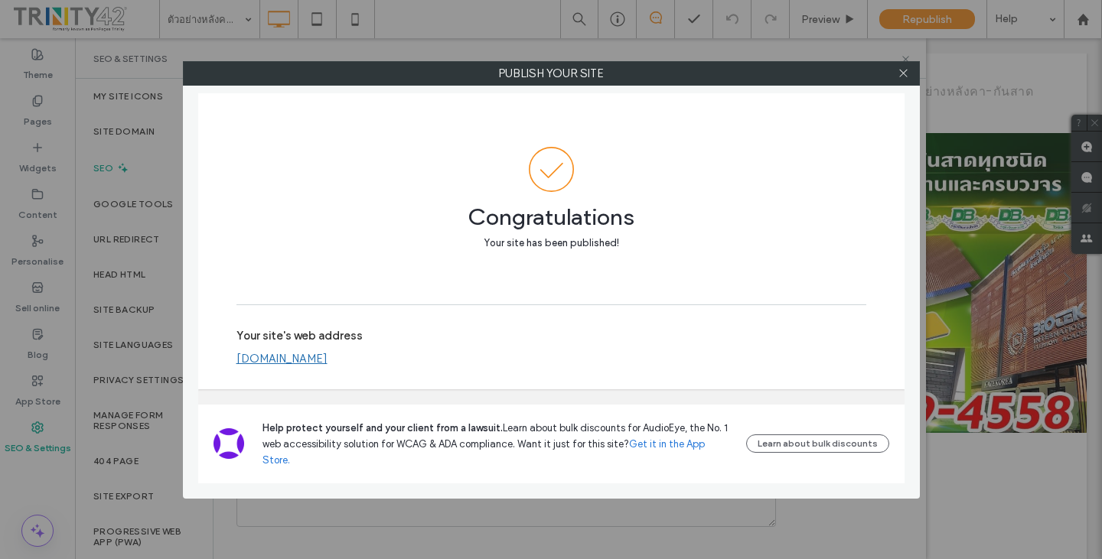
click at [1088, 18] on div "Publish your site Congratulations Your site has been published! Your site's web…" at bounding box center [551, 279] width 1102 height 559
click at [912, 69] on div at bounding box center [903, 73] width 23 height 23
click at [899, 77] on icon at bounding box center [903, 72] width 11 height 11
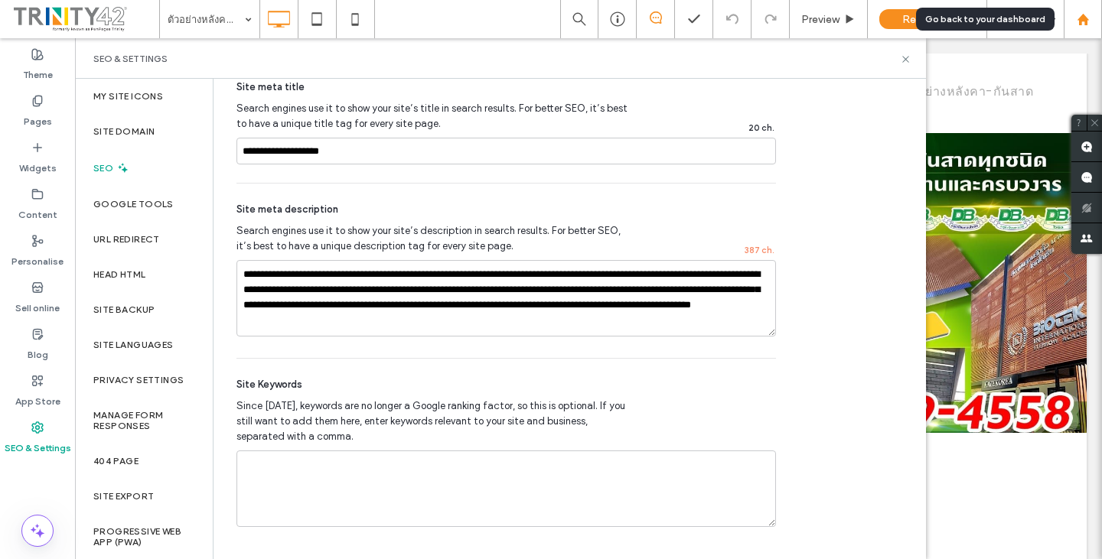
click at [1089, 14] on icon at bounding box center [1083, 19] width 13 height 13
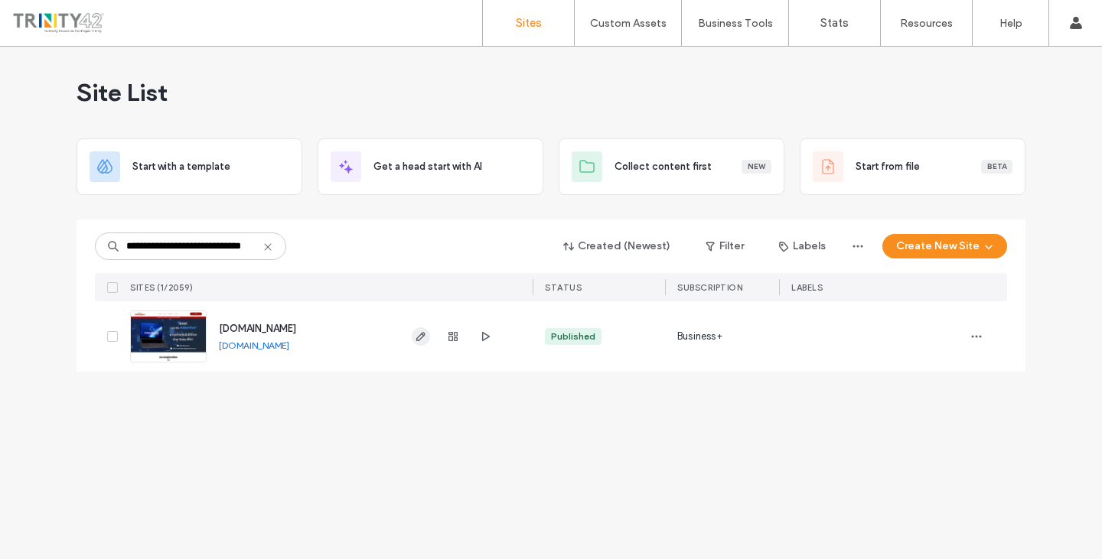
type input "**********"
click at [419, 338] on icon "button" at bounding box center [421, 337] width 12 height 12
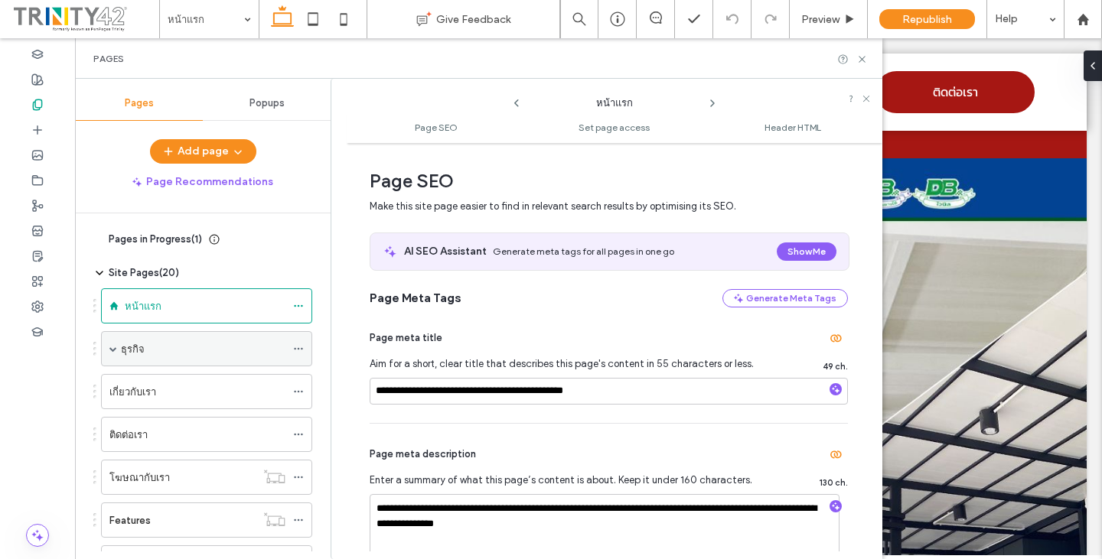
click at [299, 348] on use at bounding box center [298, 349] width 8 height 2
click at [239, 351] on div "ธุรกิจ" at bounding box center [203, 349] width 165 height 16
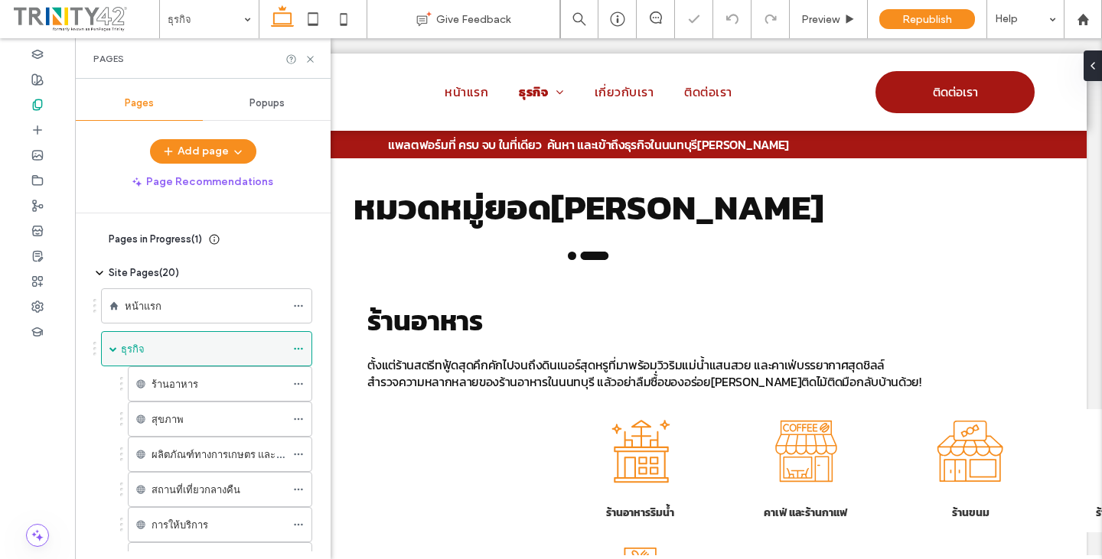
click at [299, 351] on icon at bounding box center [298, 349] width 11 height 11
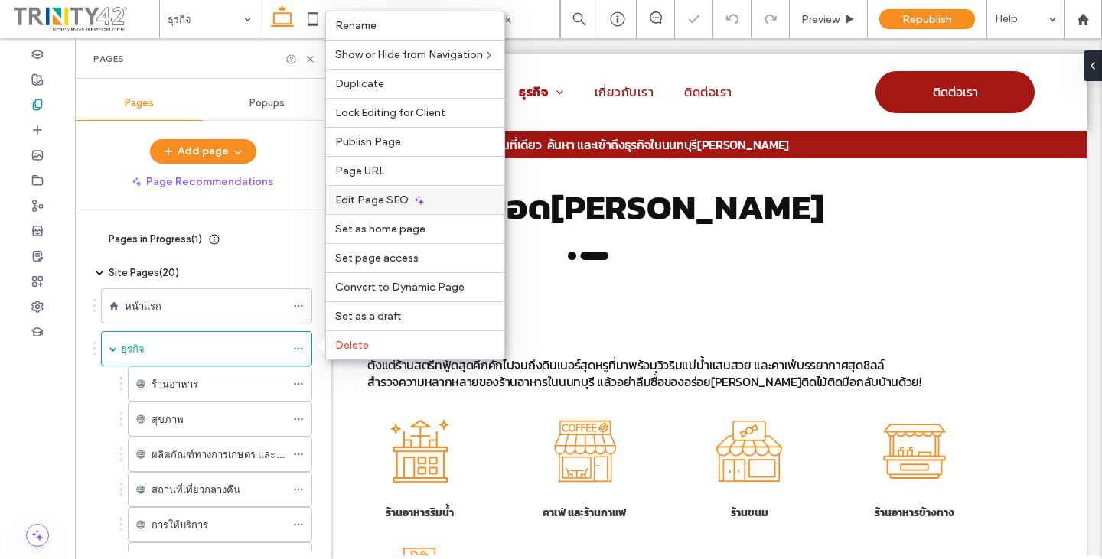
click at [413, 203] on icon at bounding box center [419, 200] width 12 height 12
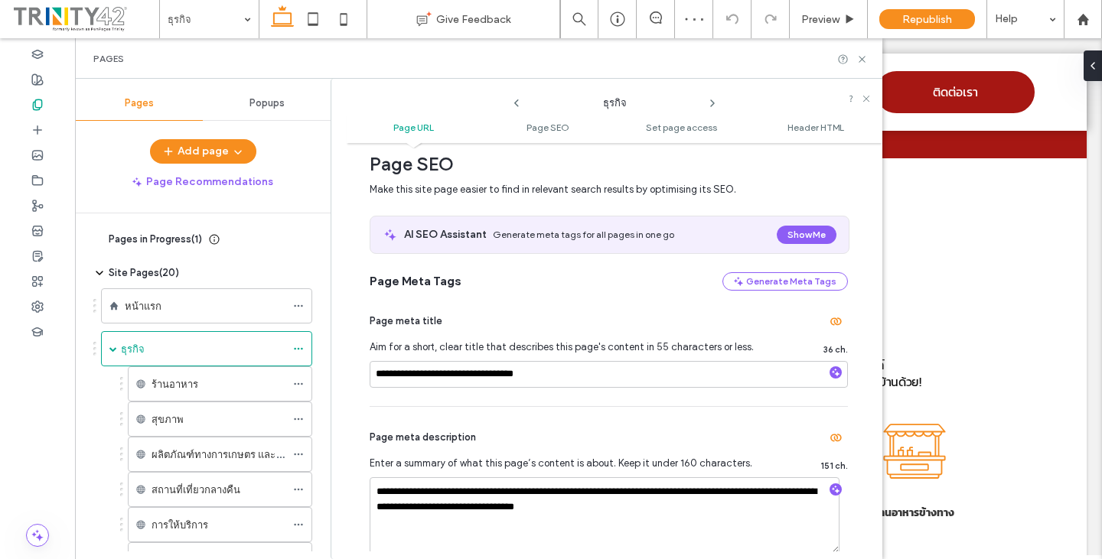
scroll to position [230, 0]
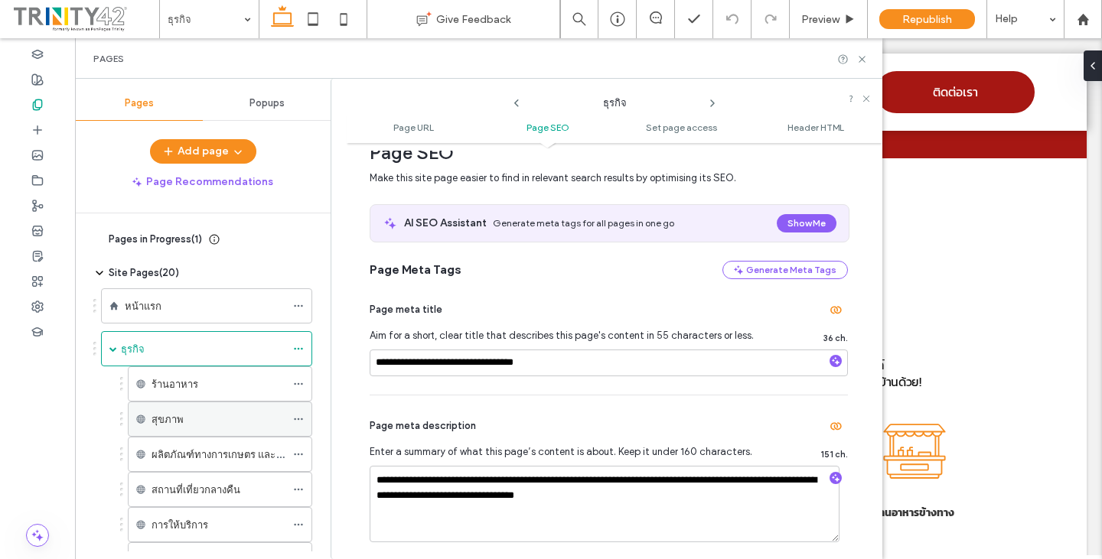
click at [306, 419] on div at bounding box center [302, 419] width 18 height 23
click at [299, 420] on icon at bounding box center [298, 419] width 11 height 11
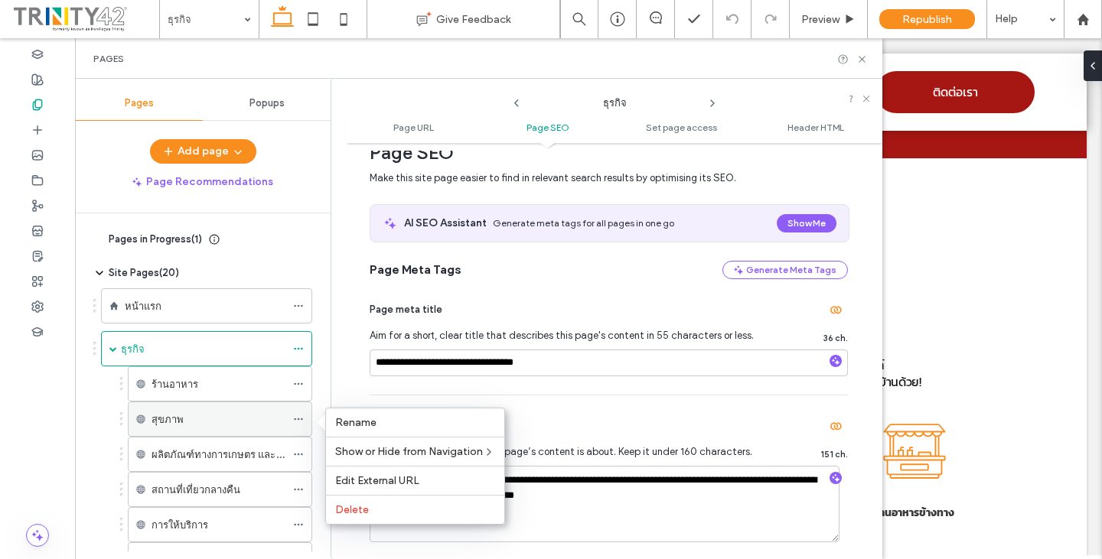
click at [205, 419] on div "สุขภาพ" at bounding box center [219, 420] width 134 height 16
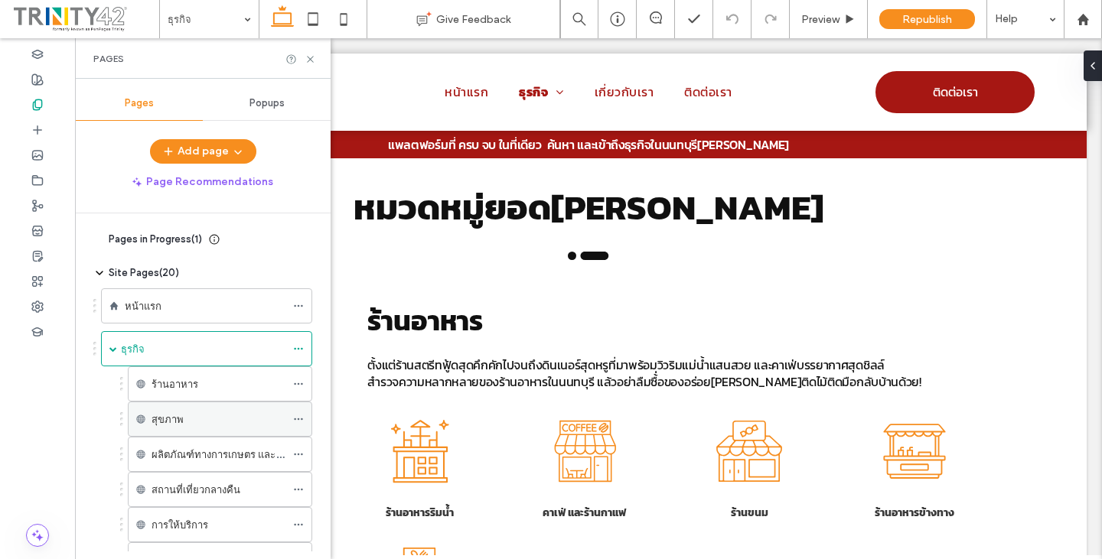
click at [299, 420] on icon at bounding box center [298, 419] width 11 height 11
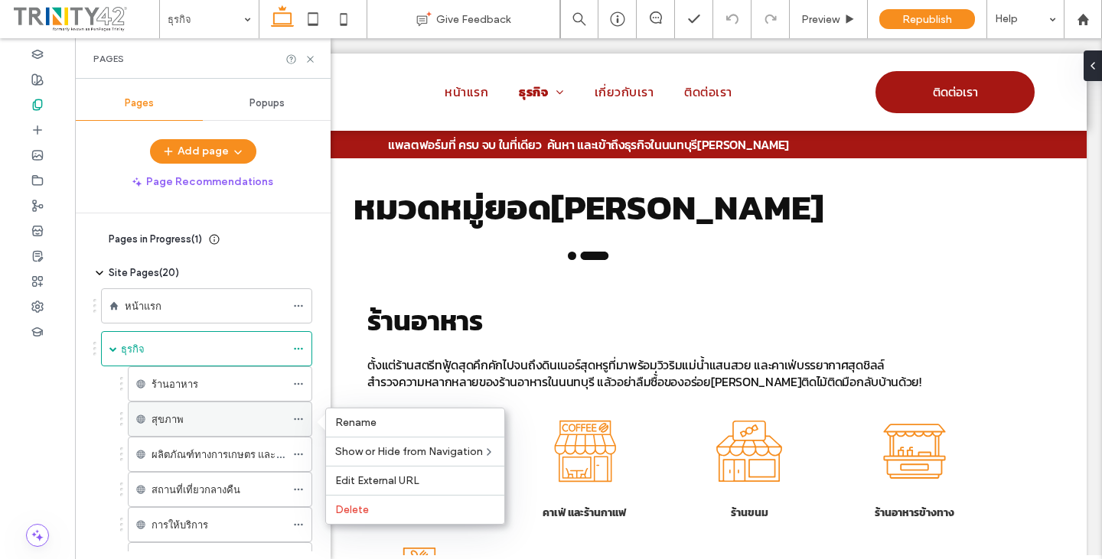
click at [266, 422] on div "สุขภาพ" at bounding box center [219, 420] width 134 height 16
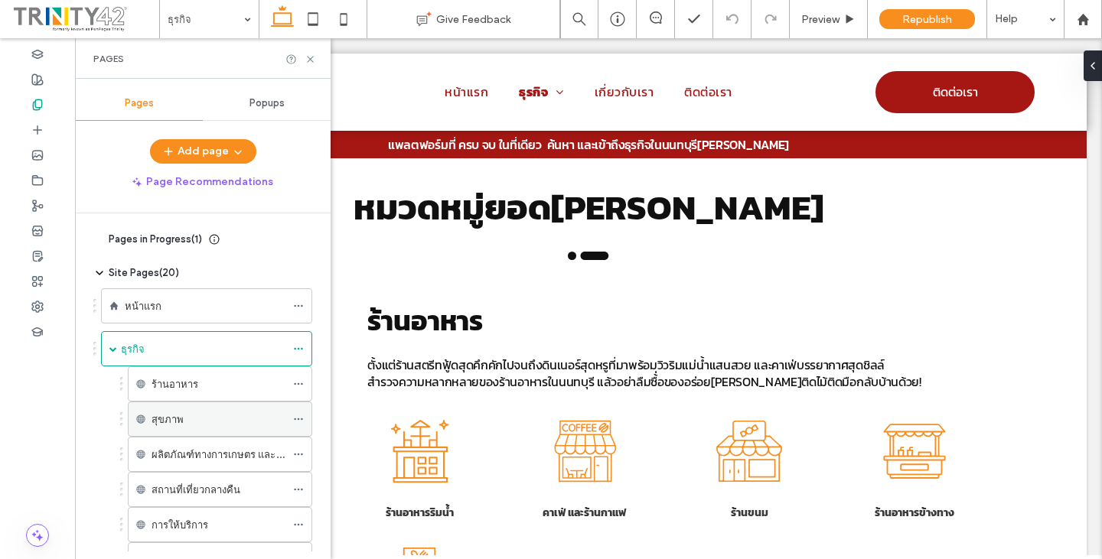
click at [210, 419] on div "สุขภาพ" at bounding box center [219, 420] width 134 height 16
click at [298, 418] on icon at bounding box center [298, 419] width 11 height 11
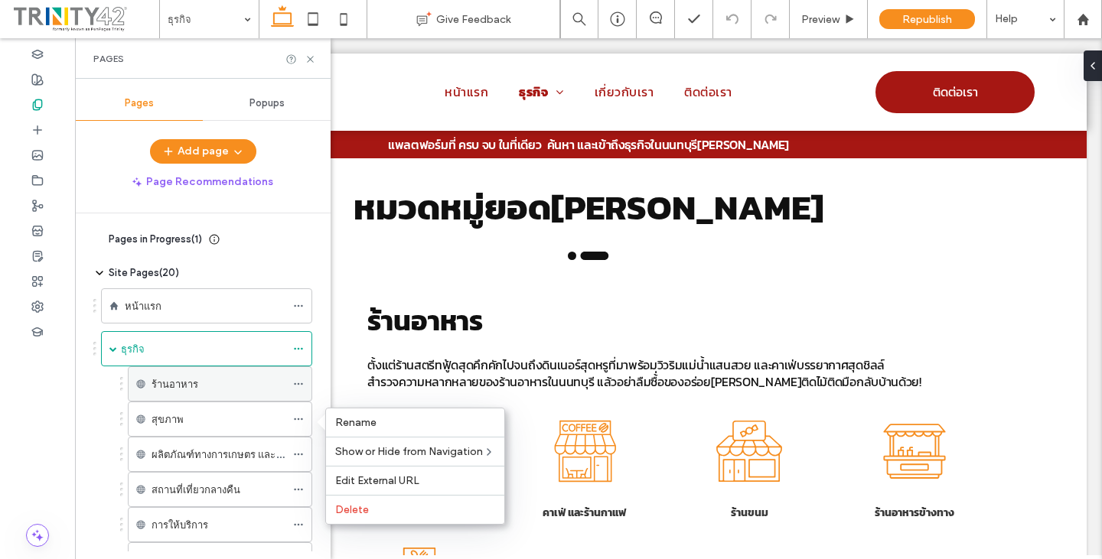
click at [257, 383] on div "ร้านอาหาร" at bounding box center [219, 385] width 134 height 16
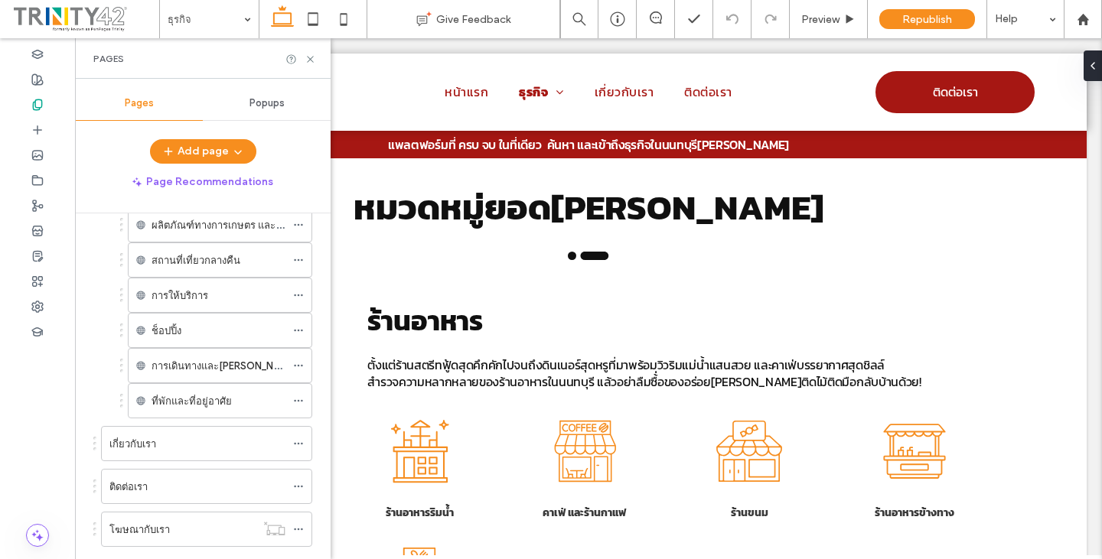
drag, startPoint x: 194, startPoint y: 449, endPoint x: 203, endPoint y: 451, distance: 9.3
click at [194, 450] on div "เกี่ยวกับเรา" at bounding box center [197, 444] width 176 height 16
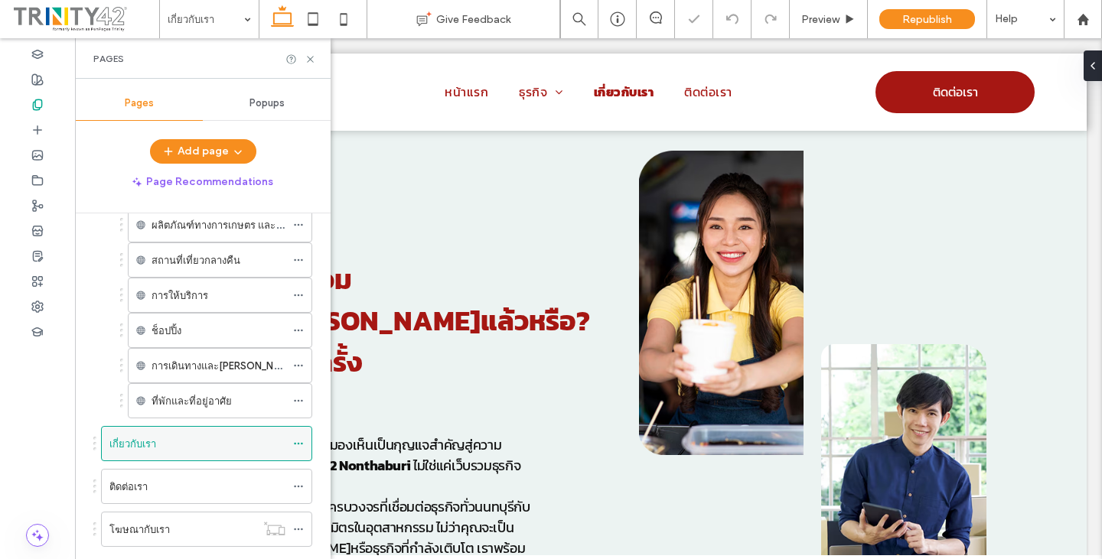
click at [297, 447] on icon at bounding box center [298, 444] width 11 height 11
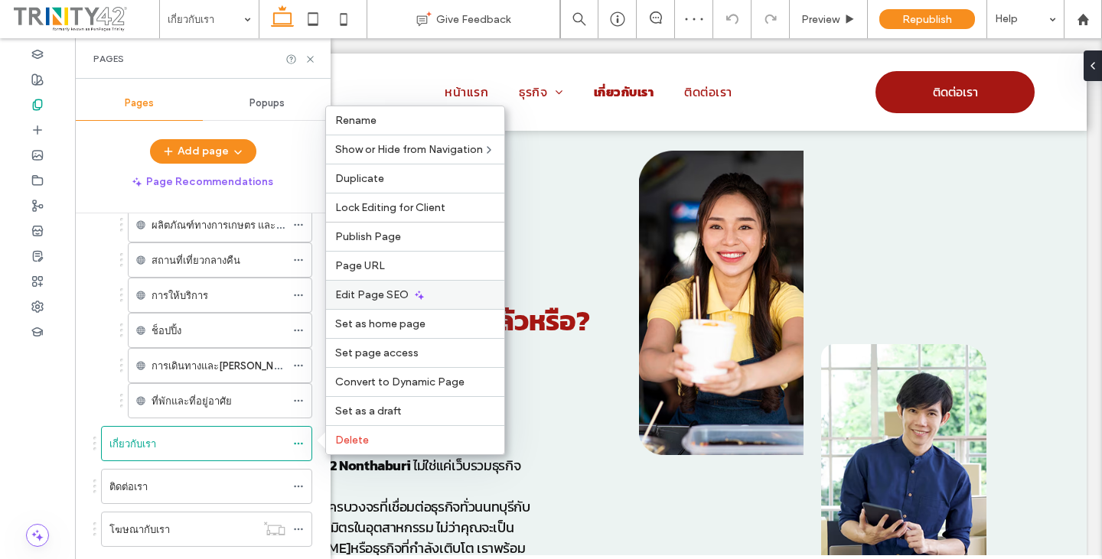
click at [359, 292] on span "Edit Page SEO" at bounding box center [371, 295] width 73 height 13
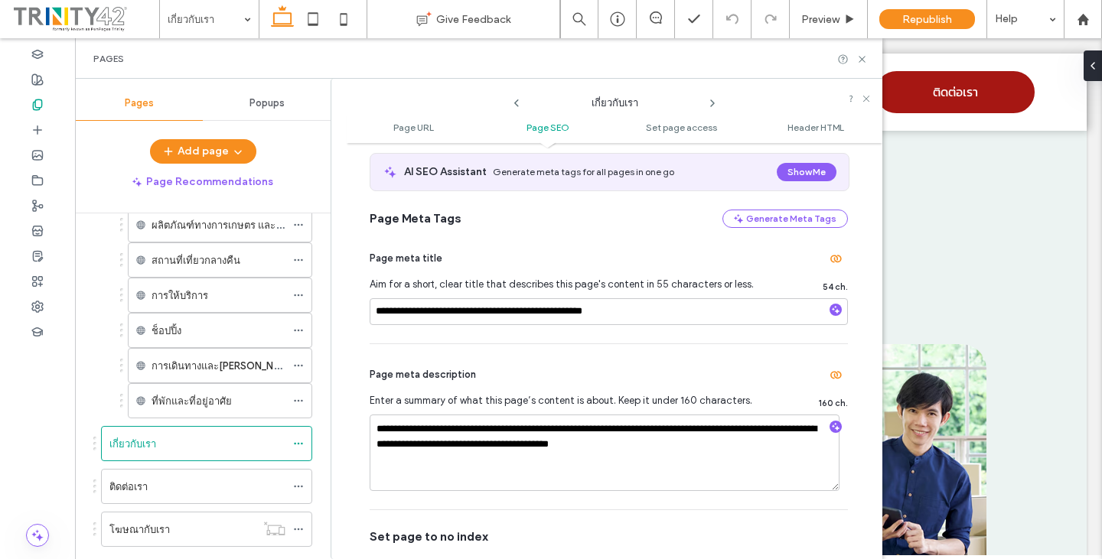
scroll to position [306, 0]
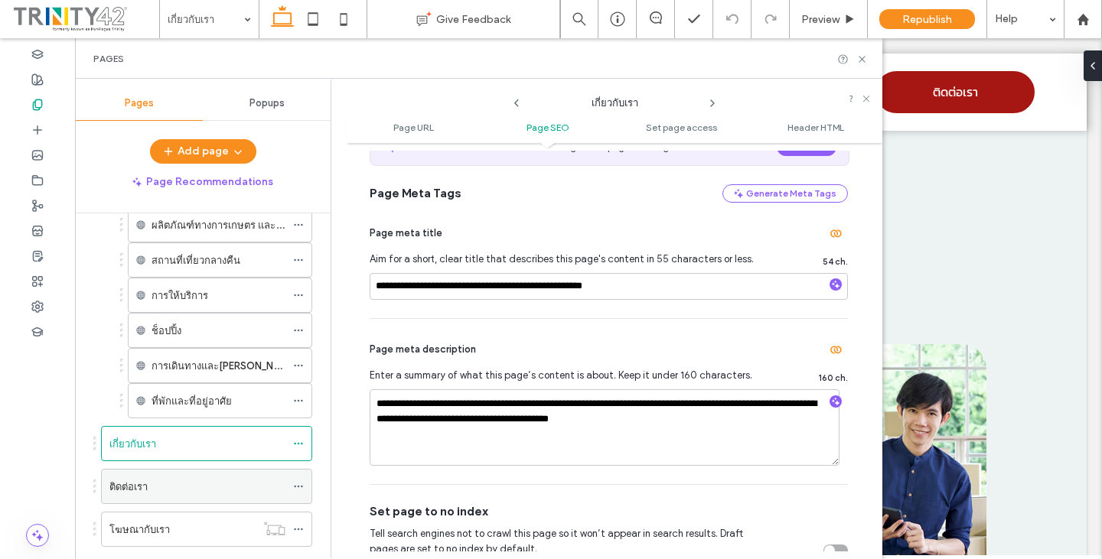
click at [227, 481] on div "ติดต่อเรา" at bounding box center [197, 487] width 176 height 16
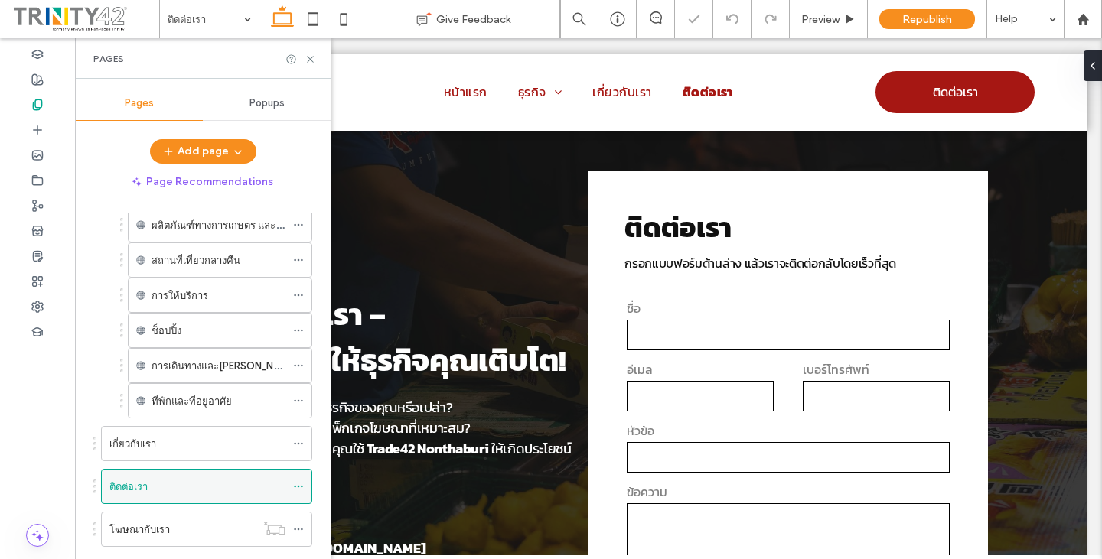
click at [296, 485] on icon at bounding box center [298, 486] width 11 height 11
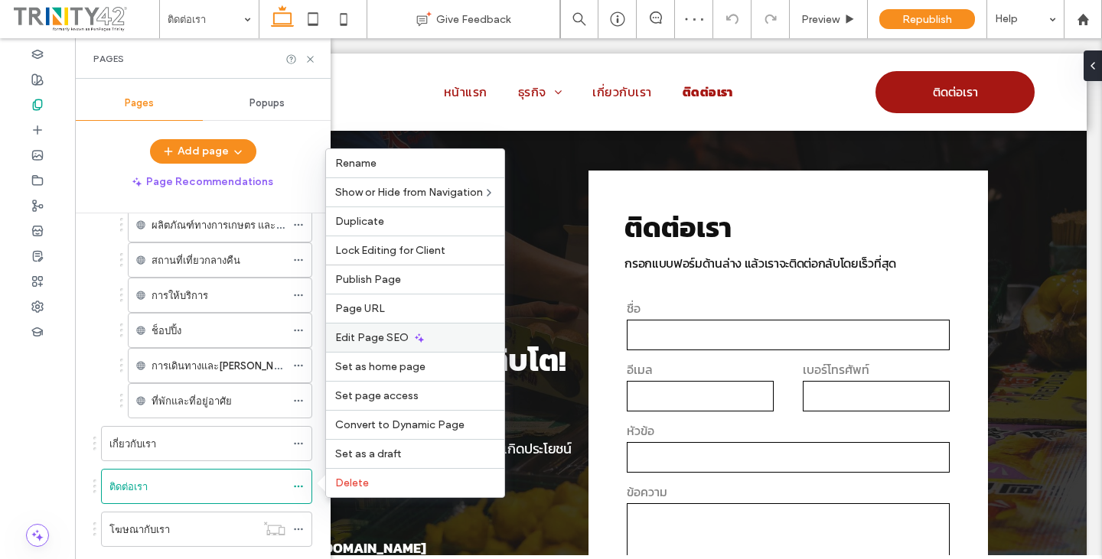
click at [358, 334] on span "Edit Page SEO" at bounding box center [371, 337] width 73 height 13
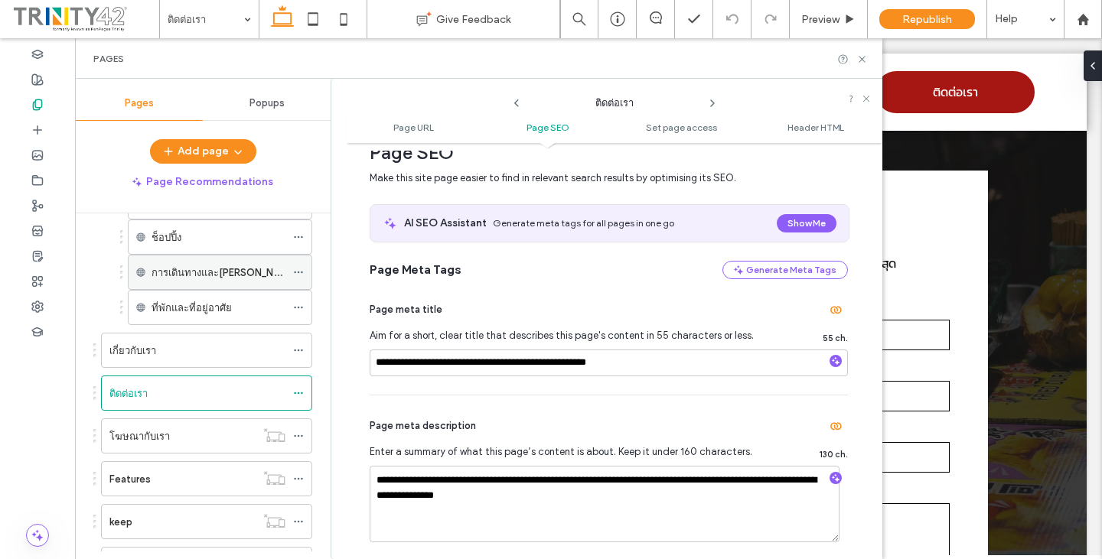
scroll to position [383, 0]
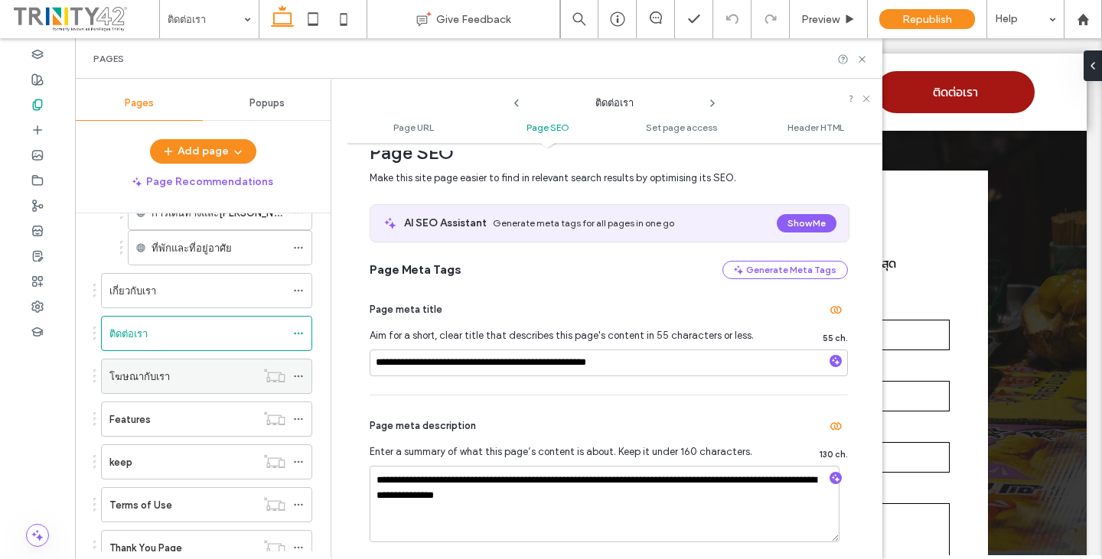
click at [209, 372] on div "โฆษณากับเรา" at bounding box center [182, 377] width 146 height 16
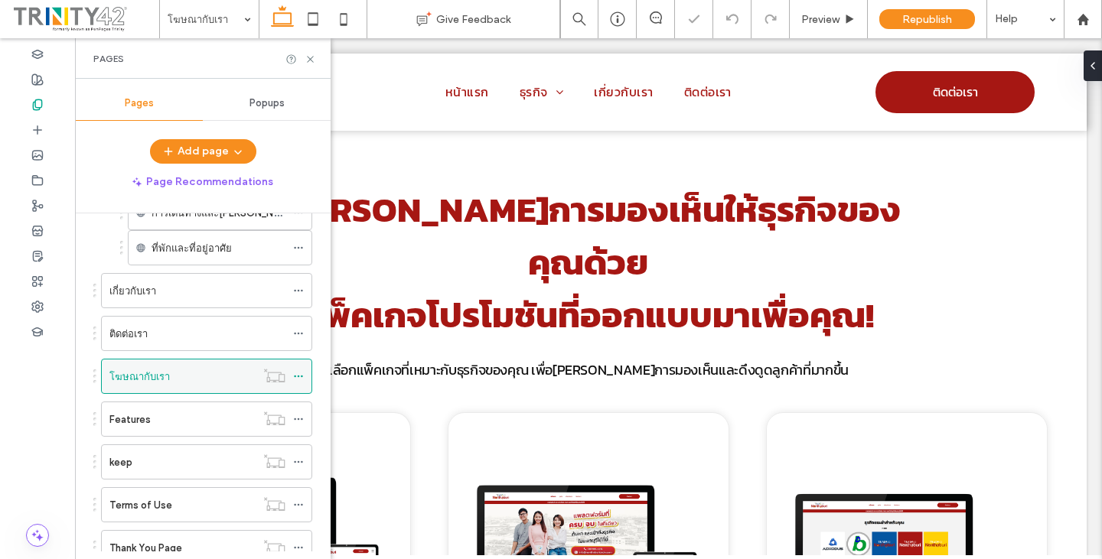
click at [299, 377] on icon at bounding box center [298, 376] width 11 height 11
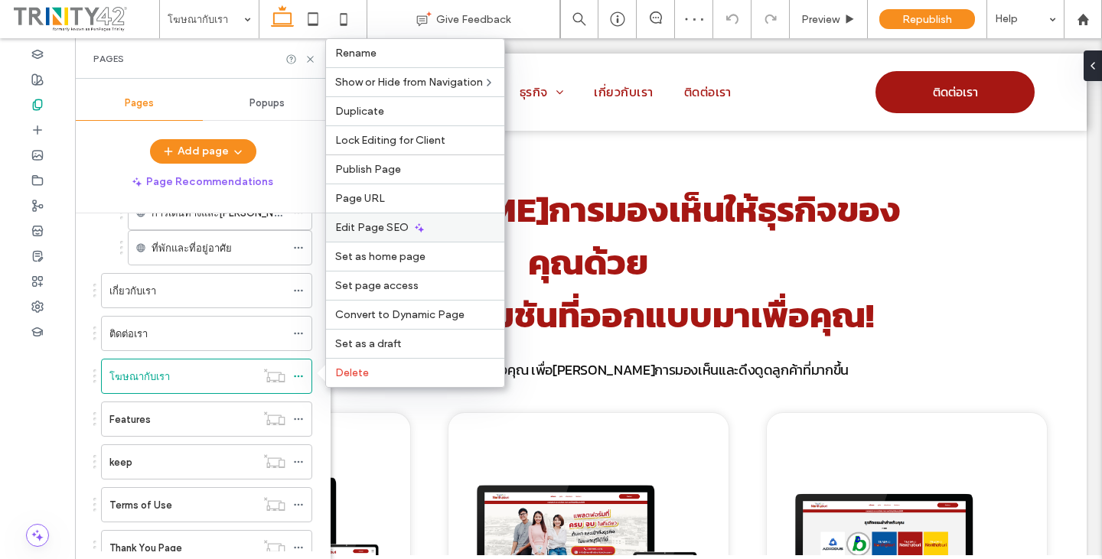
click at [383, 227] on span "Edit Page SEO" at bounding box center [371, 227] width 73 height 13
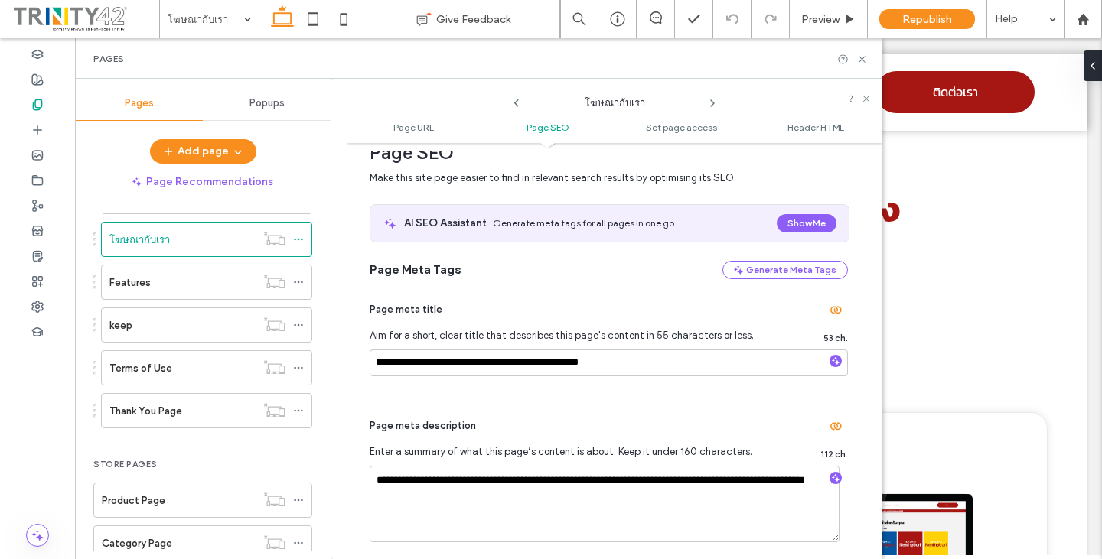
scroll to position [536, 0]
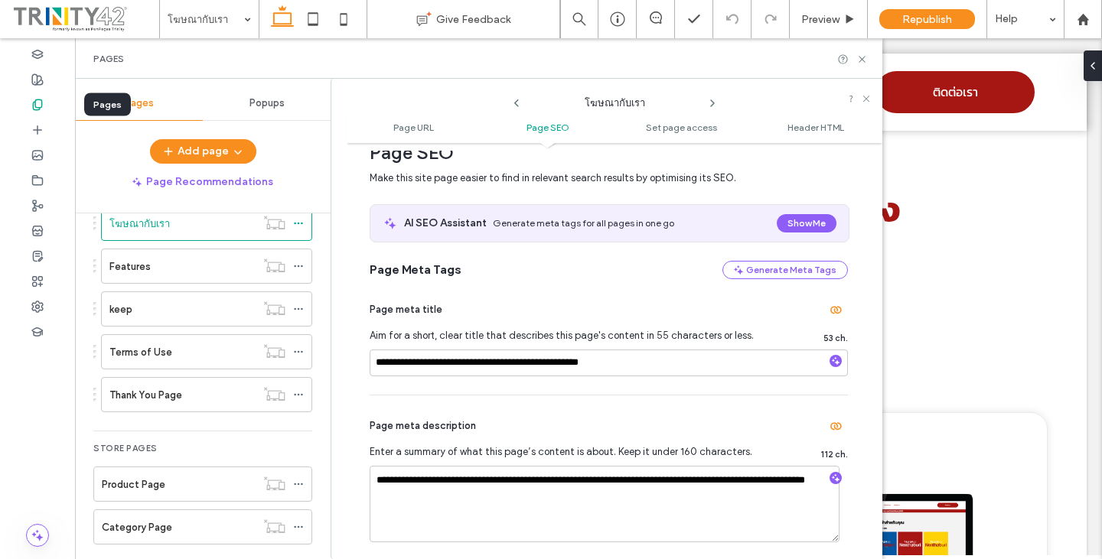
click at [38, 101] on icon at bounding box center [37, 105] width 12 height 12
click at [38, 298] on div at bounding box center [37, 306] width 75 height 25
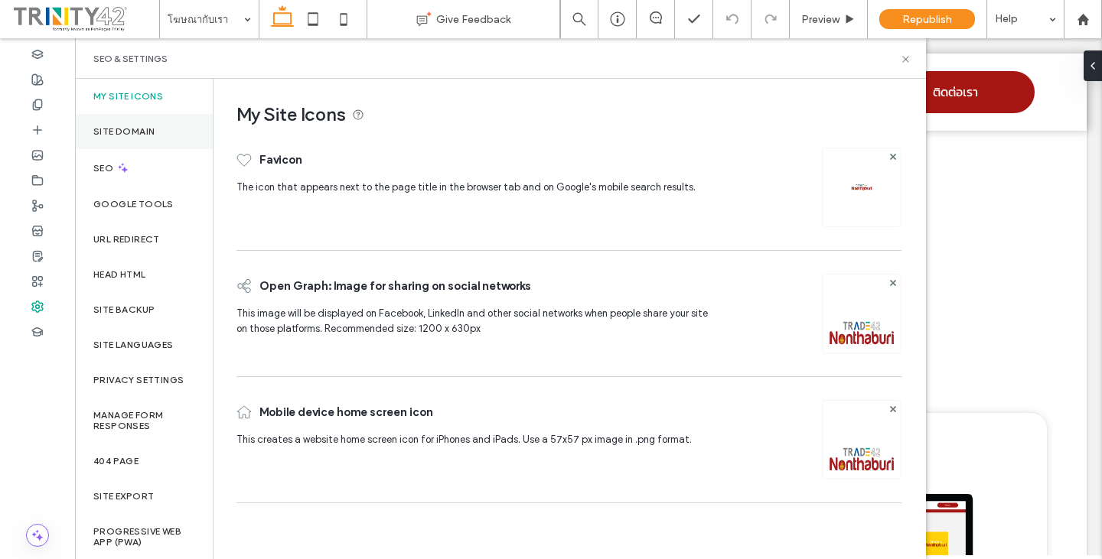
click at [181, 129] on div "Site Domain" at bounding box center [144, 131] width 138 height 35
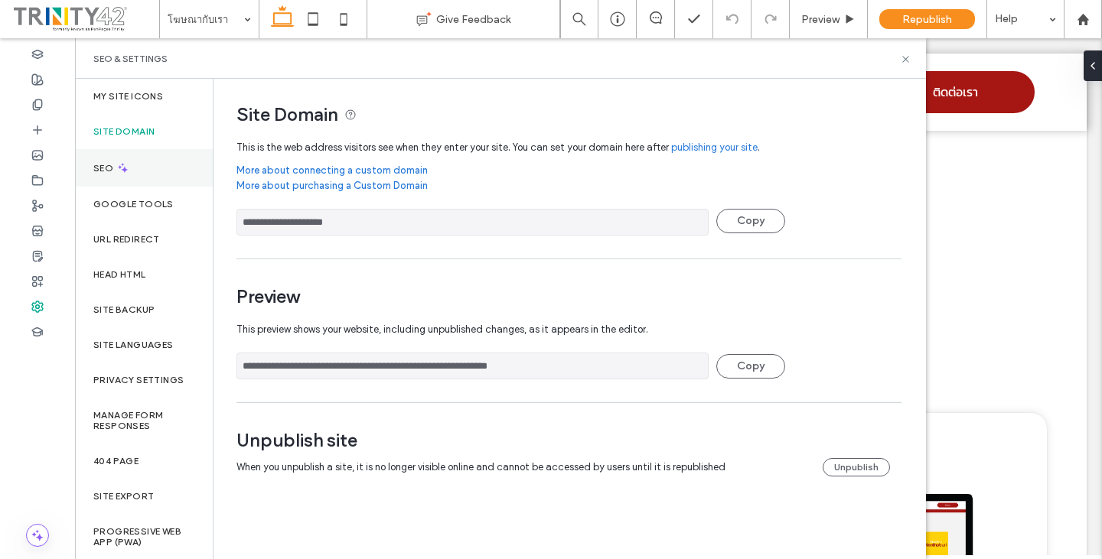
click at [152, 173] on div "SEO" at bounding box center [144, 168] width 138 height 38
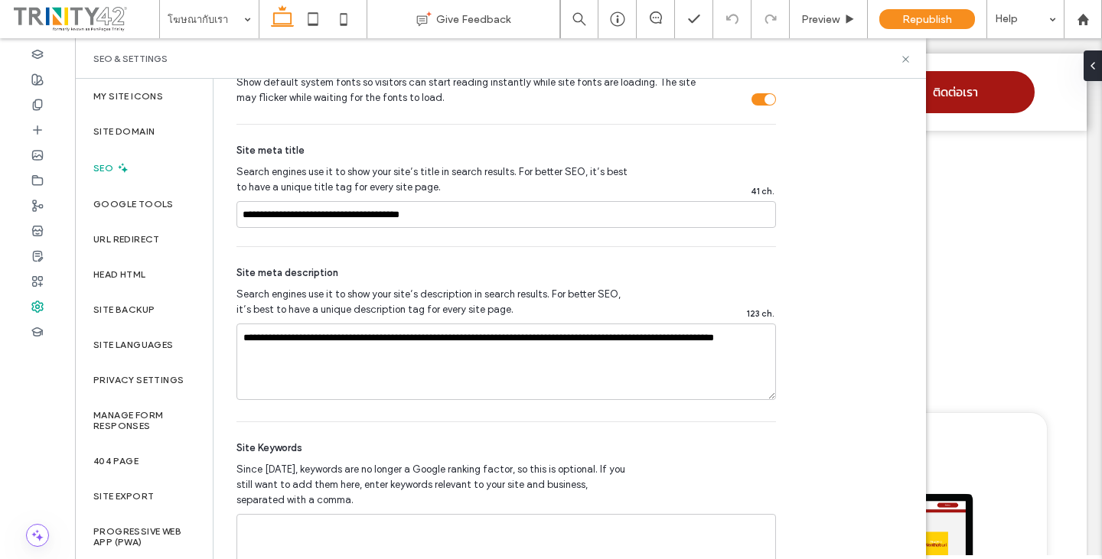
scroll to position [866, 0]
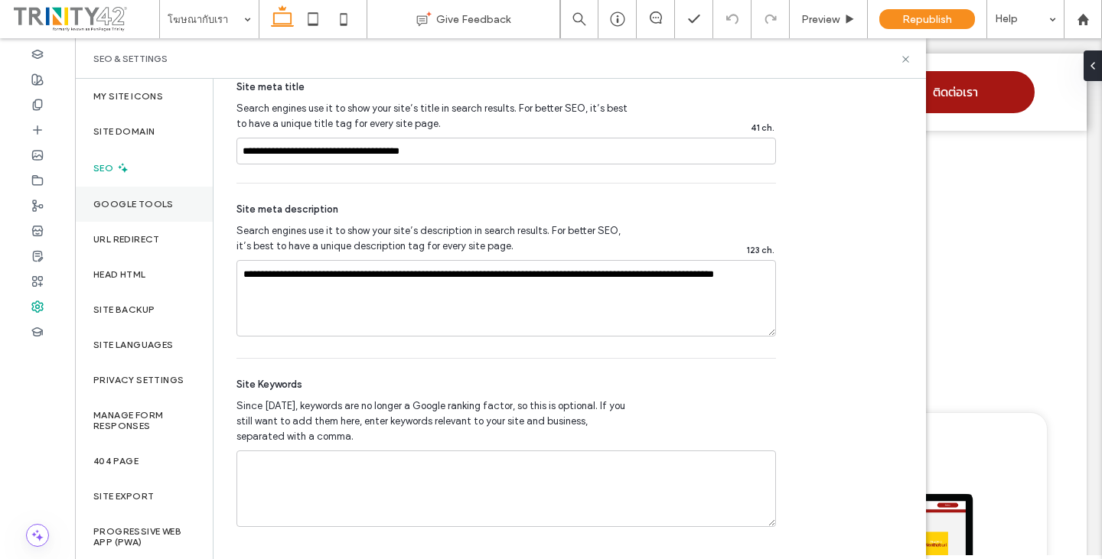
click at [152, 201] on label "Google Tools" at bounding box center [133, 204] width 80 height 11
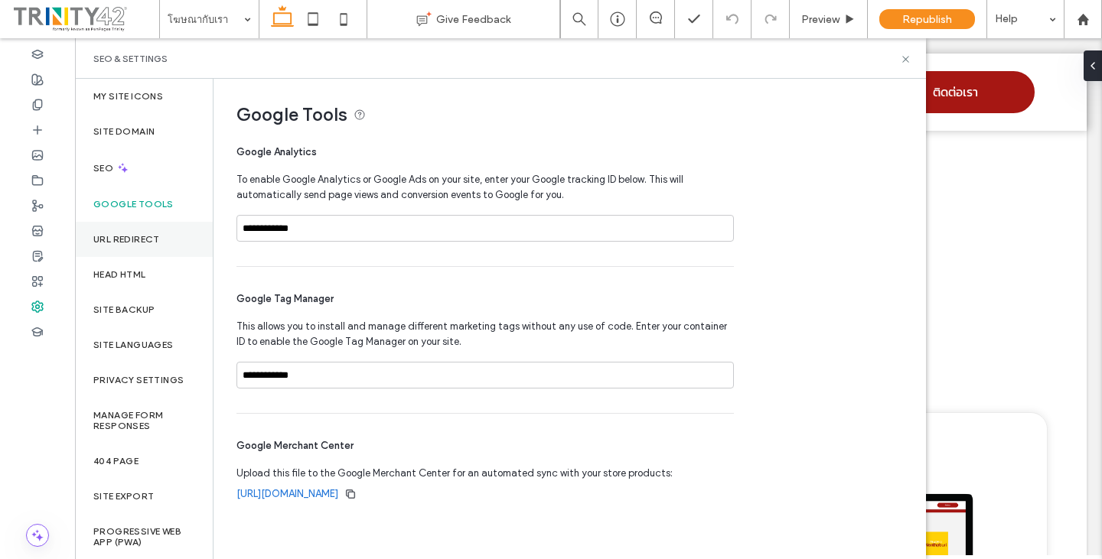
click at [145, 240] on label "URL Redirect" at bounding box center [126, 239] width 67 height 11
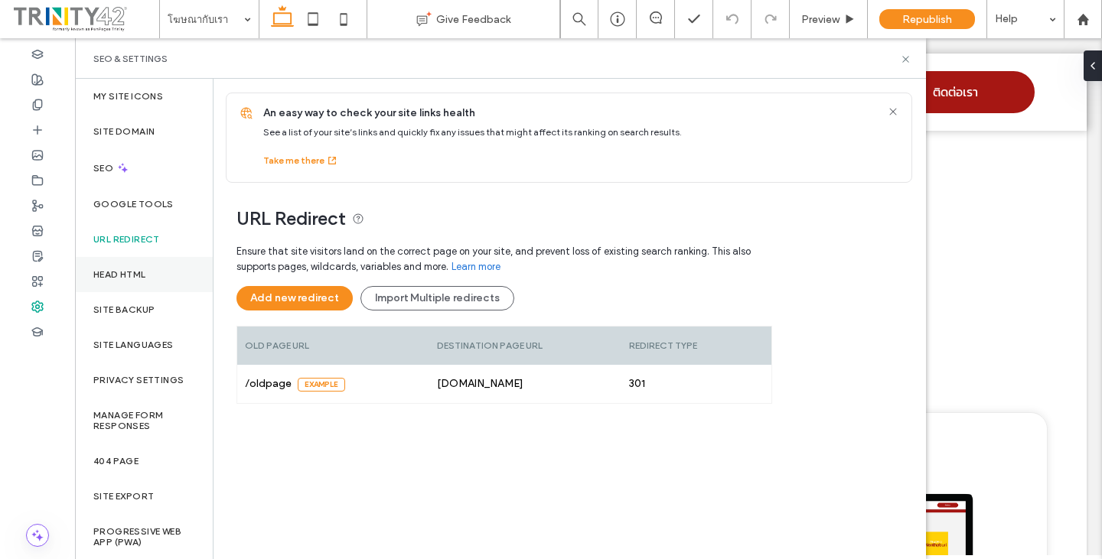
click at [143, 272] on label "Head HTML" at bounding box center [119, 274] width 53 height 11
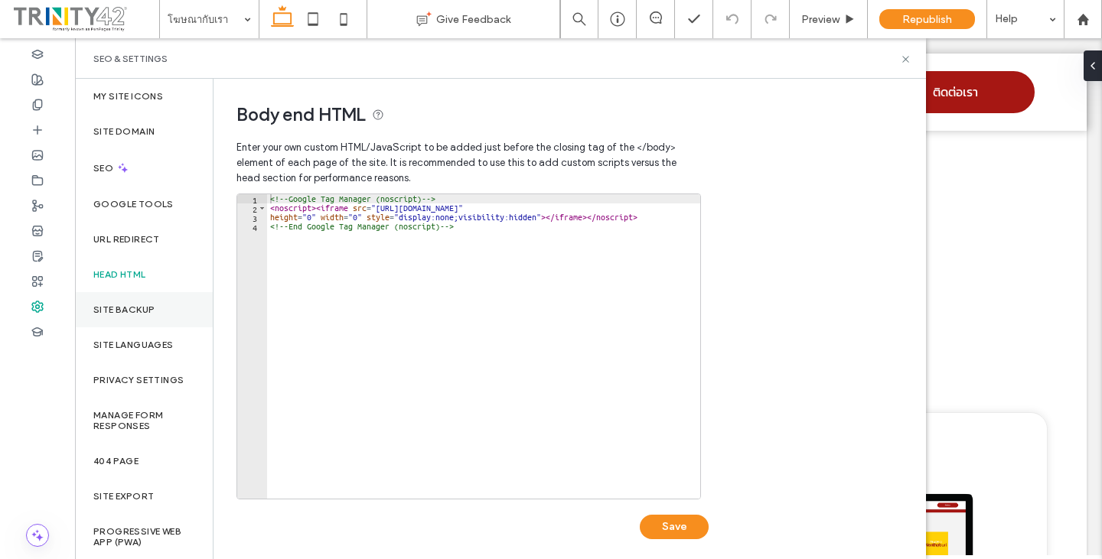
click at [140, 300] on div "Site backup" at bounding box center [144, 309] width 138 height 35
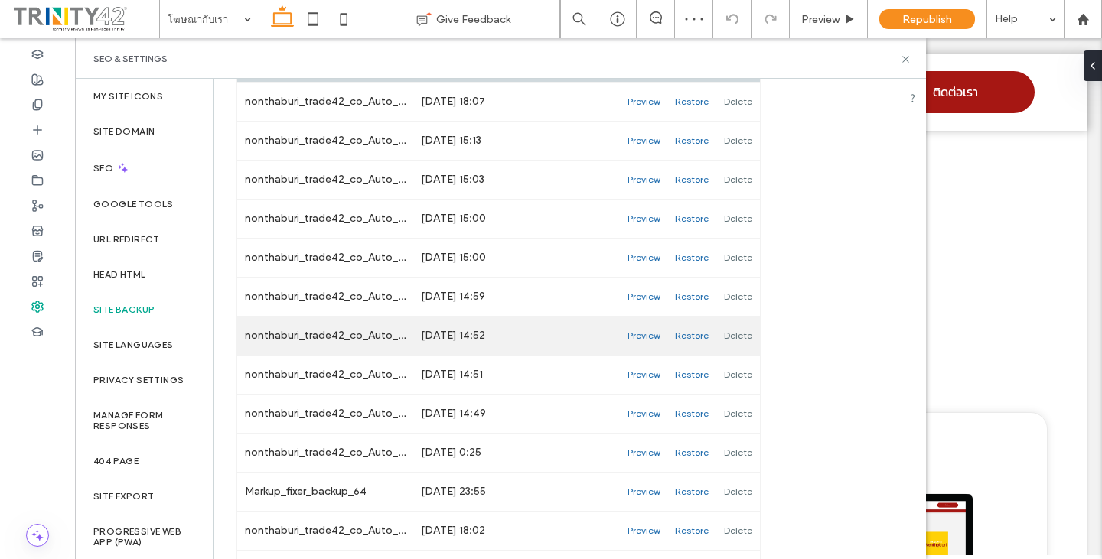
scroll to position [383, 0]
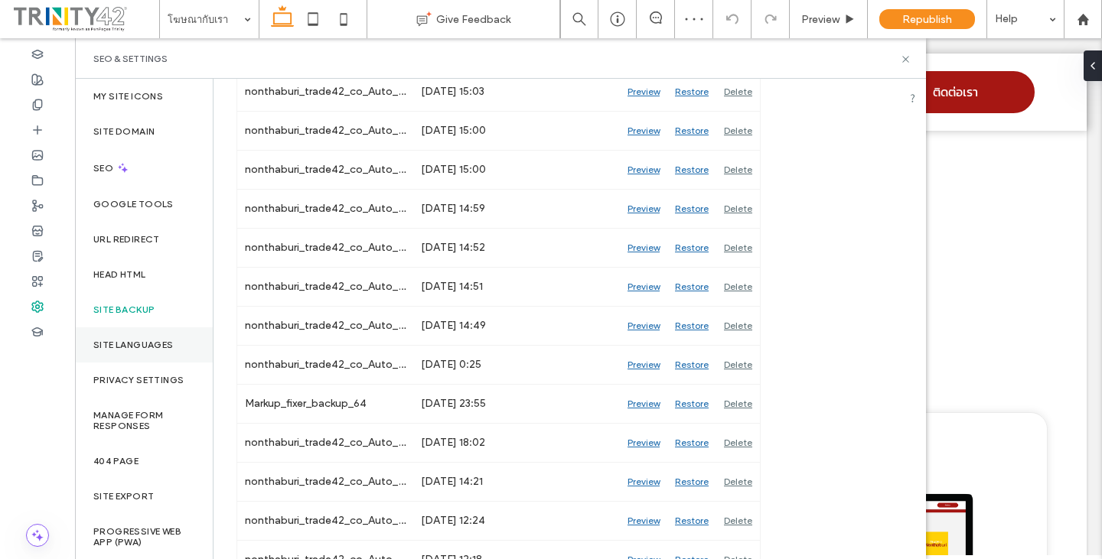
click at [126, 343] on label "Site Languages" at bounding box center [133, 345] width 80 height 11
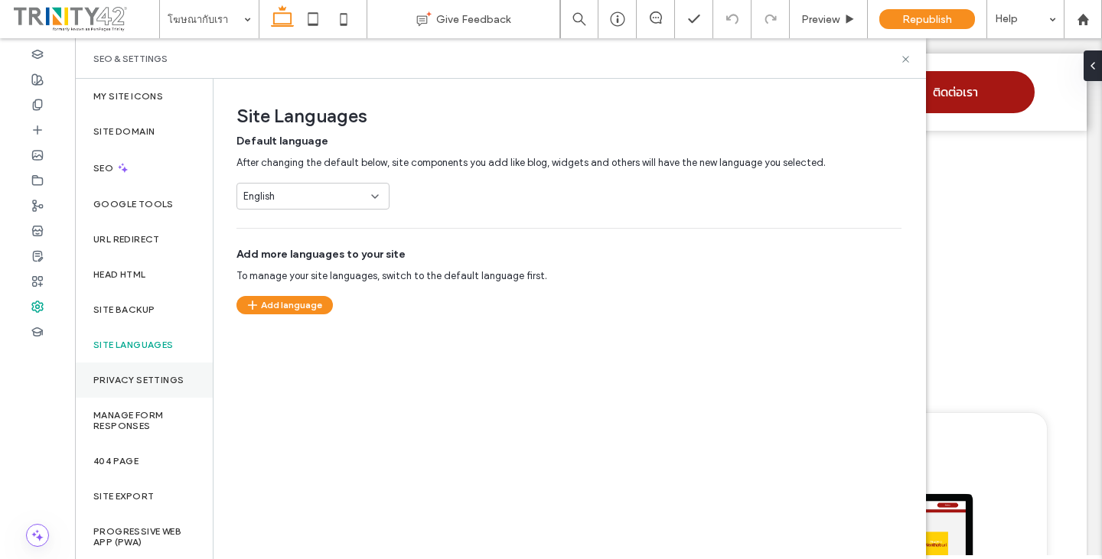
click at [171, 394] on div "Privacy Settings" at bounding box center [144, 380] width 138 height 35
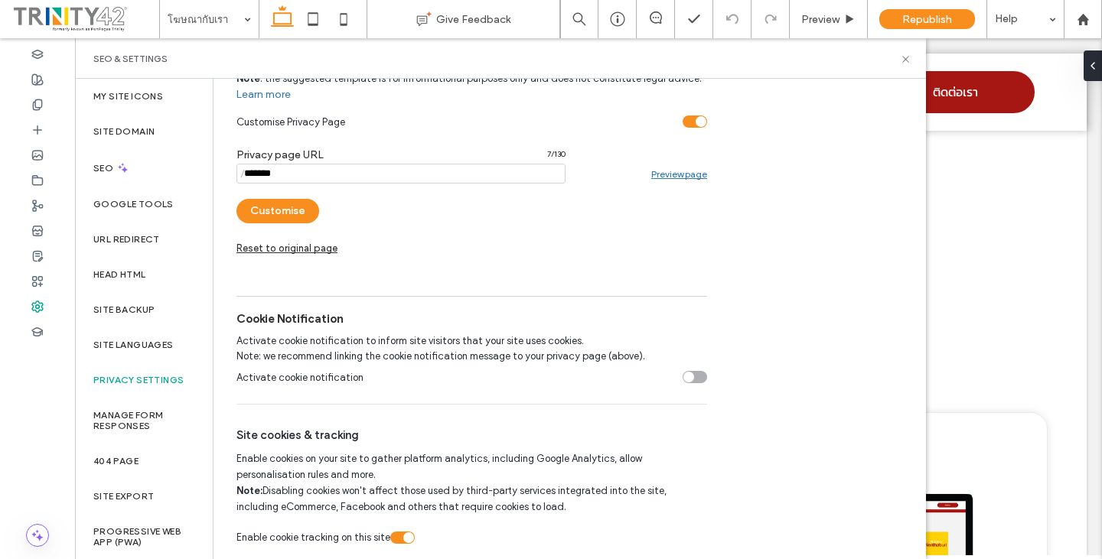
scroll to position [184, 0]
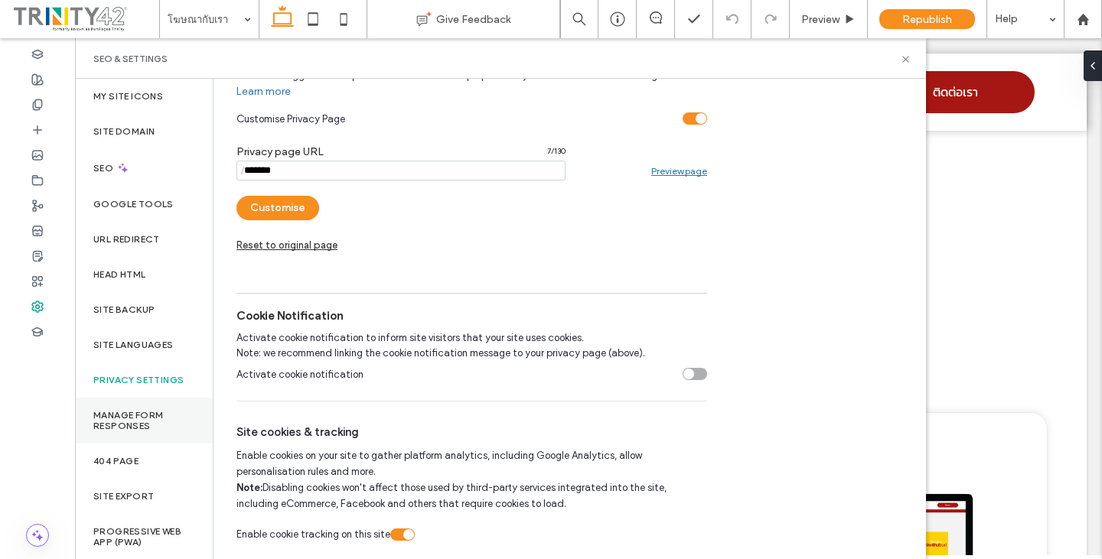
click at [137, 429] on label "Manage Form Responses" at bounding box center [143, 420] width 101 height 21
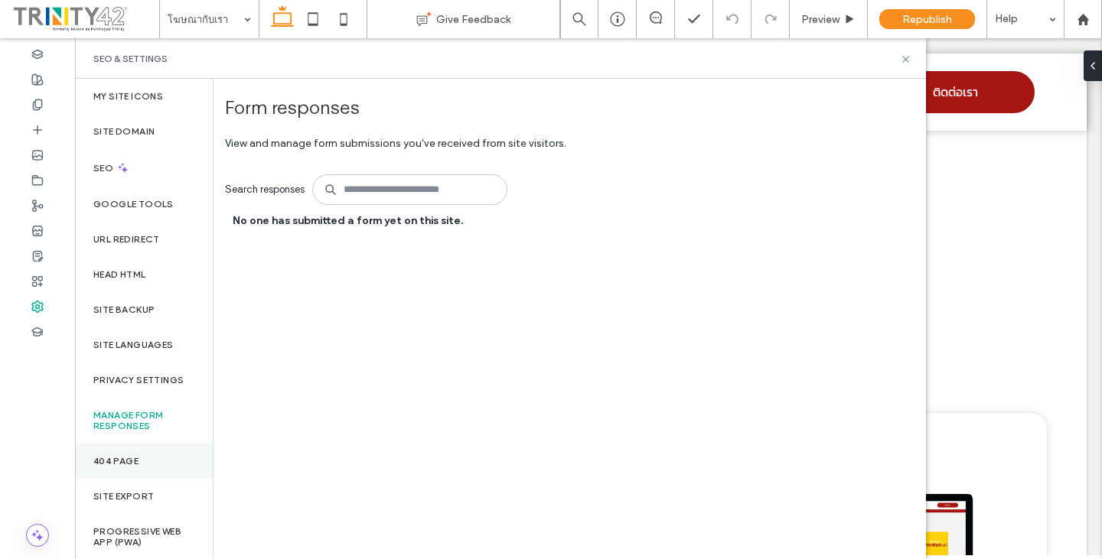
click at [153, 458] on div "404 Page" at bounding box center [144, 461] width 138 height 35
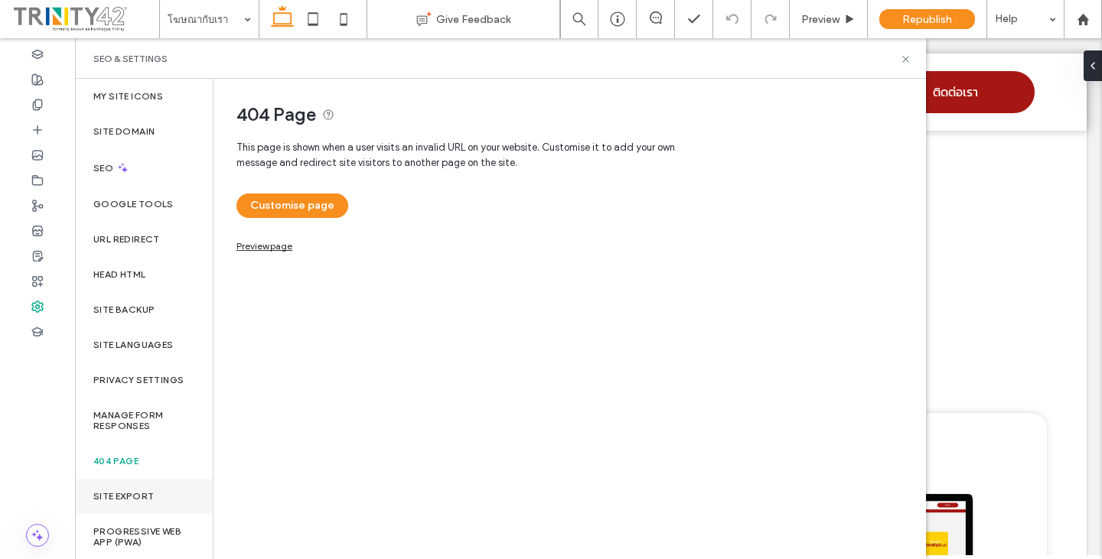
click at [155, 484] on div "Site Export" at bounding box center [144, 496] width 138 height 35
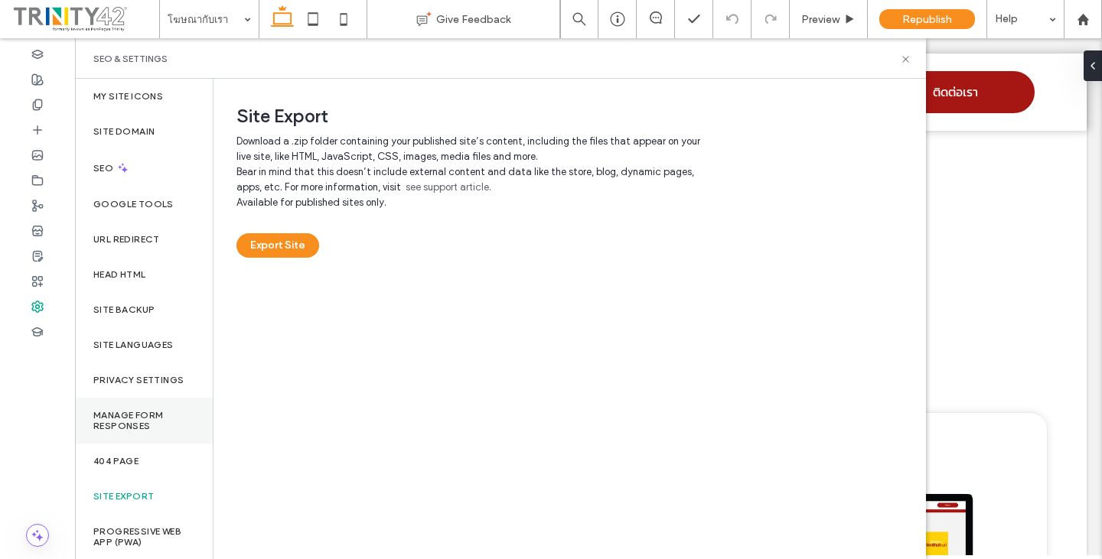
scroll to position [1, 0]
click at [145, 544] on label "Progressive Web App (PWA)" at bounding box center [143, 536] width 101 height 21
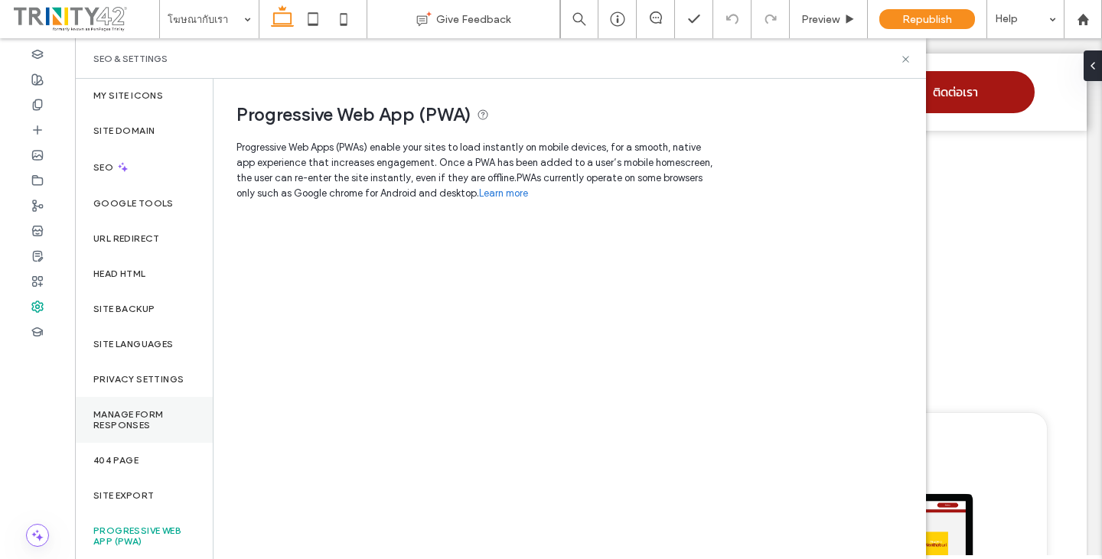
click at [122, 411] on label "Manage Form Responses" at bounding box center [143, 419] width 101 height 21
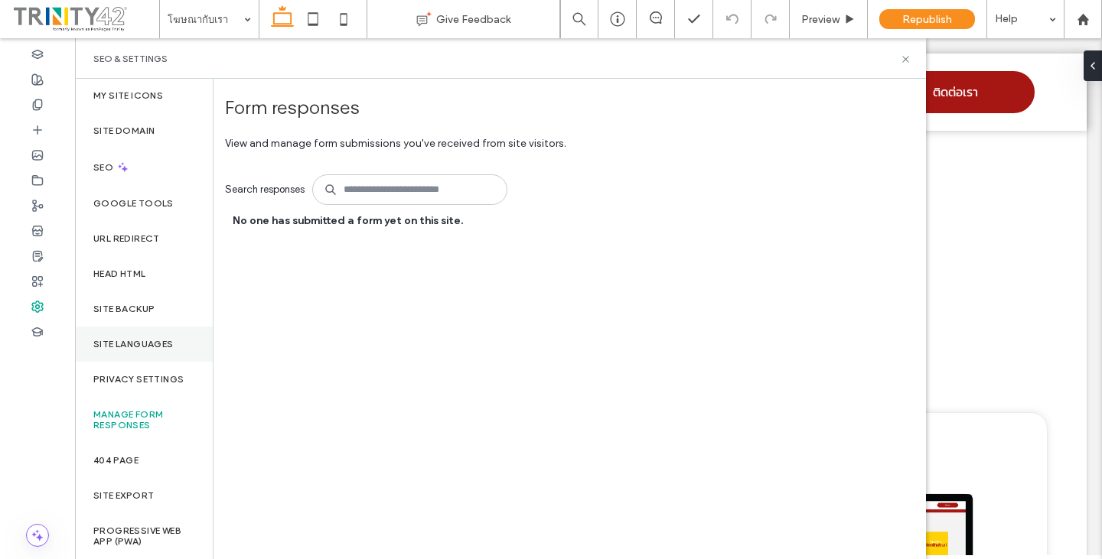
click at [142, 352] on div "Site Languages" at bounding box center [144, 344] width 138 height 35
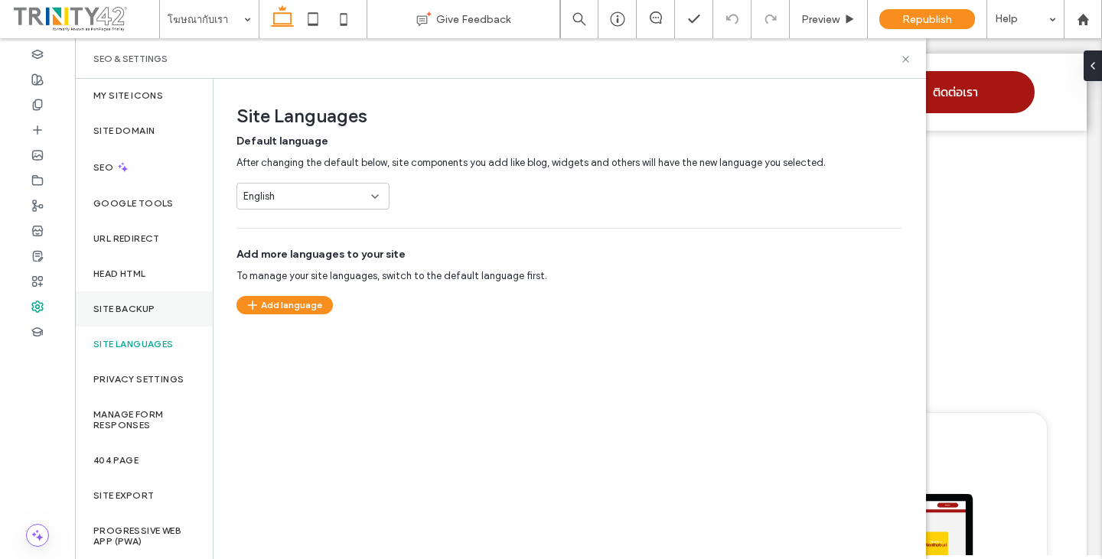
click at [137, 312] on label "Site backup" at bounding box center [123, 309] width 61 height 11
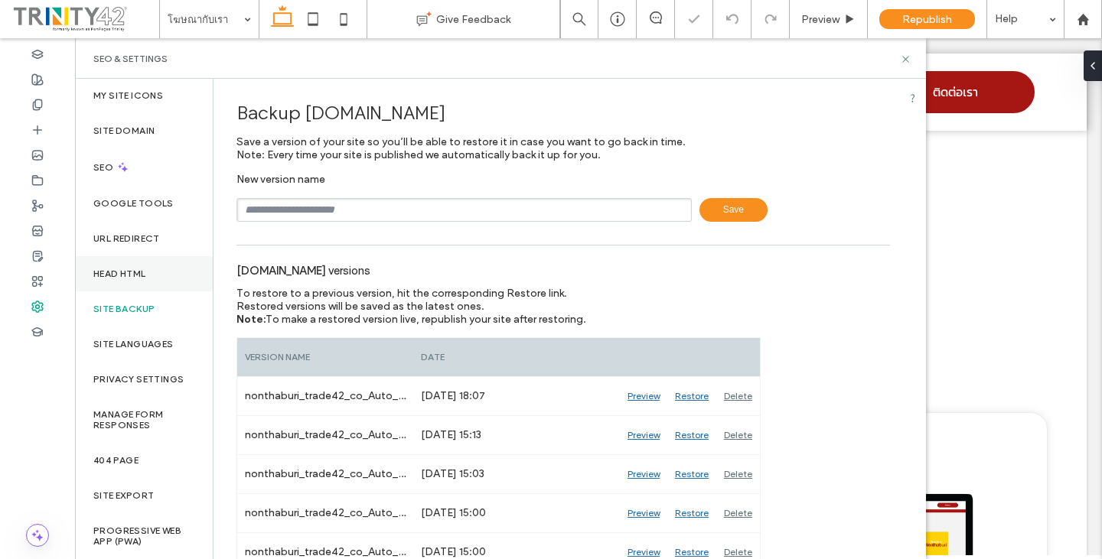
click at [168, 274] on div "Head HTML" at bounding box center [144, 273] width 138 height 35
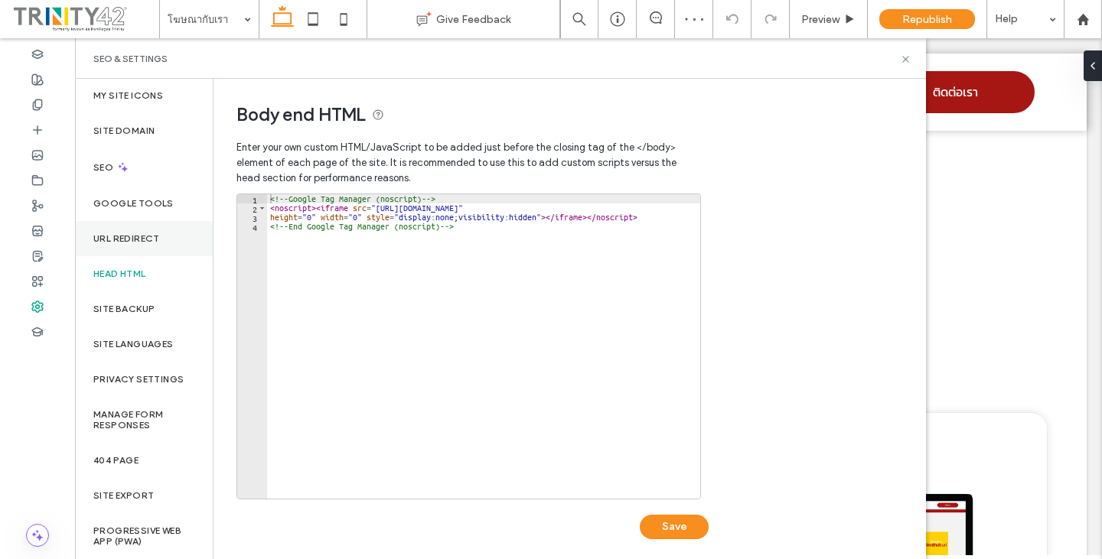
click at [171, 240] on div "URL Redirect" at bounding box center [144, 238] width 138 height 35
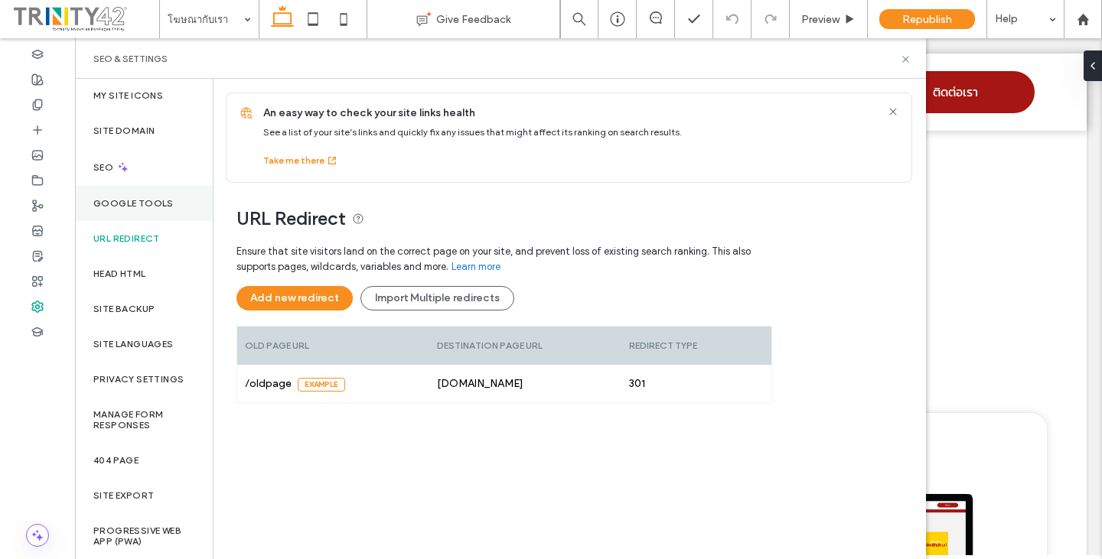
click at [115, 197] on div "Google Tools" at bounding box center [144, 203] width 138 height 35
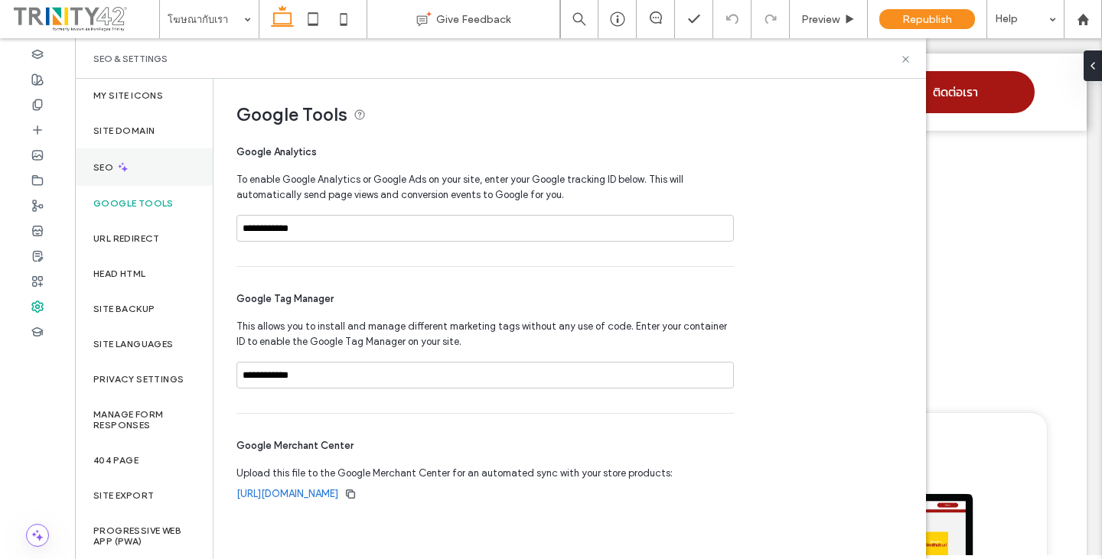
drag, startPoint x: 126, startPoint y: 163, endPoint x: 166, endPoint y: 170, distance: 40.4
click at [126, 164] on icon at bounding box center [122, 167] width 13 height 13
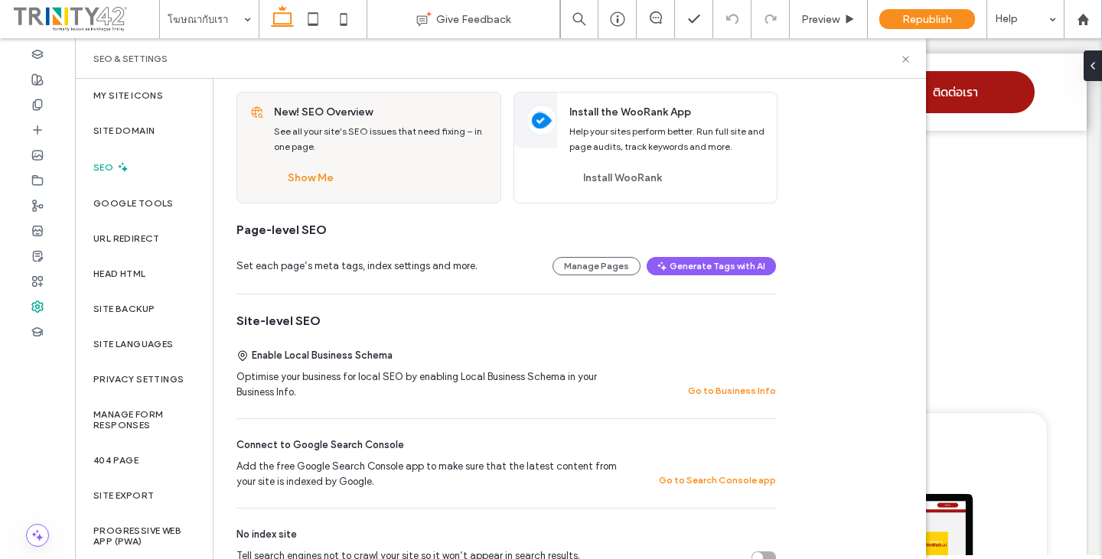
scroll to position [77, 0]
click at [158, 141] on div "Site Domain" at bounding box center [144, 130] width 138 height 35
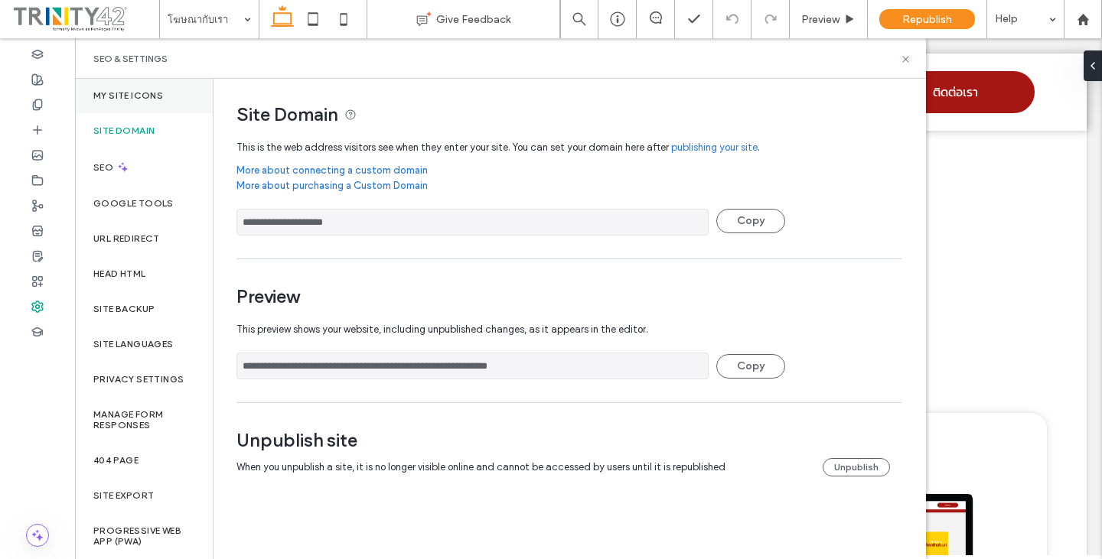
click at [124, 90] on label "My Site Icons" at bounding box center [128, 95] width 70 height 11
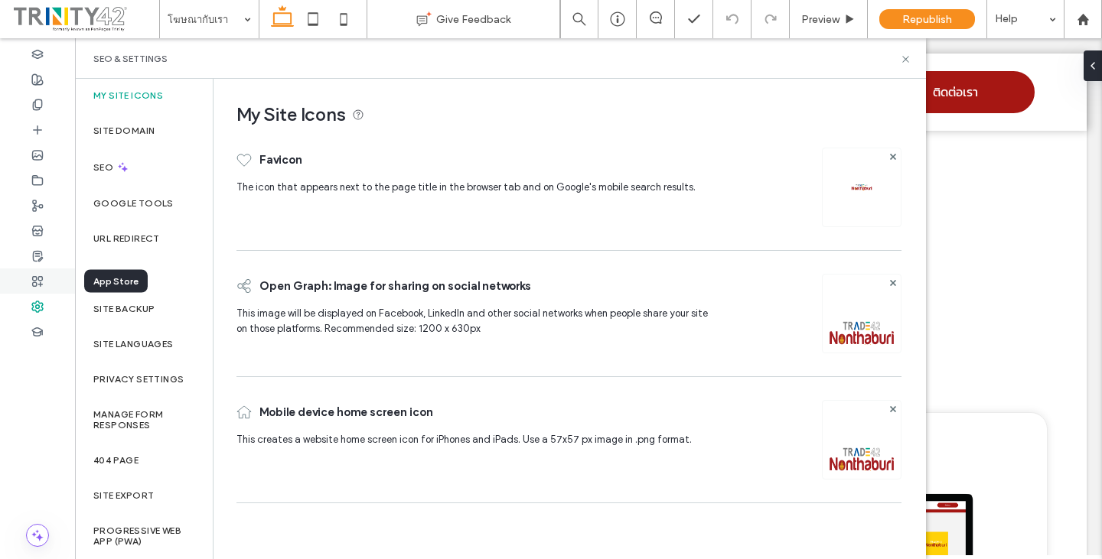
click at [35, 282] on use at bounding box center [38, 281] width 10 height 10
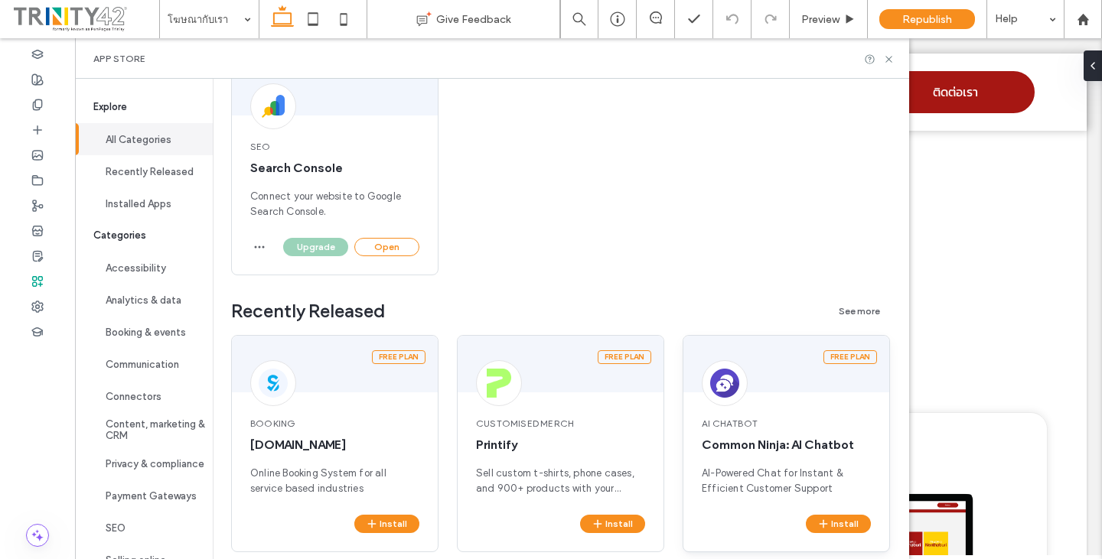
scroll to position [306, 0]
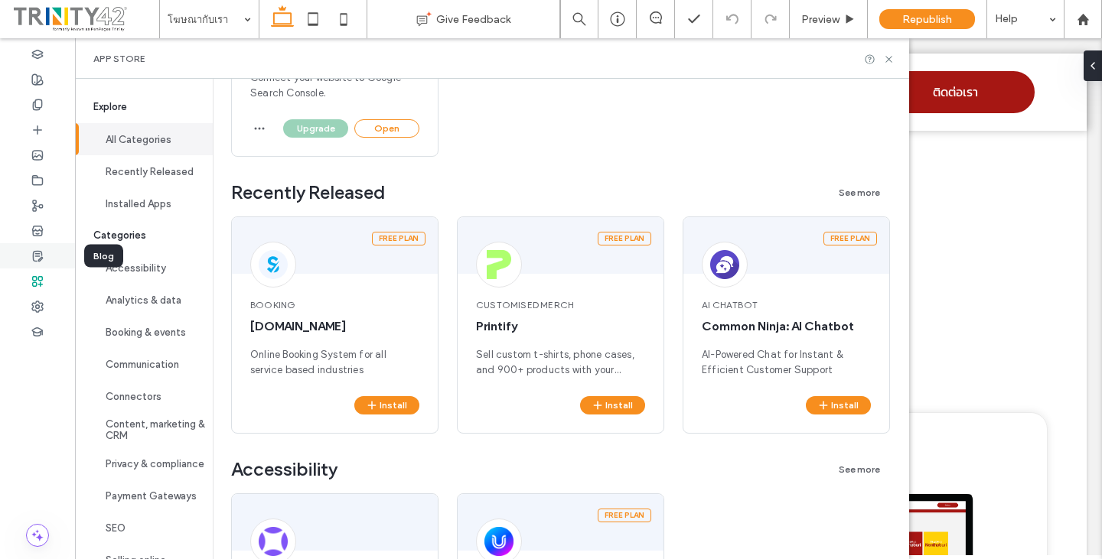
click at [41, 248] on div at bounding box center [37, 255] width 75 height 25
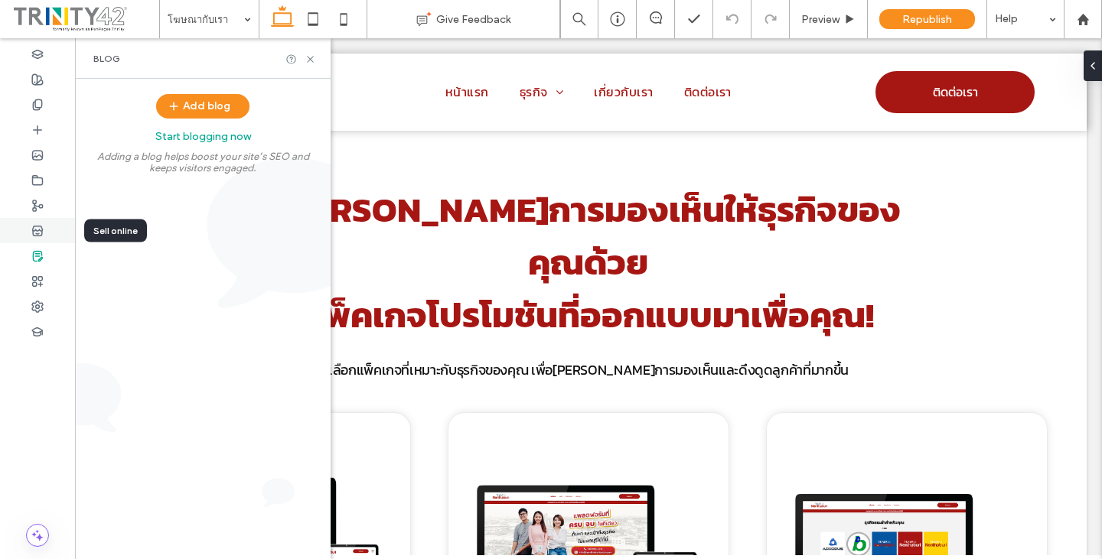
click at [56, 223] on div at bounding box center [37, 230] width 75 height 25
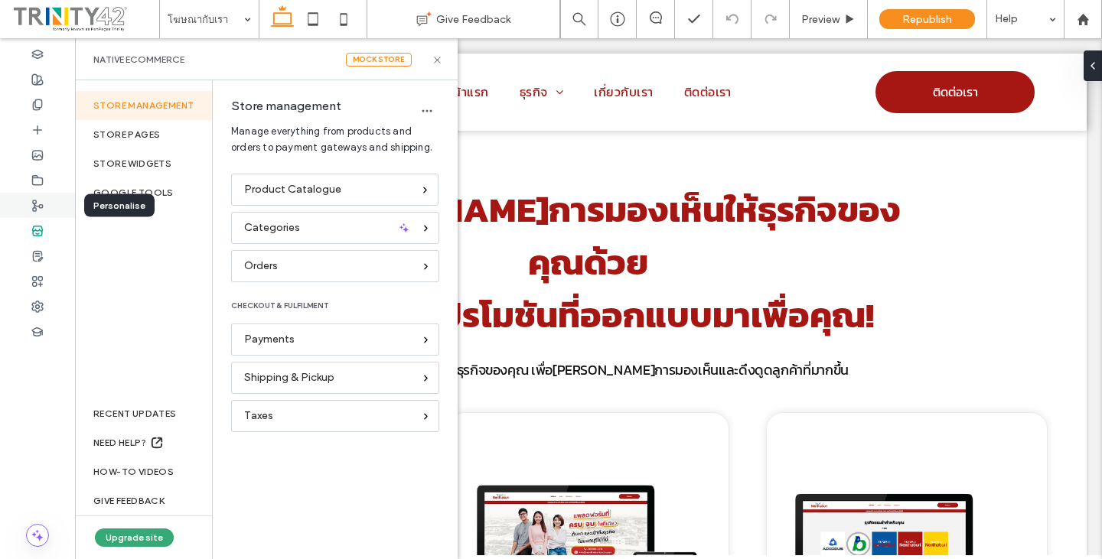
click at [56, 198] on div at bounding box center [37, 205] width 75 height 25
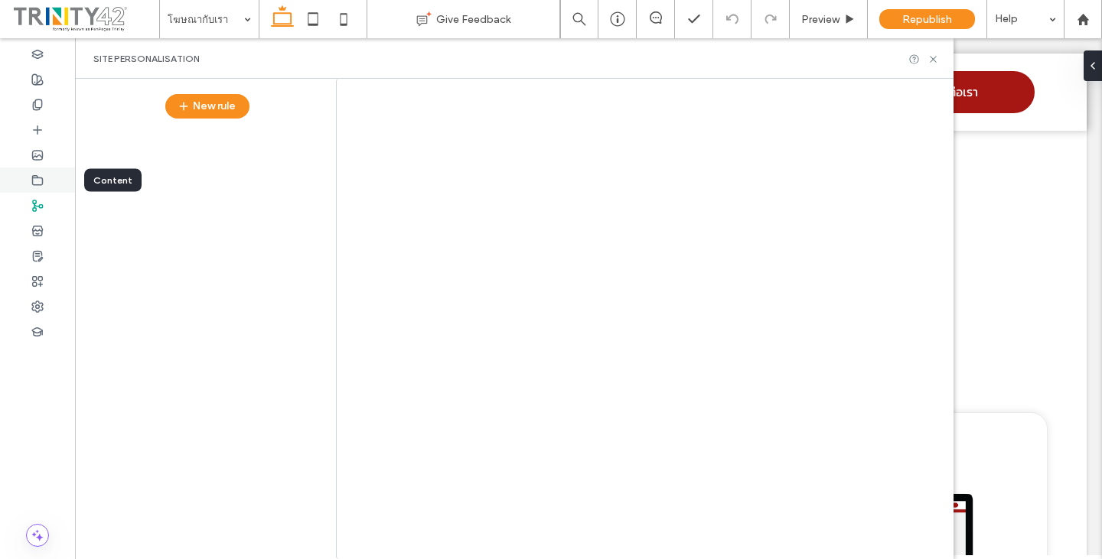
click at [54, 181] on div at bounding box center [37, 180] width 75 height 25
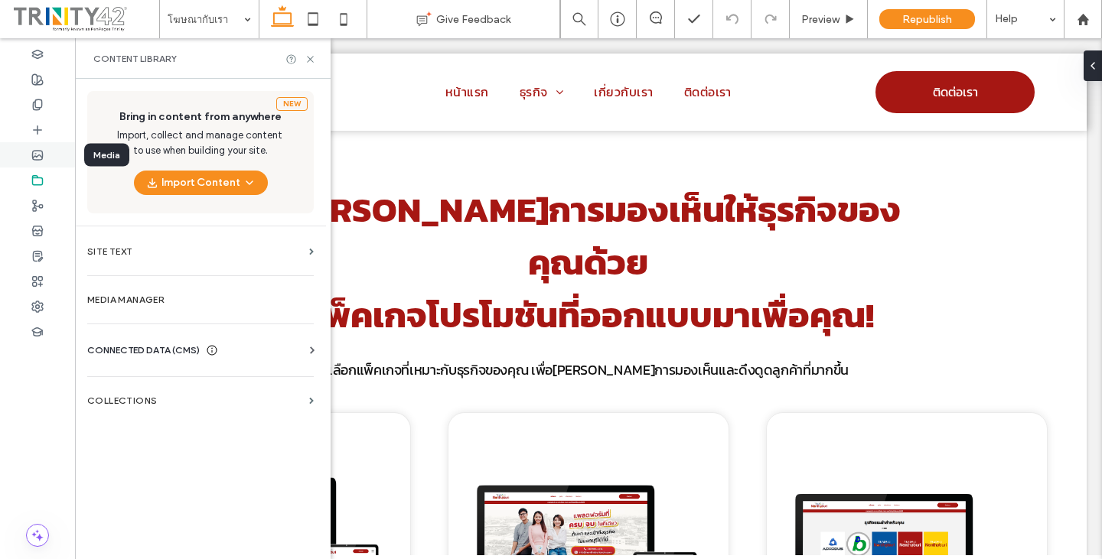
click at [58, 146] on div at bounding box center [37, 154] width 75 height 25
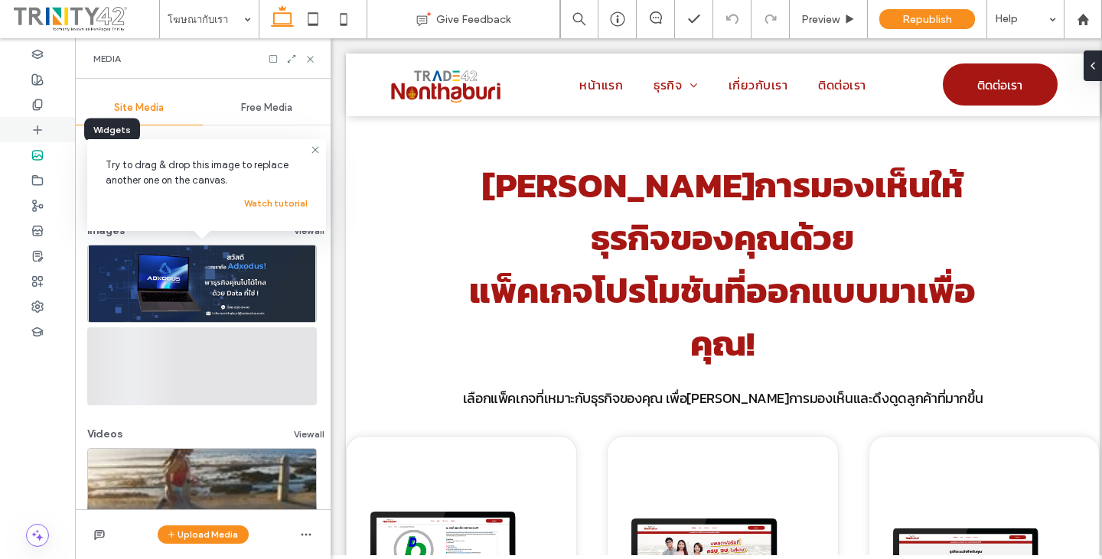
click at [57, 122] on div at bounding box center [37, 129] width 75 height 25
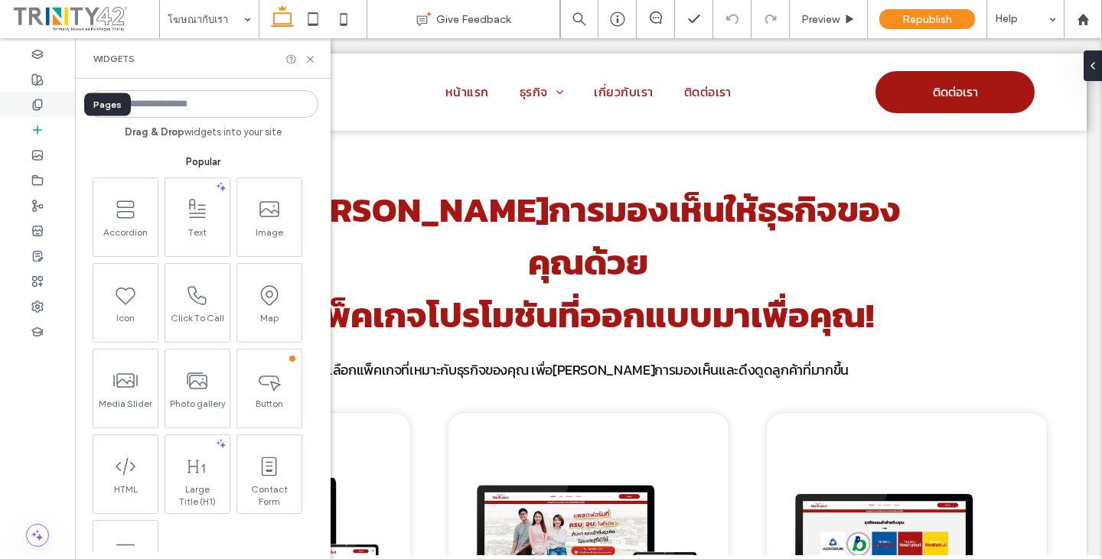
click at [59, 99] on div at bounding box center [37, 104] width 75 height 25
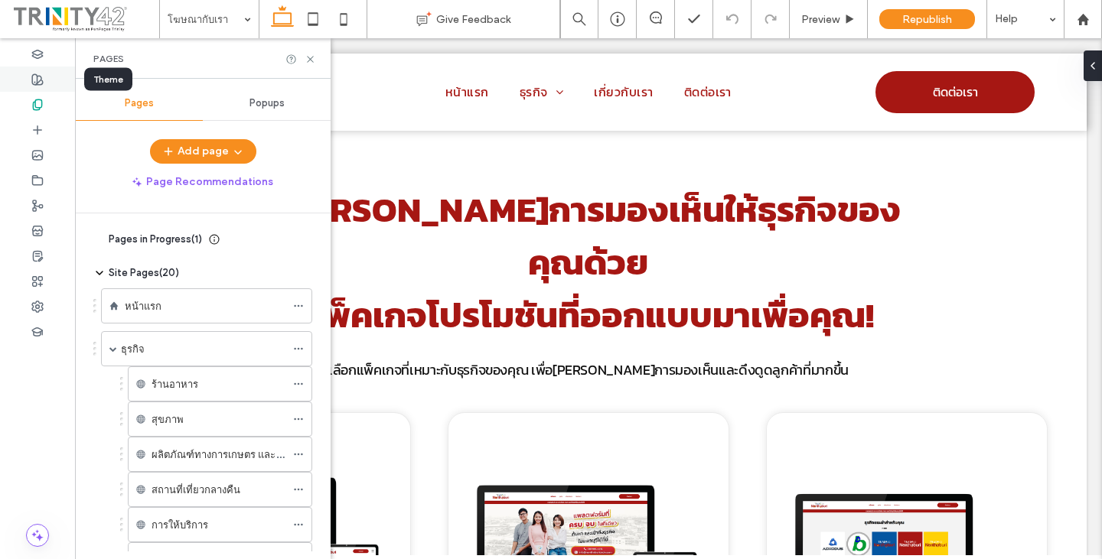
click at [56, 78] on div at bounding box center [37, 79] width 75 height 25
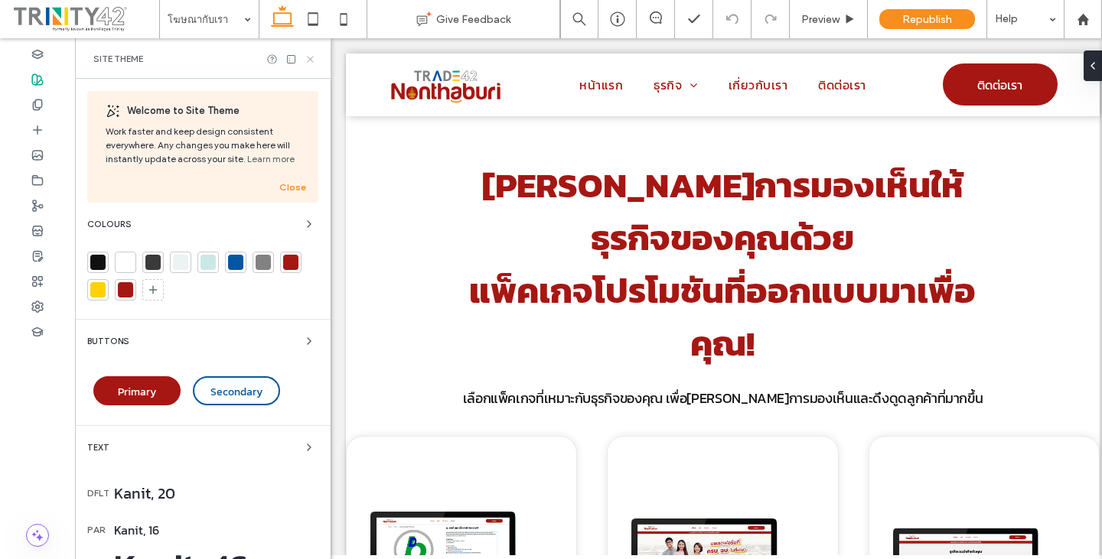
click at [312, 57] on use at bounding box center [310, 59] width 6 height 6
